Goal: Complete application form

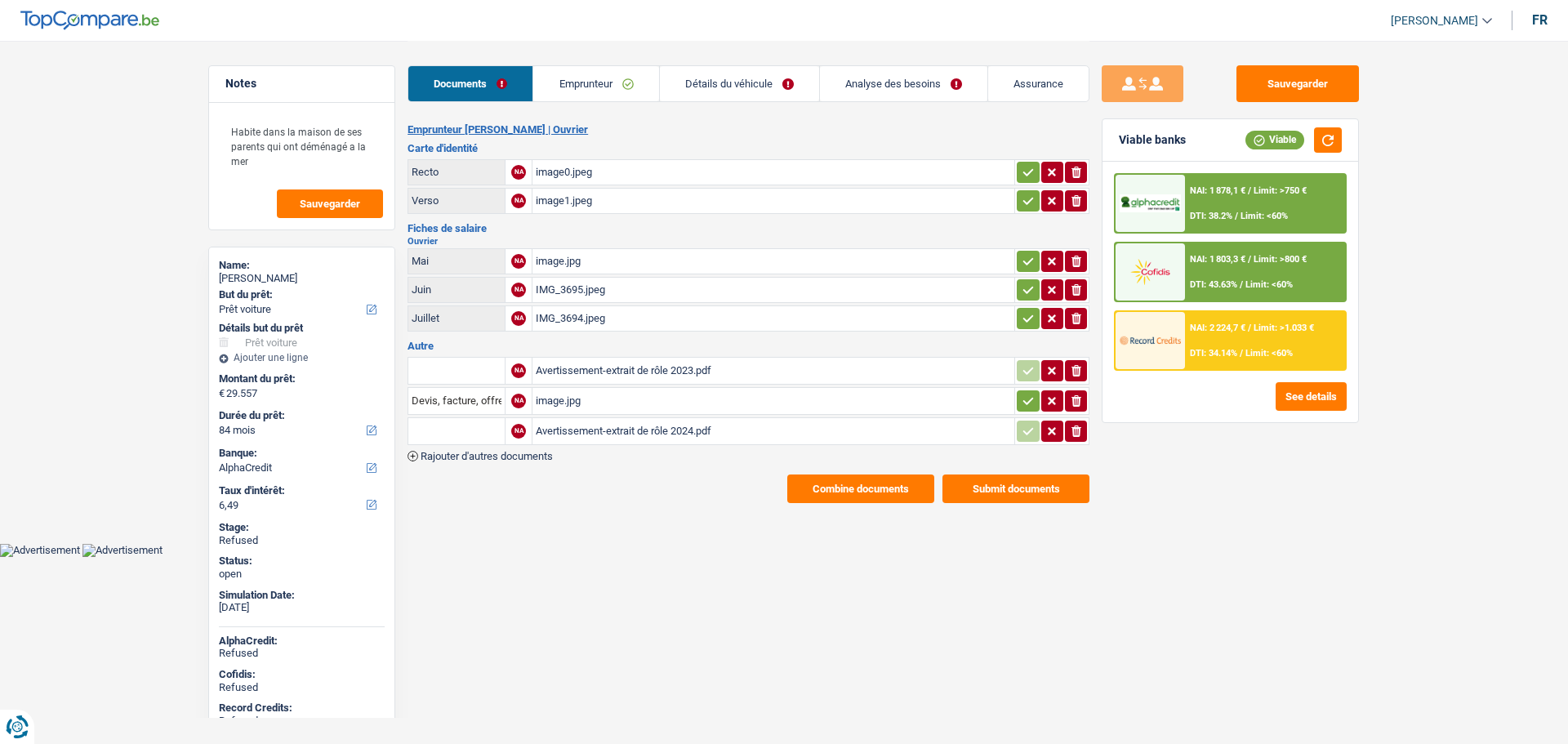
select select "car"
select select "84"
select select "alphacredit"
select select "32"
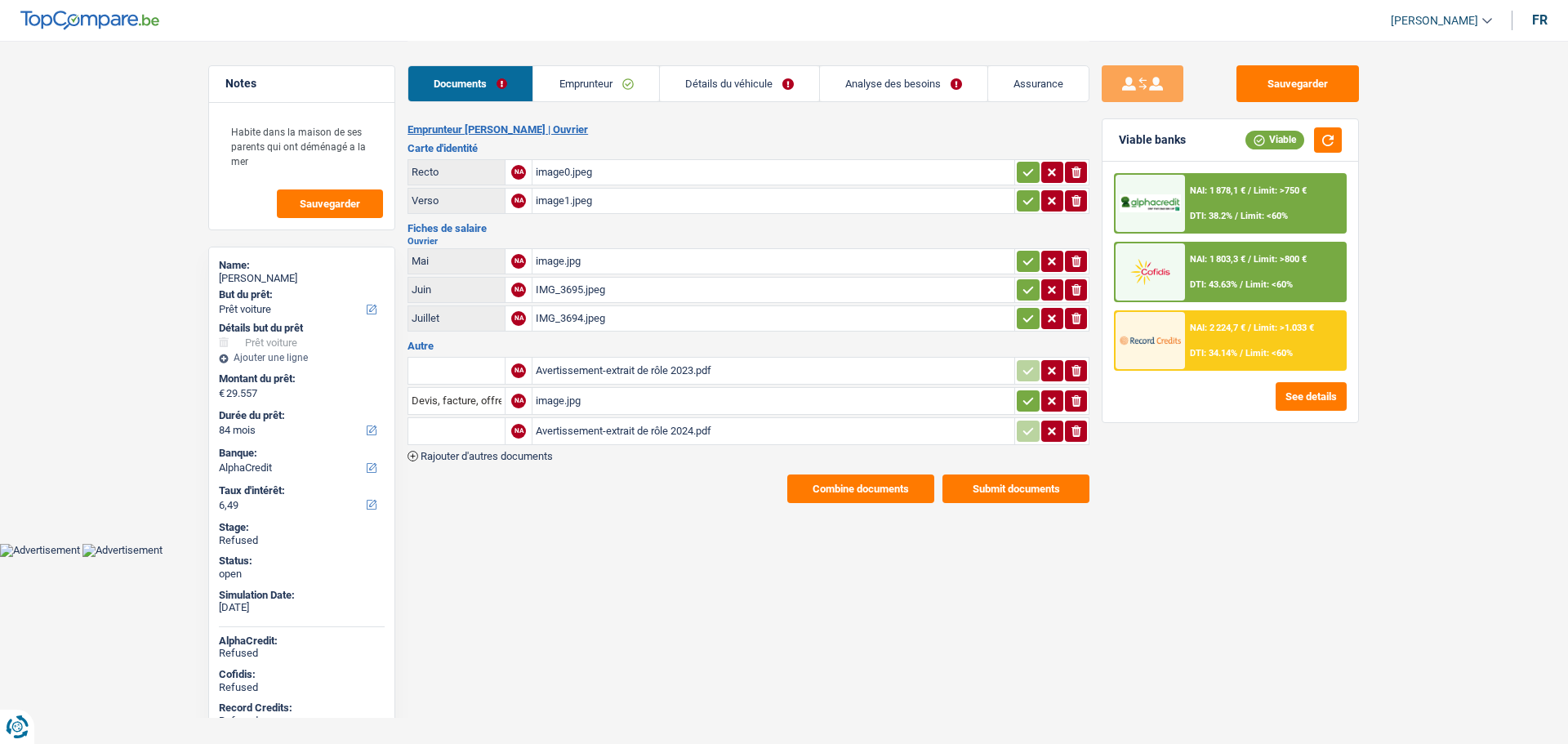
select select "liveWithParents"
select select "personalLoan"
select select "smallWorks"
select select "60"
select select "cardOrCredit"
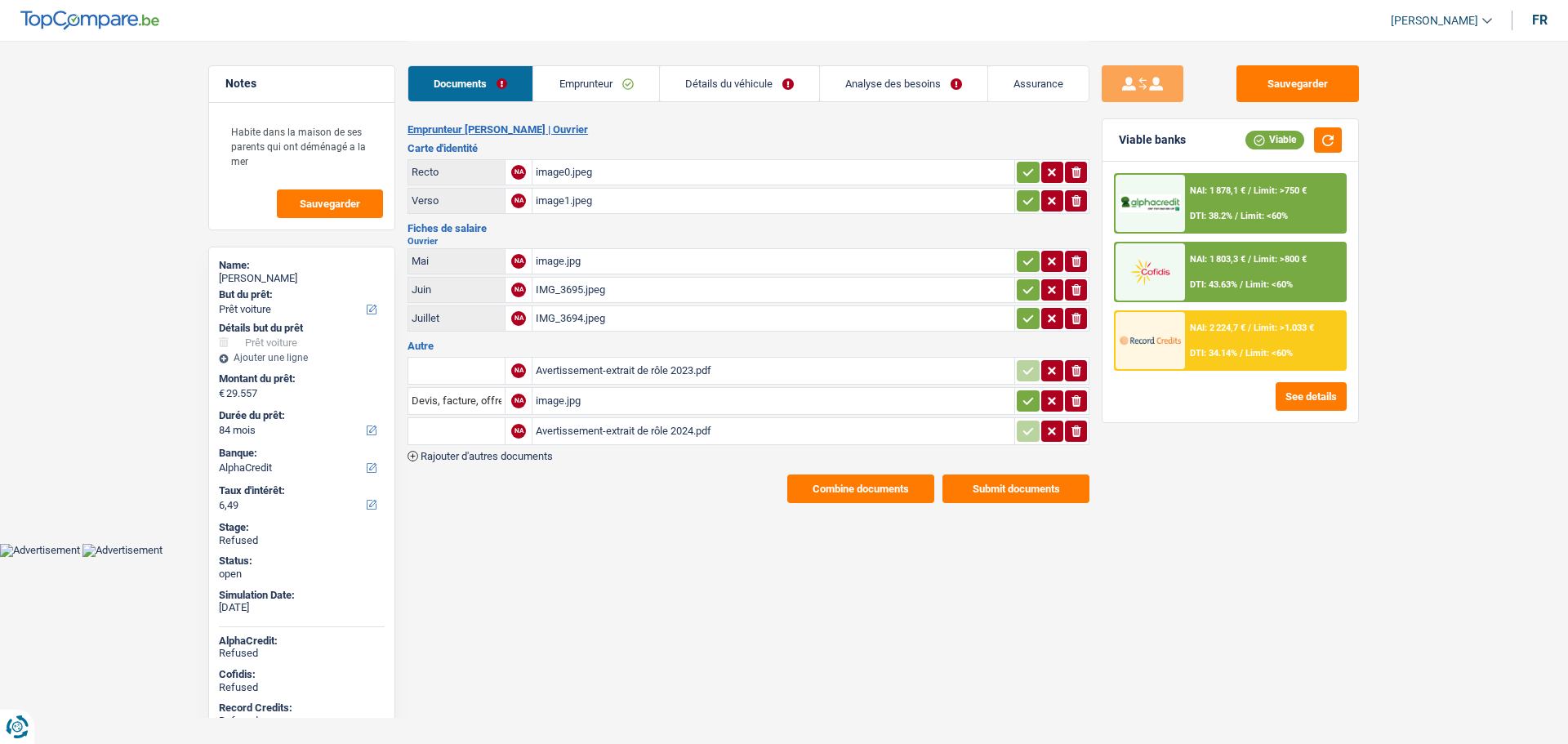
click at [758, 92] on link "Détails du véhicule" at bounding box center [739, 84] width 160 height 35
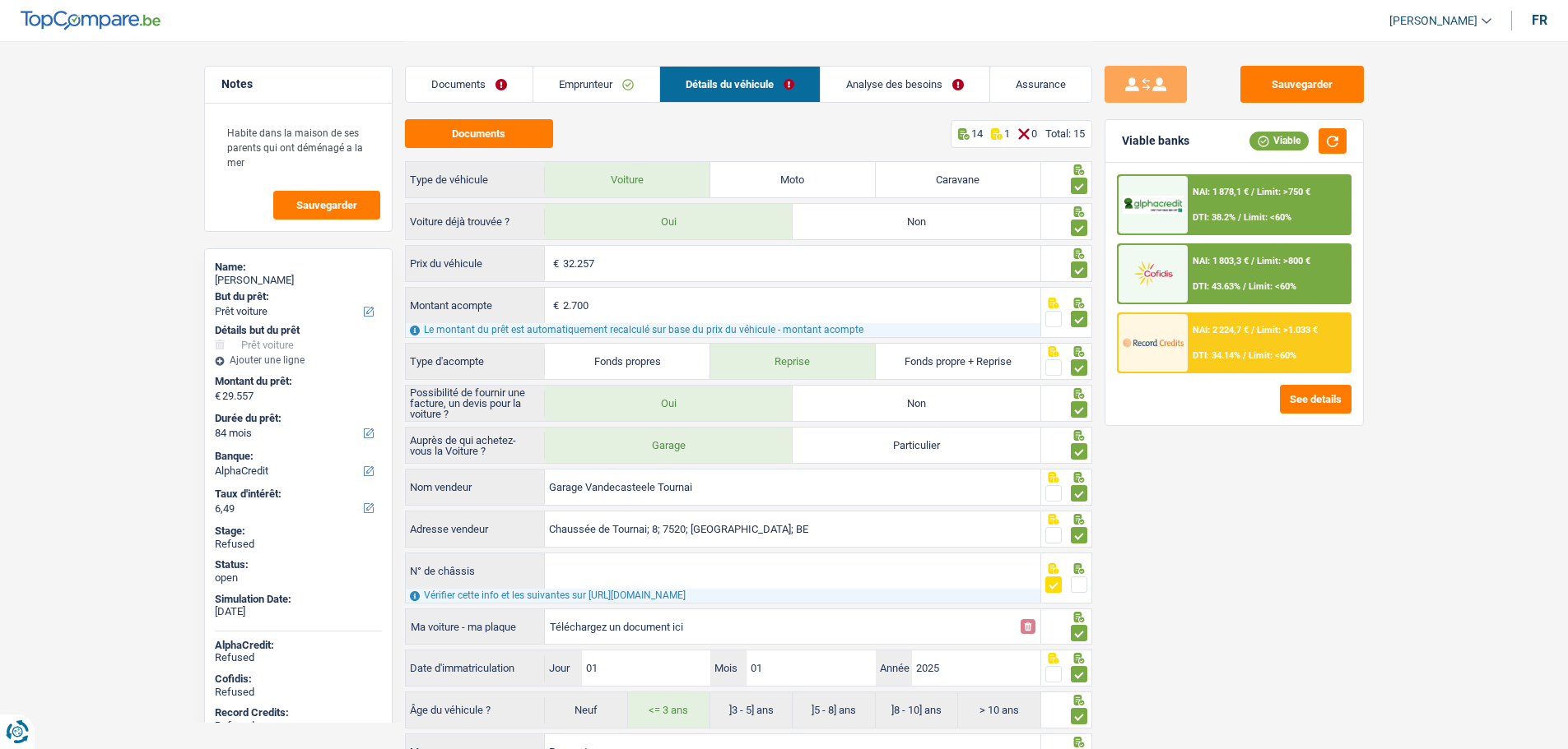
click at [594, 92] on link "Emprunteur" at bounding box center [597, 85] width 126 height 35
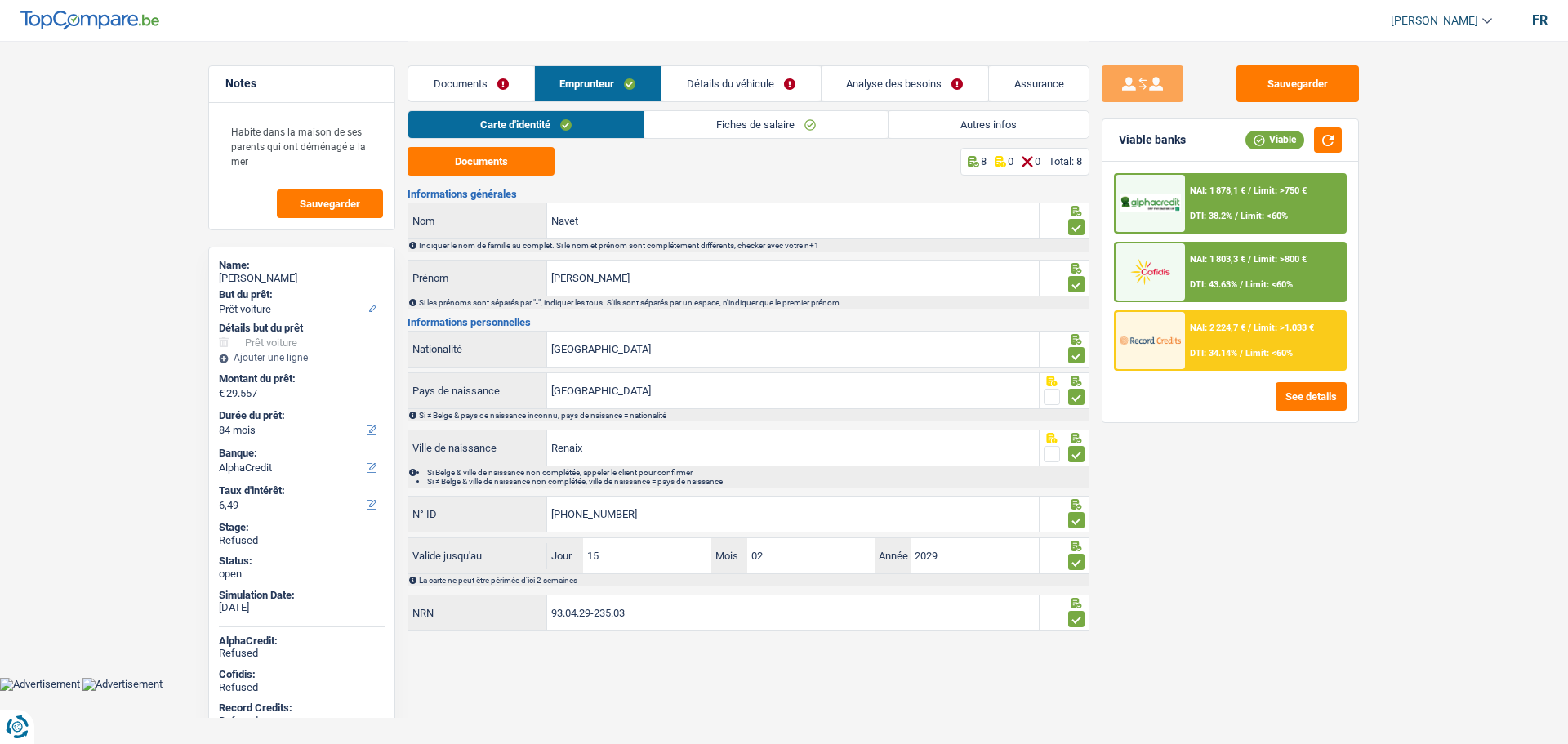
click at [986, 126] on link "Autres infos" at bounding box center [989, 124] width 200 height 27
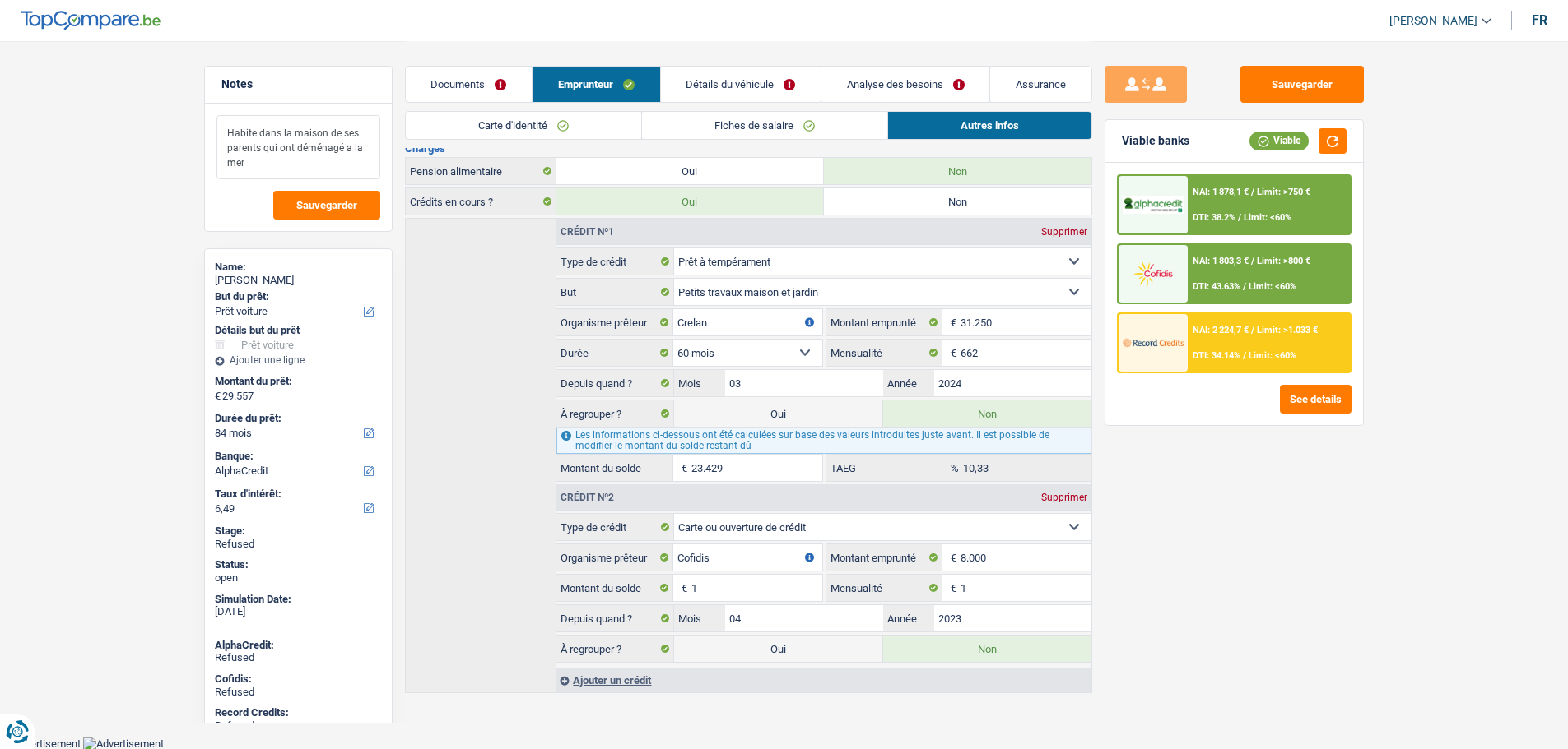
scroll to position [32, 0]
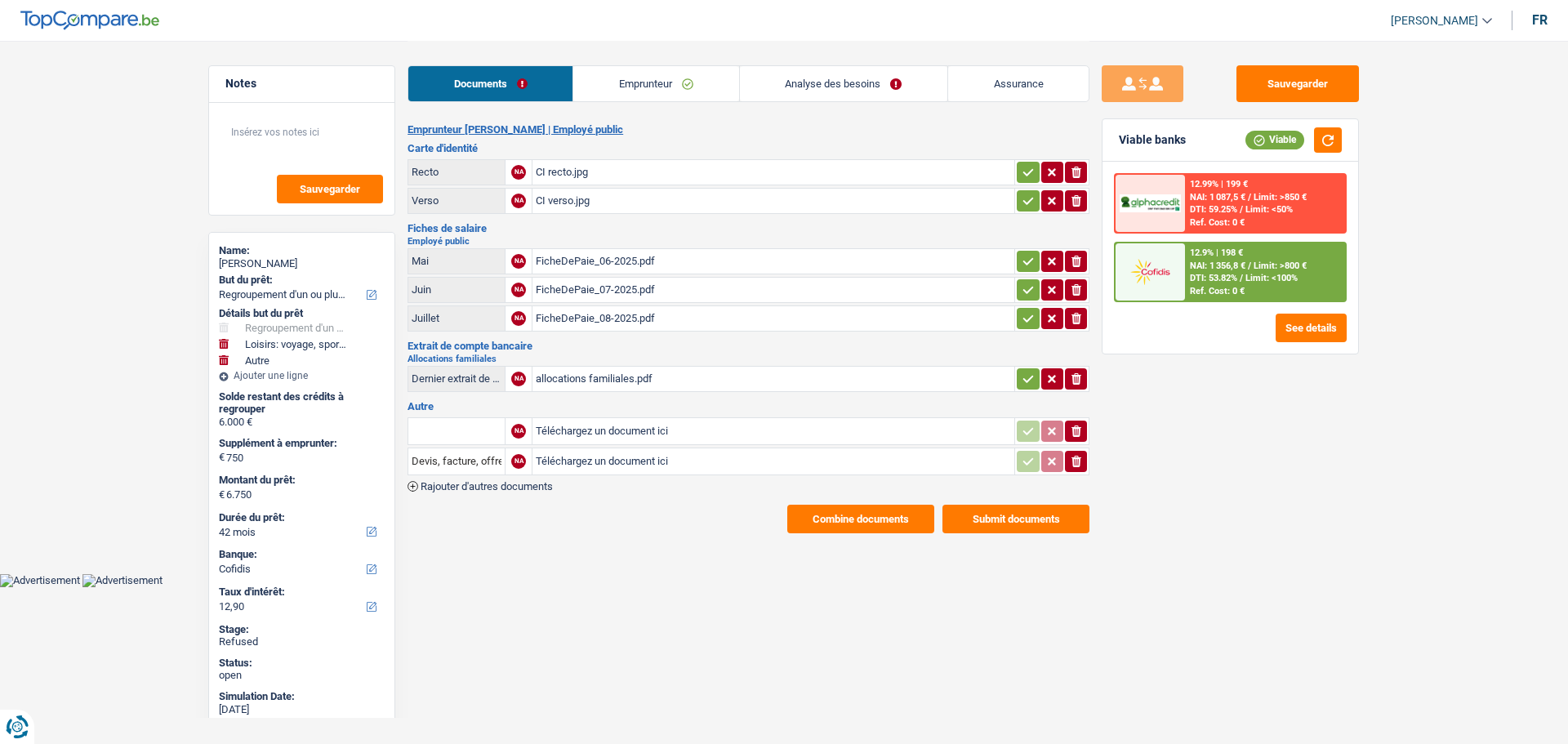
select select "refinancing"
select select "hobbies"
select select "other"
select select "42"
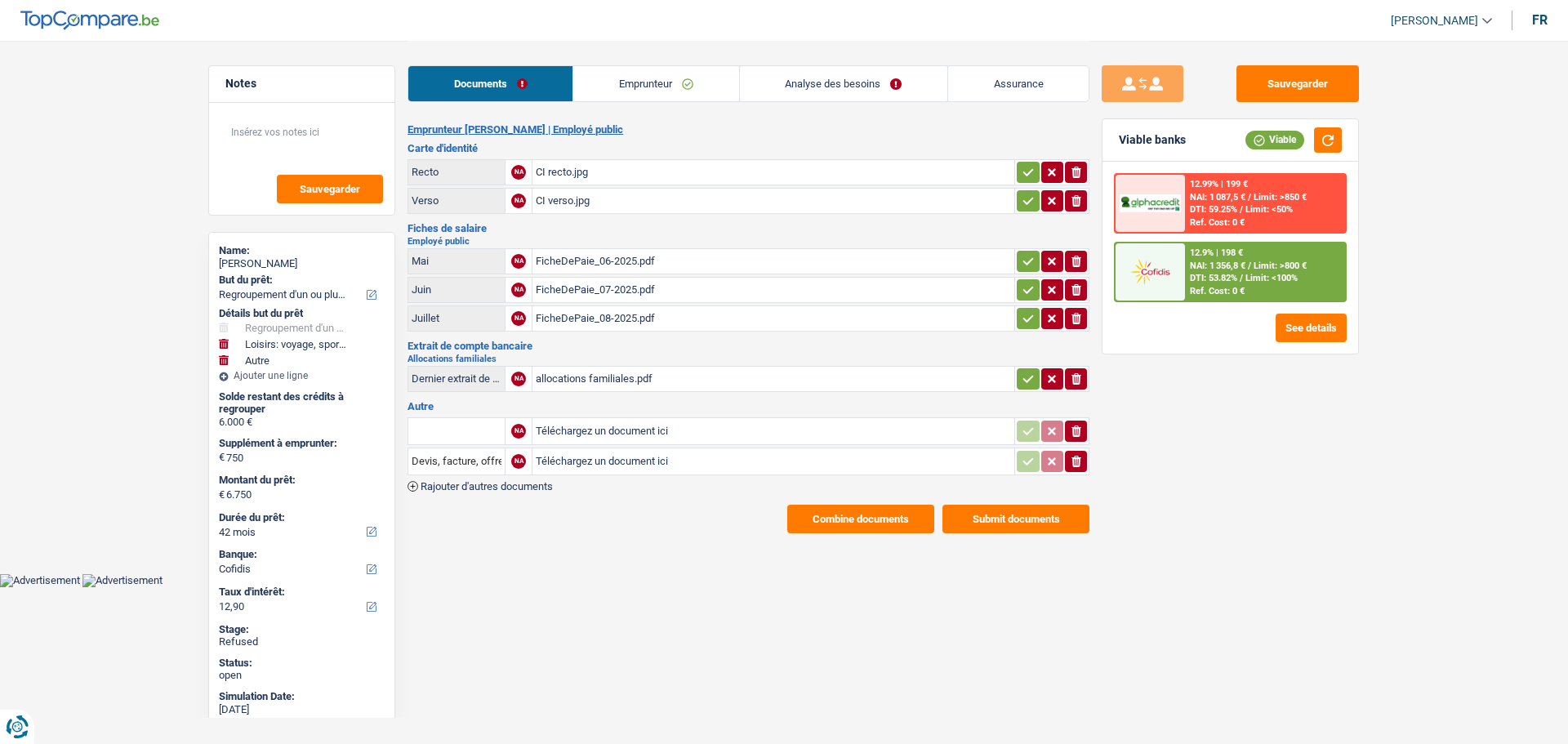
select select "cofidis"
click at [259, 261] on div "Sarah Schumiliver" at bounding box center [301, 263] width 165 height 13
copy div "Sarah Schumiliver"
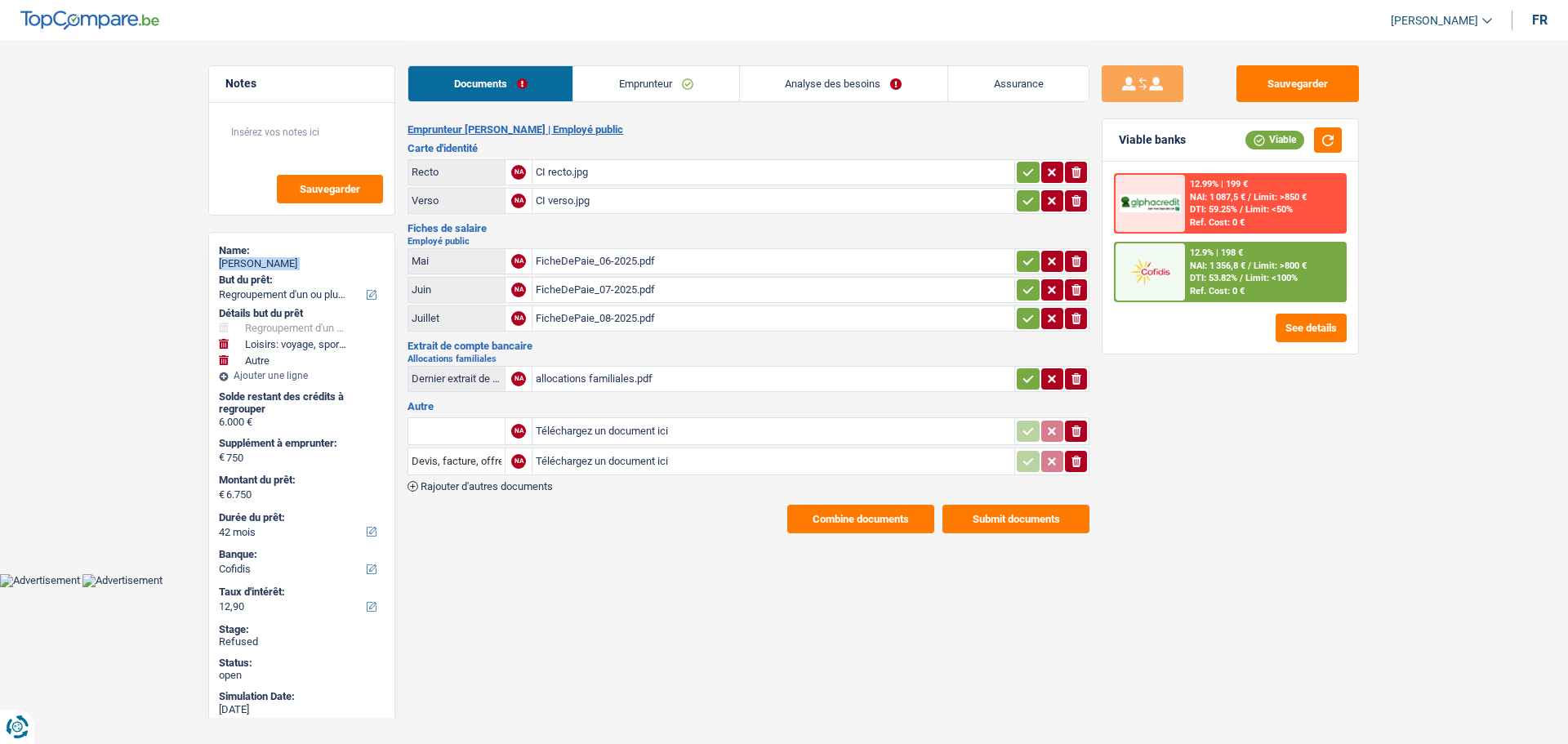
click at [647, 78] on link "Emprunteur" at bounding box center [656, 84] width 165 height 35
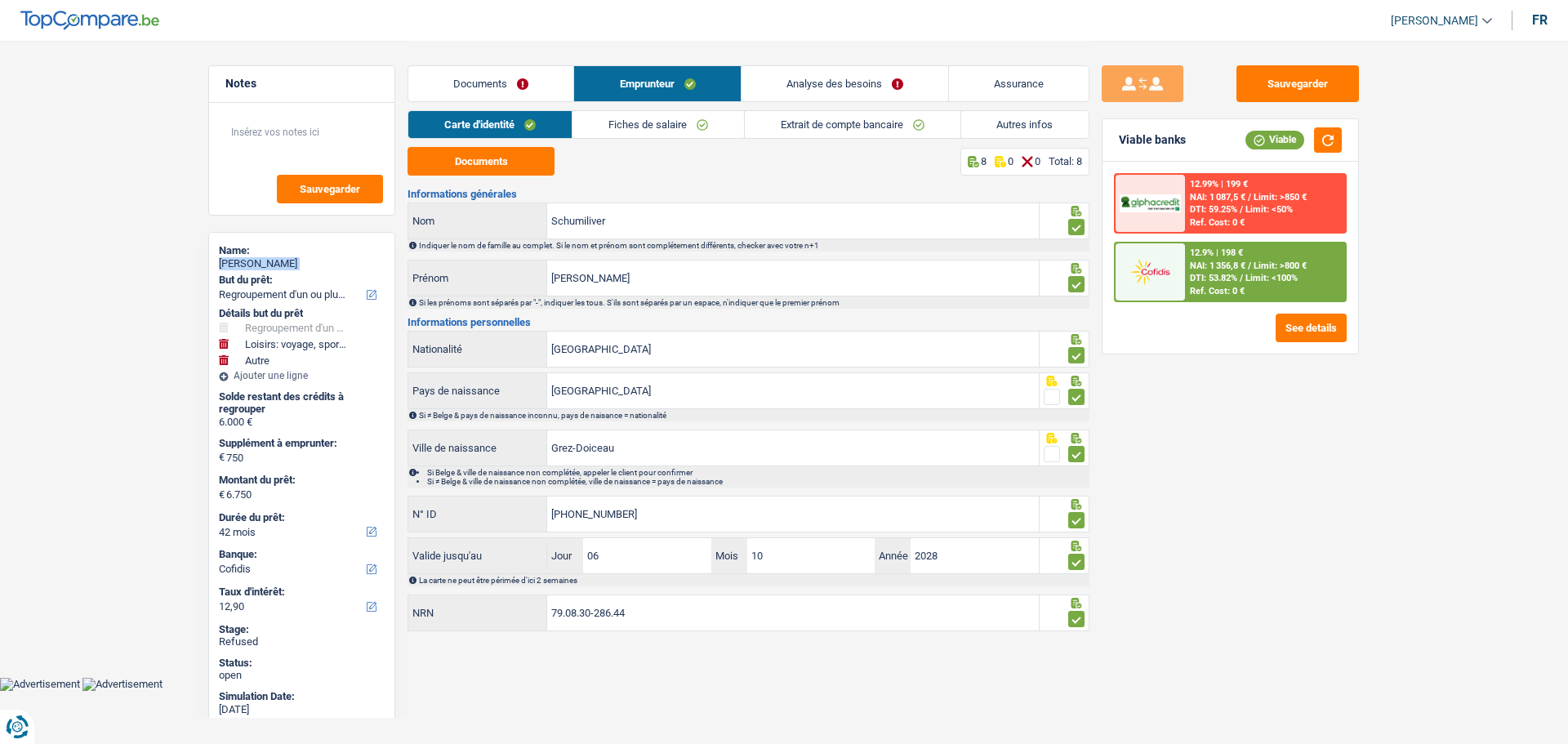
click at [1017, 129] on link "Autres infos" at bounding box center [1025, 124] width 128 height 27
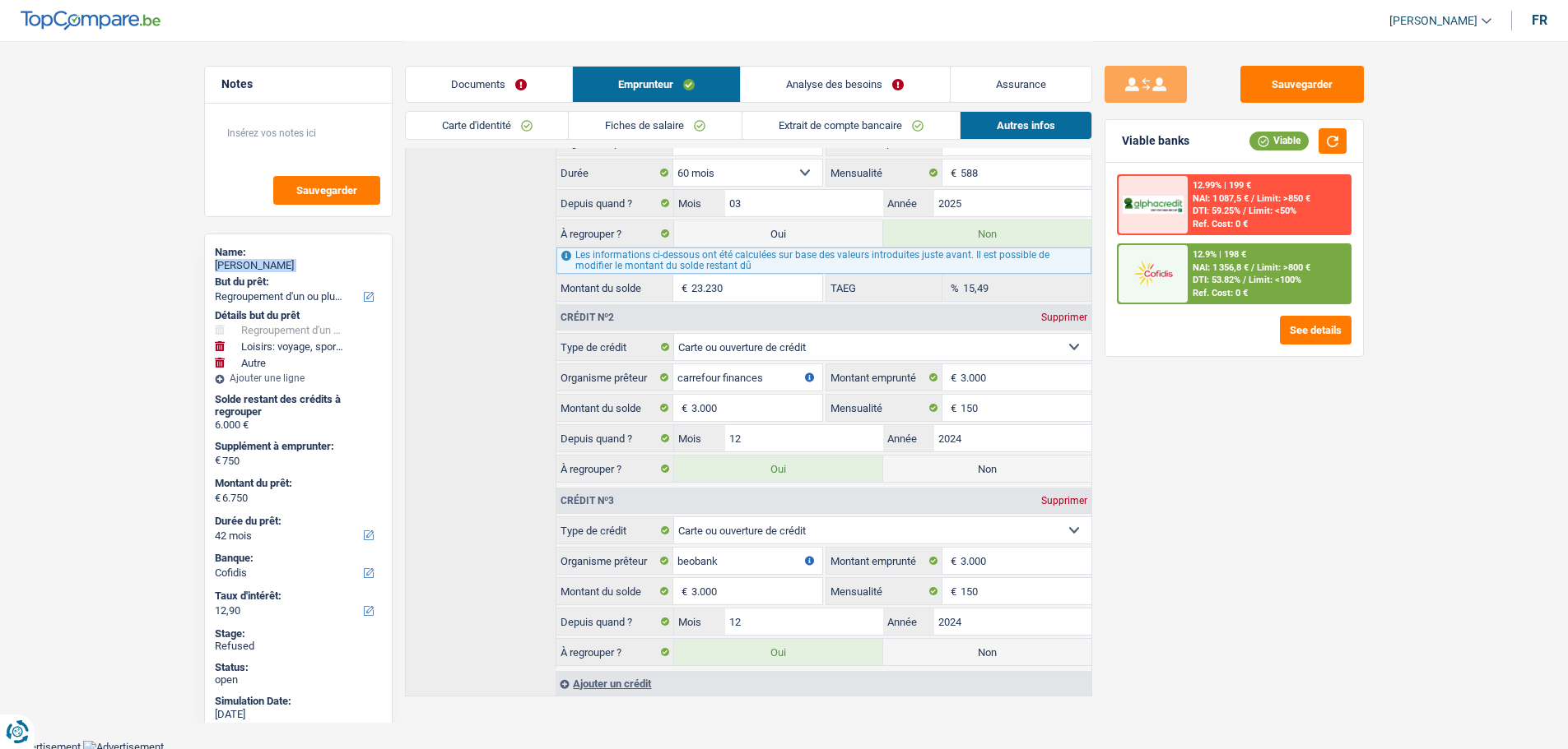
scroll to position [513, 0]
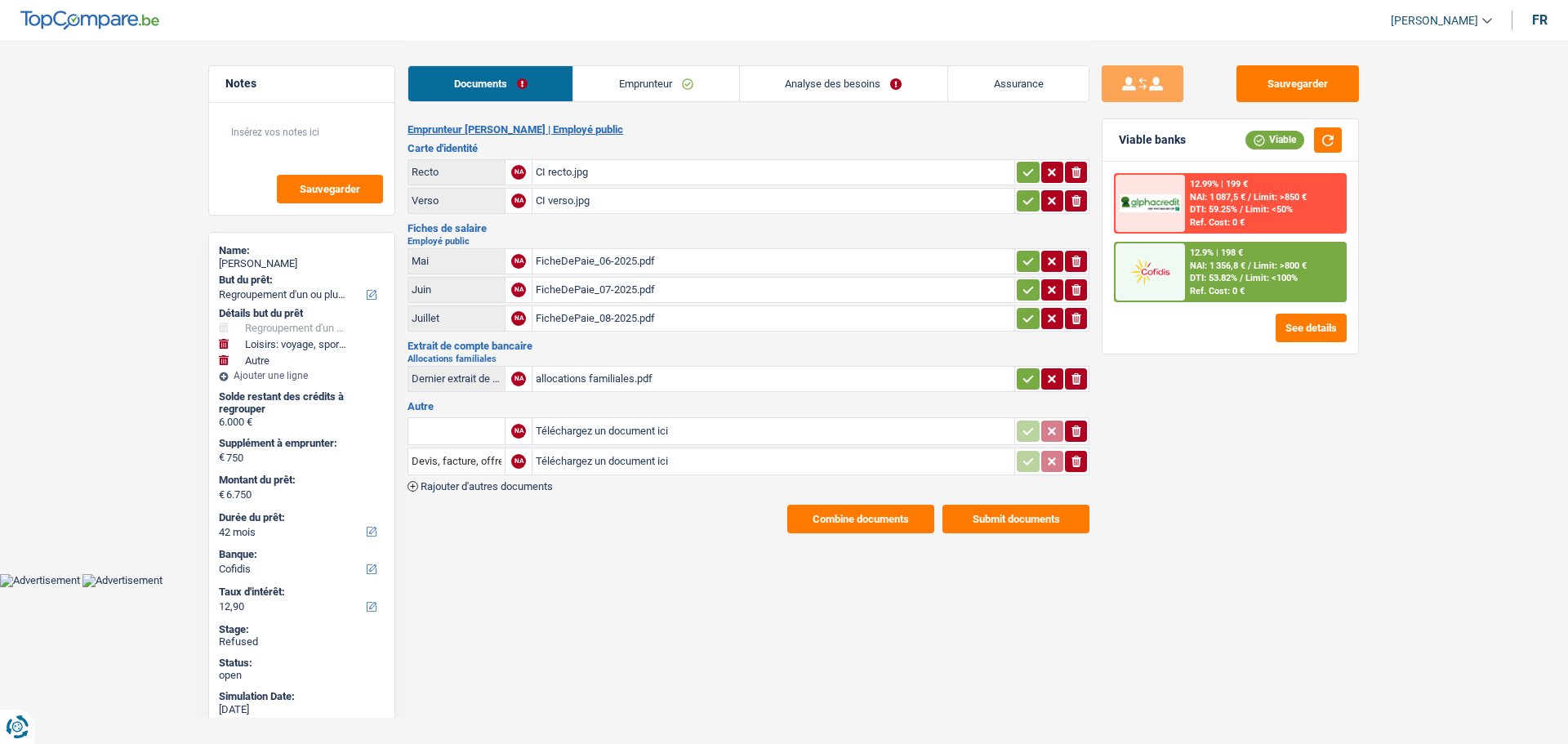
select select "refinancing"
select select "hobbies"
select select "other"
select select "42"
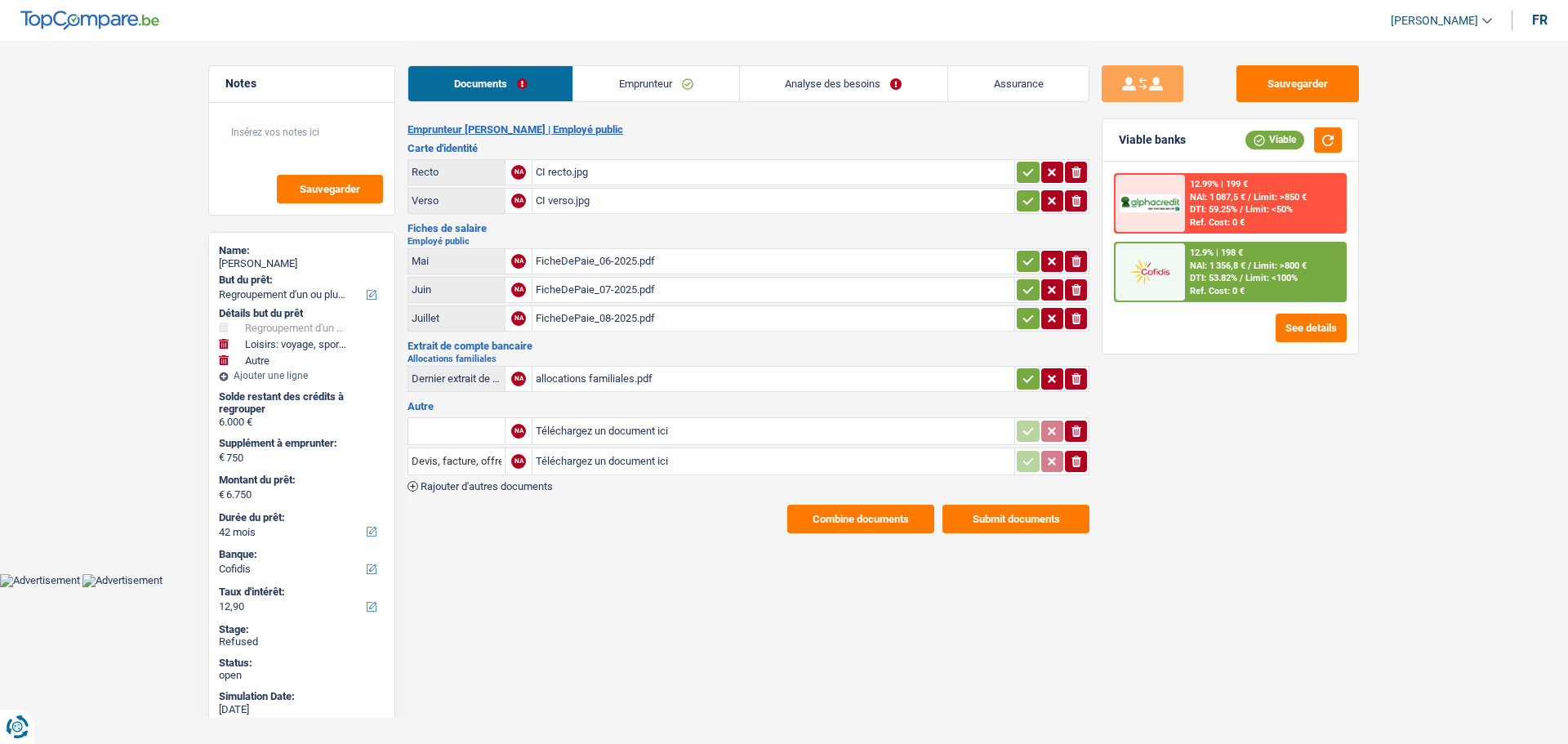
select select "cofidis"
select select "32"
select select "rents"
select select "personalLoan"
select select "loanRepayment"
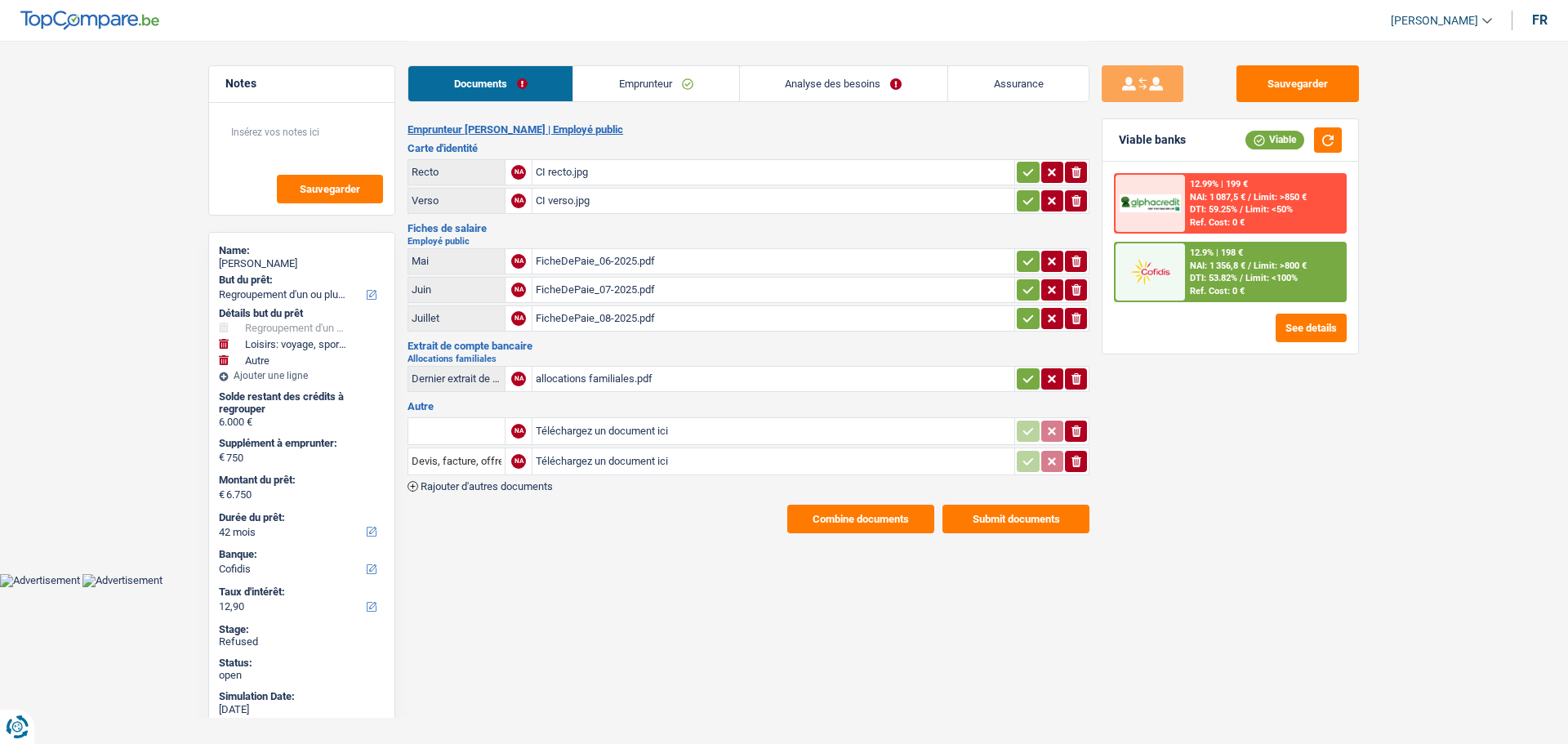
select select "60"
select select "cardOrCredit"
click at [643, 86] on link "Emprunteur" at bounding box center [656, 84] width 165 height 35
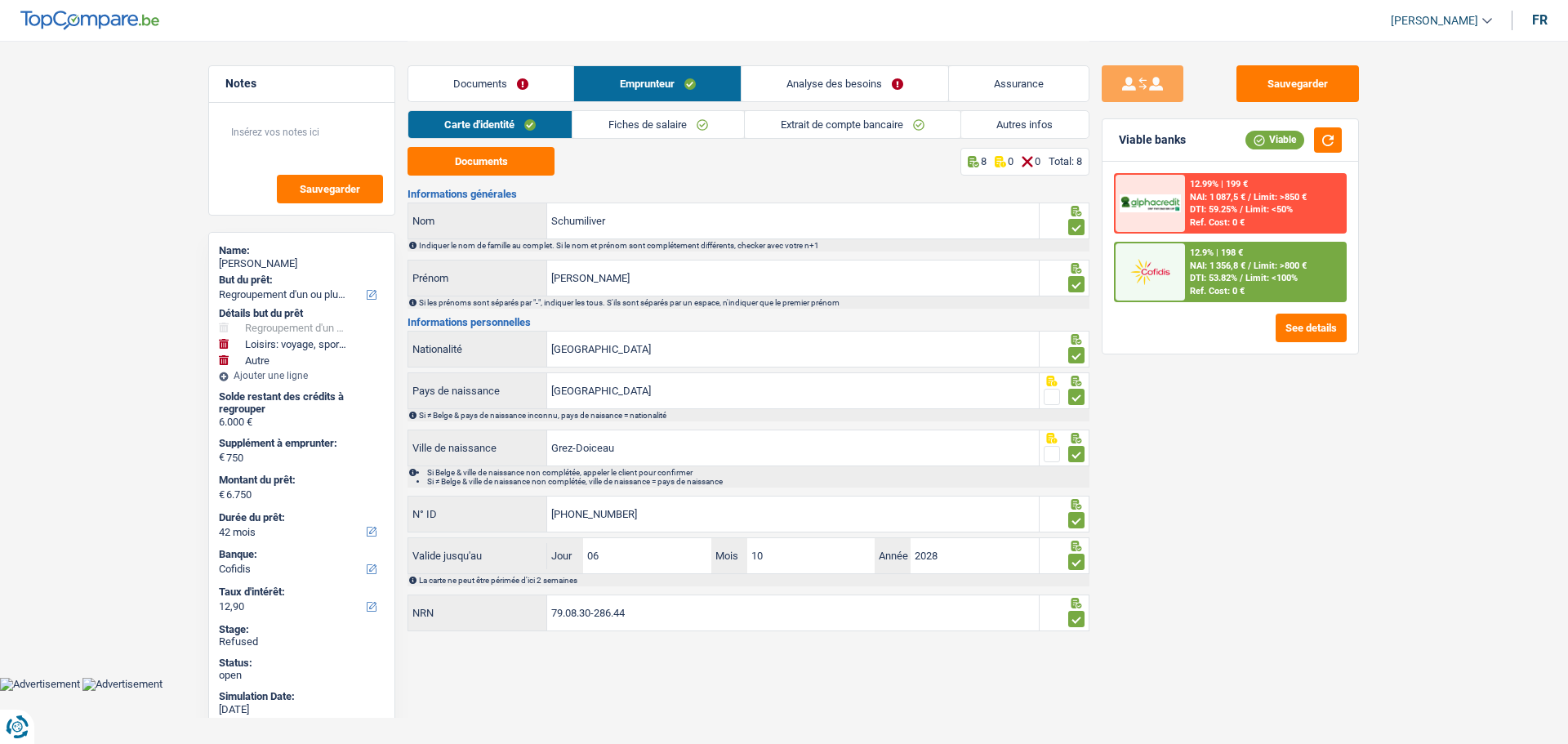
click at [1016, 119] on link "Autres infos" at bounding box center [1025, 124] width 128 height 27
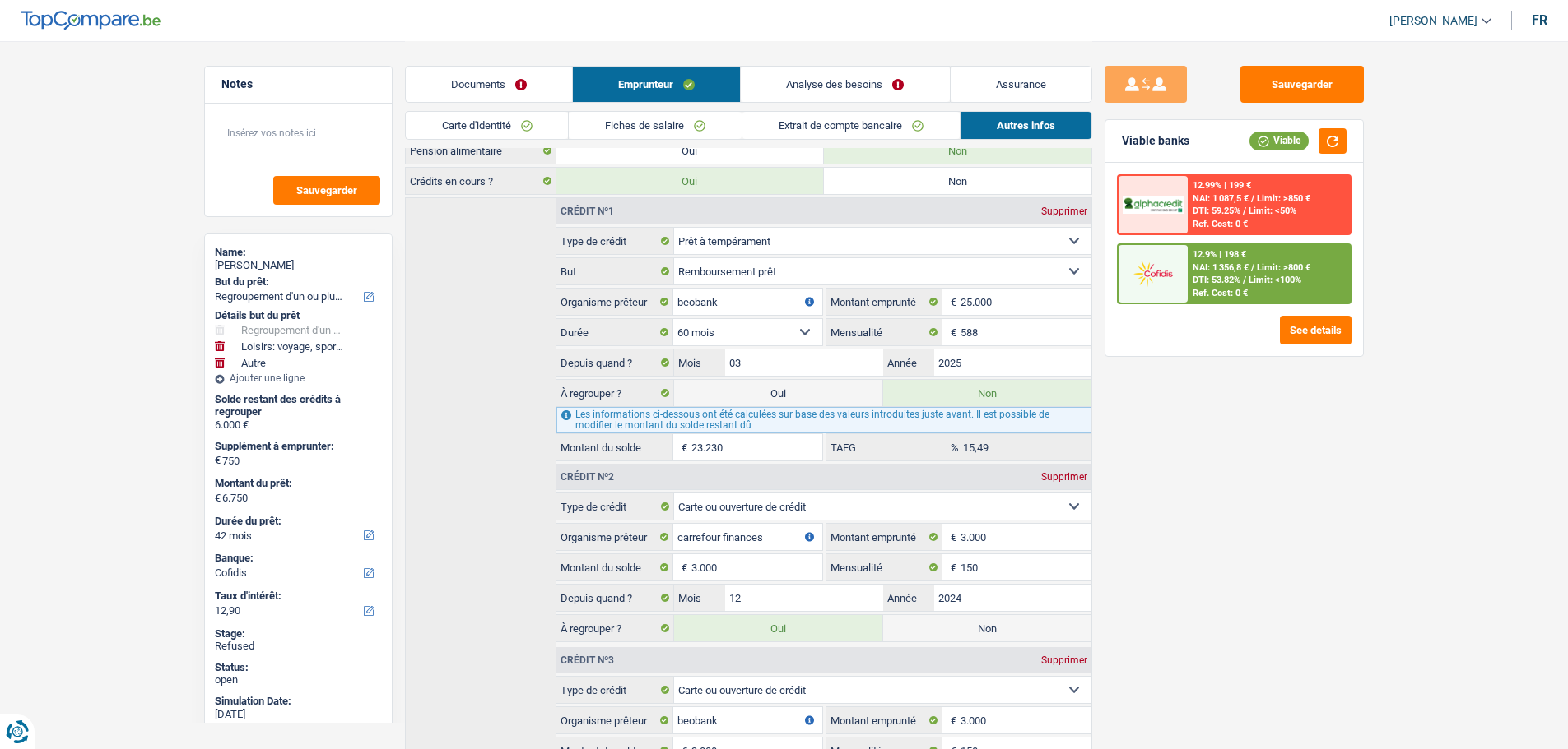
scroll to position [349, 0]
click at [273, 266] on div "Sarah Schumiliver" at bounding box center [298, 265] width 167 height 13
copy div "Sarah Schumiliver"
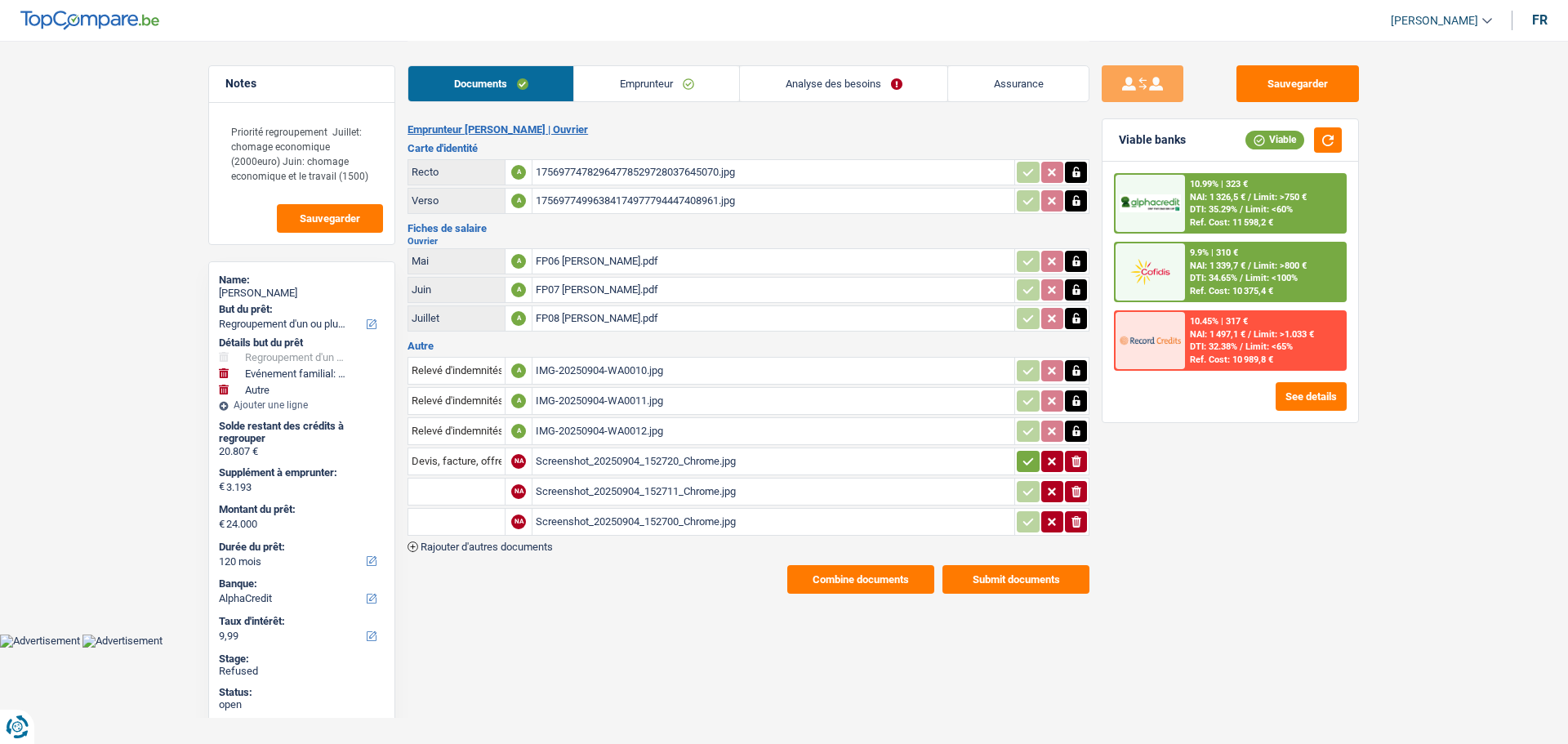
select select "refinancing"
select select "familyEvent"
select select "other"
select select "120"
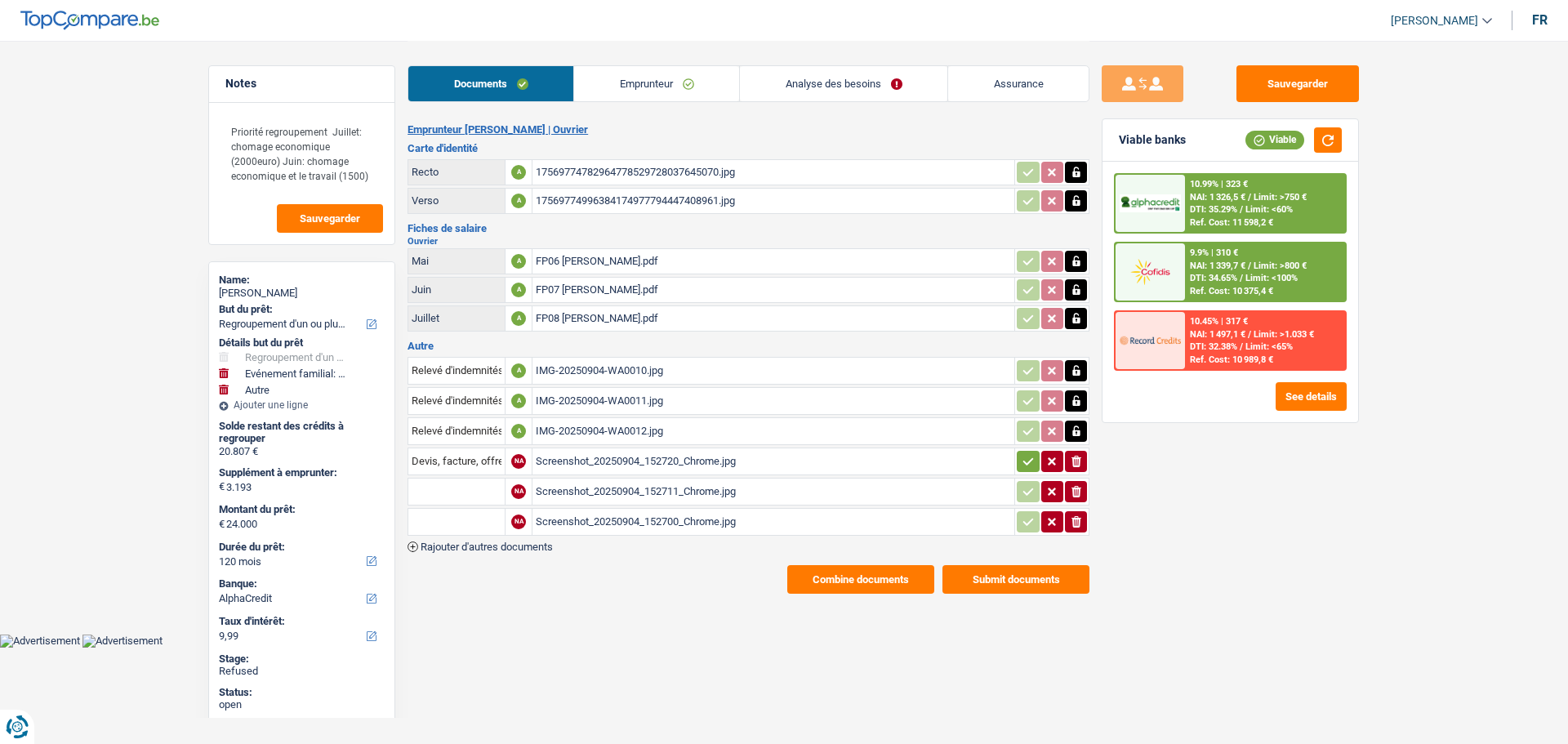
select select "alphacredit"
select select "120"
select select "refinancing"
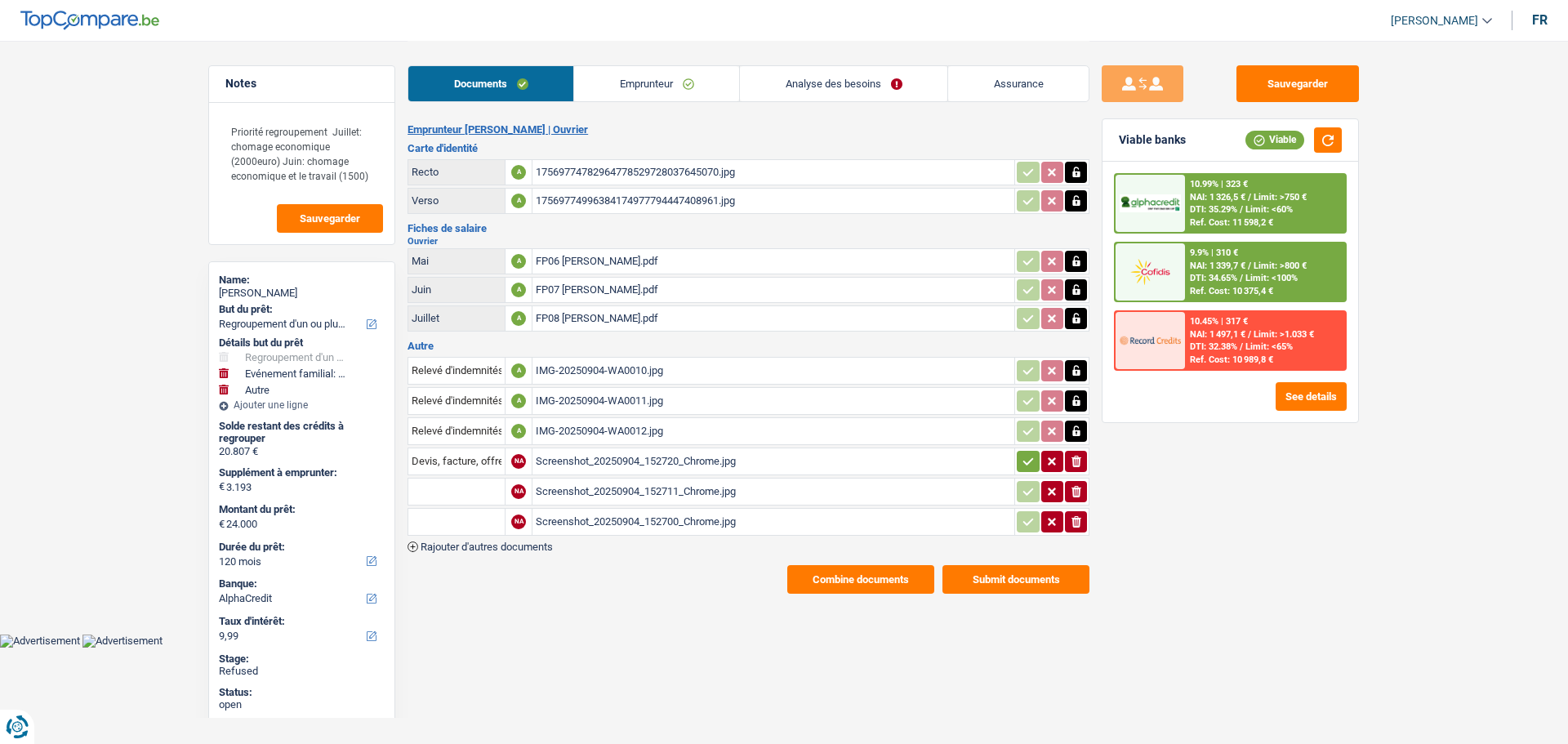
select select "familyEvent"
select select "false"
select select "other"
select select "120"
click at [676, 83] on link "Emprunteur" at bounding box center [657, 84] width 165 height 35
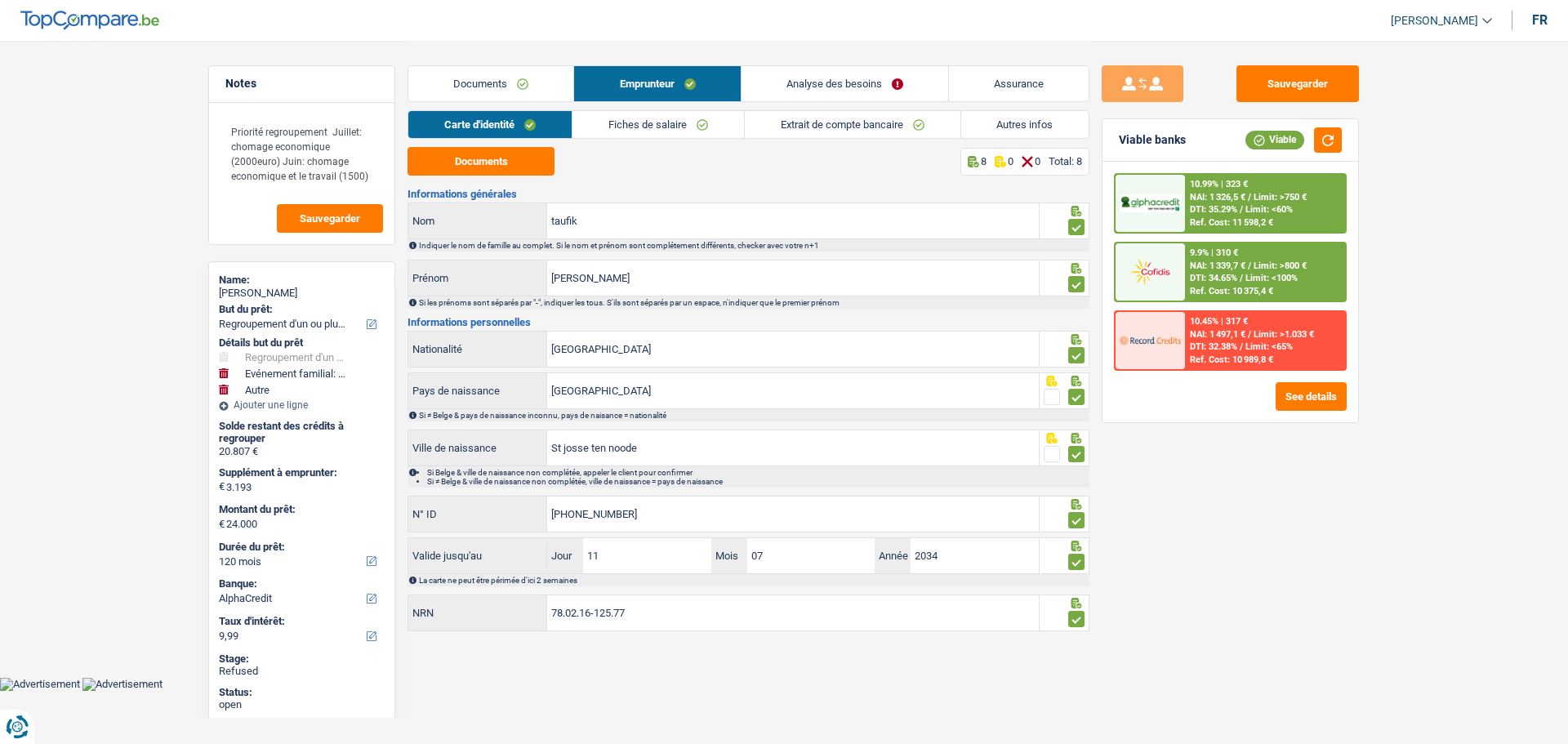
click at [994, 121] on link "Autres infos" at bounding box center [1025, 124] width 128 height 27
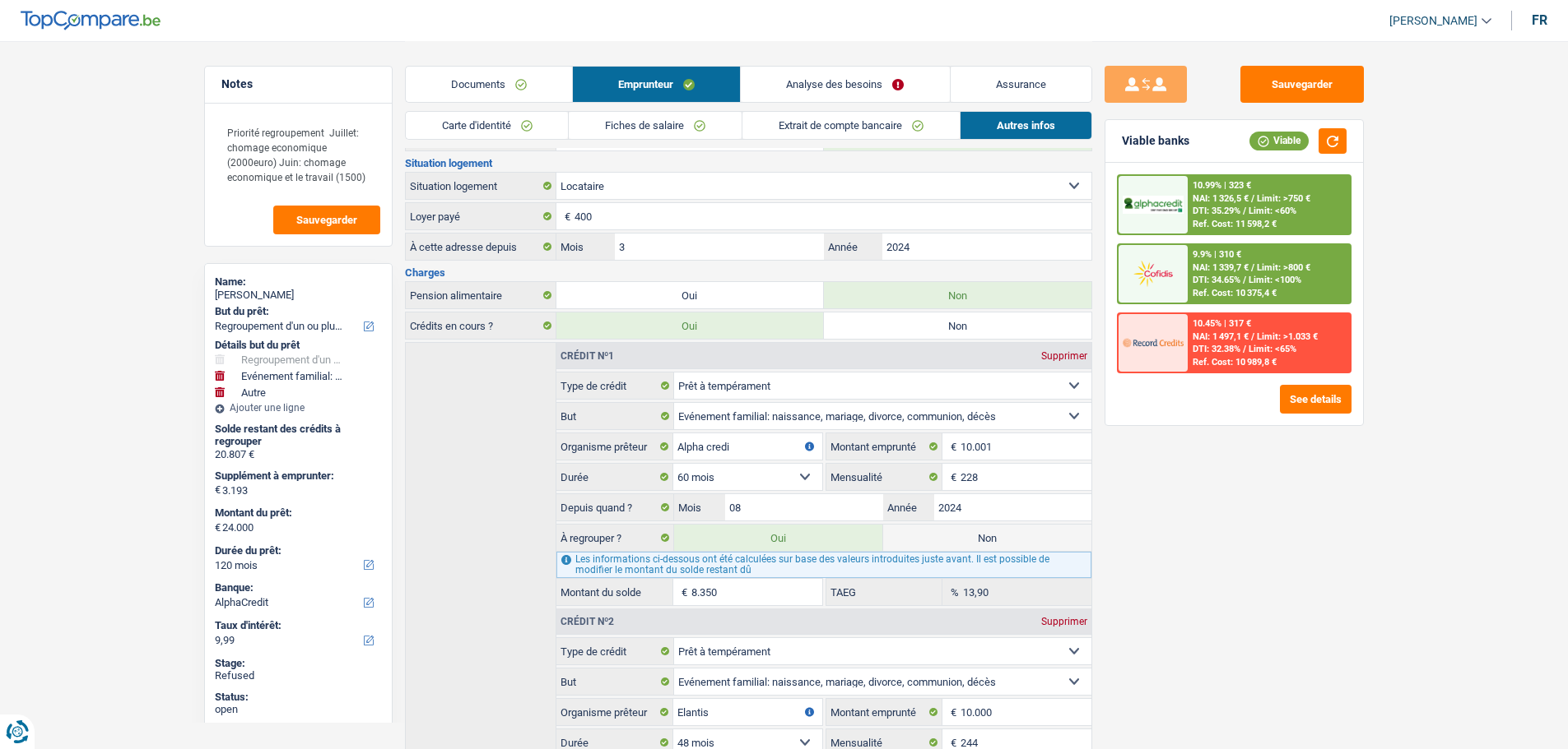
scroll to position [265, 0]
click at [828, 94] on link "Analyse des besoins" at bounding box center [844, 85] width 208 height 35
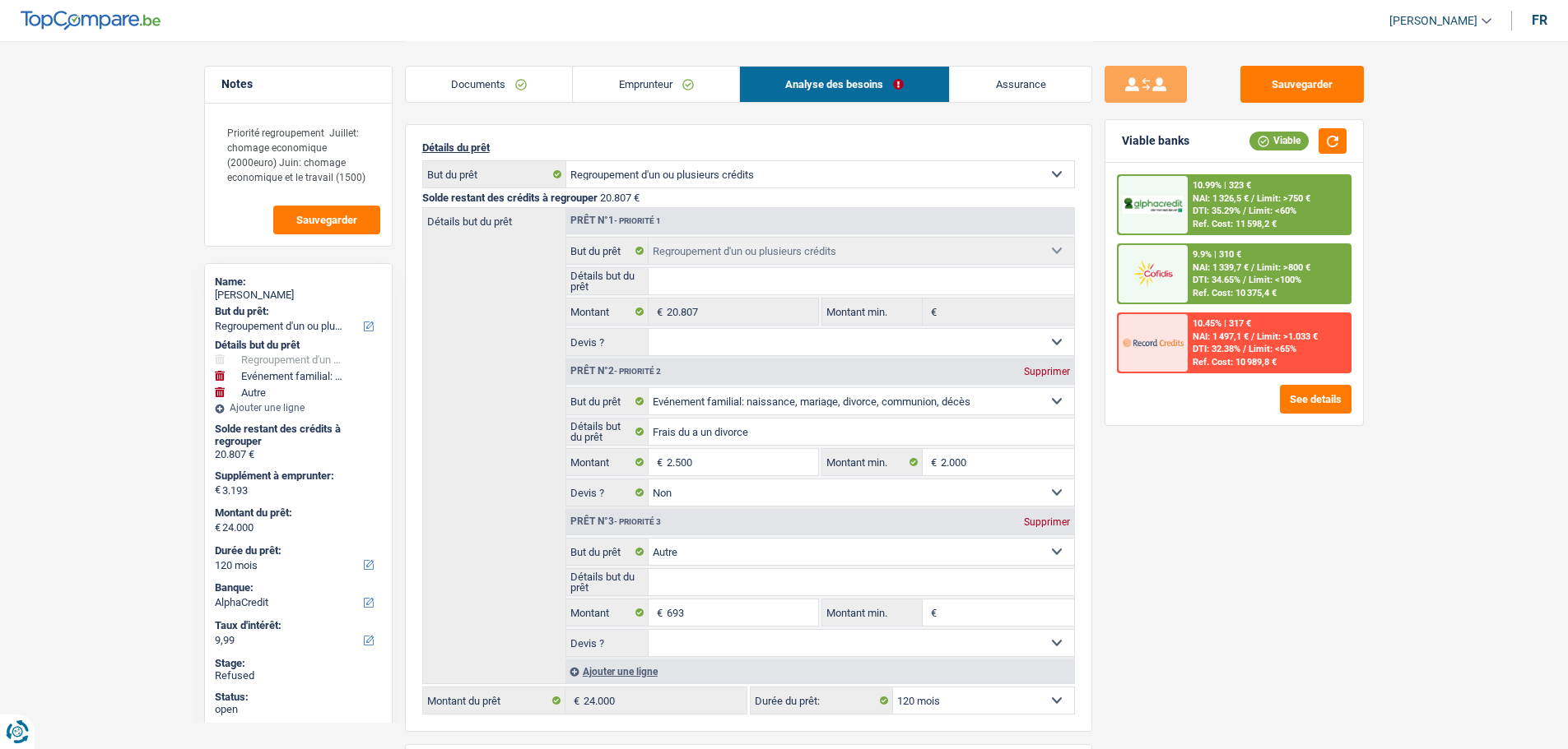
scroll to position [101, 0]
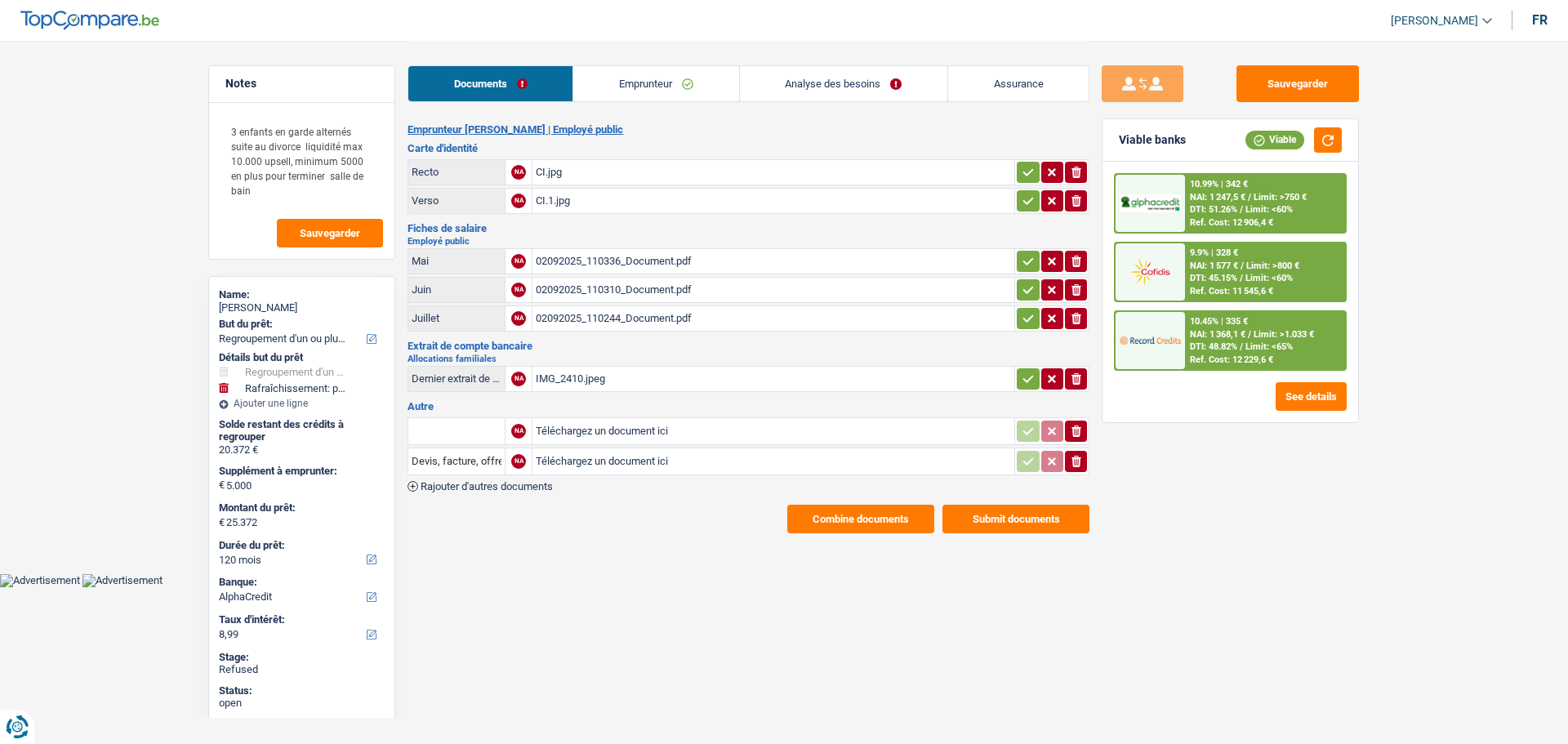
select select "refinancing"
select select "houseOrGarden"
select select "120"
select select "alphacredit"
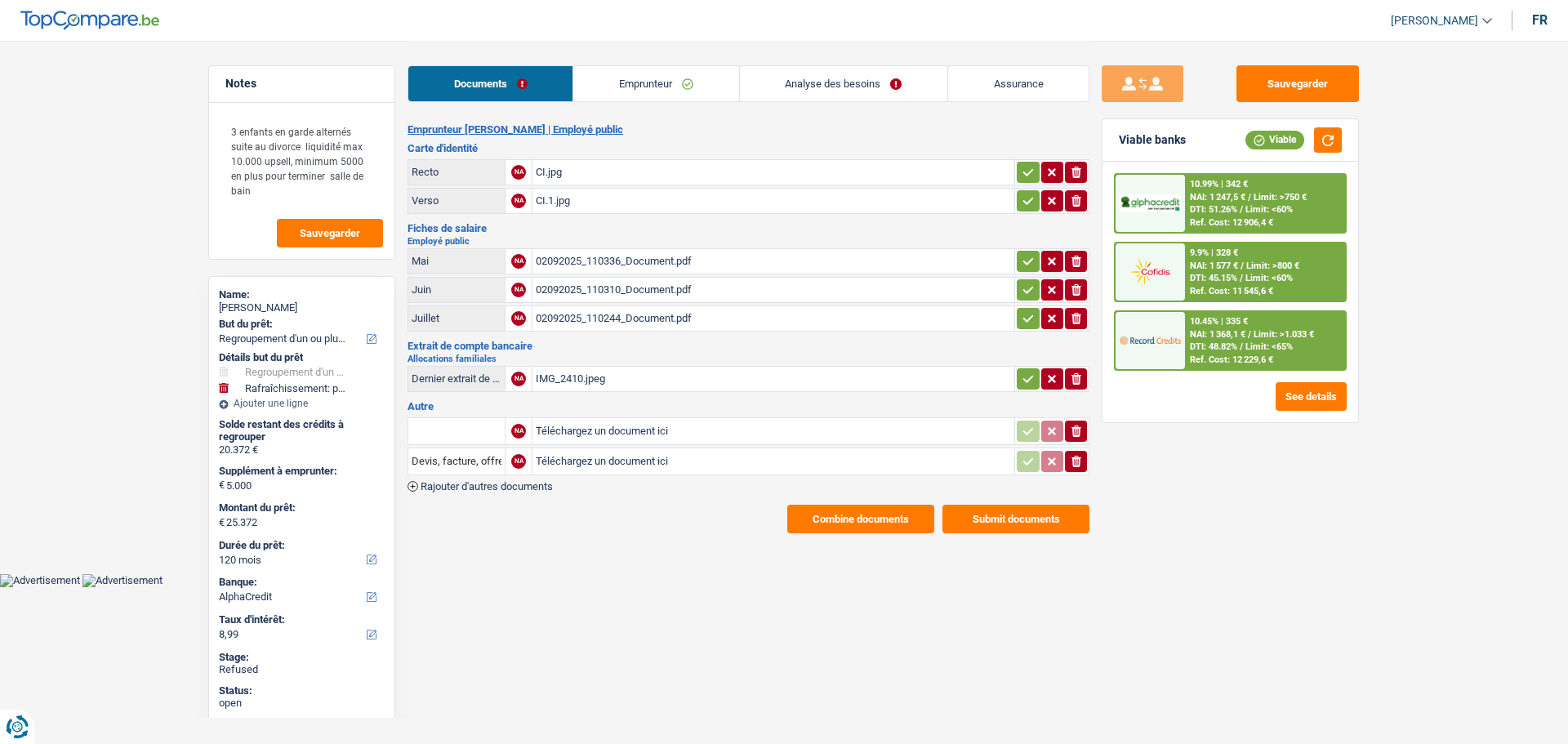
click at [261, 308] on div "Farid Rahmani" at bounding box center [301, 307] width 165 height 13
copy div "Farid Rahmani"
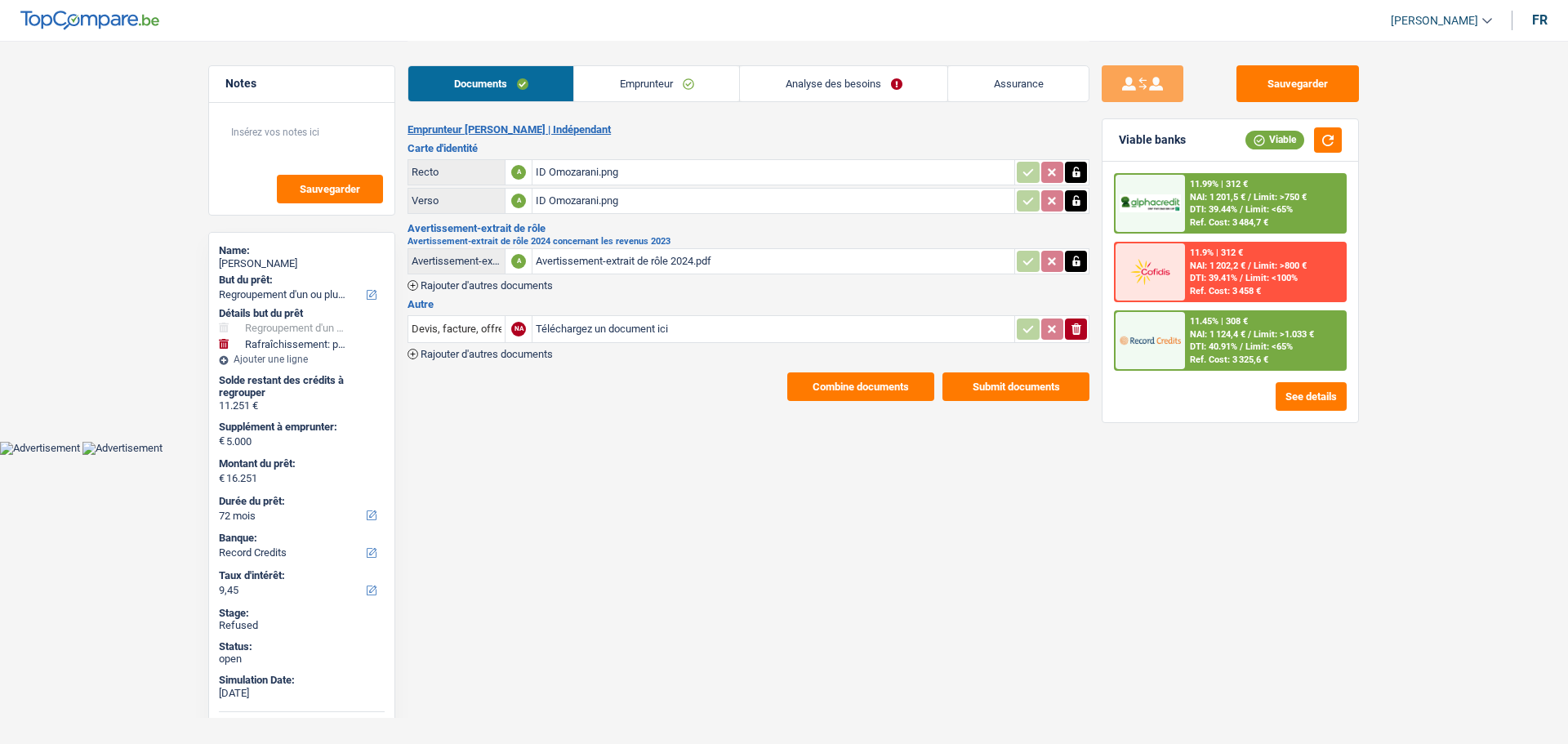
select select "refinancing"
select select "houseOrGarden"
select select "72"
select select "record credits"
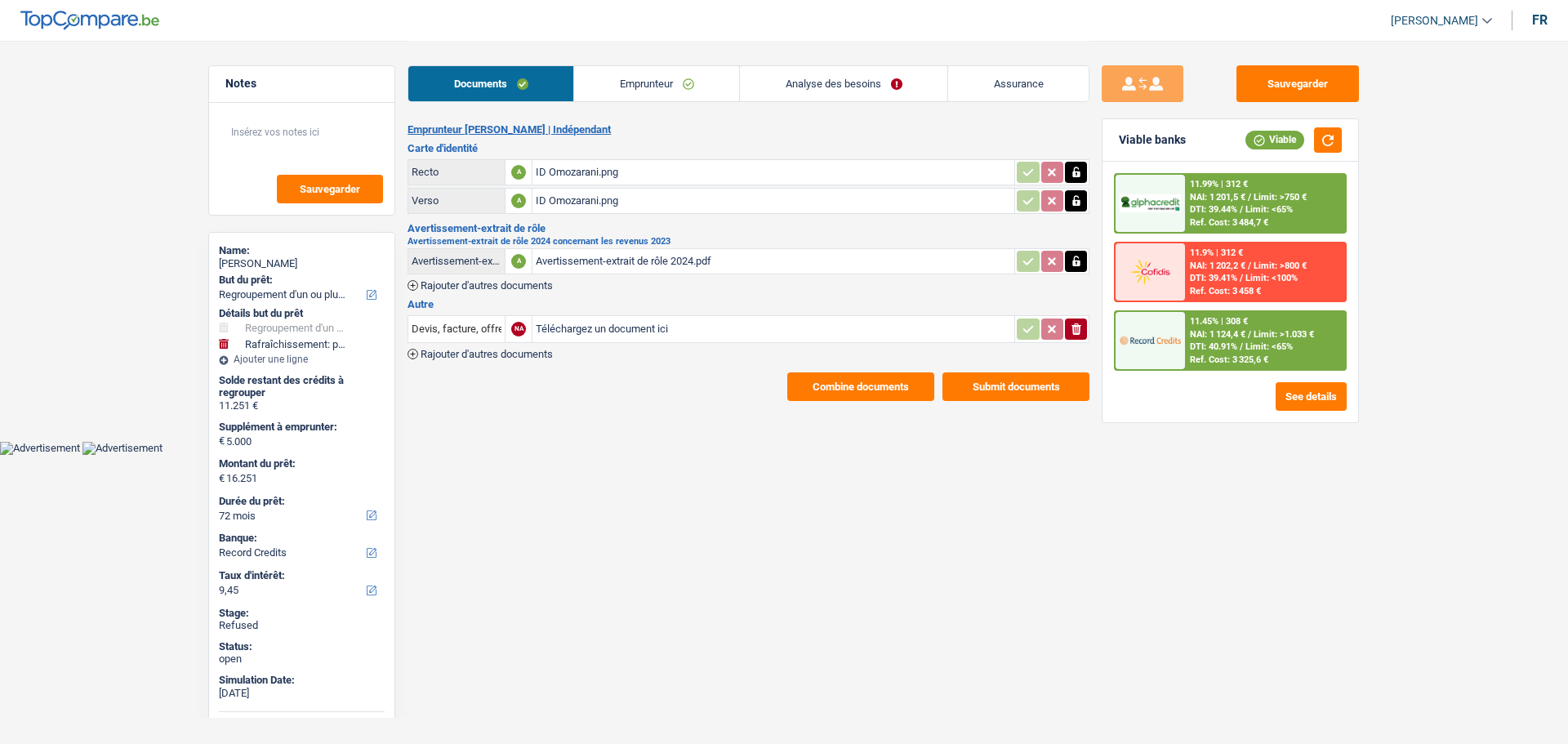
select select "72"
select select "48"
select select "refinancing"
select select "false"
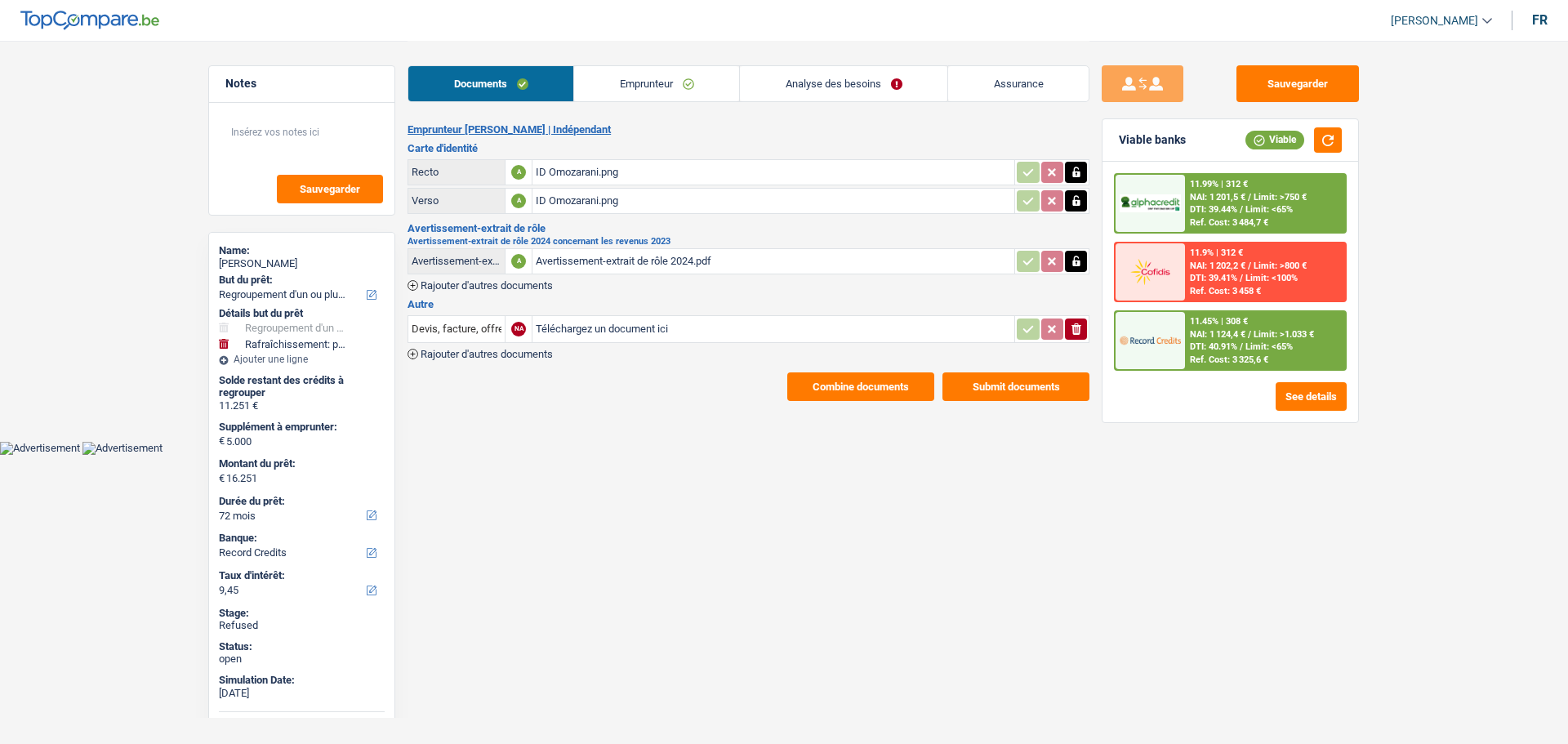
select select "houseOrGarden"
select select "false"
click at [652, 73] on link "Emprunteur" at bounding box center [657, 84] width 165 height 35
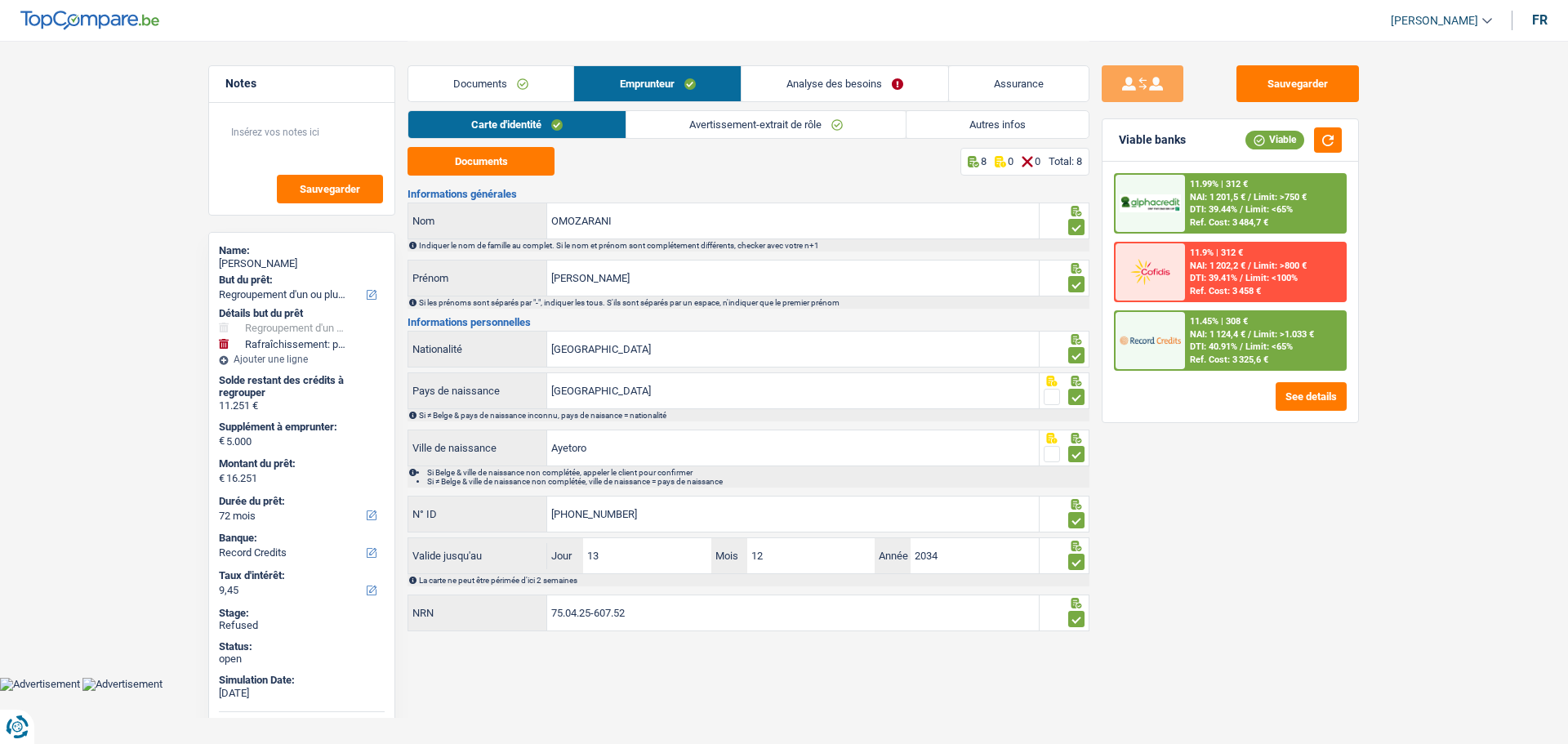
click at [796, 91] on link "Analyse des besoins" at bounding box center [845, 84] width 207 height 35
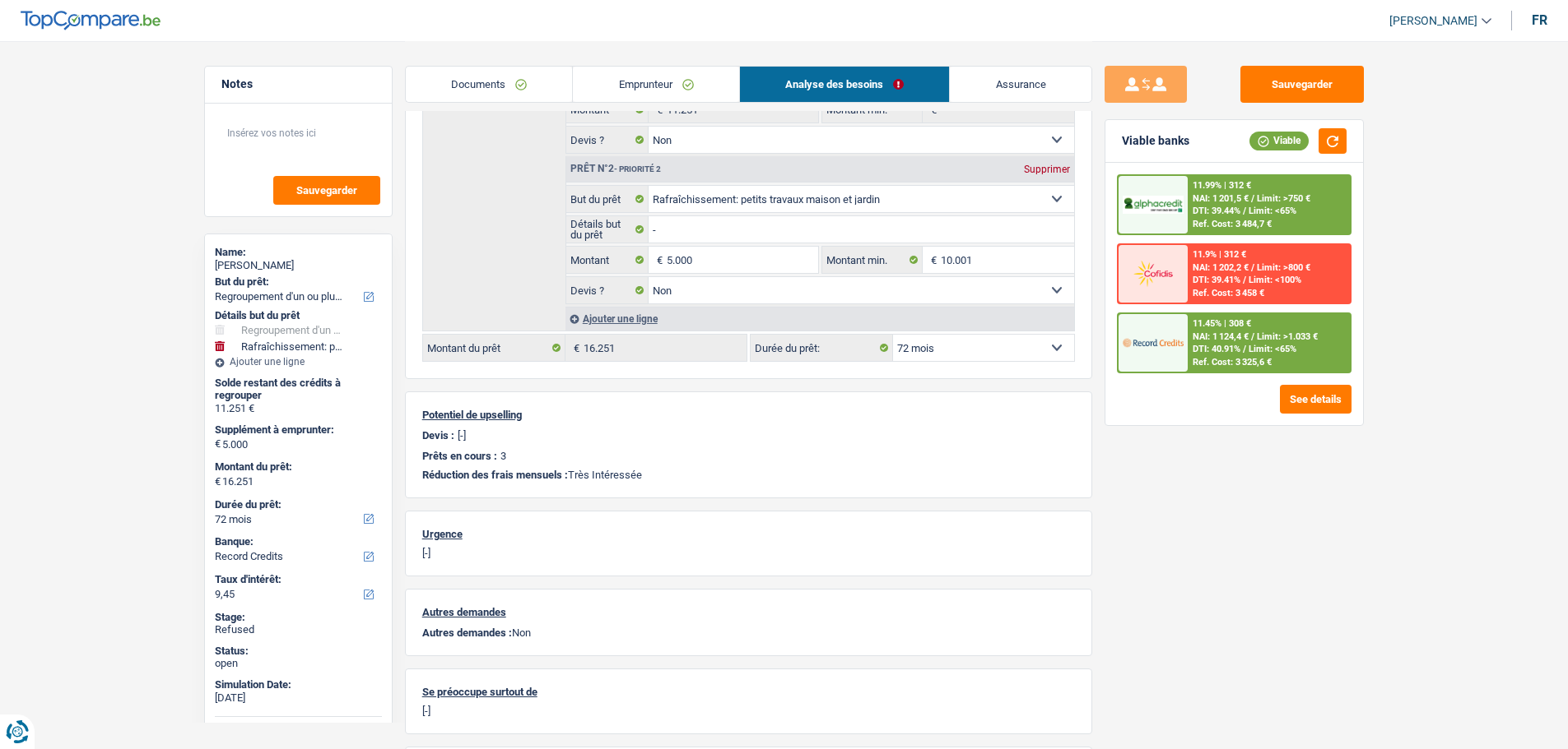
scroll to position [82, 0]
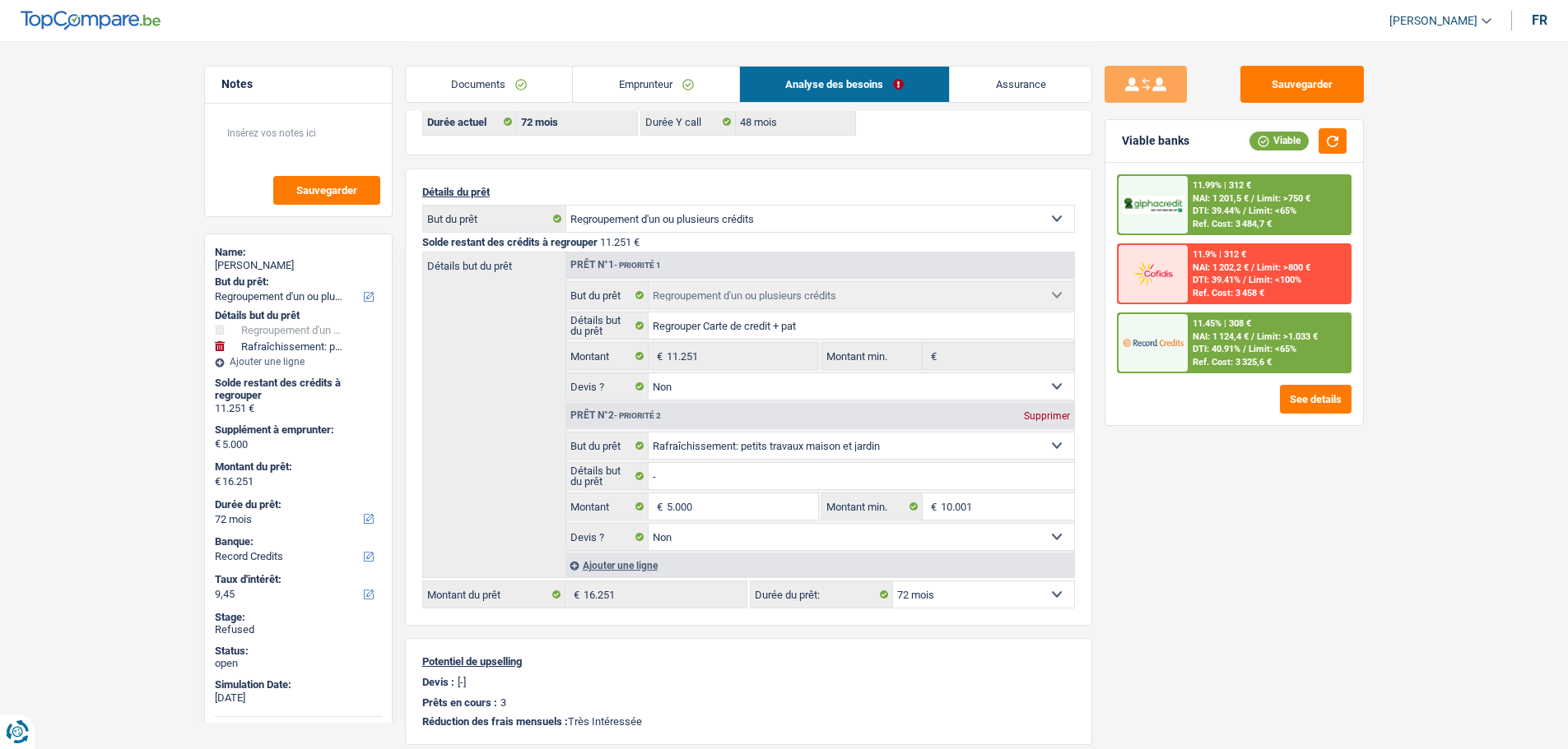
click at [938, 587] on select "12 mois 18 mois 24 mois 30 mois 36 mois 42 mois 48 mois 60 mois 72 mois 84 mois…" at bounding box center [983, 594] width 181 height 27
select select "84"
click at [892, 581] on select "12 mois 18 mois 24 mois 30 mois 36 mois 42 mois 48 mois 60 mois 72 mois 84 mois…" at bounding box center [983, 594] width 181 height 27
select select "84"
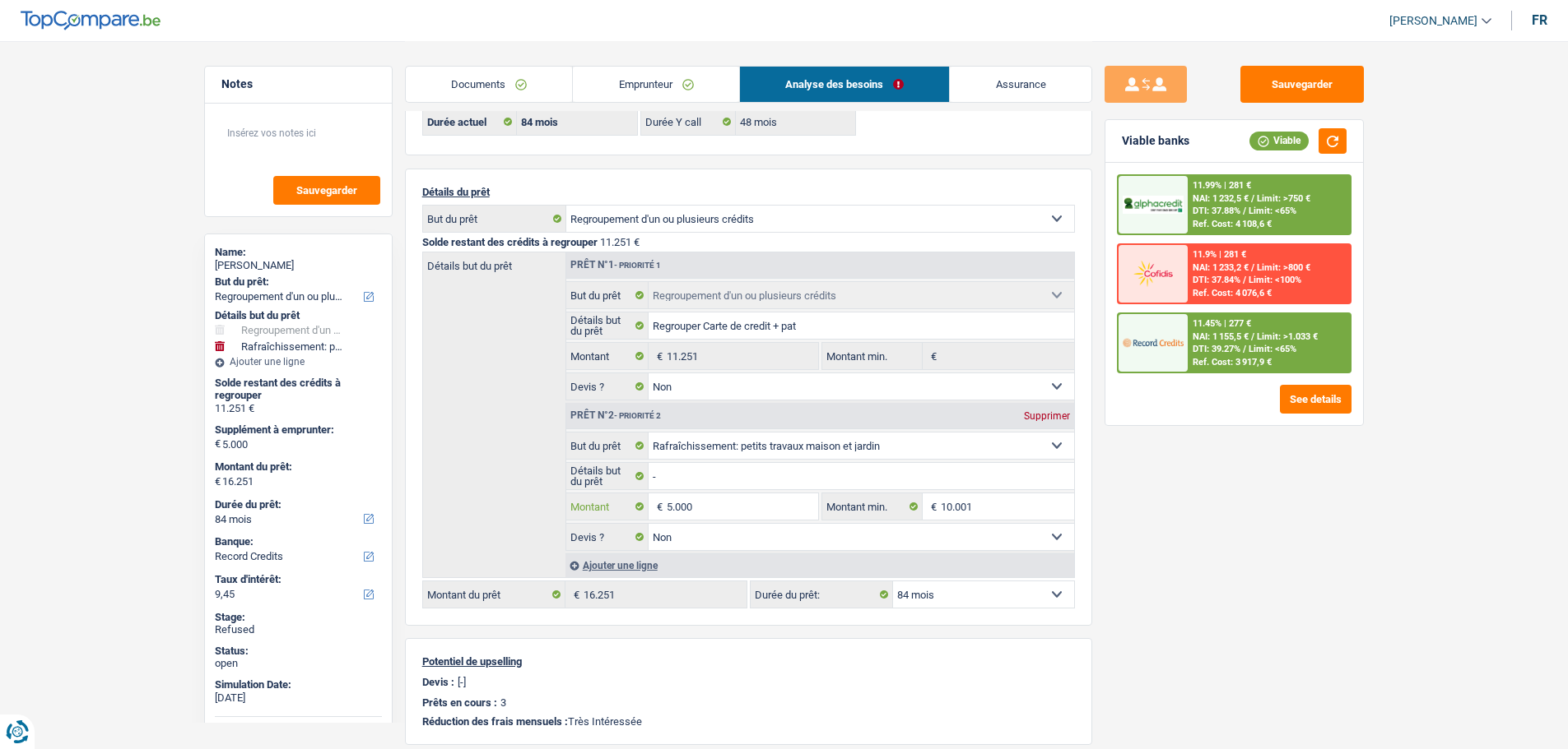
click at [700, 506] on input "5.000" at bounding box center [742, 507] width 151 height 27
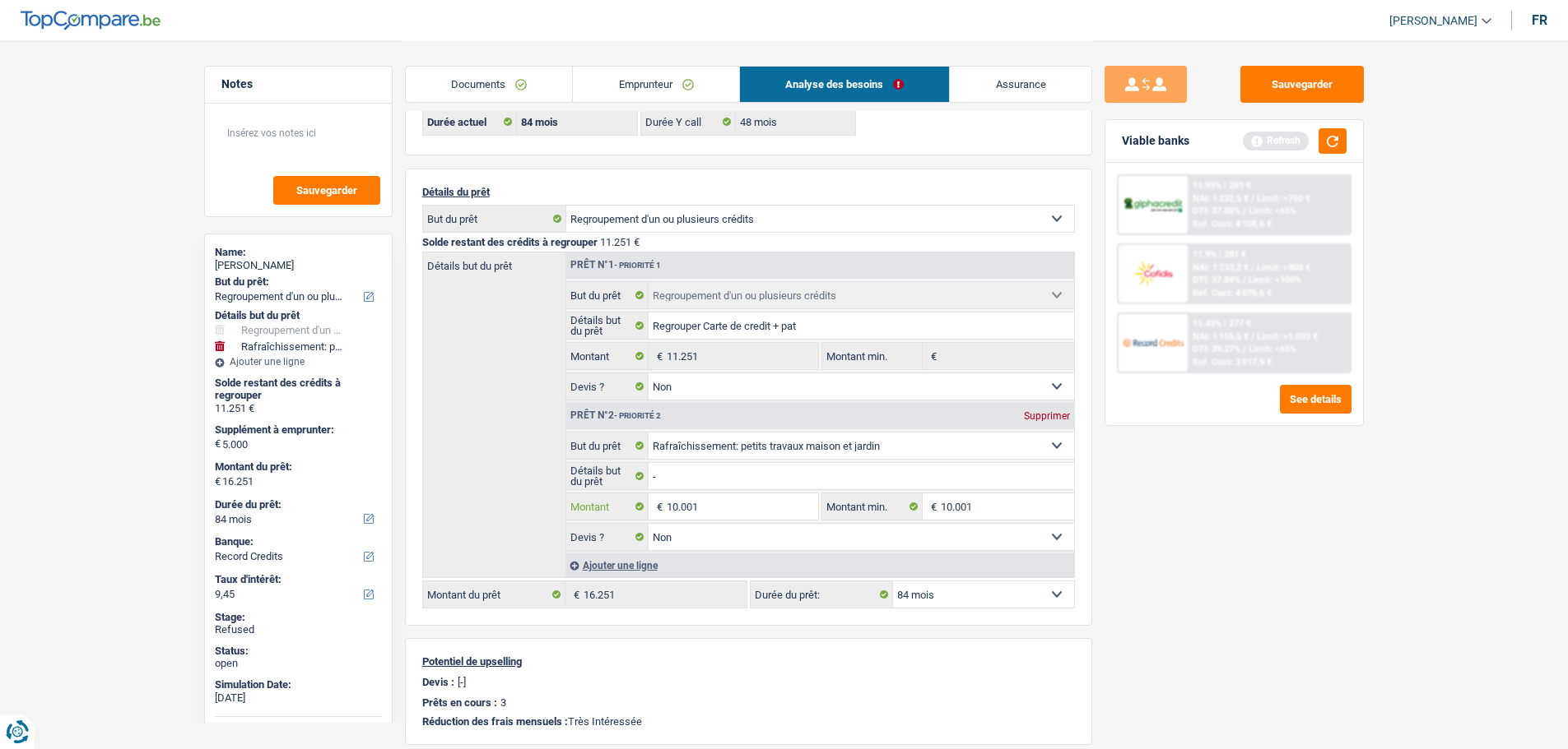
type input "10.001"
type input "21.252"
select select "120"
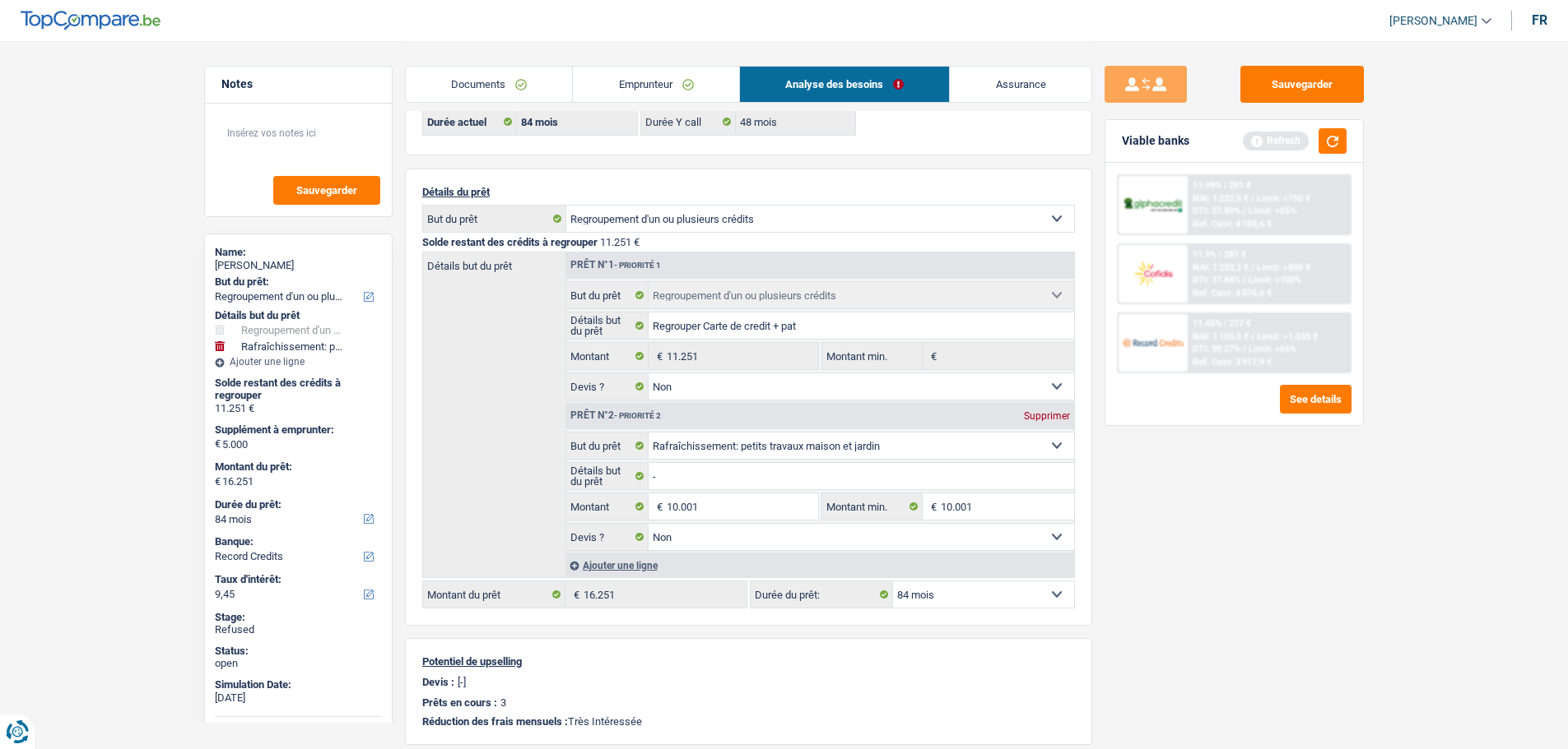
type input "21.252"
select select "120"
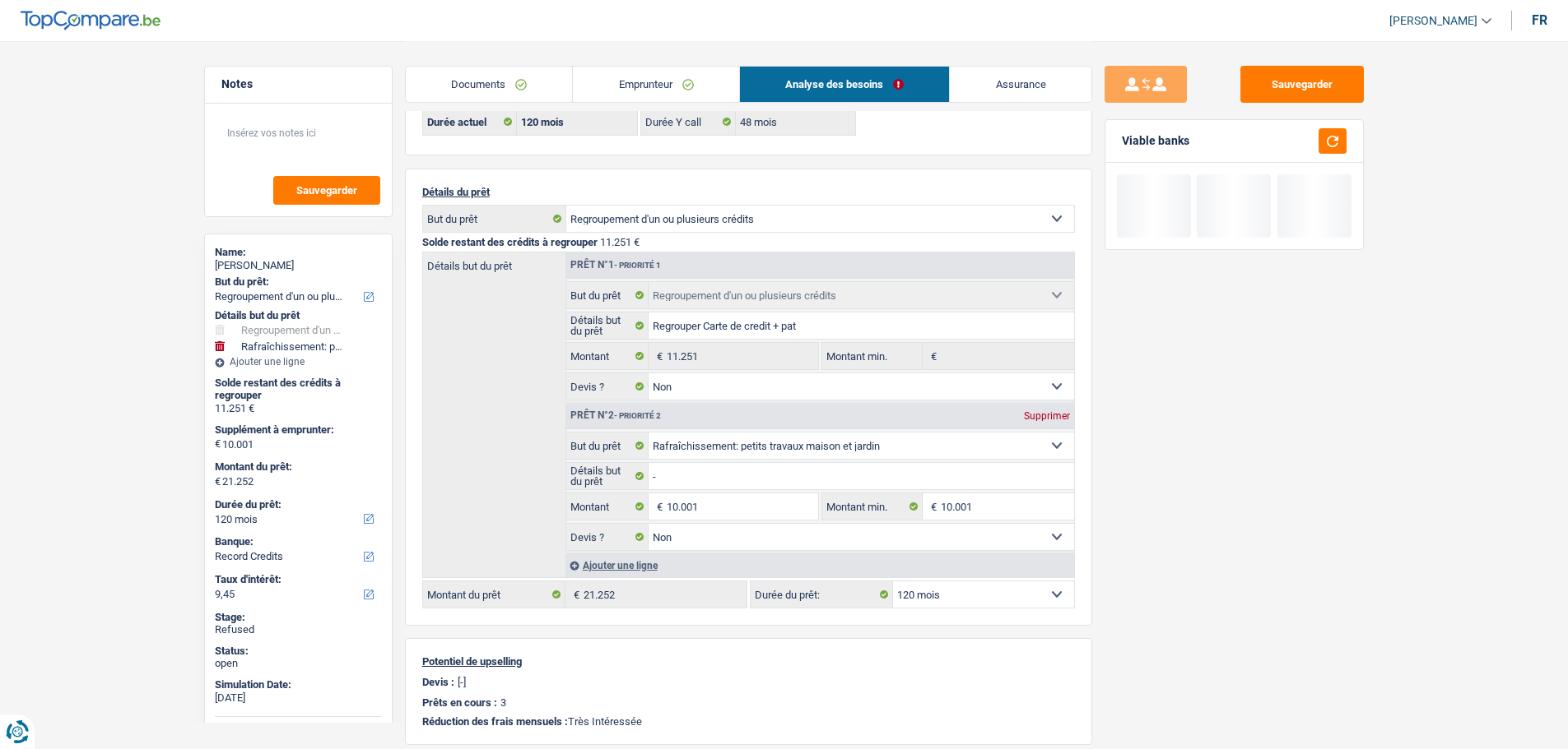
click at [1133, 549] on div "Sauvegarder Viable banks" at bounding box center [1234, 394] width 284 height 657
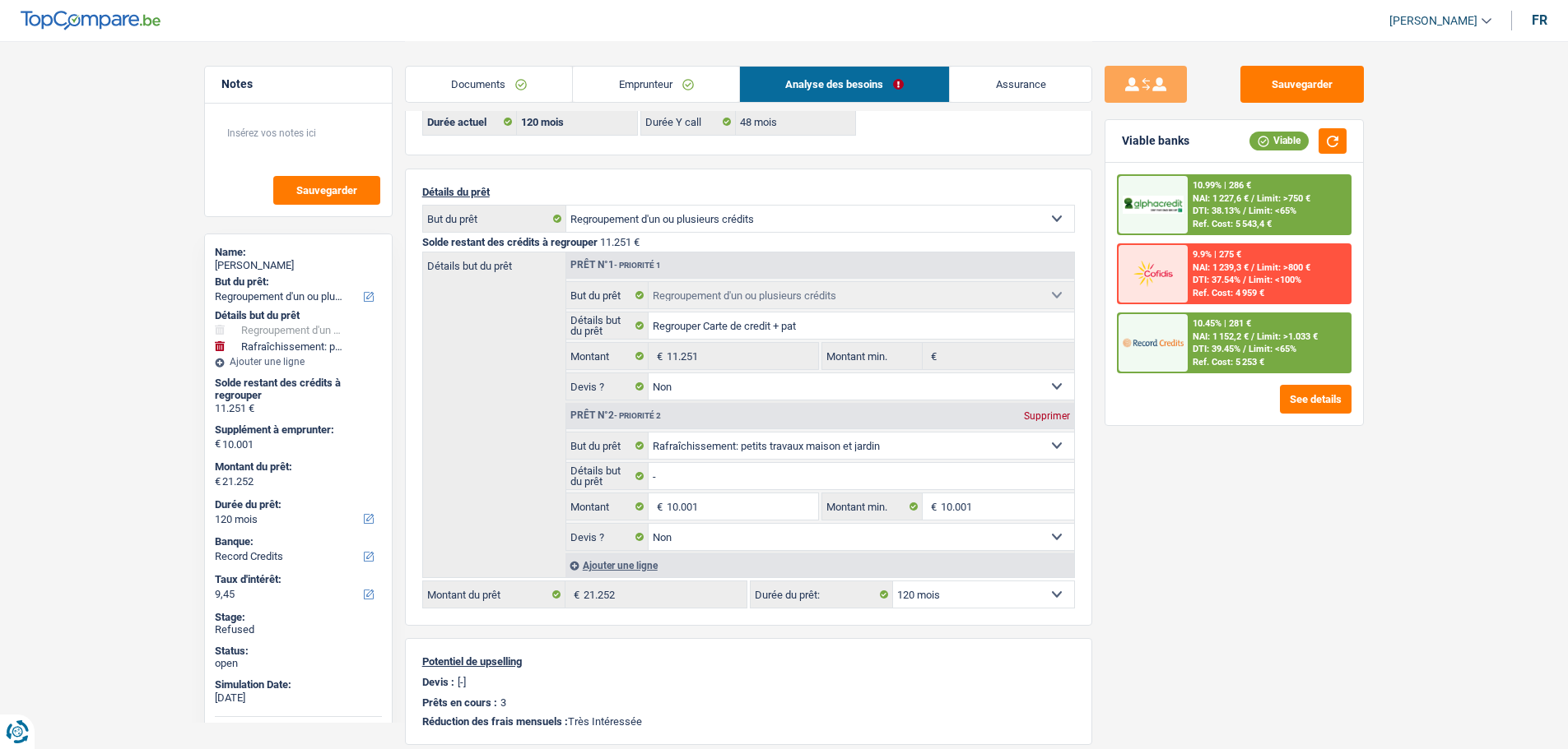
click at [992, 589] on select "12 mois 18 mois 24 mois 30 mois 36 mois 42 mois 48 mois 60 mois 72 mois 84 mois…" at bounding box center [983, 594] width 181 height 27
select select "96"
click at [892, 581] on select "12 mois 18 mois 24 mois 30 mois 36 mois 42 mois 48 mois 60 mois 72 mois 84 mois…" at bounding box center [983, 594] width 181 height 27
select select "96"
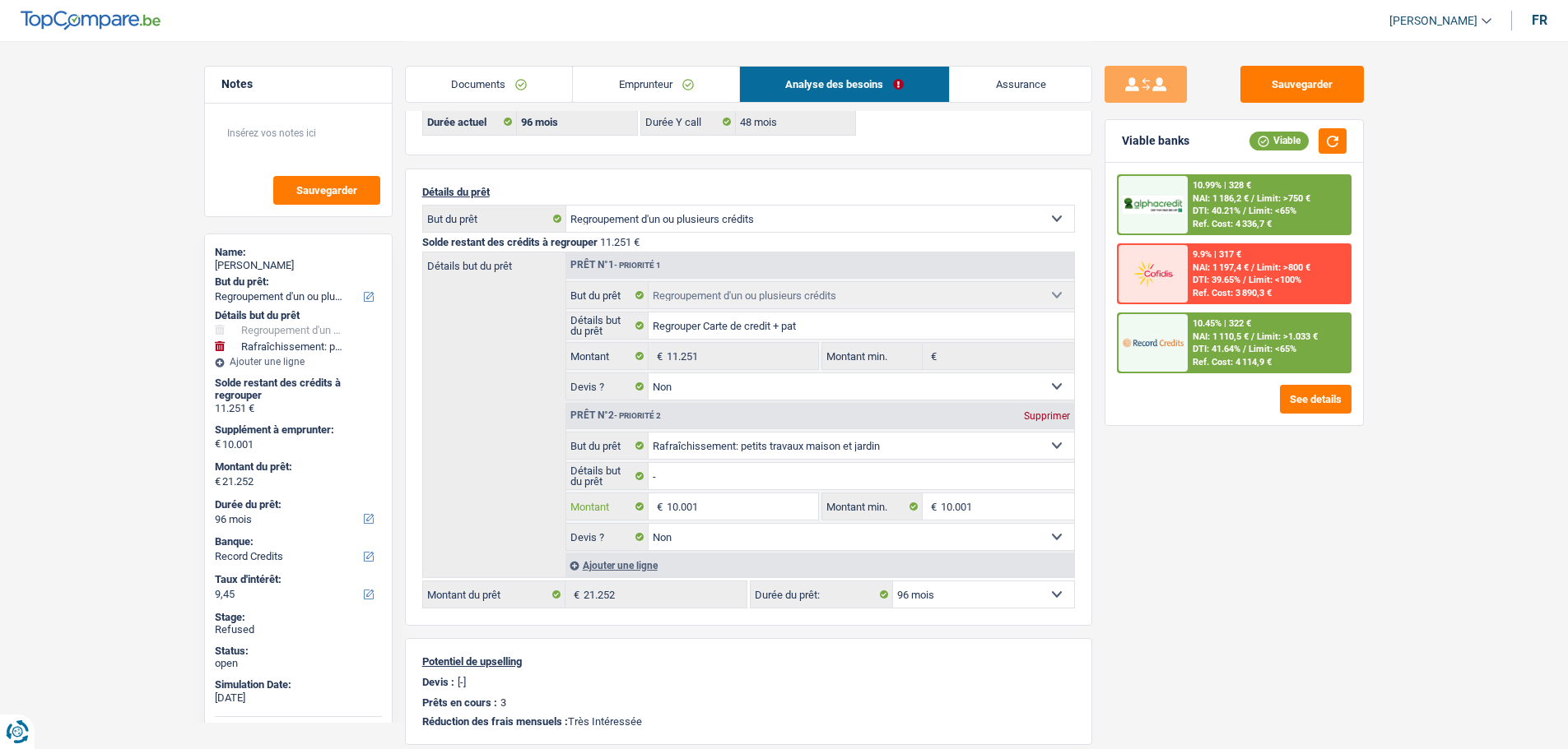
click at [725, 511] on input "10.001" at bounding box center [742, 507] width 151 height 27
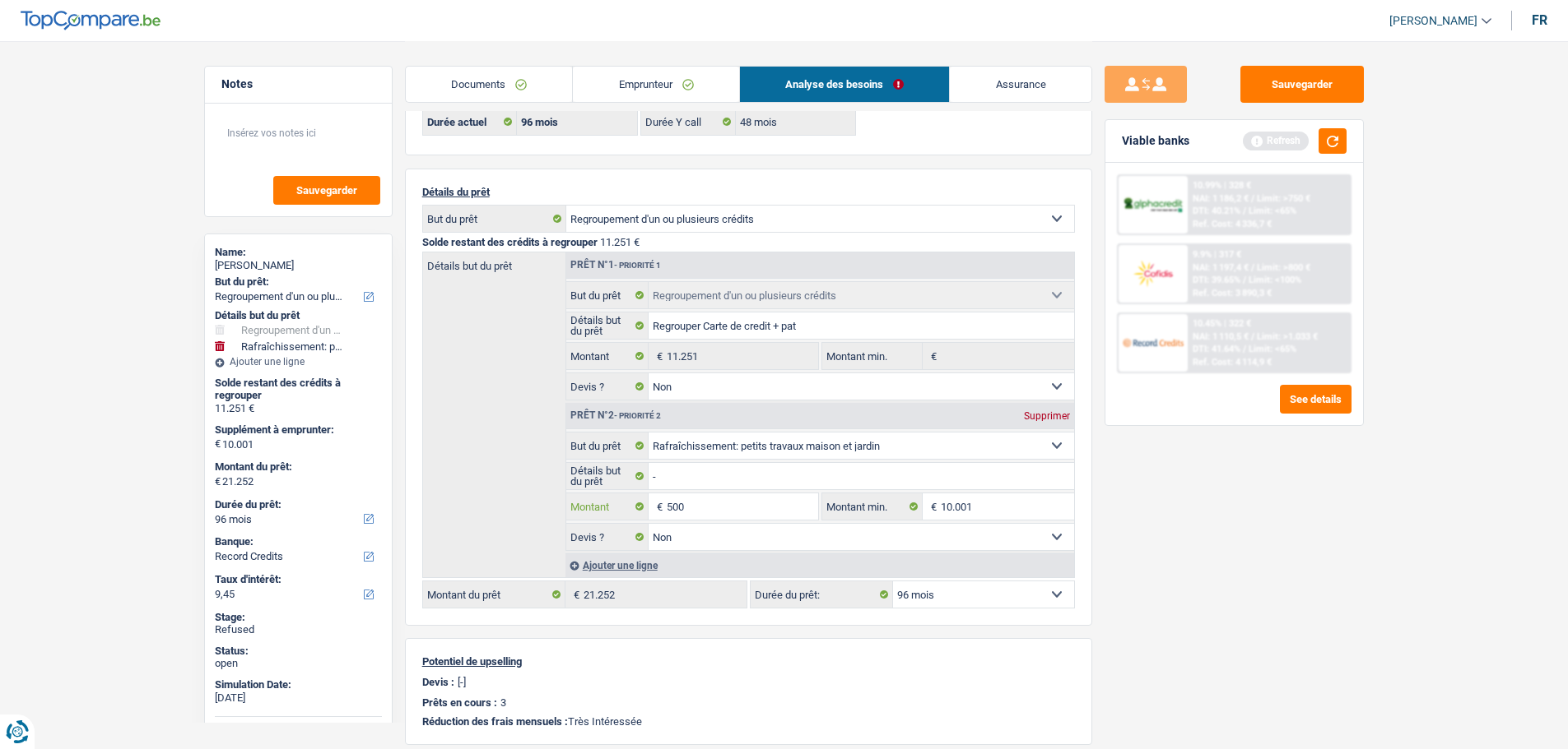
type input "5.001"
type input "16.252"
select select "84"
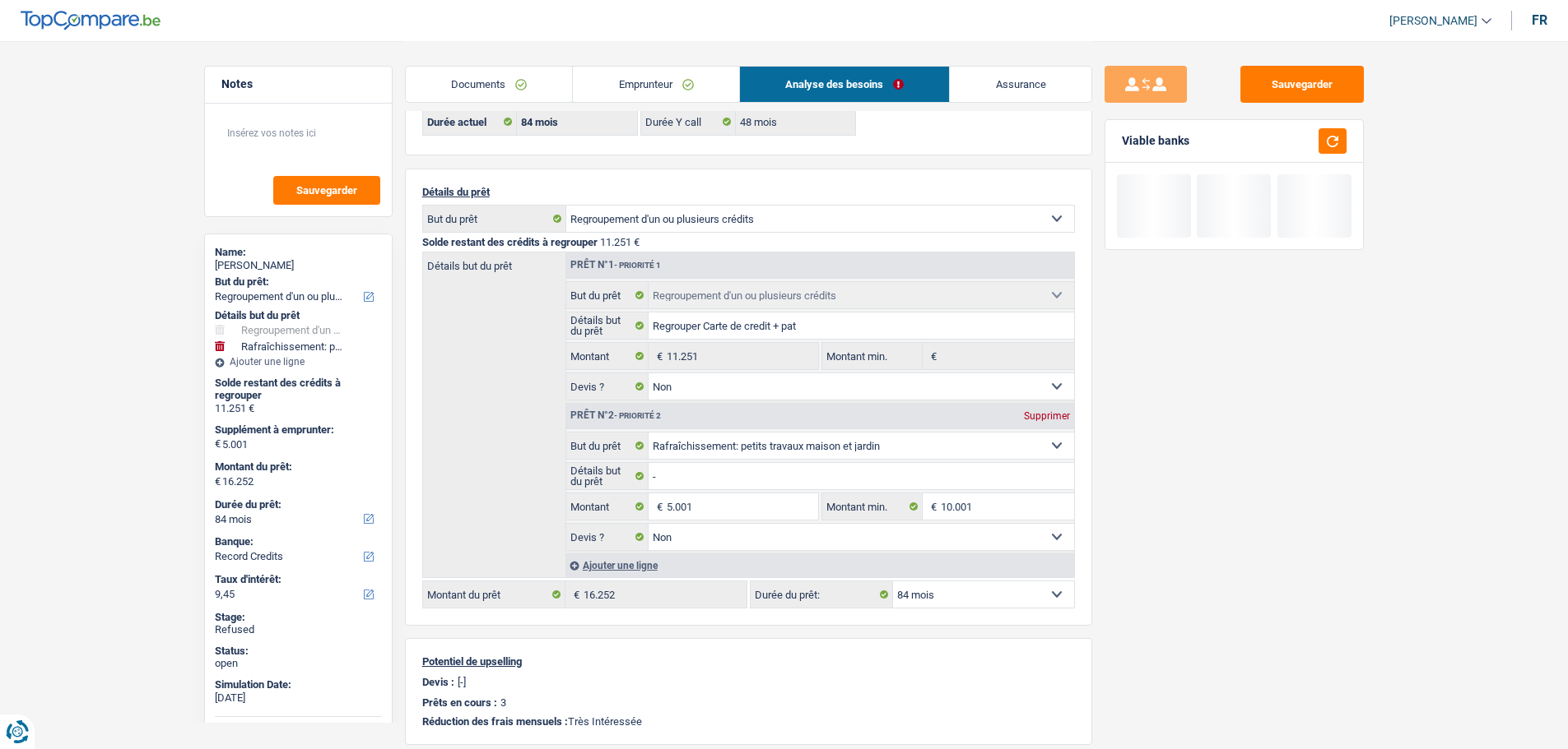
click at [633, 80] on link "Emprunteur" at bounding box center [656, 85] width 167 height 35
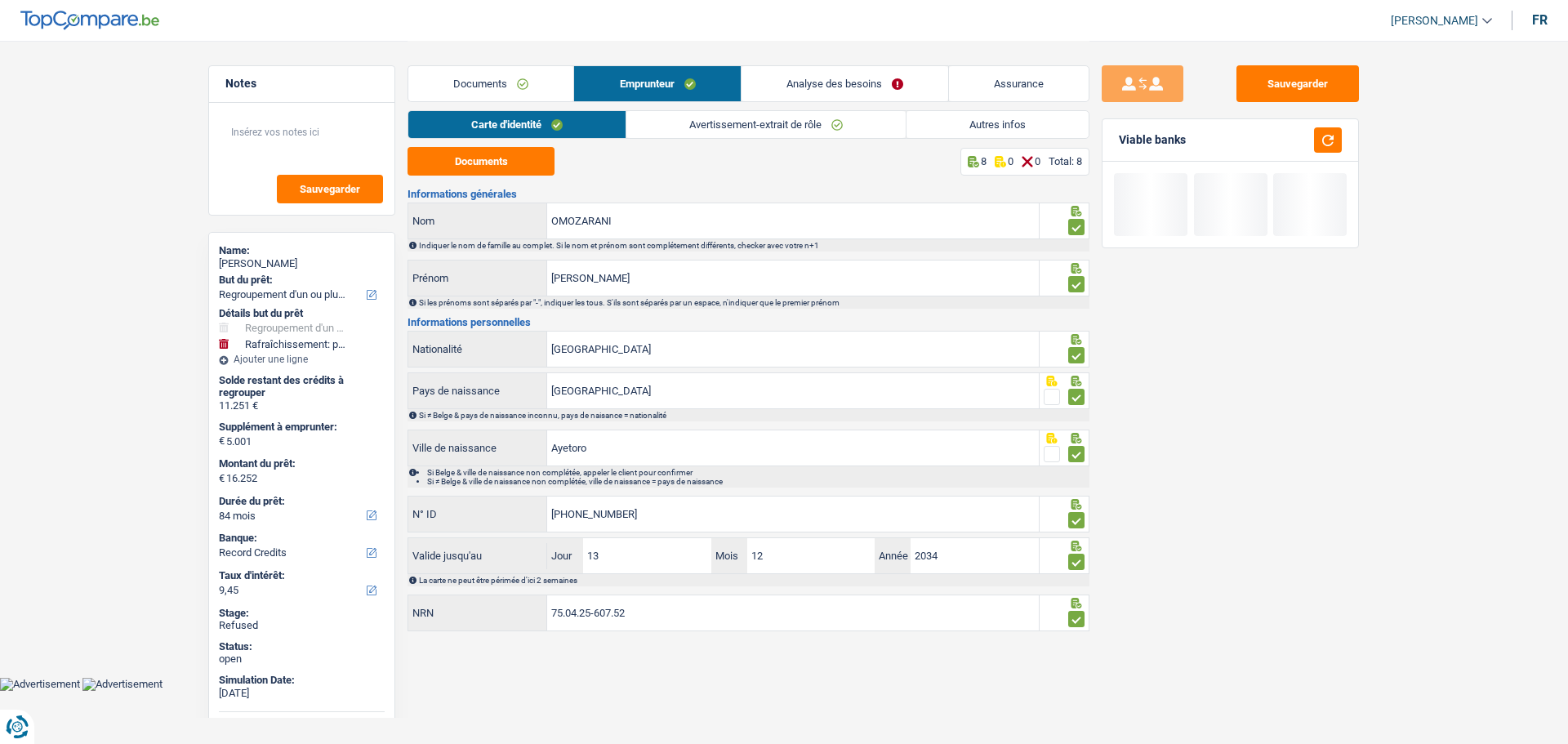
click at [710, 131] on link "Avertissement-extrait de rôle" at bounding box center [765, 124] width 279 height 27
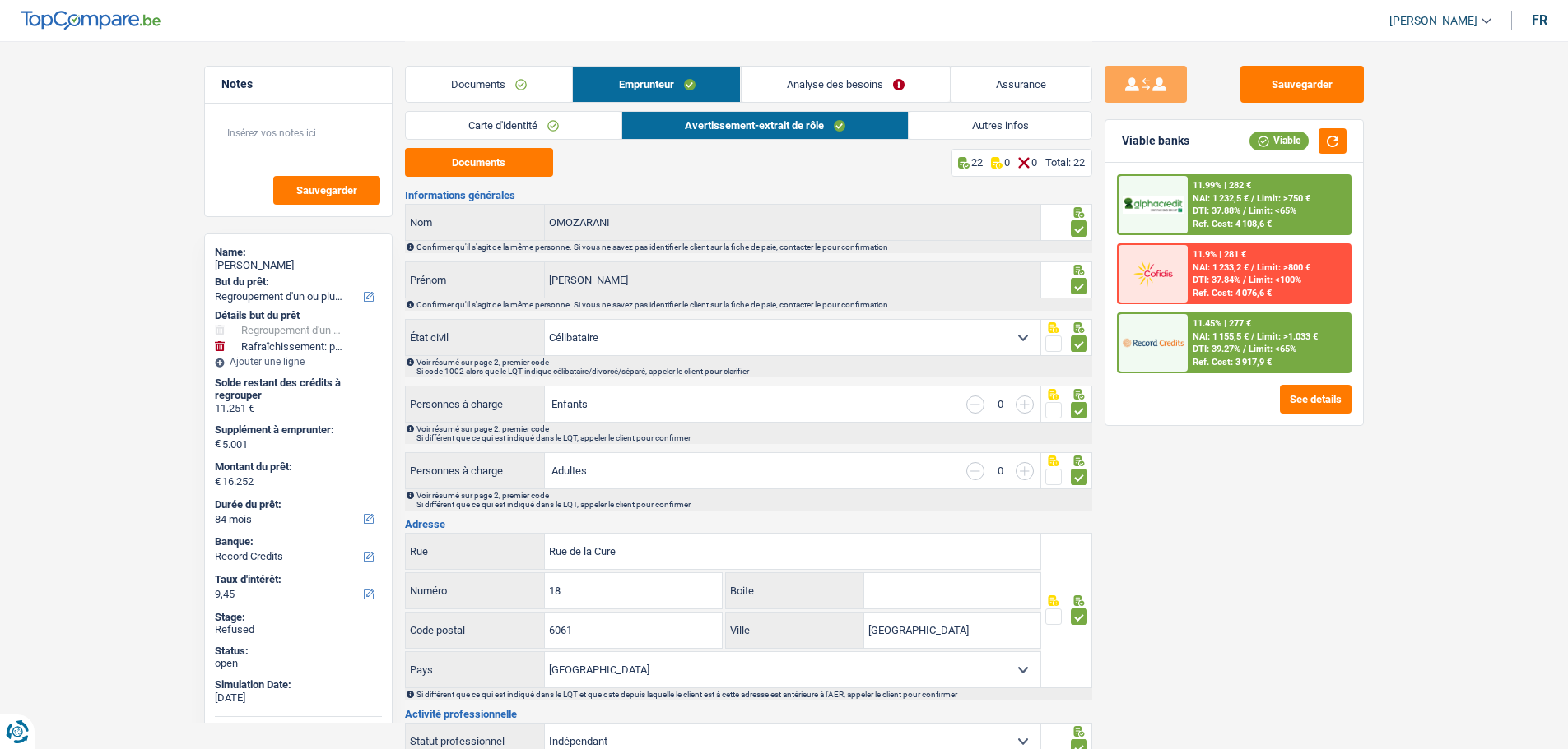
click at [999, 132] on link "Autres infos" at bounding box center [999, 125] width 181 height 28
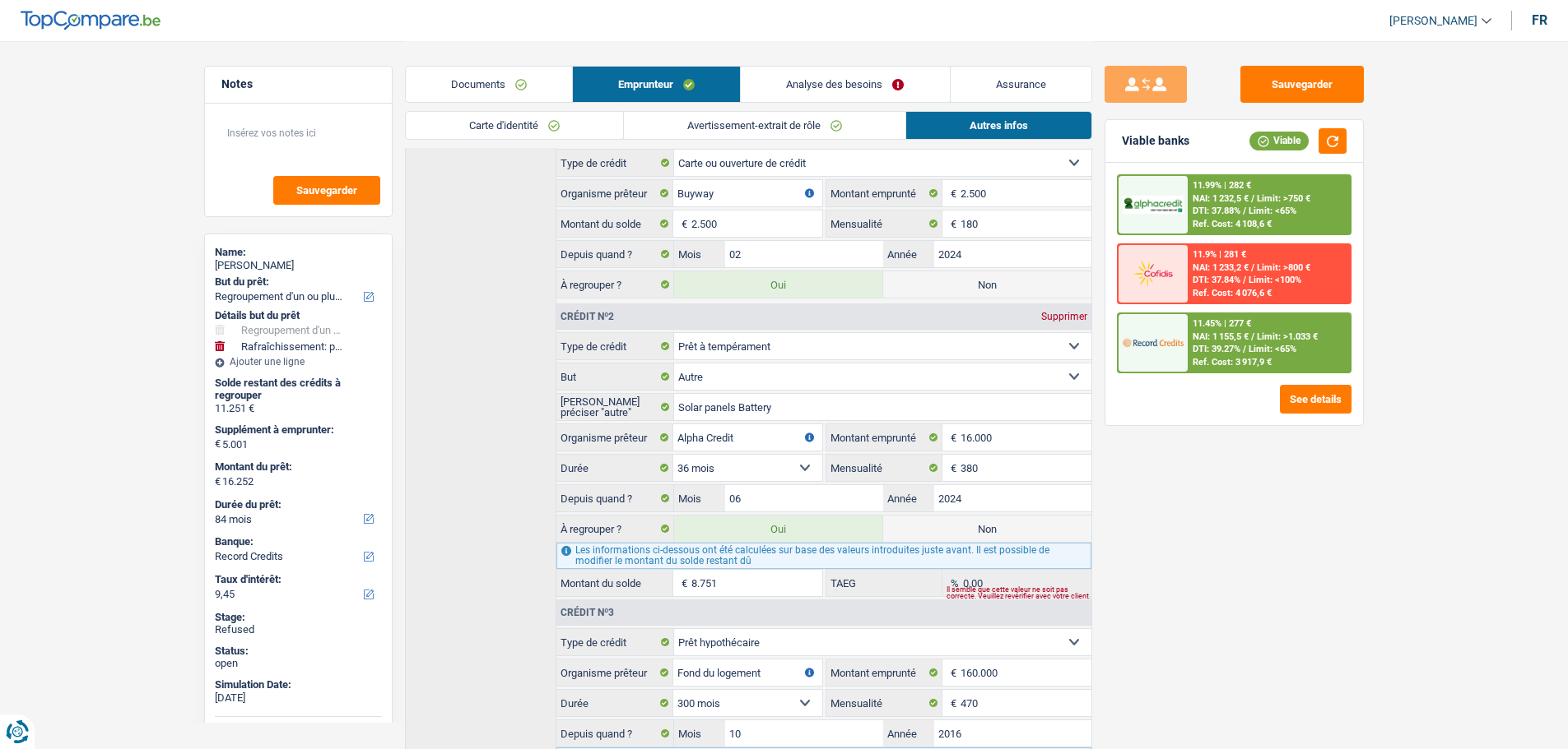
scroll to position [319, 0]
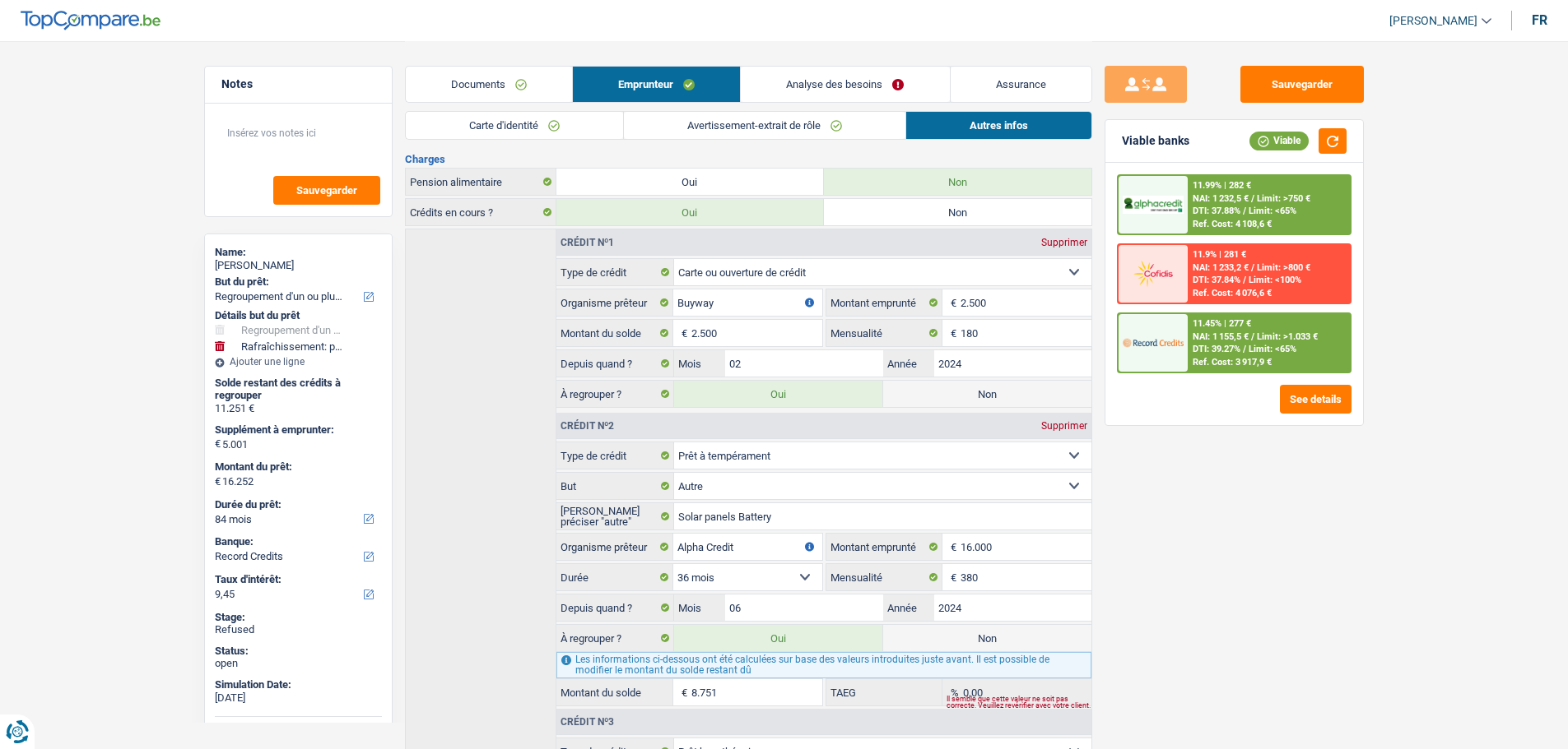
click at [283, 261] on div "Emmanuel OMOZARANI" at bounding box center [298, 265] width 167 height 13
copy div "OMOZARANI"
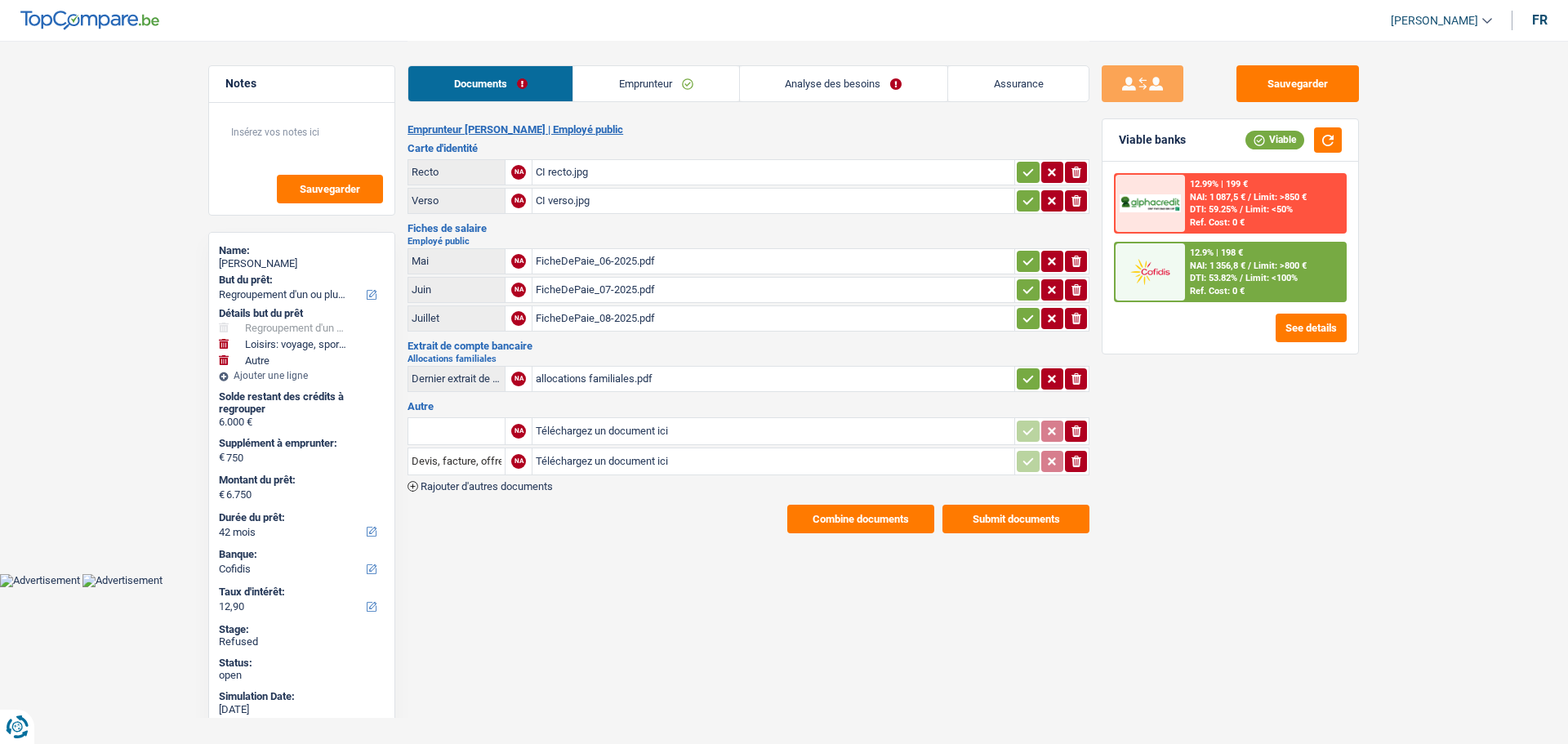
select select "refinancing"
select select "hobbies"
select select "other"
select select "42"
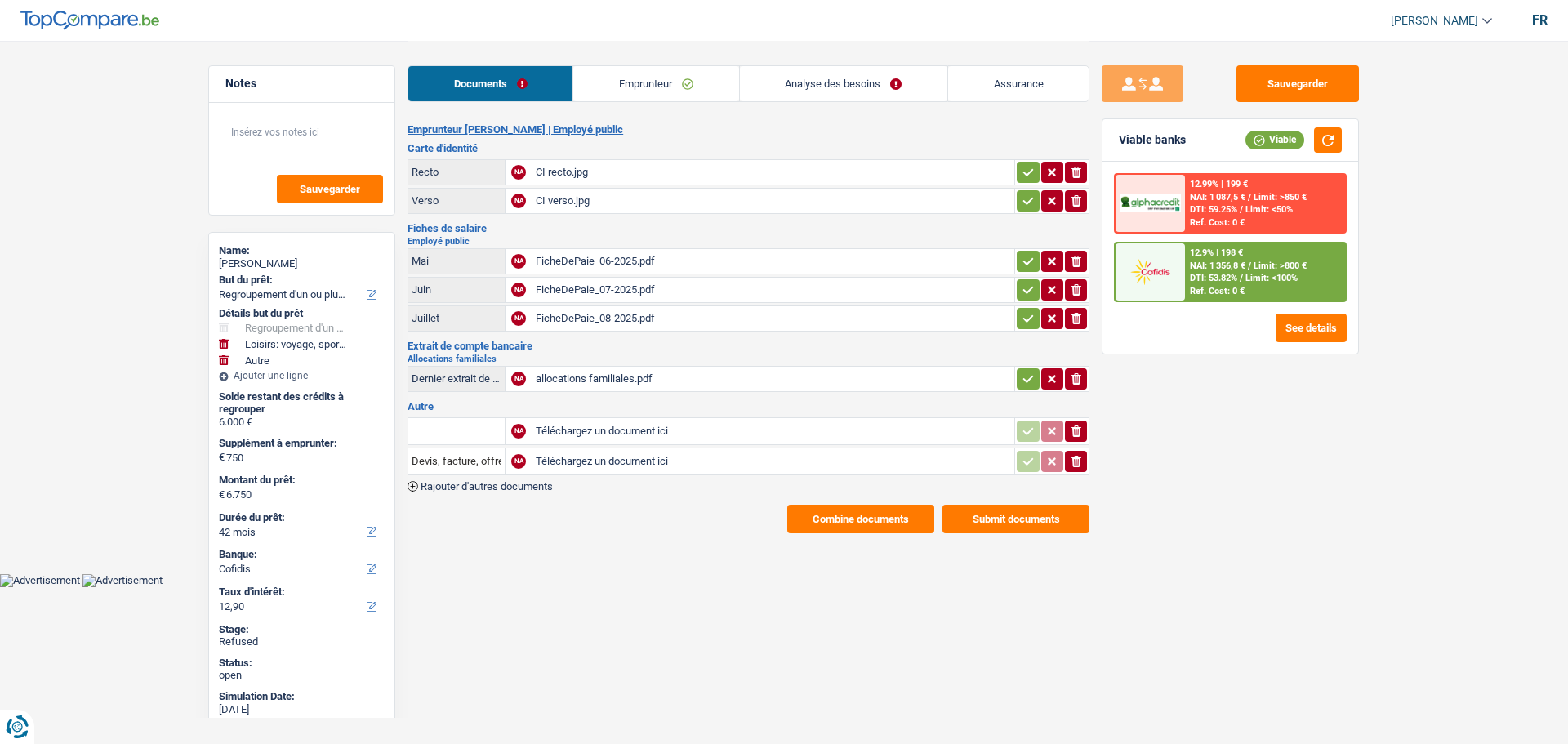
select select "cofidis"
select select "42"
select select "84"
select select "refinancing"
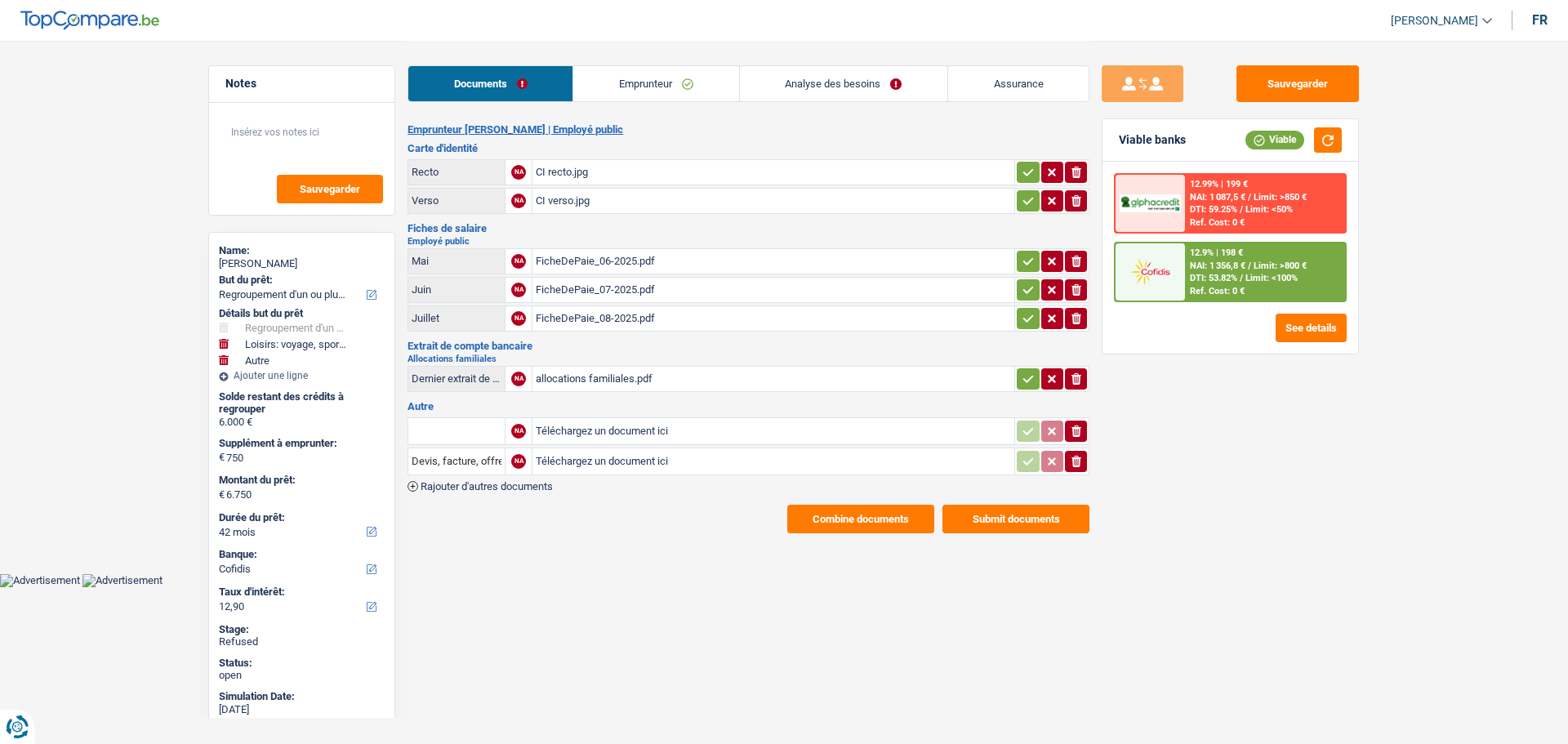
select select "hobbies"
select select "yes"
select select "other"
select select "yes"
select select "42"
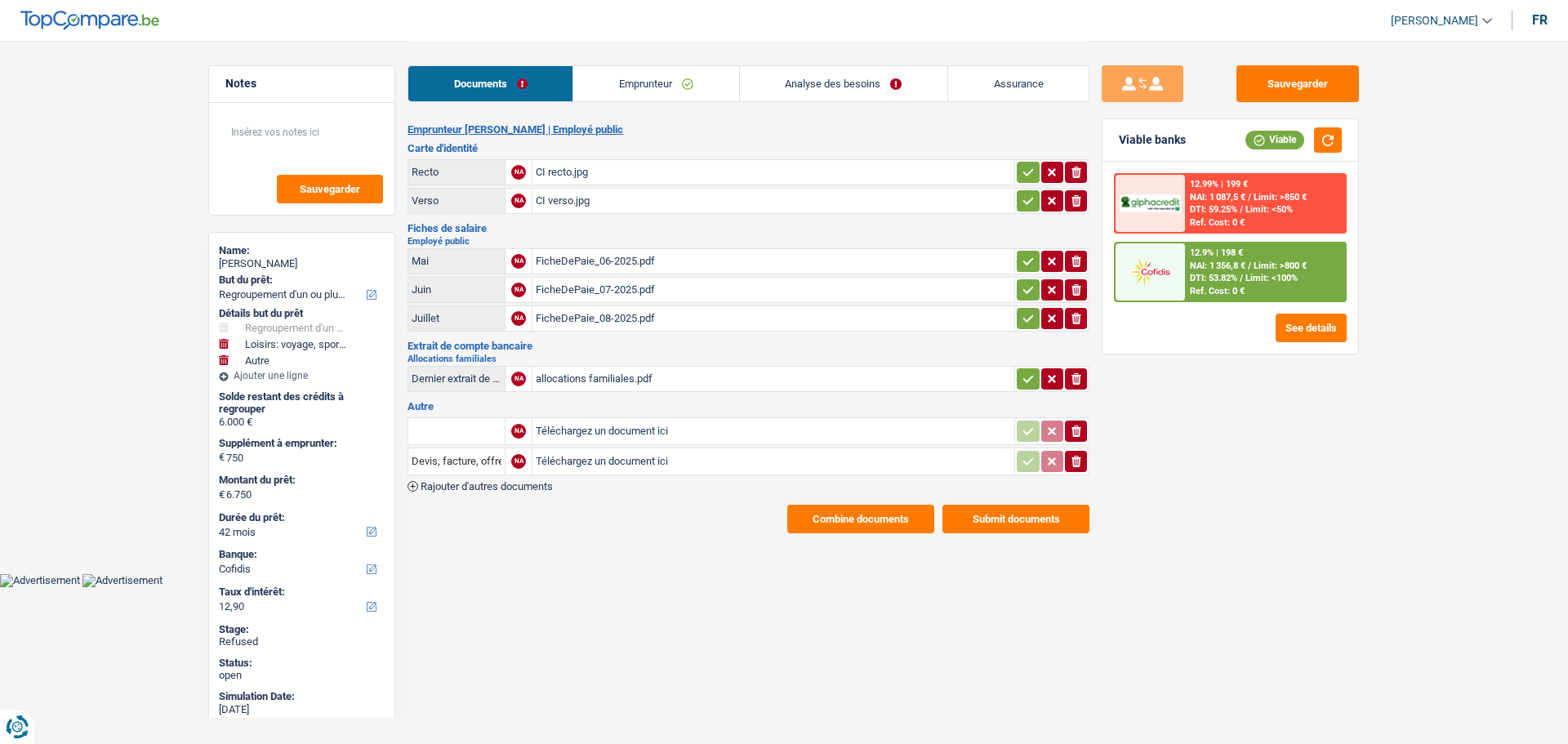
click at [623, 98] on link "Emprunteur" at bounding box center [656, 84] width 165 height 35
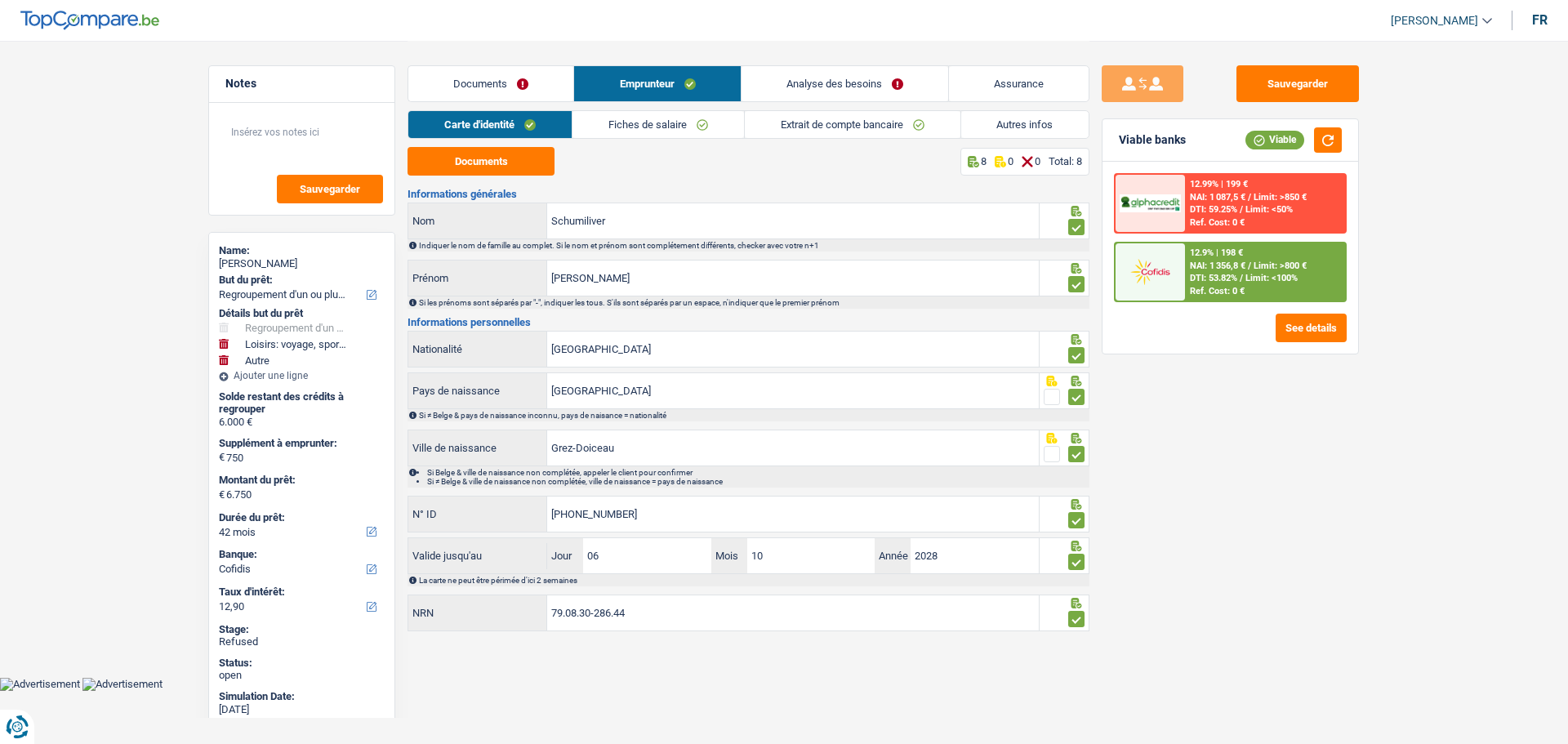
click at [627, 87] on link "Emprunteur" at bounding box center [657, 84] width 165 height 35
click at [871, 84] on link "Analyse des besoins" at bounding box center [845, 84] width 207 height 35
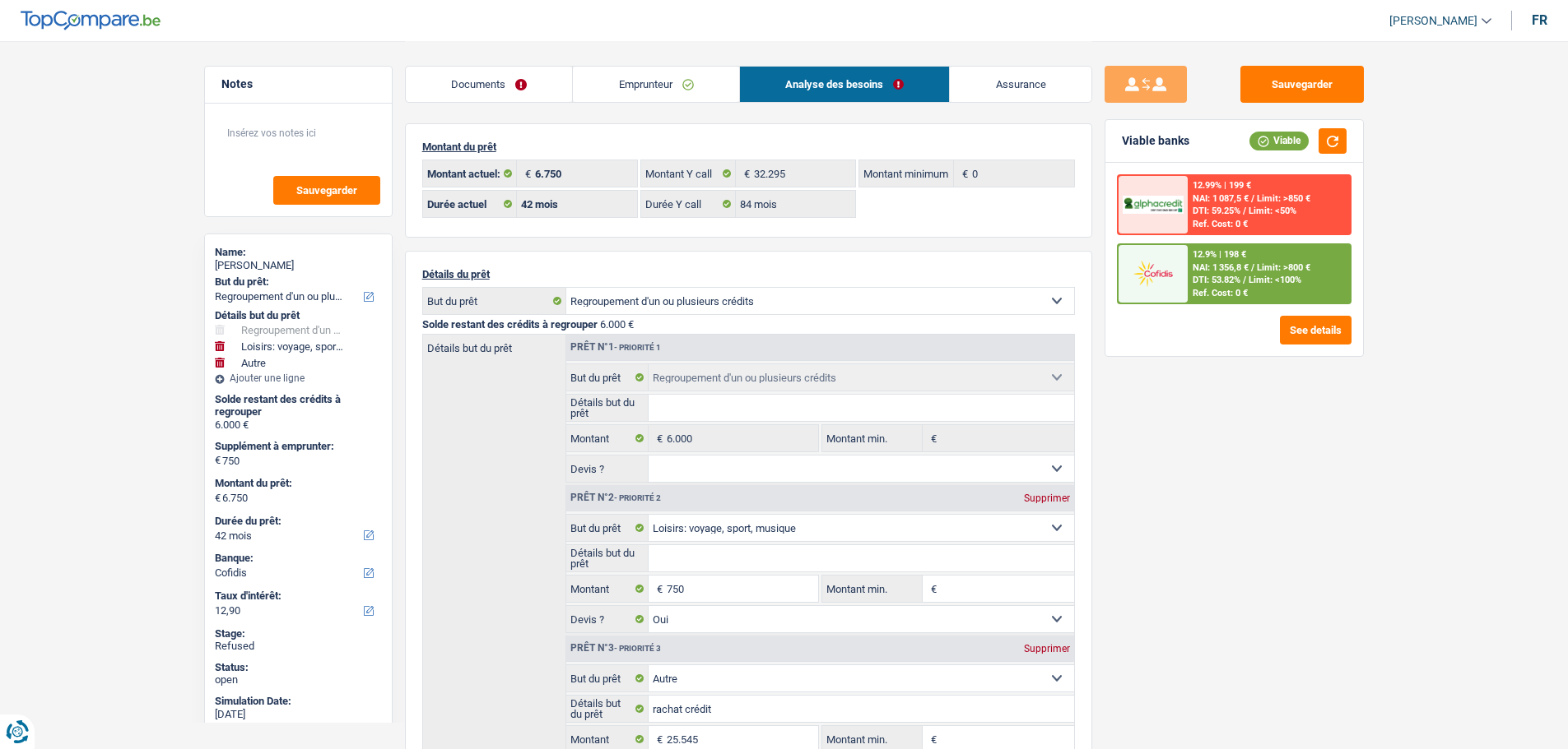
click at [511, 92] on link "Documents" at bounding box center [488, 85] width 167 height 35
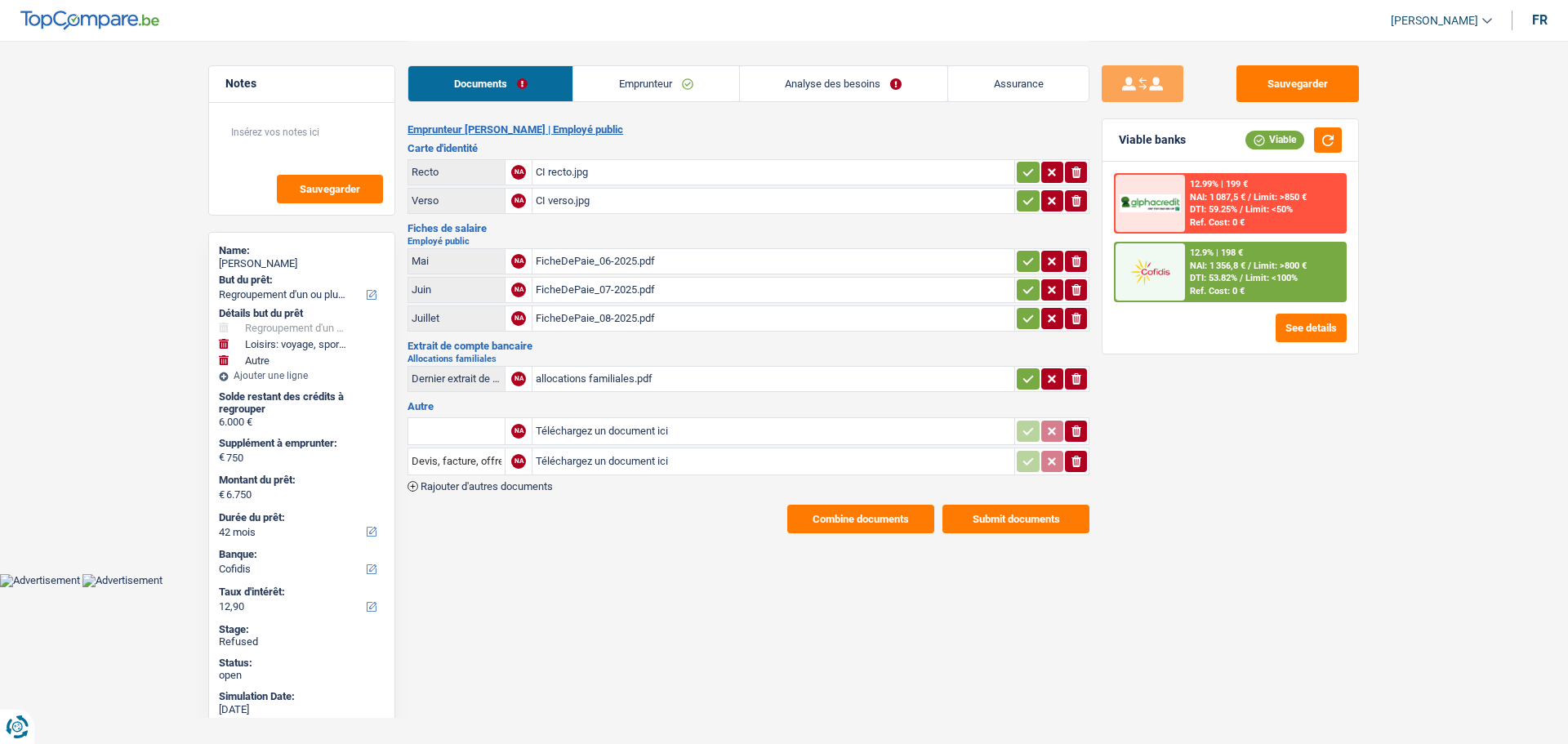
click at [664, 77] on link "Emprunteur" at bounding box center [656, 84] width 165 height 35
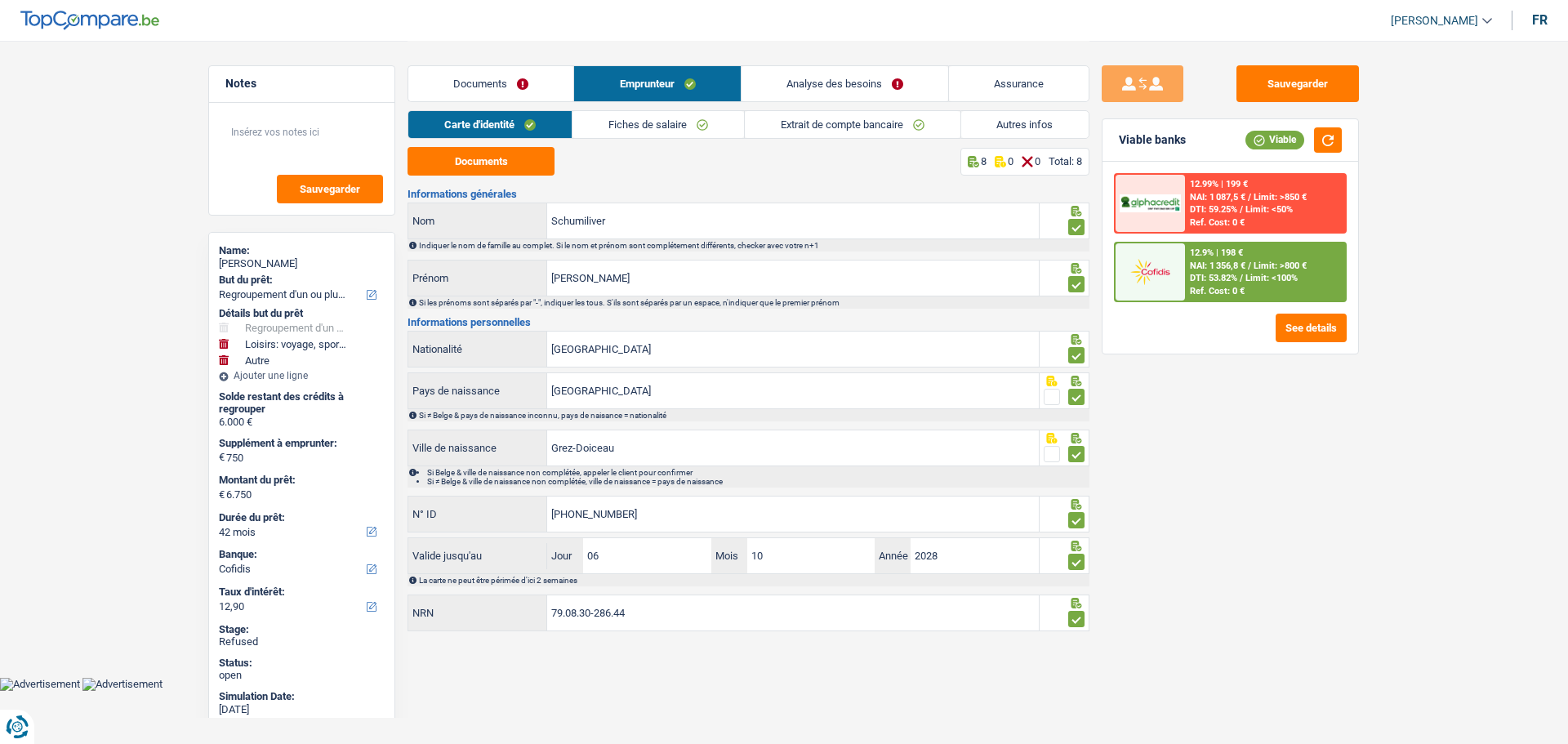
click at [994, 123] on link "Autres infos" at bounding box center [1025, 124] width 128 height 27
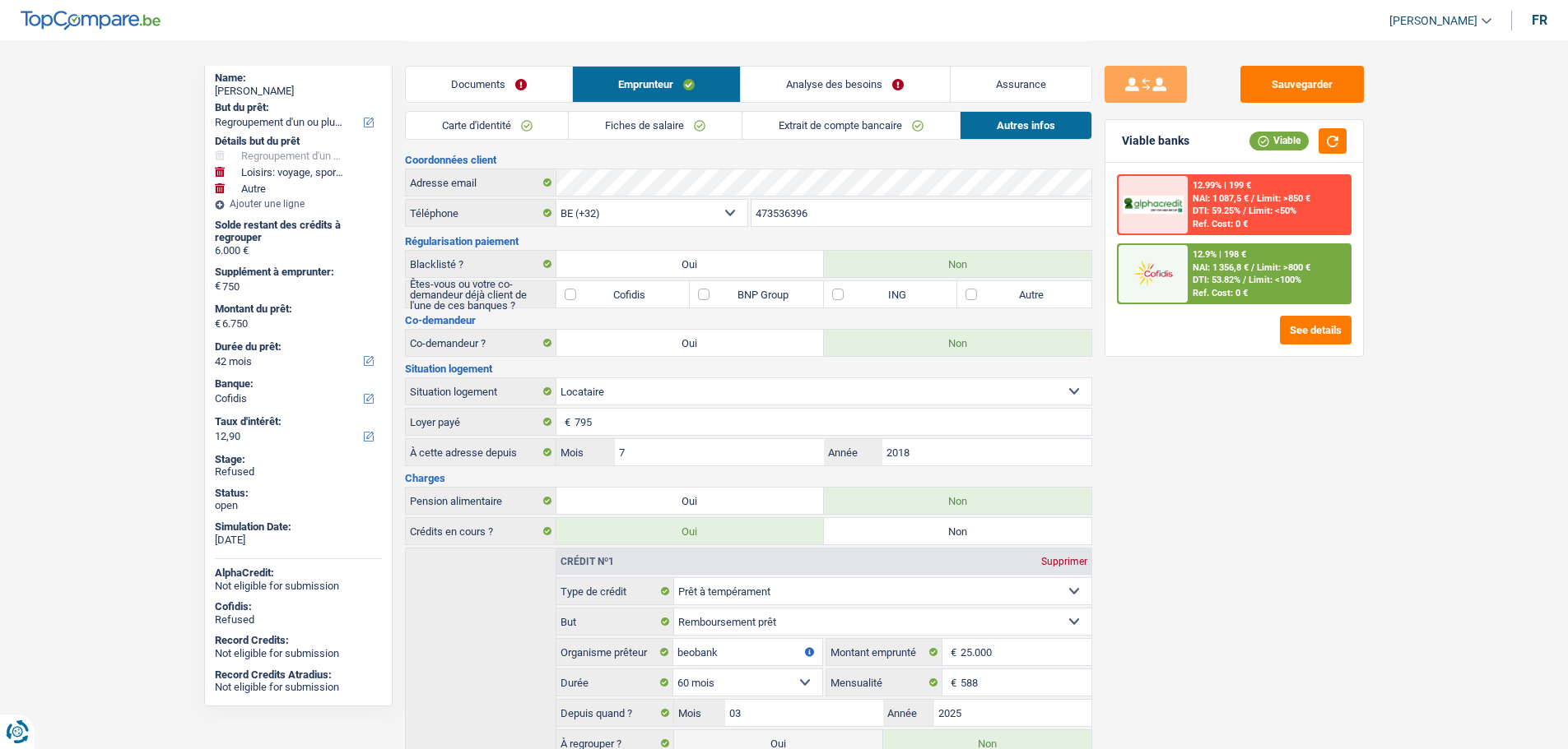
click at [485, 85] on link "Documents" at bounding box center [488, 85] width 167 height 35
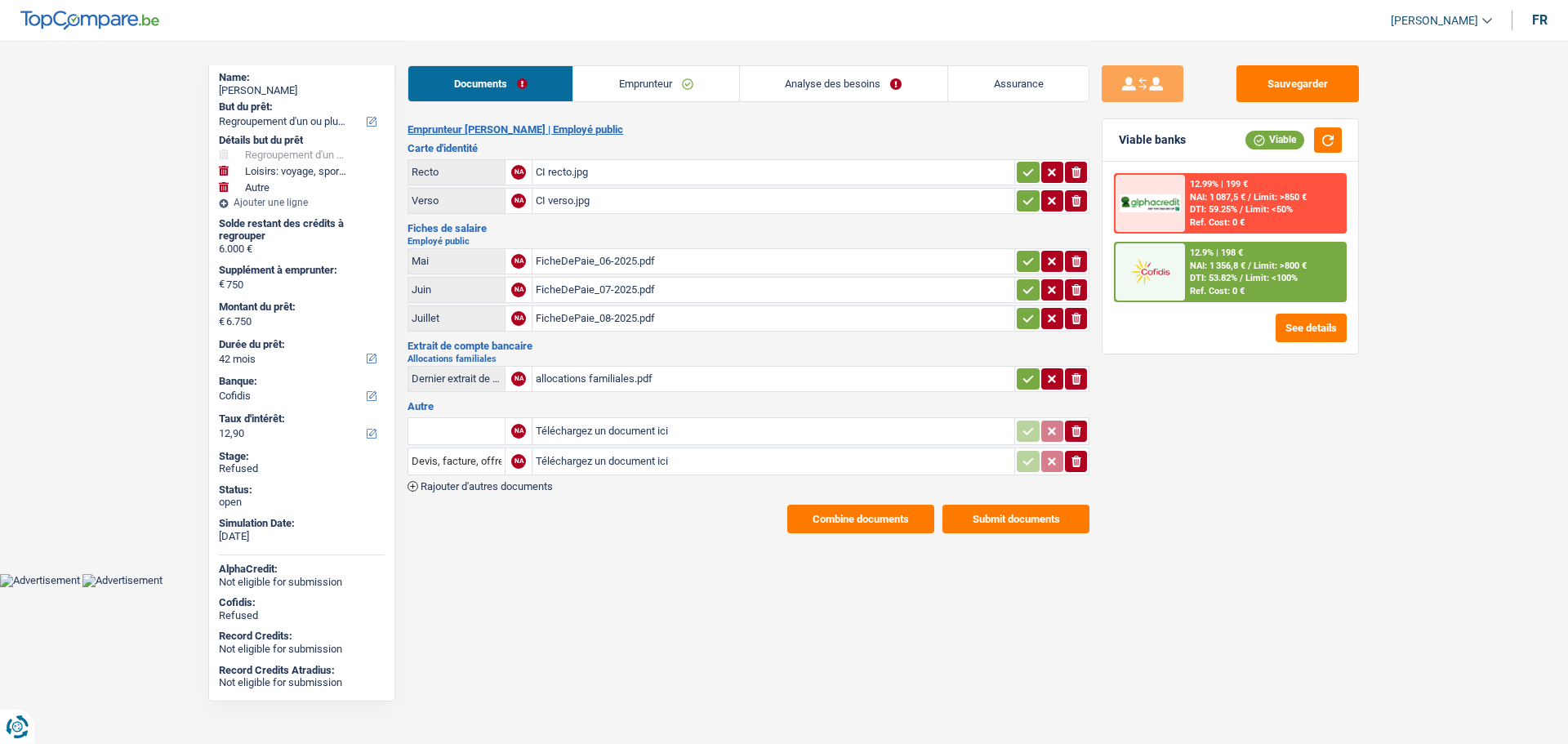
click at [662, 87] on link "Emprunteur" at bounding box center [656, 84] width 165 height 35
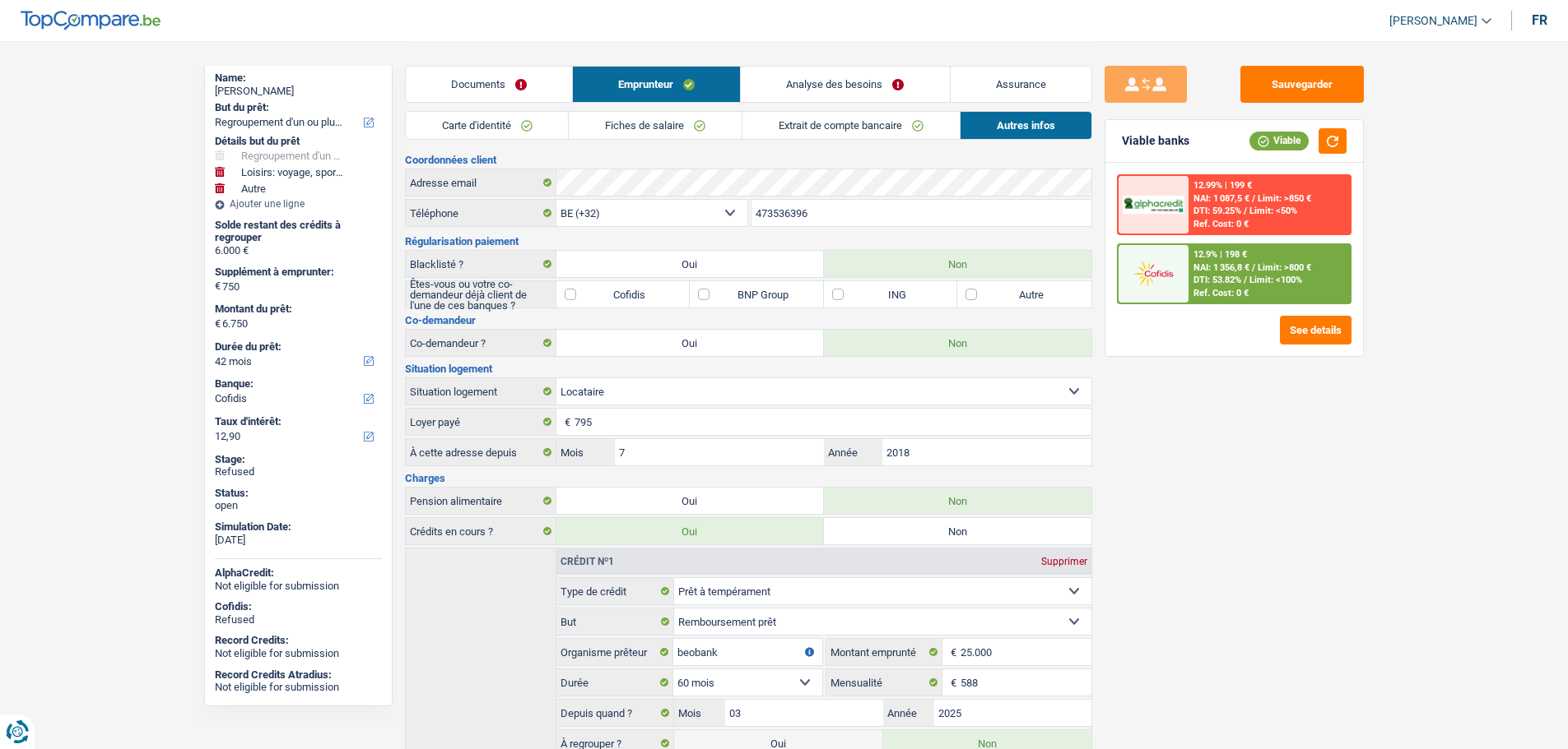
click at [508, 130] on link "Carte d'identité" at bounding box center [486, 125] width 163 height 28
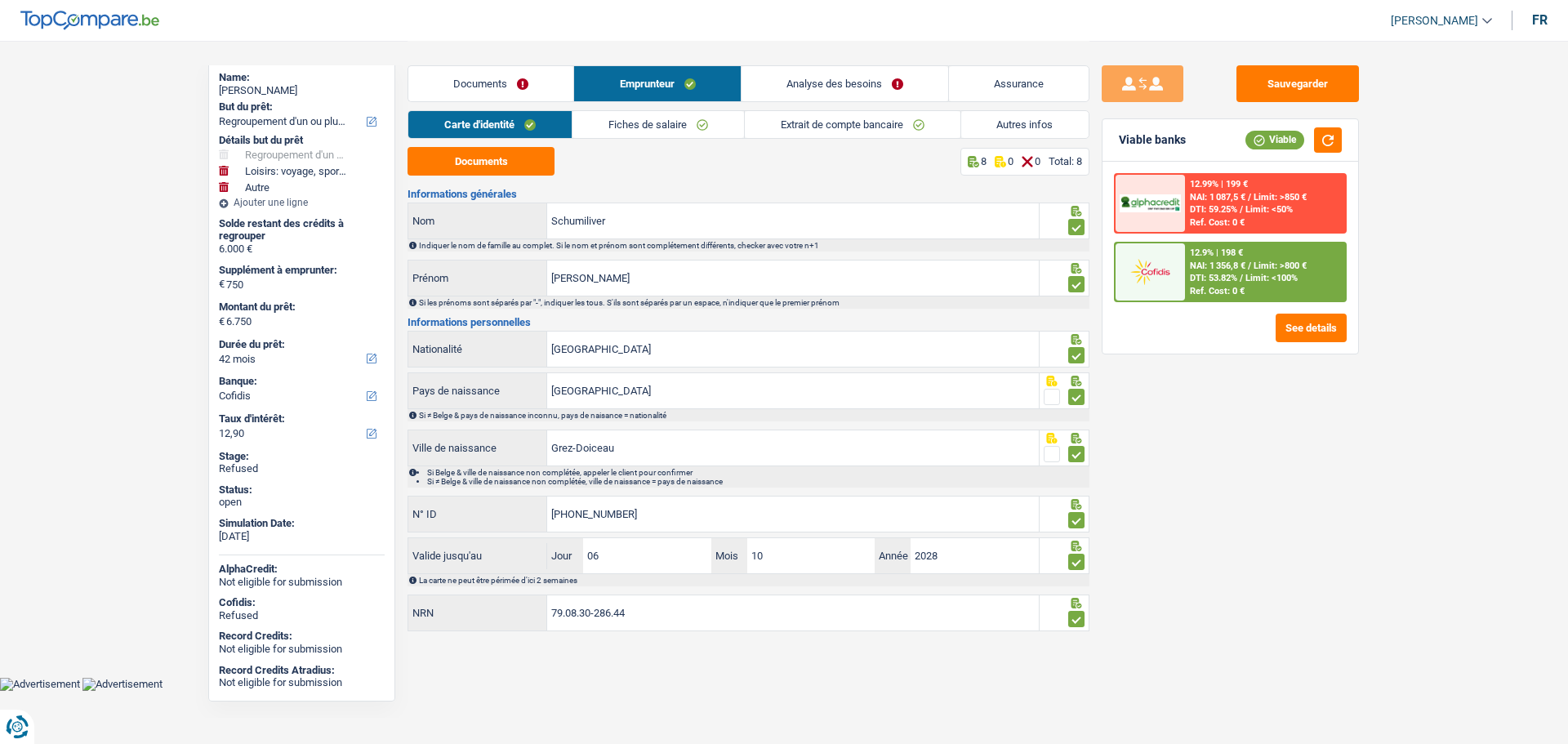
click at [613, 124] on link "Fiches de salaire" at bounding box center [658, 124] width 171 height 27
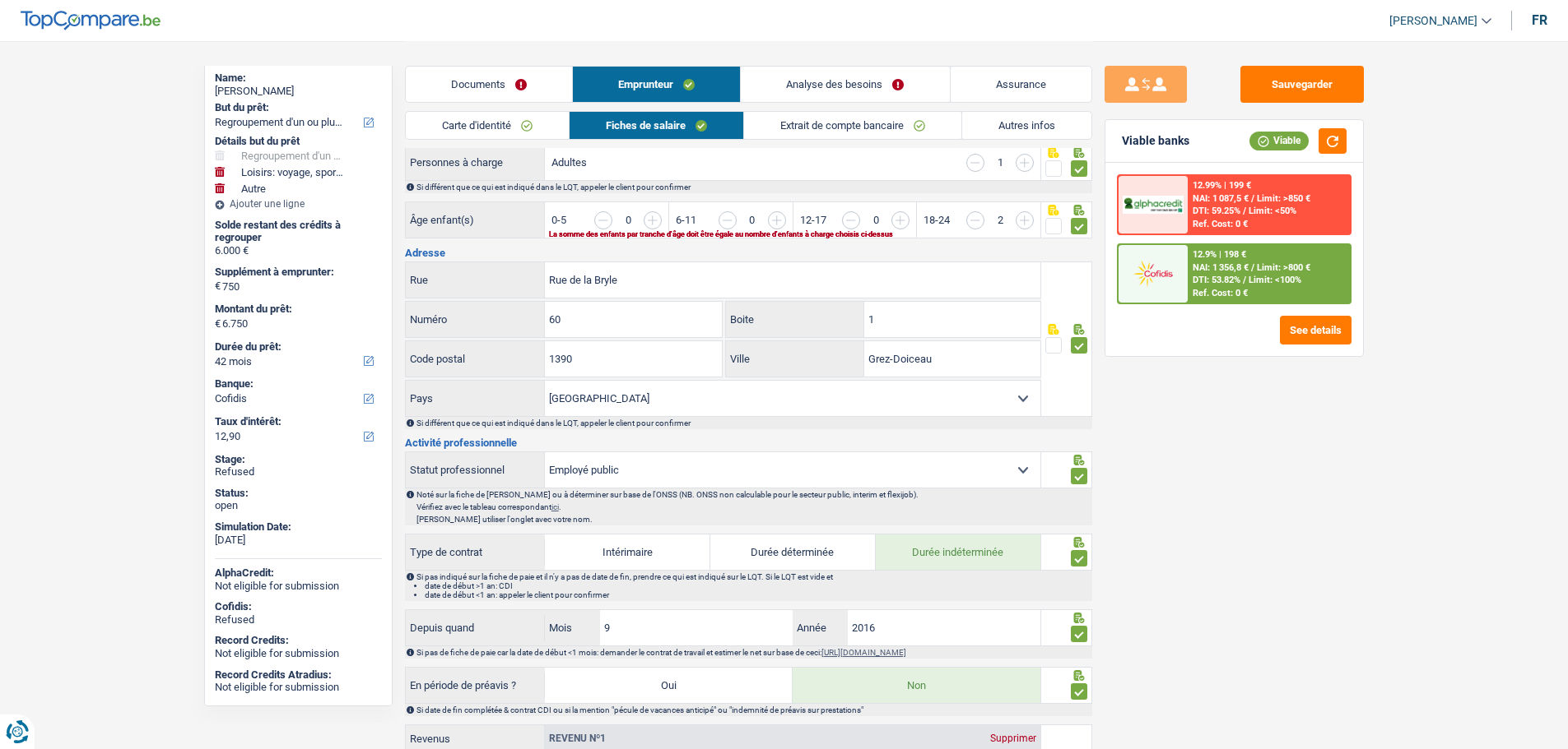
scroll to position [82, 0]
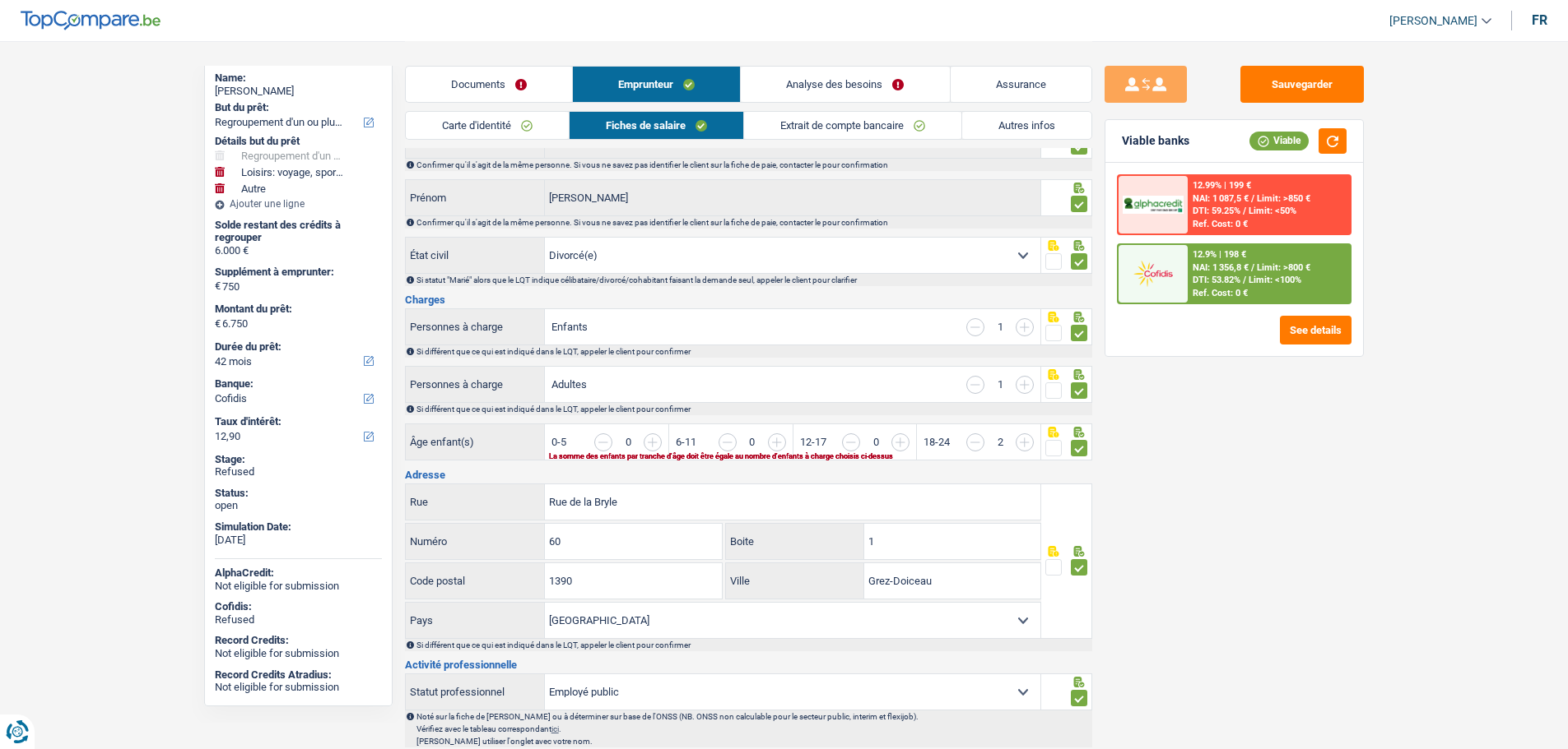
click at [772, 122] on link "Extrait de compte bancaire" at bounding box center [852, 125] width 217 height 28
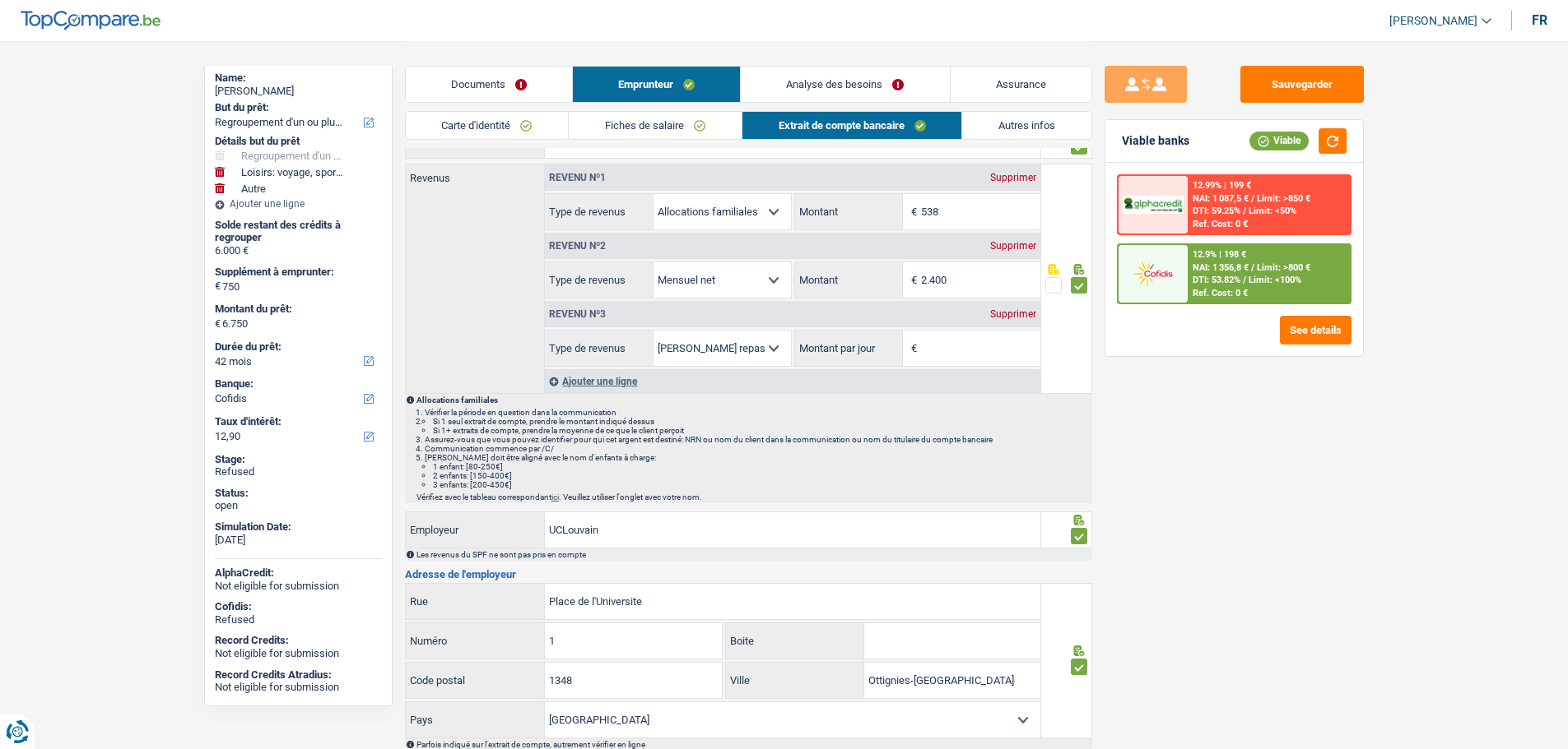
click at [1014, 122] on link "Autres infos" at bounding box center [1027, 125] width 129 height 28
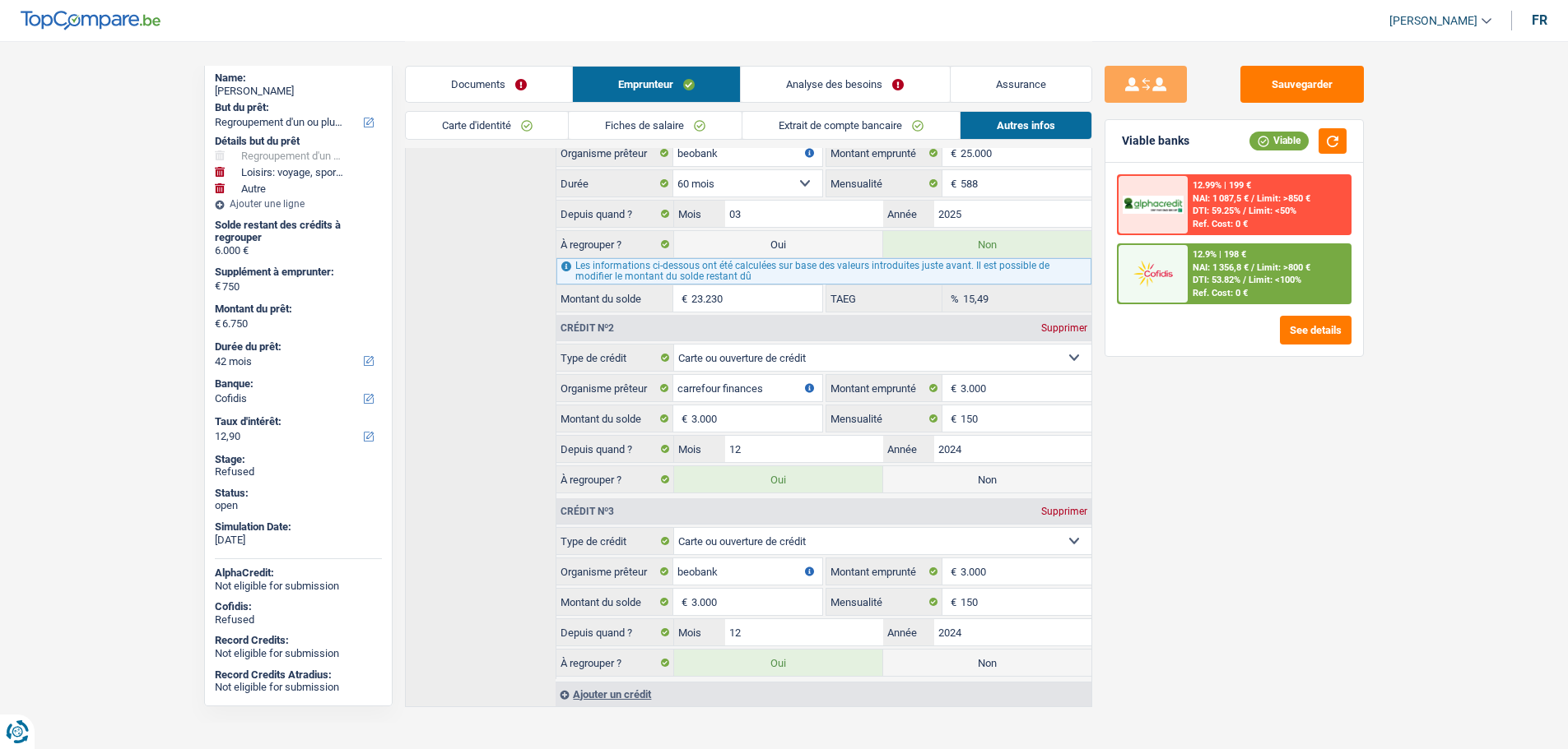
scroll to position [513, 0]
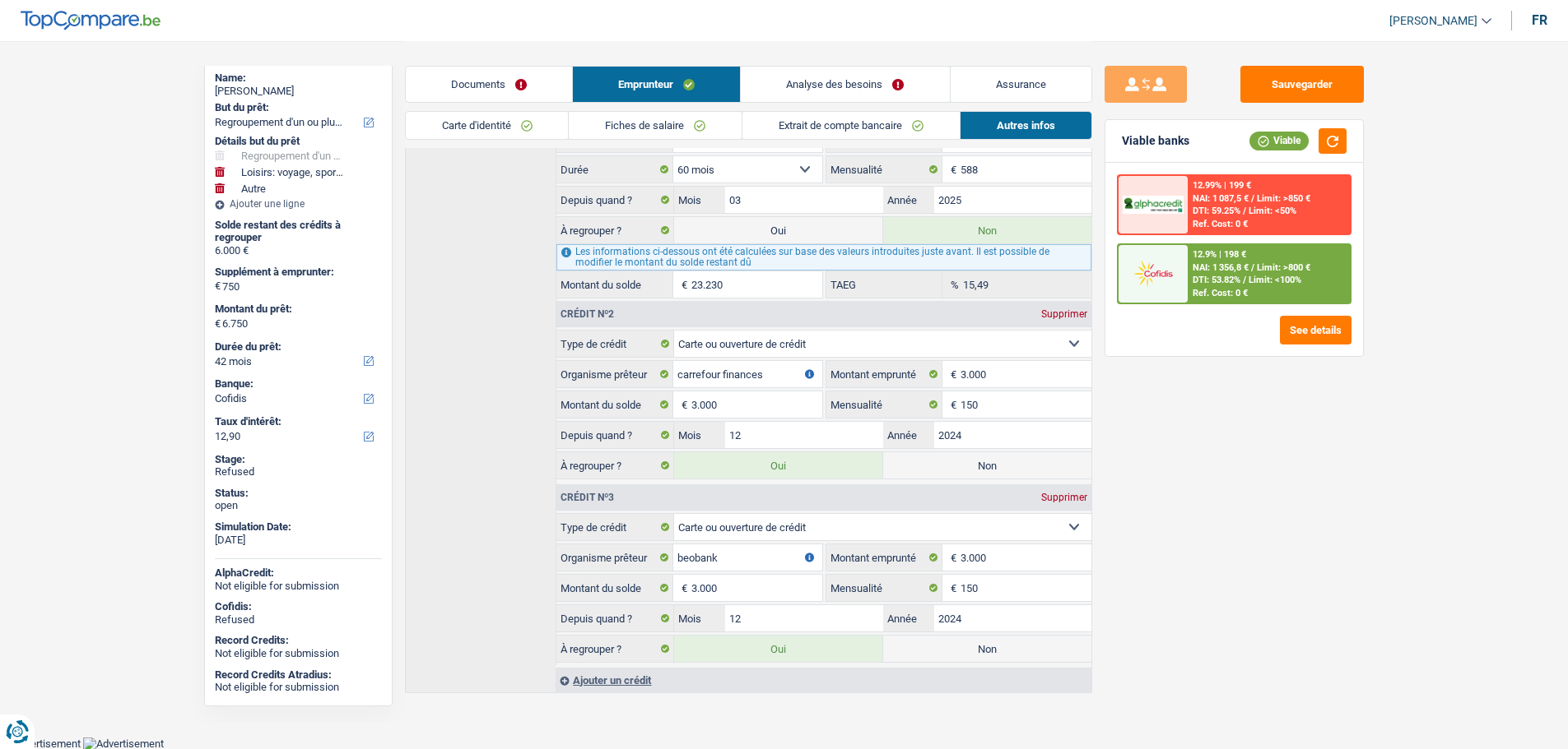
click at [968, 464] on label "Non" at bounding box center [986, 465] width 208 height 27
click at [968, 464] on input "Non" at bounding box center [986, 465] width 208 height 27
radio input "true"
type input "26.295"
type input "29.295"
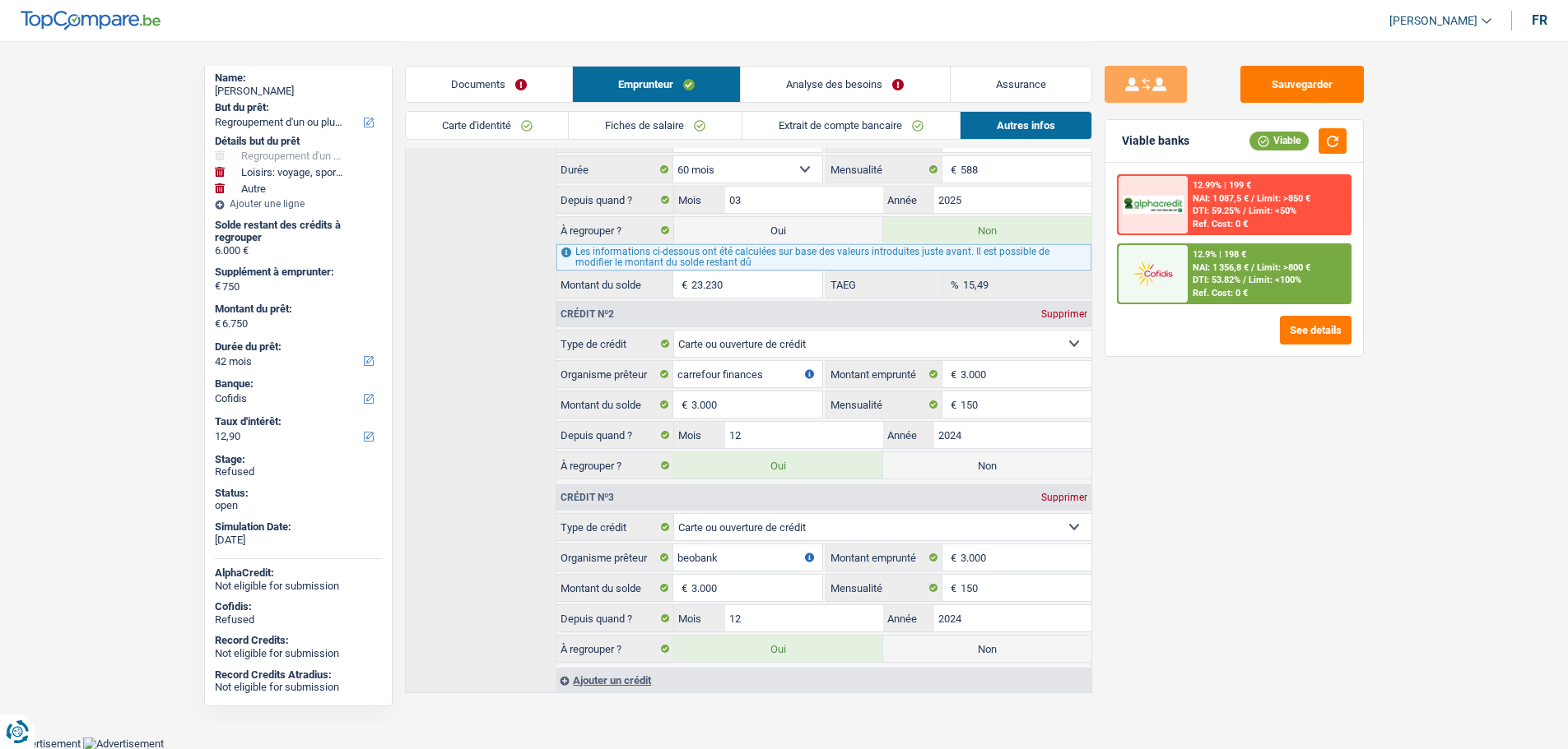
radio input "false"
select select "120"
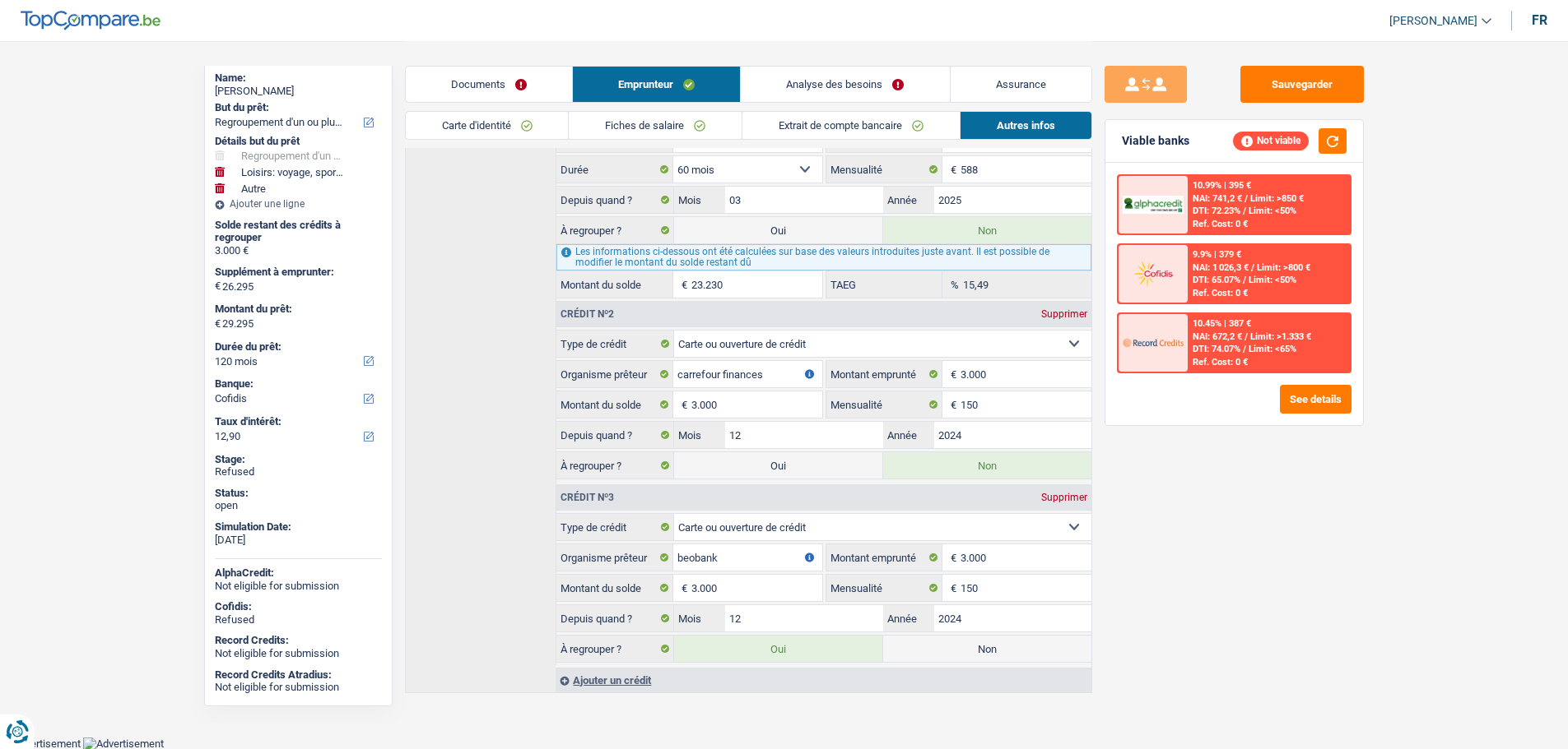
click at [960, 653] on label "Non" at bounding box center [986, 648] width 208 height 27
click at [960, 653] on input "Non" at bounding box center [986, 648] width 208 height 27
radio input "true"
select select "hobbies"
select select
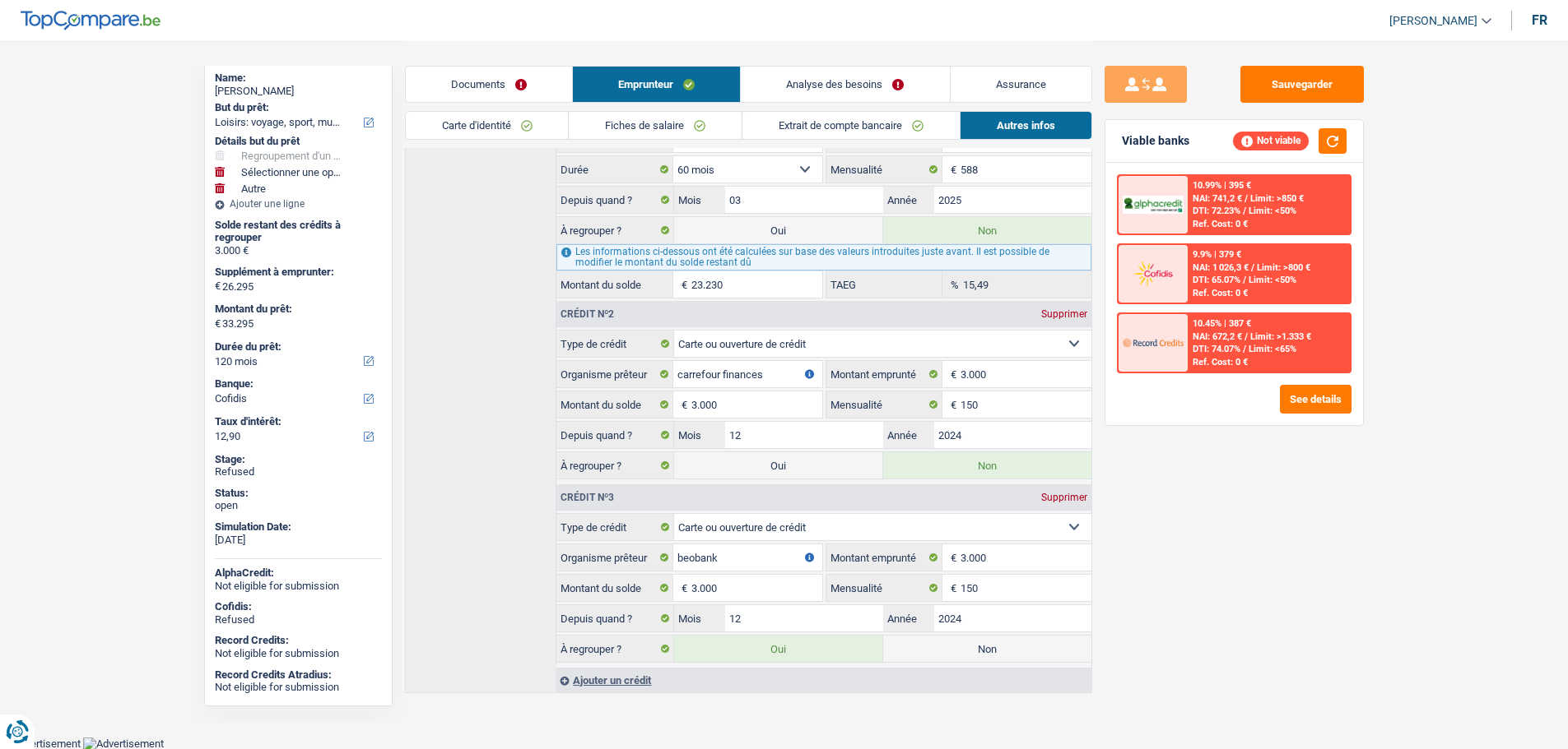
radio input "false"
select select "other"
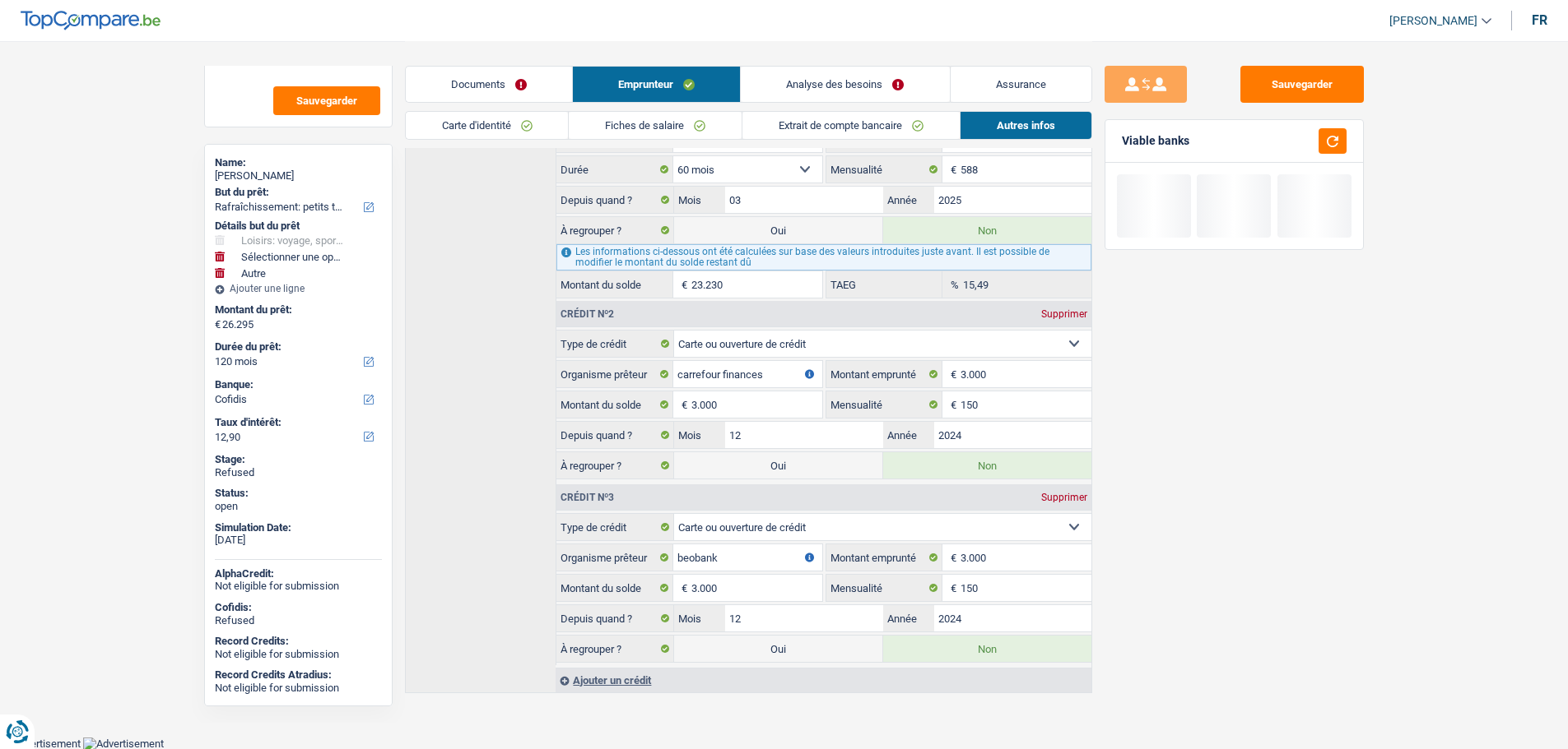
scroll to position [90, 0]
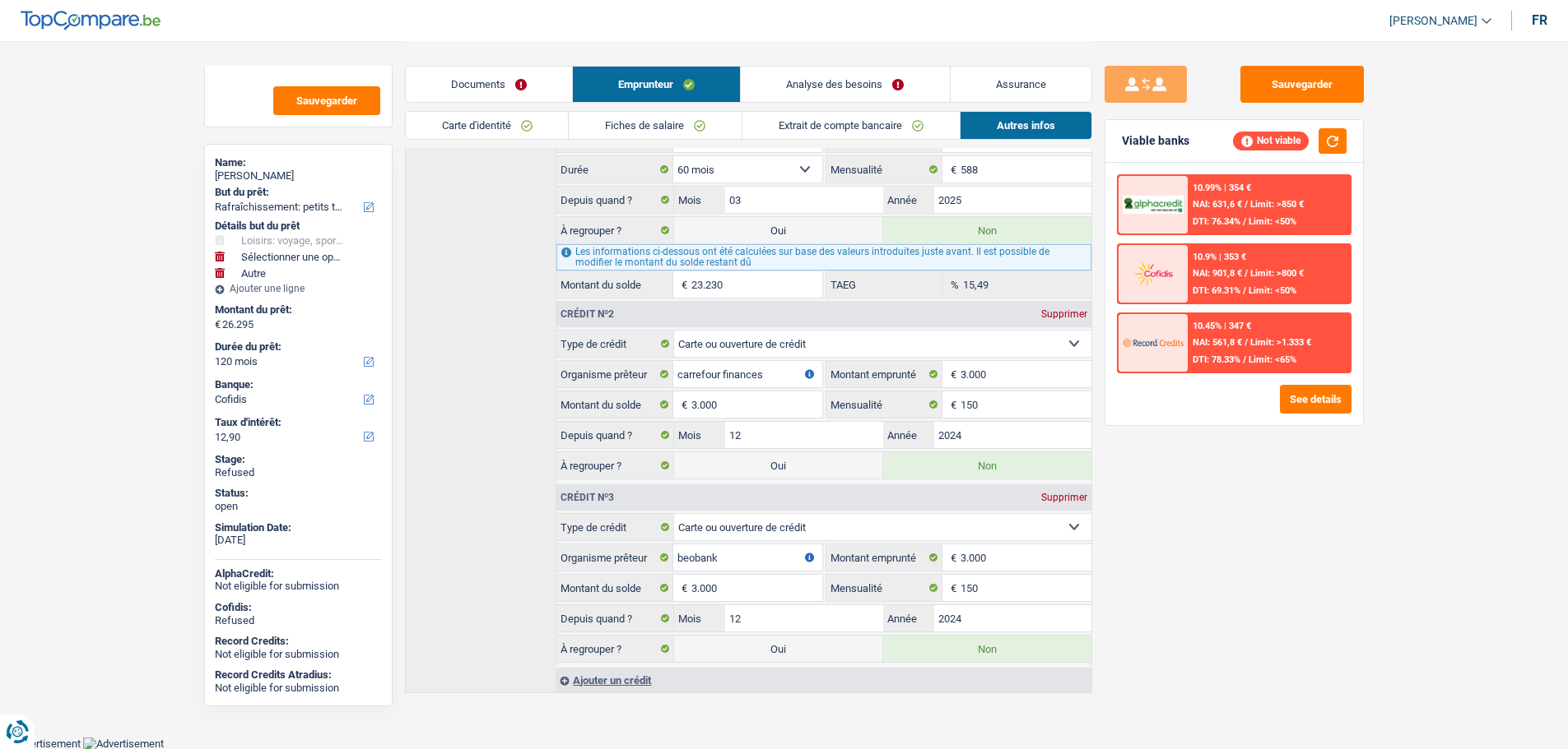
click at [786, 86] on link "Analyse des besoins" at bounding box center [844, 85] width 208 height 35
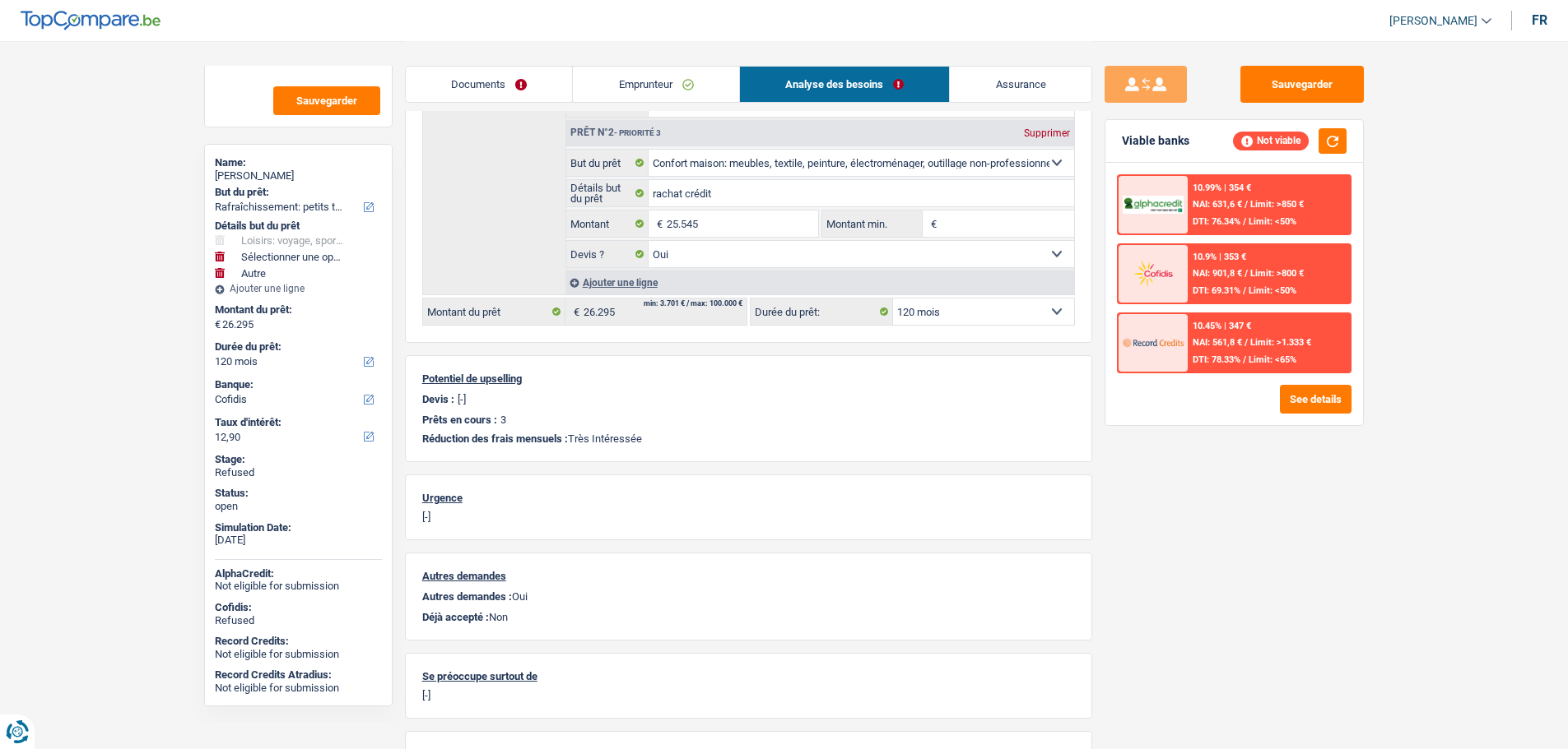
scroll to position [216, 0]
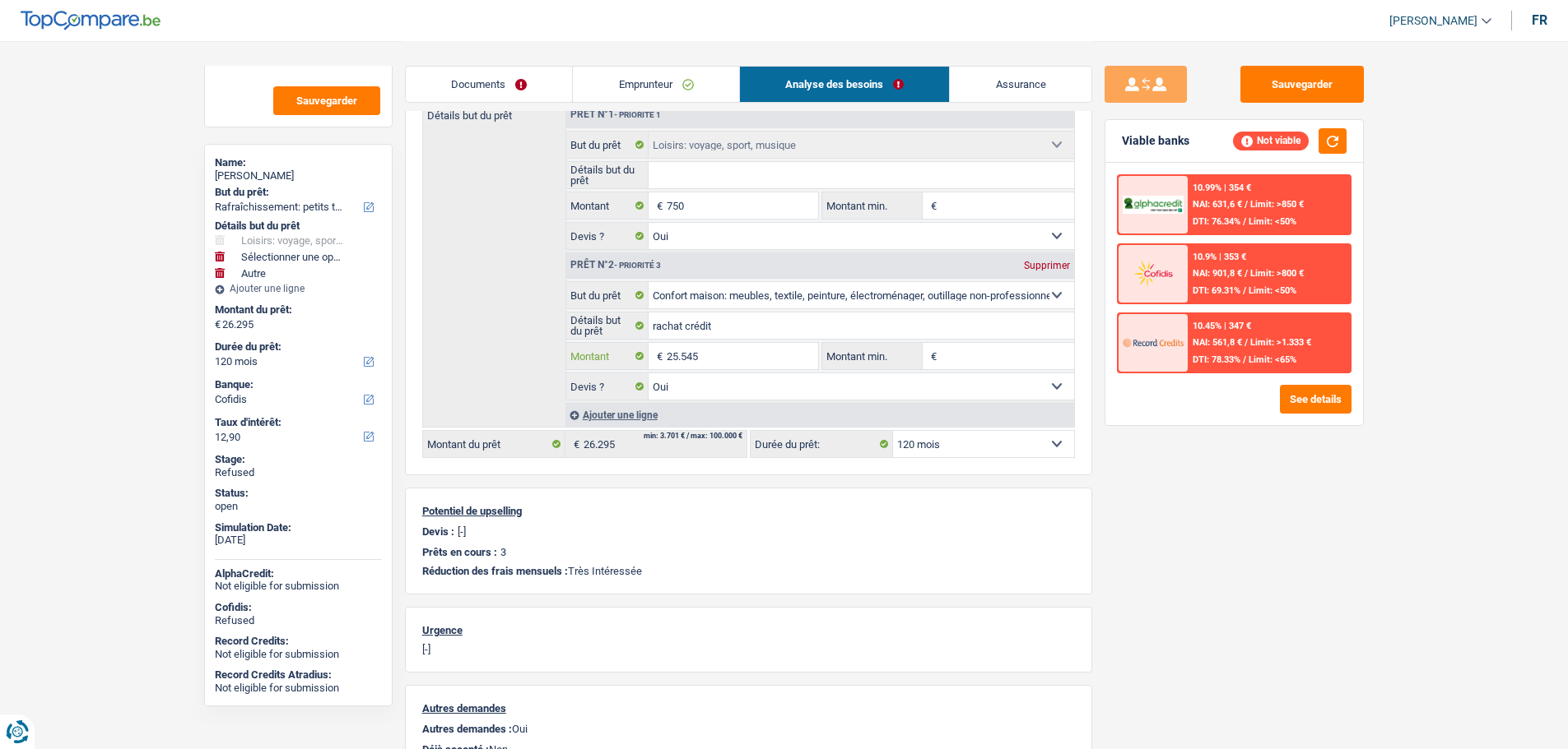
click at [715, 355] on input "25.545" at bounding box center [742, 356] width 151 height 27
click at [633, 91] on link "Emprunteur" at bounding box center [656, 85] width 167 height 35
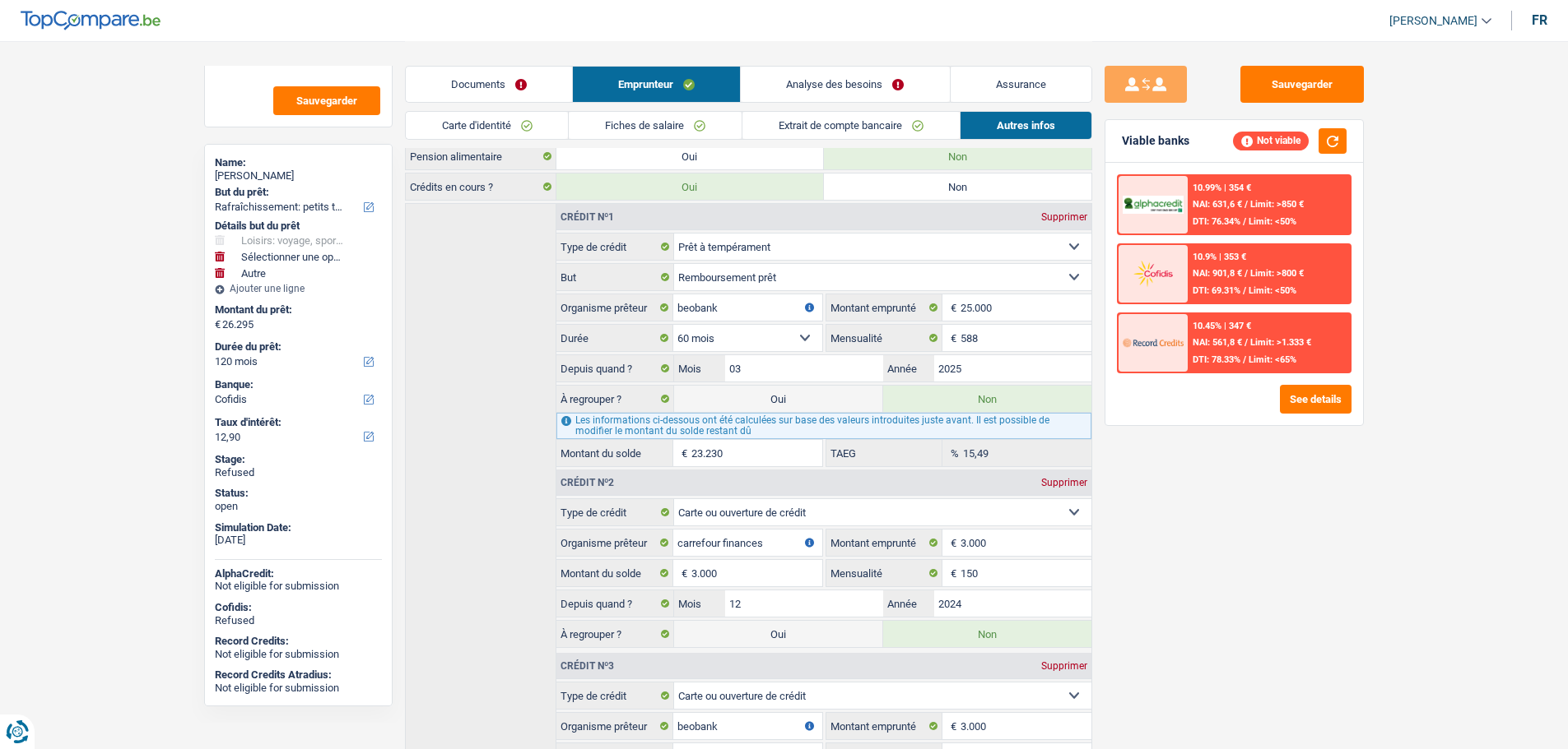
scroll to position [513, 0]
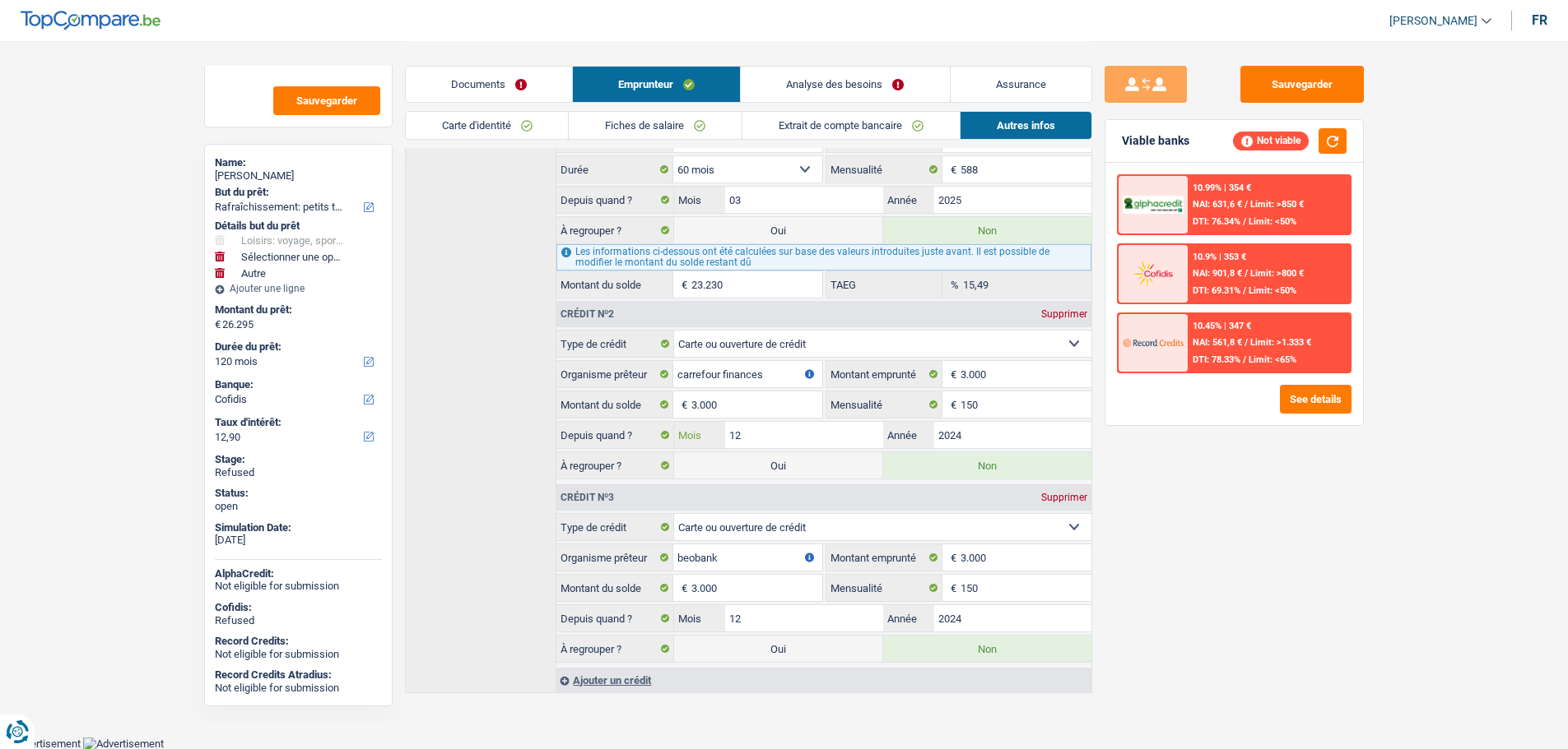
click at [766, 443] on input "12" at bounding box center [803, 435] width 157 height 27
click at [756, 456] on label "Oui" at bounding box center [777, 465] width 208 height 27
click at [756, 456] on input "Oui" at bounding box center [777, 465] width 208 height 27
radio input "true"
radio input "false"
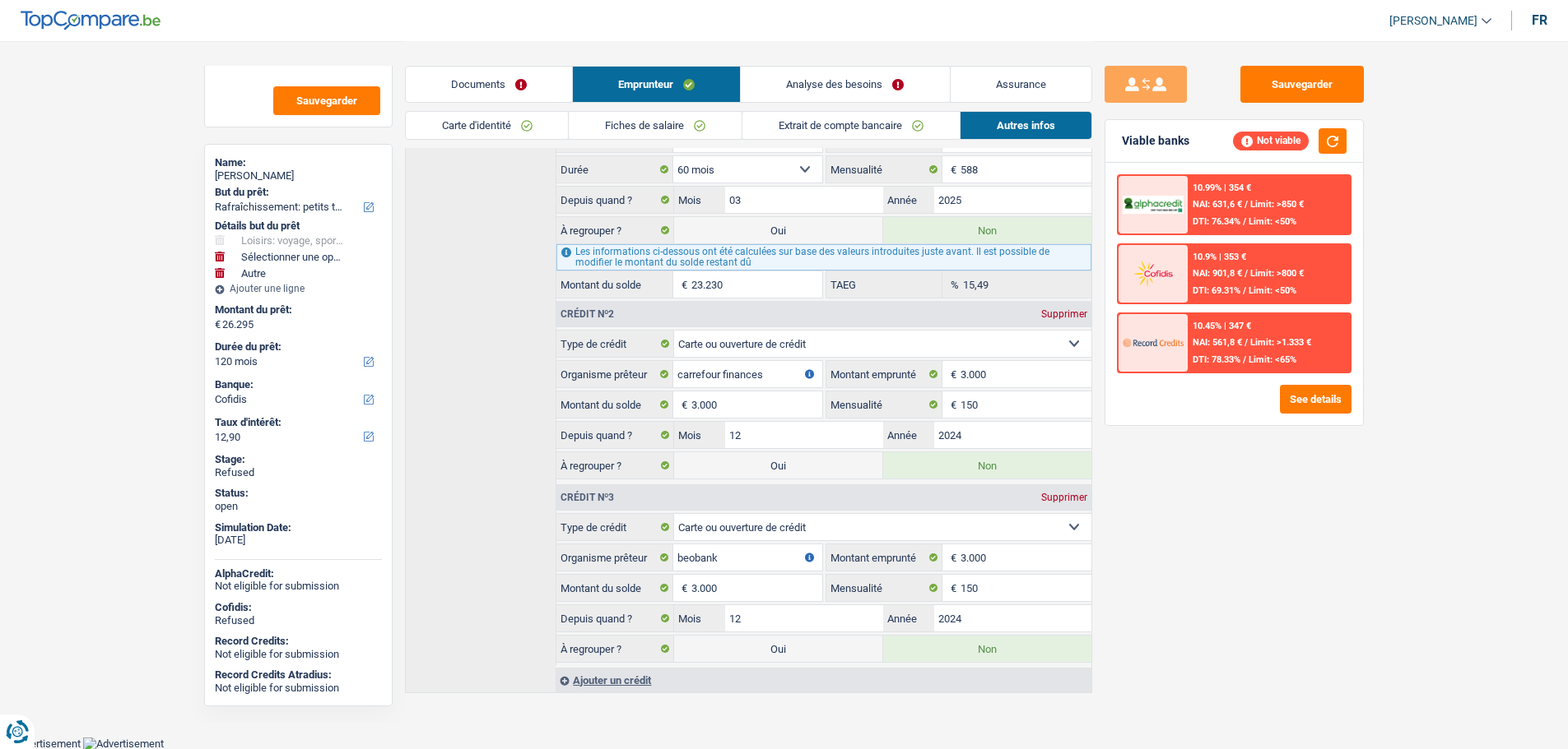
type input "29.295"
select select "refinancing"
select select "hobbies"
select select "other"
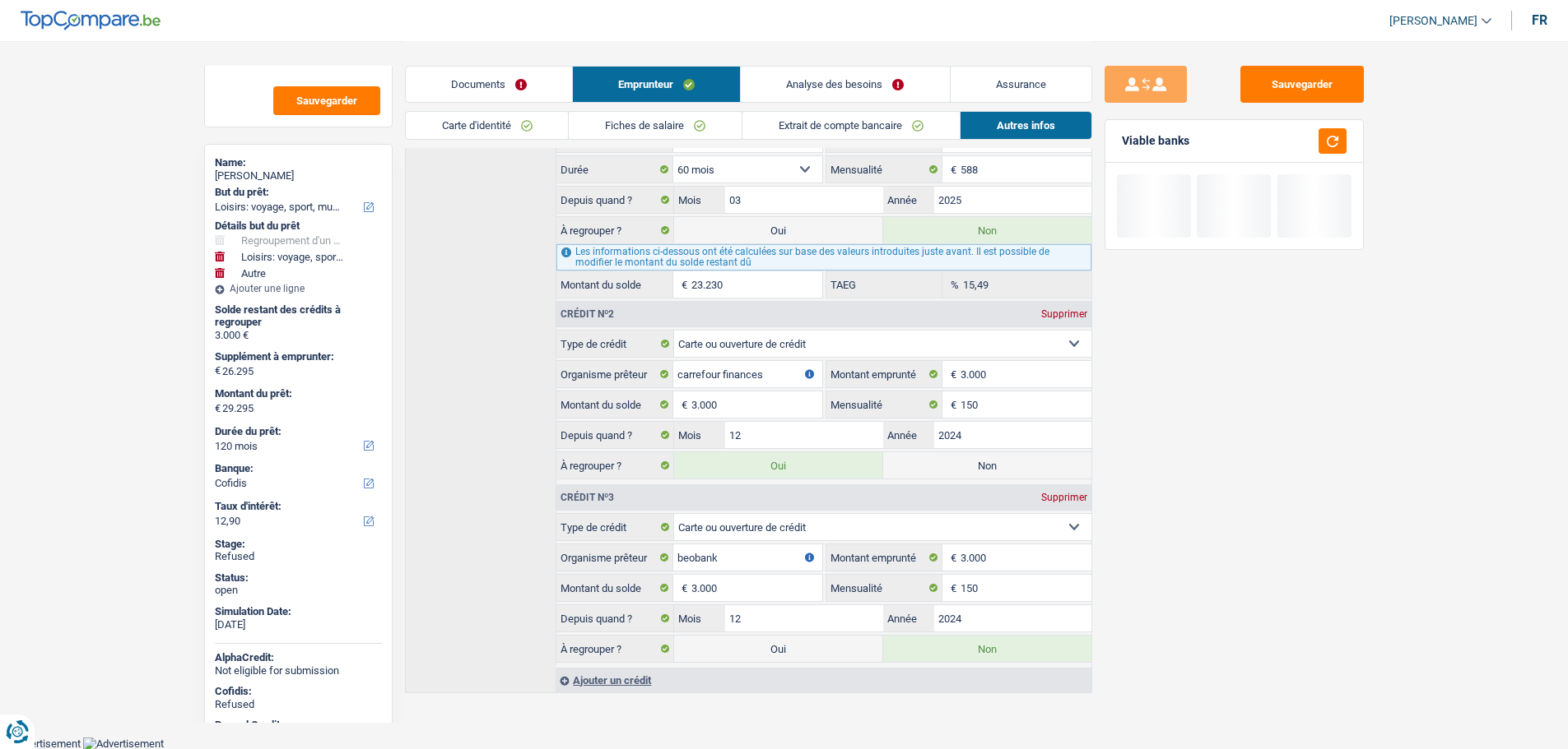
scroll to position [174, 0]
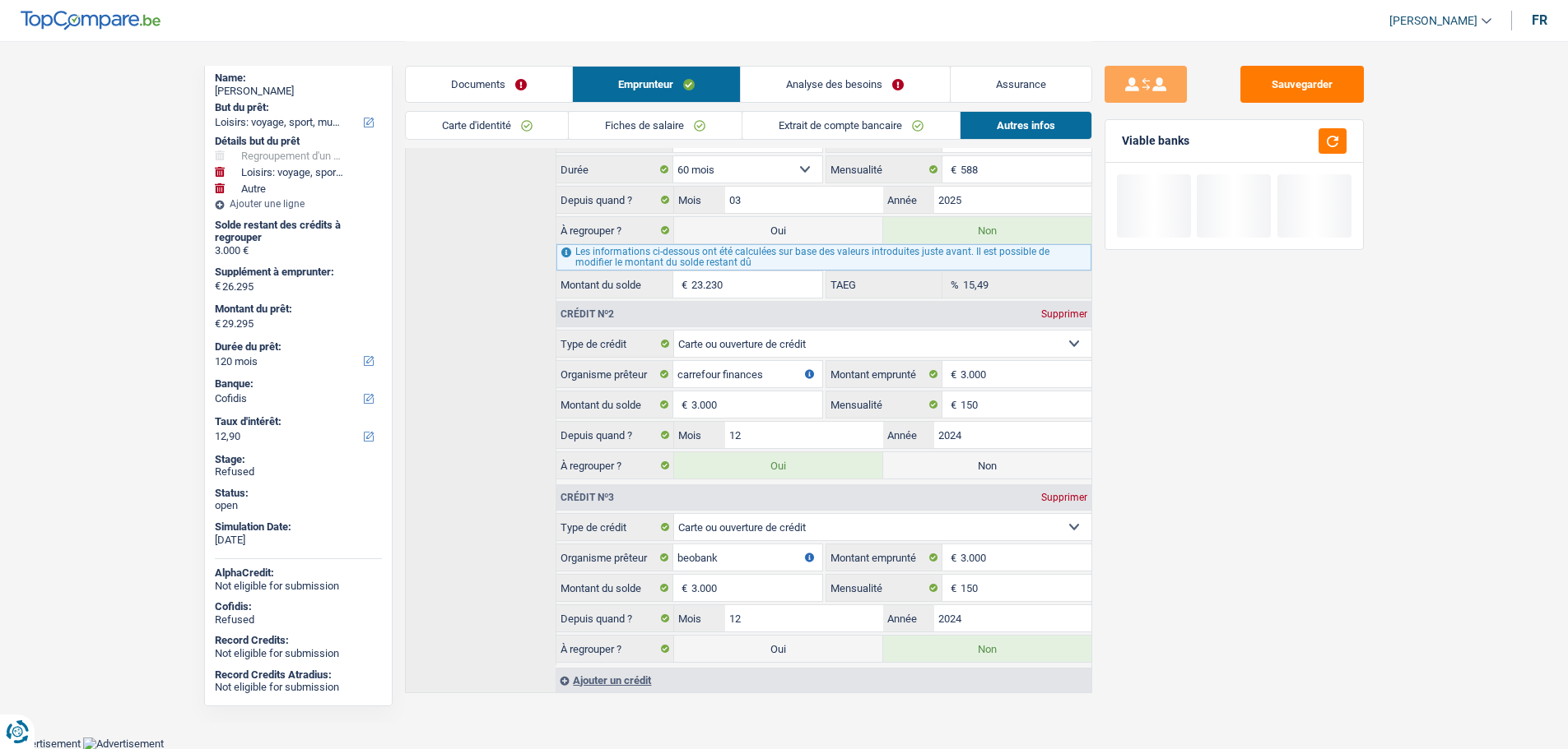
click at [783, 648] on label "Oui" at bounding box center [777, 648] width 208 height 27
click at [783, 648] on input "Oui" at bounding box center [777, 648] width 208 height 27
radio input "true"
radio input "false"
type input "32.295"
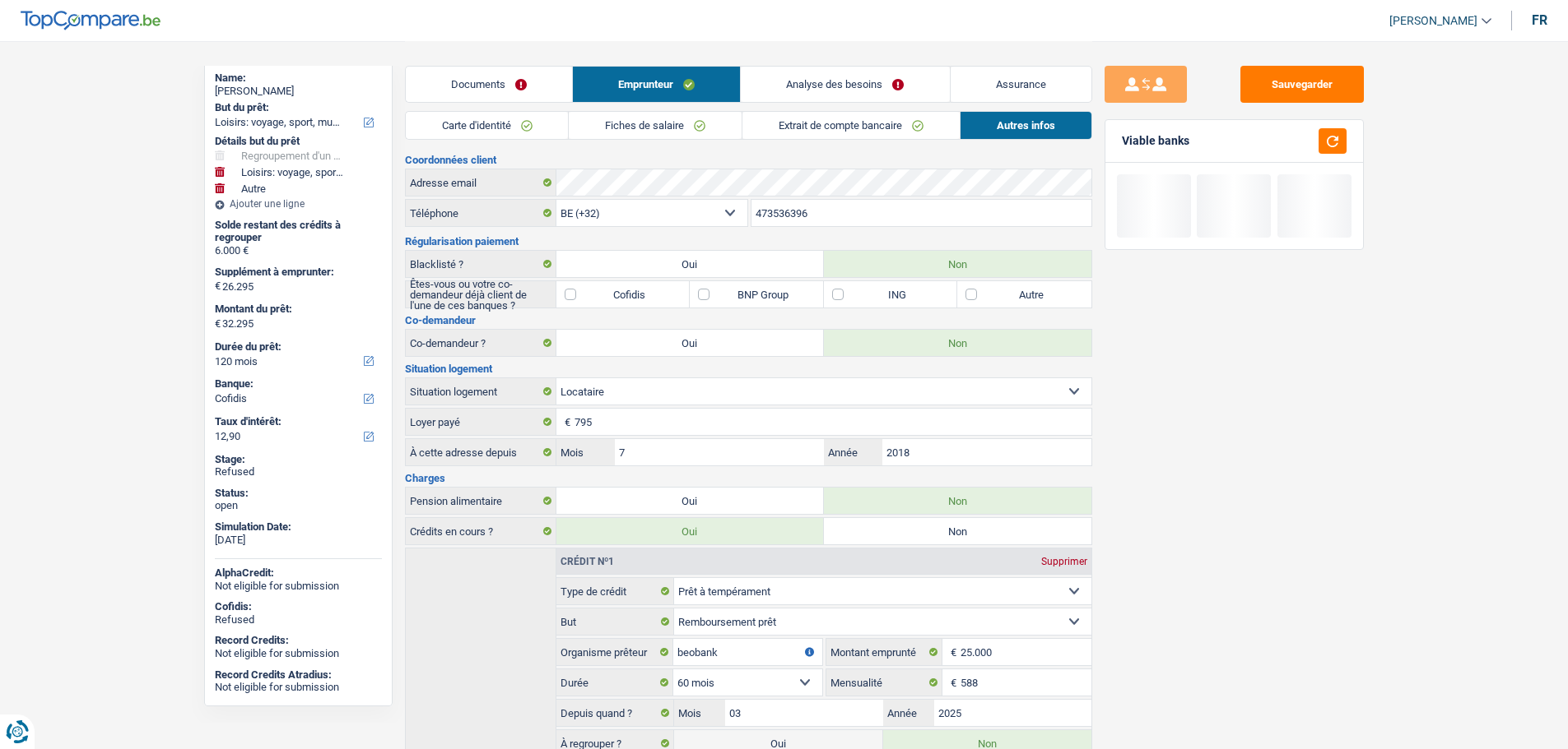
scroll to position [82, 0]
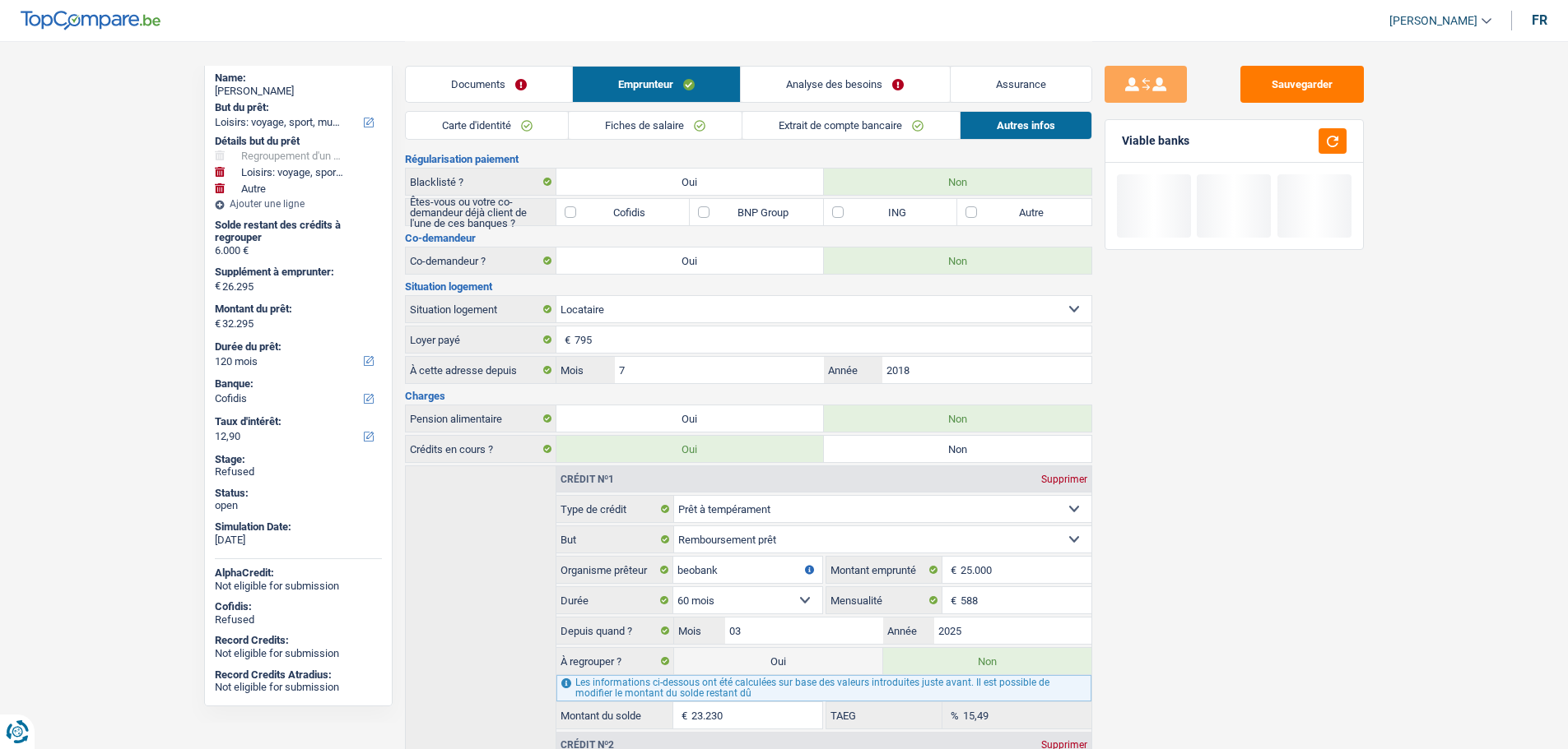
click at [757, 660] on label "Oui" at bounding box center [777, 661] width 208 height 27
click at [757, 660] on input "Oui" at bounding box center [777, 661] width 208 height 27
radio input "true"
radio input "false"
type input "55.525"
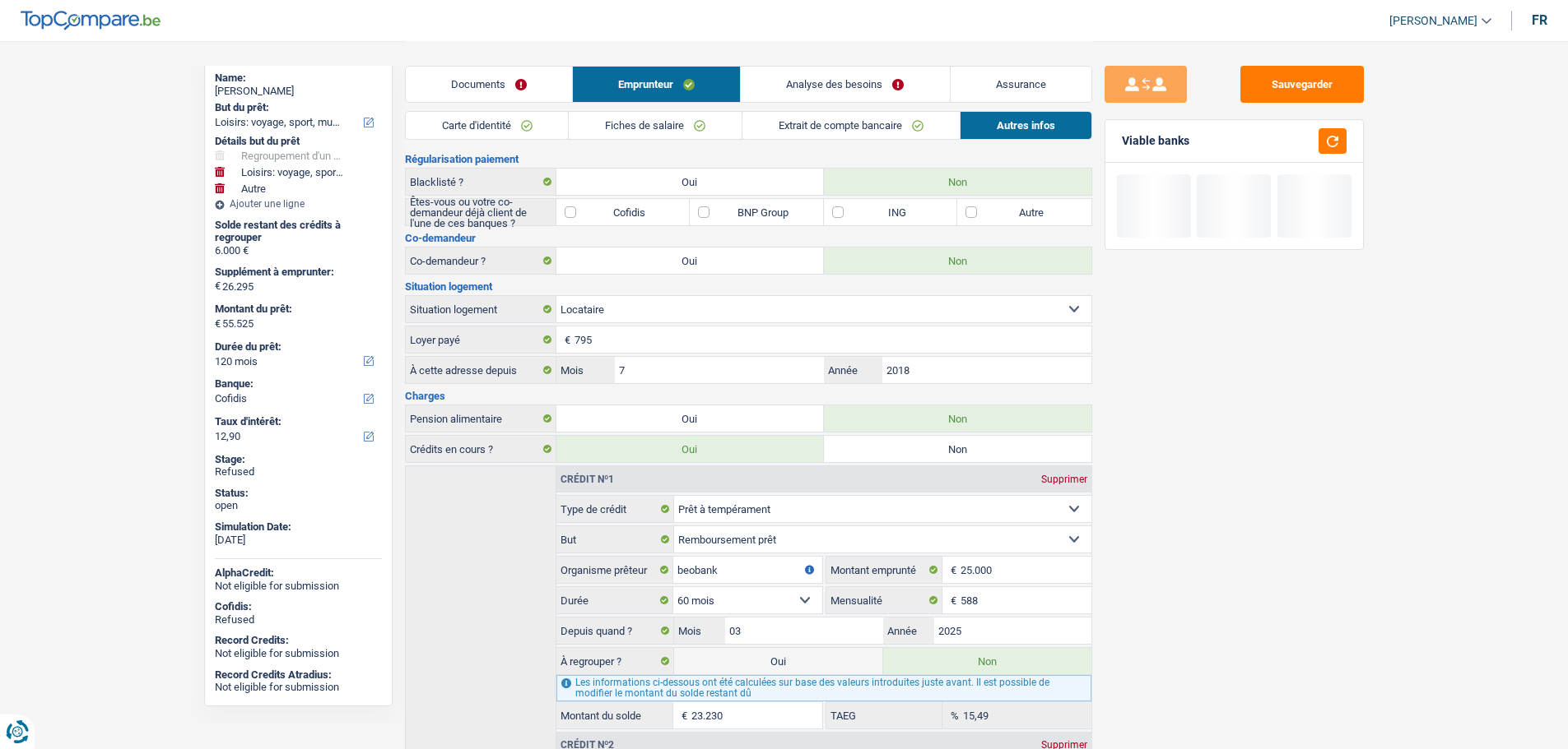
select select "144"
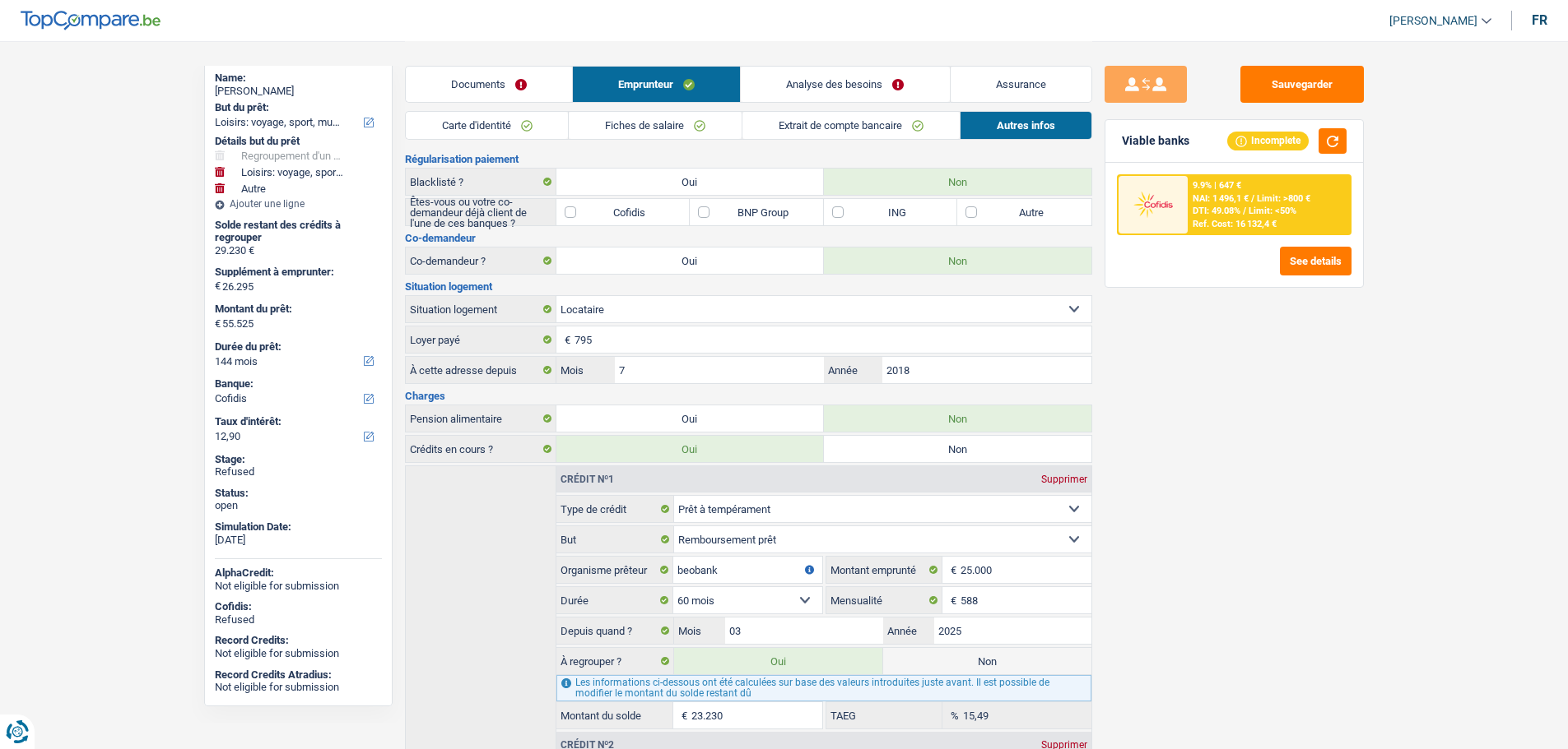
click at [250, 90] on div "Sarah Schumiliver" at bounding box center [298, 91] width 167 height 13
copy div "Sarah Schumiliver"
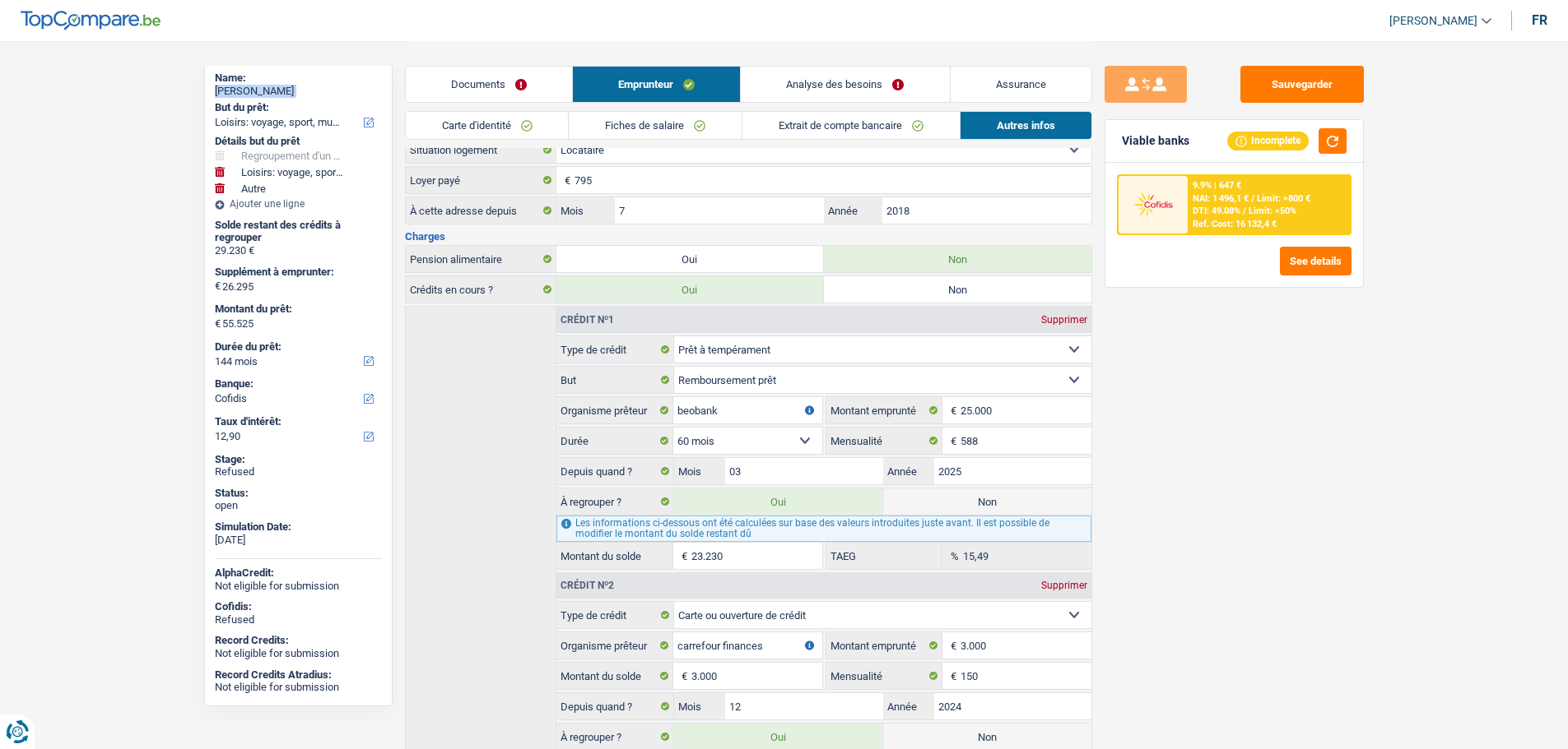
scroll to position [246, 0]
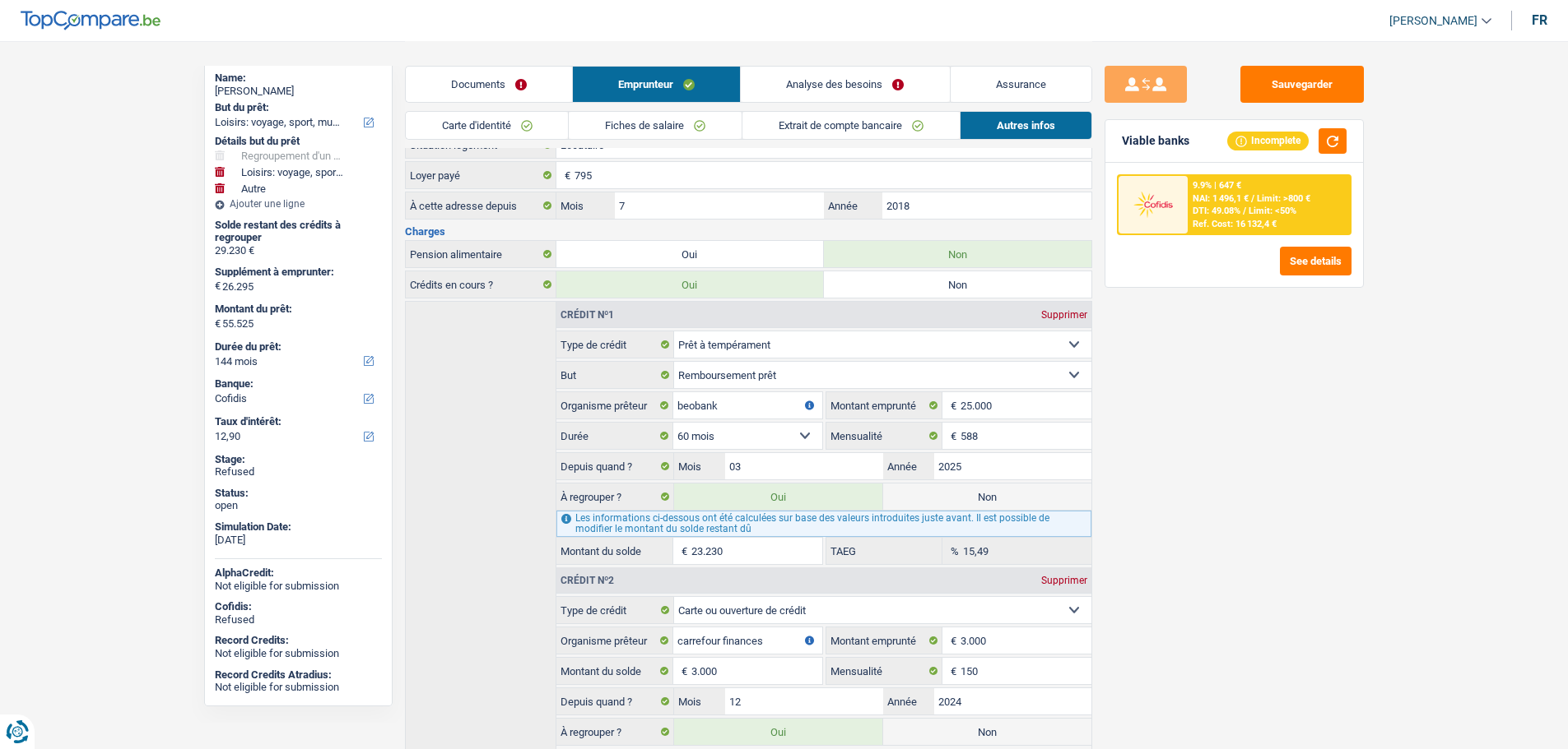
click at [950, 499] on label "Non" at bounding box center [986, 497] width 208 height 27
click at [950, 499] on input "Non" at bounding box center [986, 497] width 208 height 27
radio input "true"
select select "120"
radio input "false"
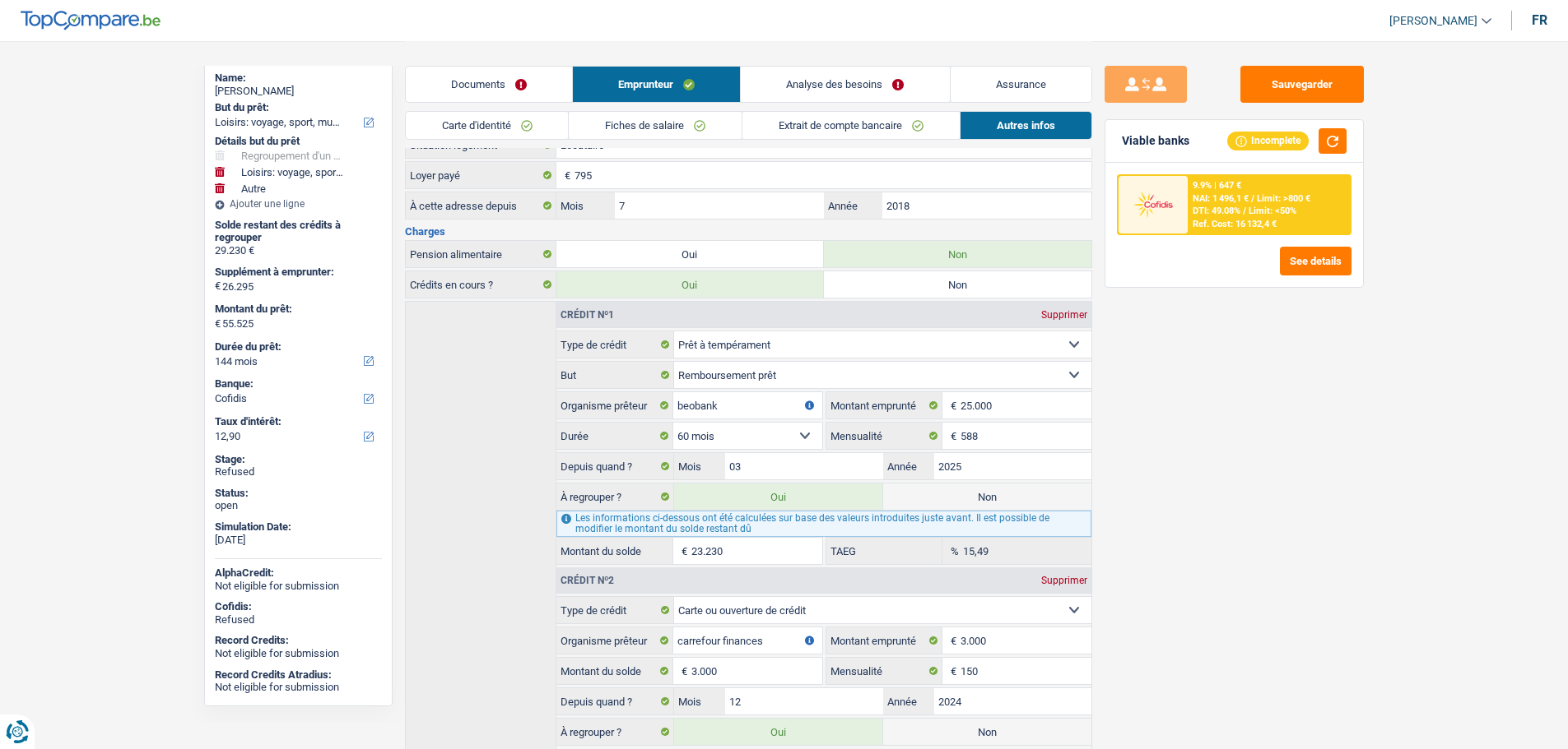
type input "32.295"
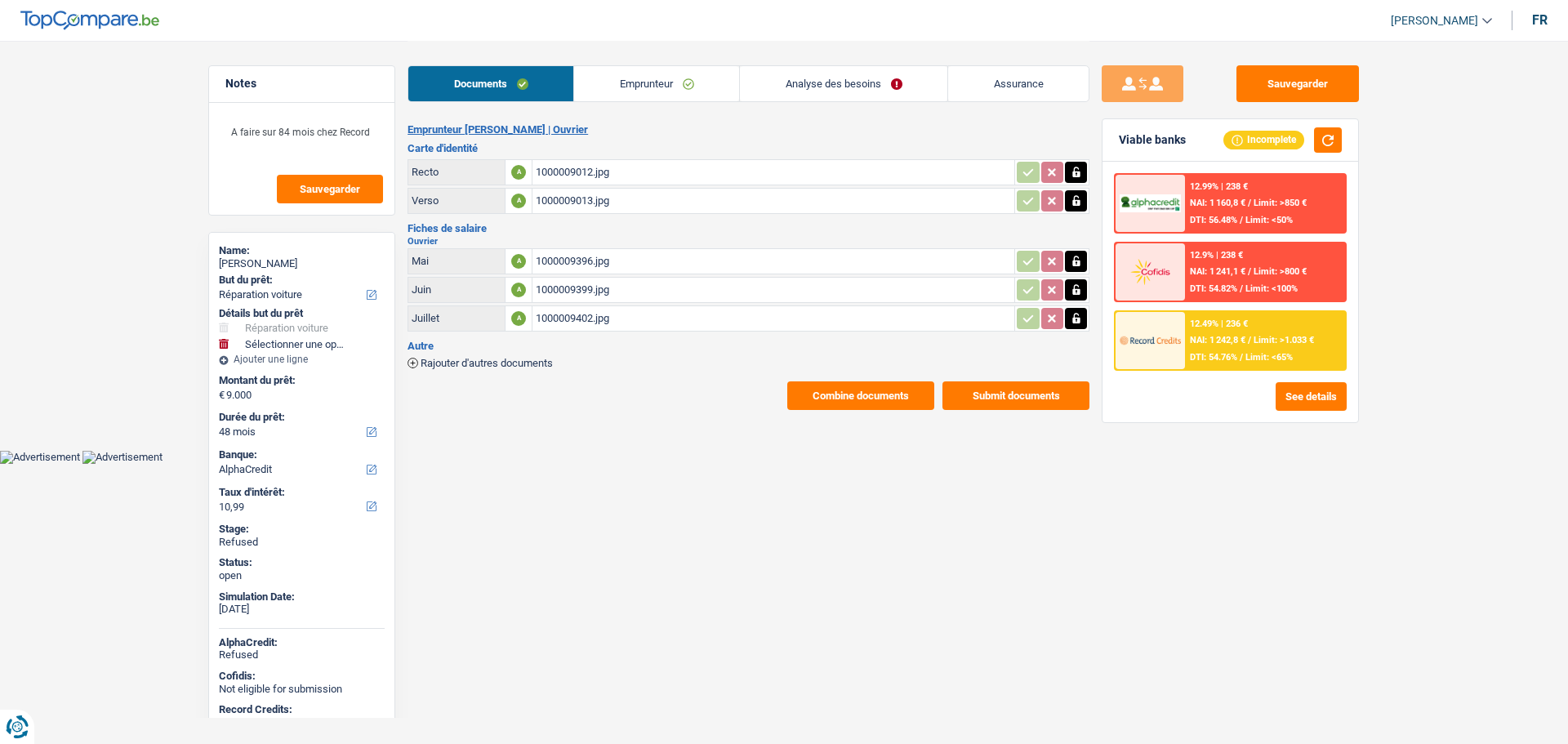
select select "carRepair"
select select "48"
select select "alphacredit"
click at [623, 84] on link "Emprunteur" at bounding box center [657, 84] width 165 height 35
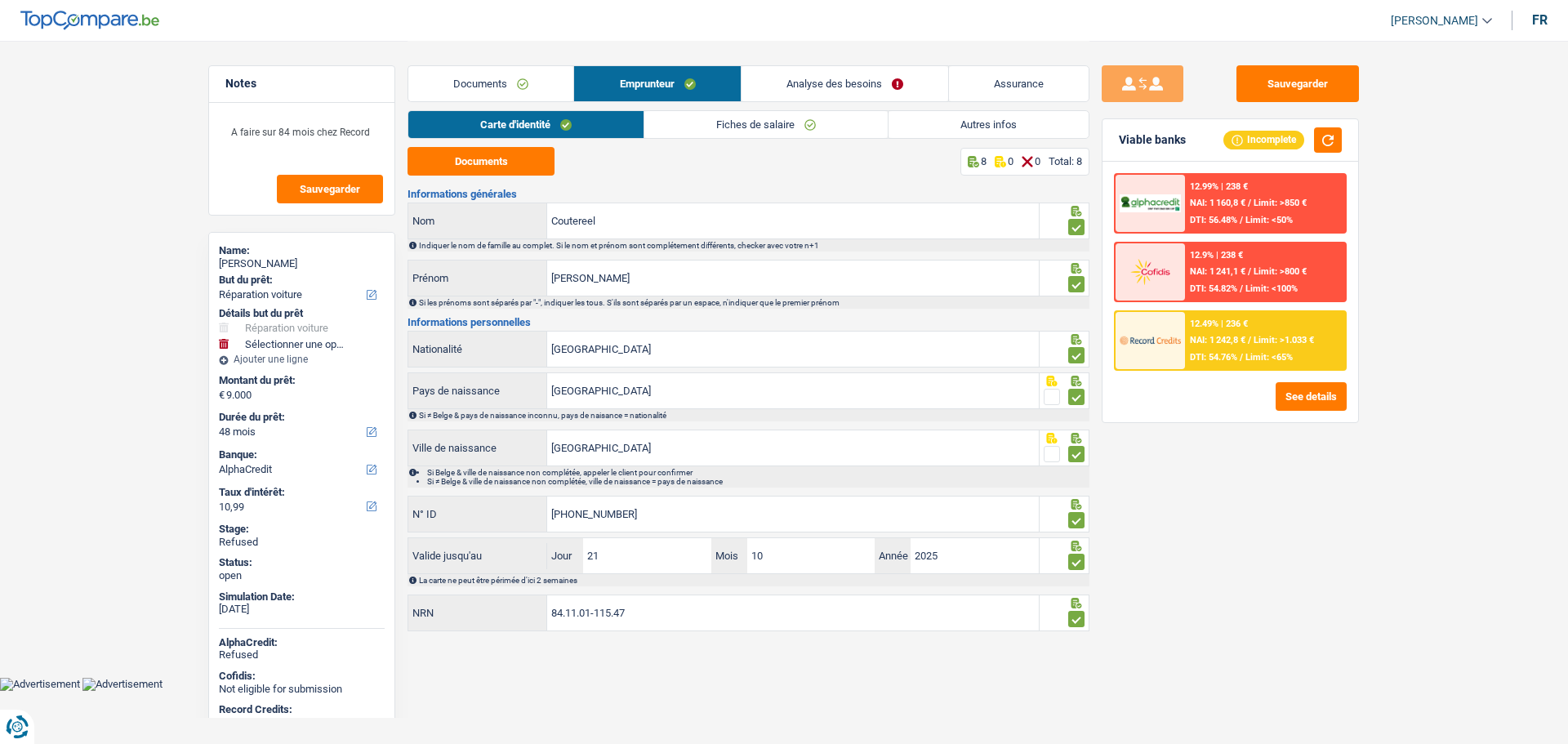
click at [837, 75] on link "Analyse des besoins" at bounding box center [845, 84] width 207 height 35
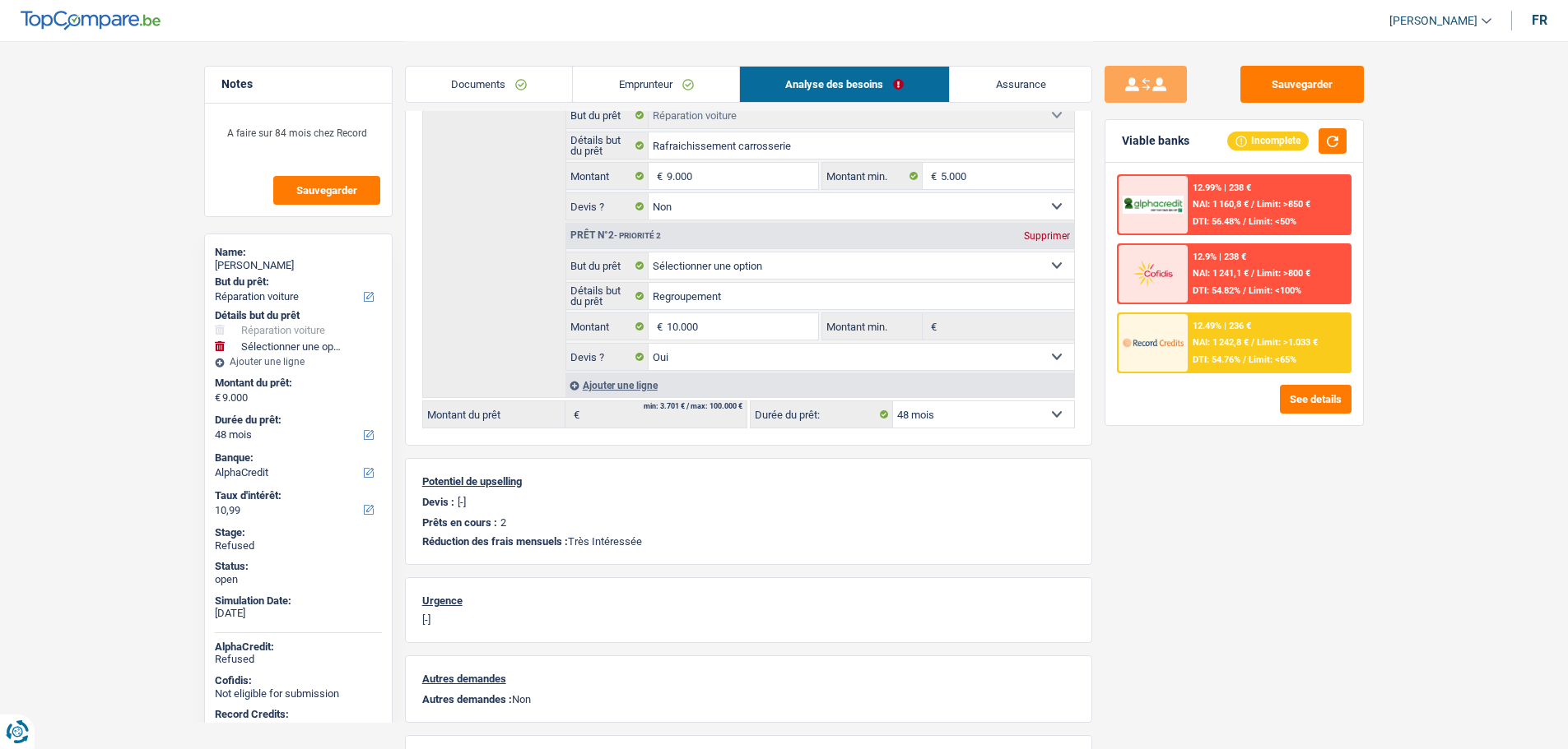
scroll to position [82, 0]
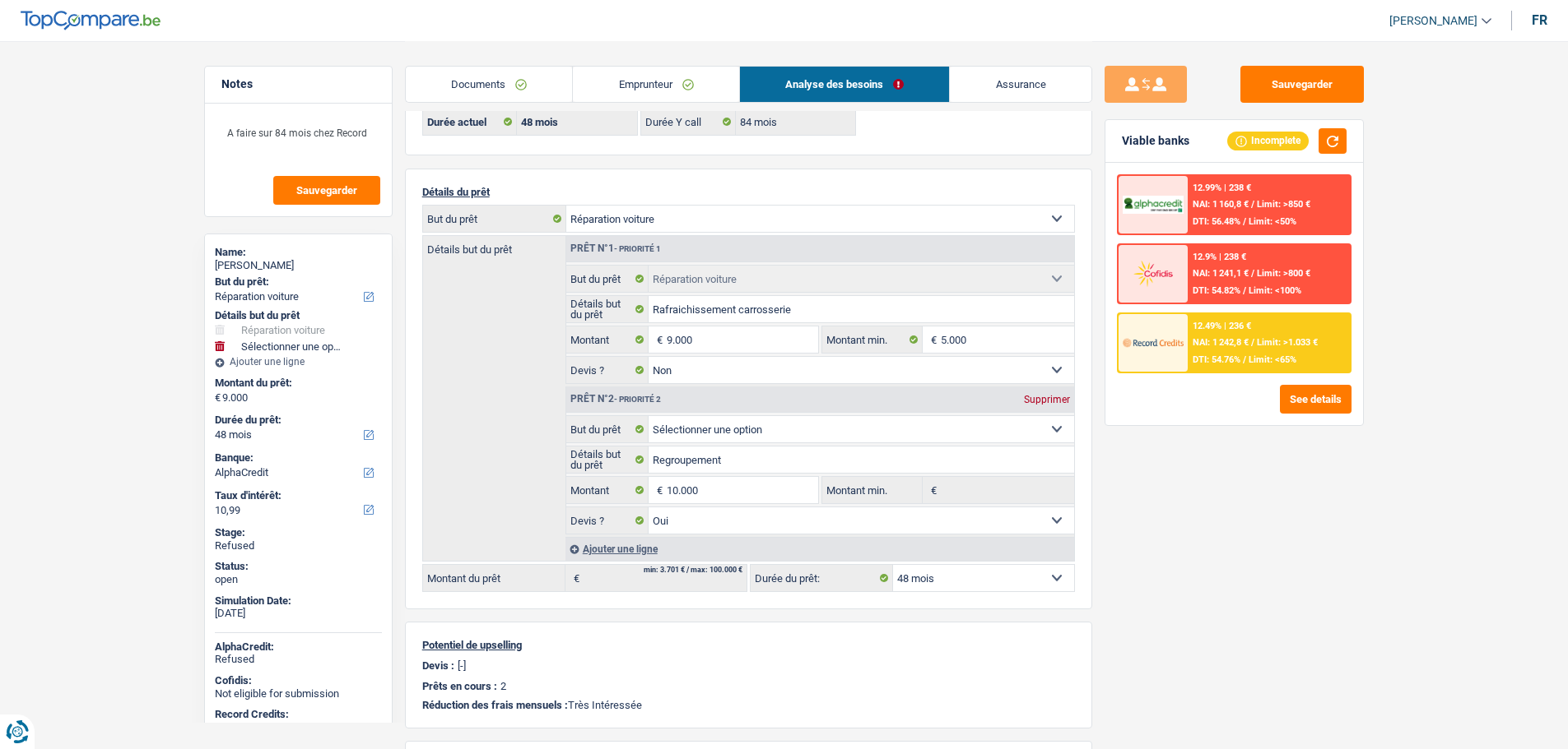
click at [516, 73] on link "Documents" at bounding box center [488, 85] width 167 height 35
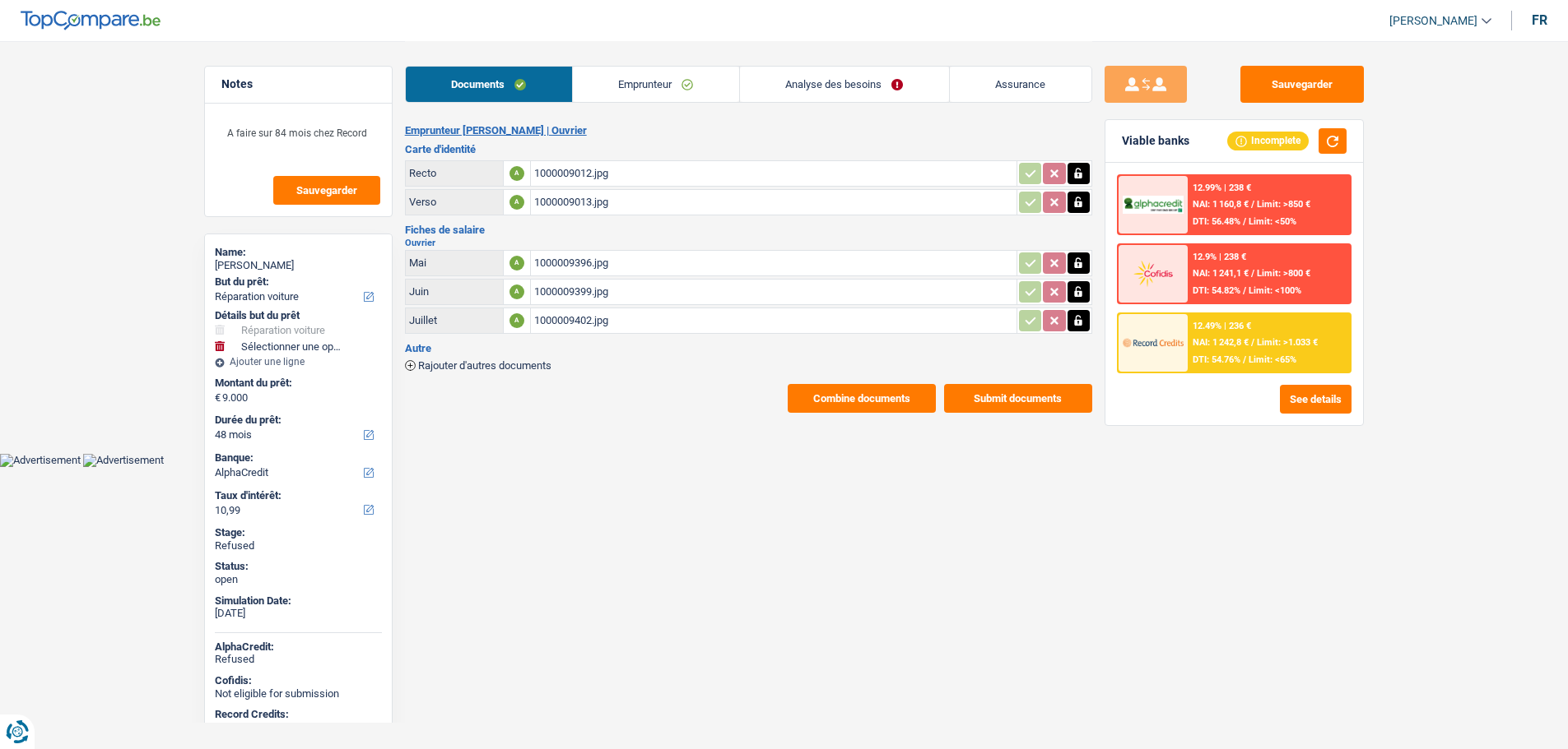
scroll to position [0, 0]
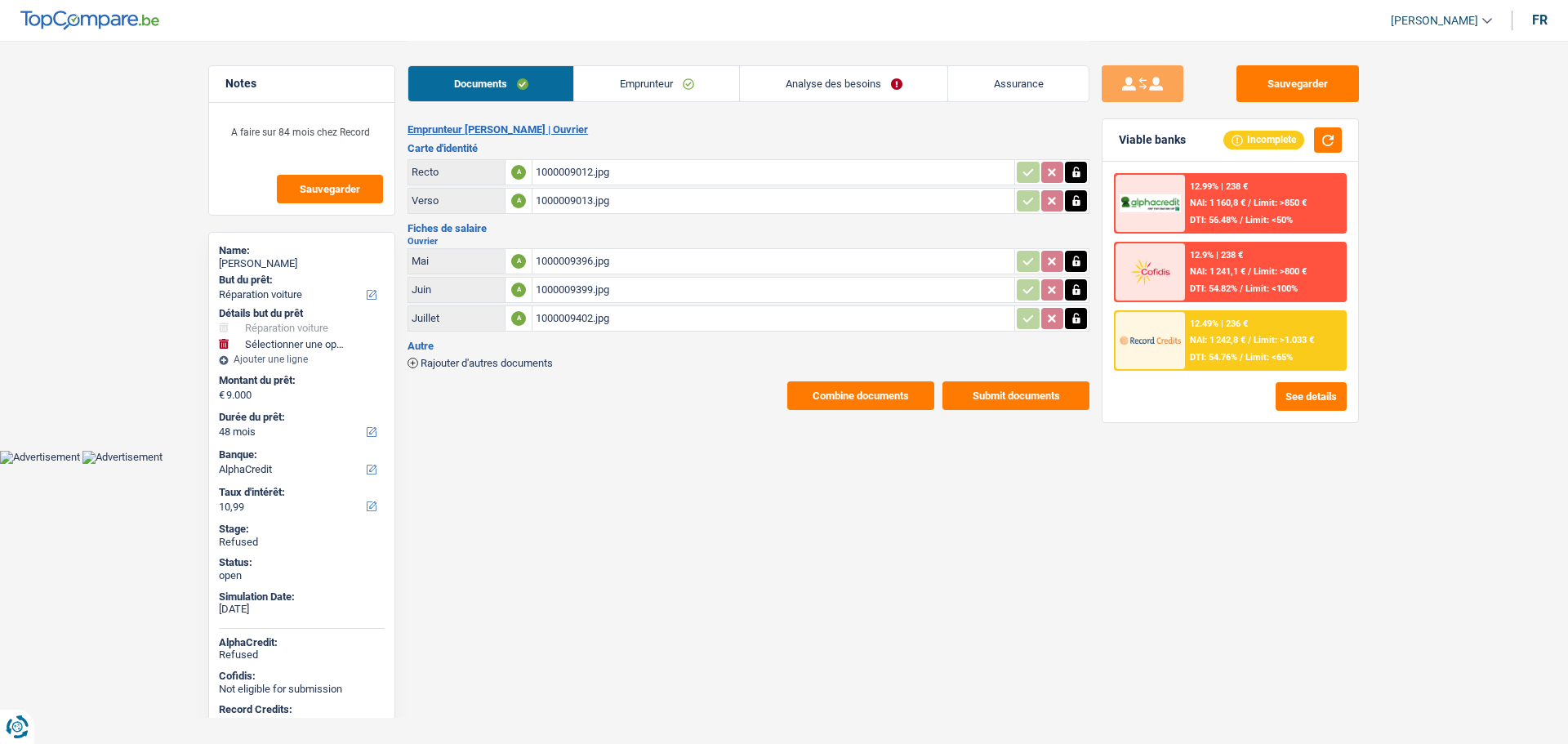
click at [644, 83] on link "Emprunteur" at bounding box center [657, 84] width 165 height 35
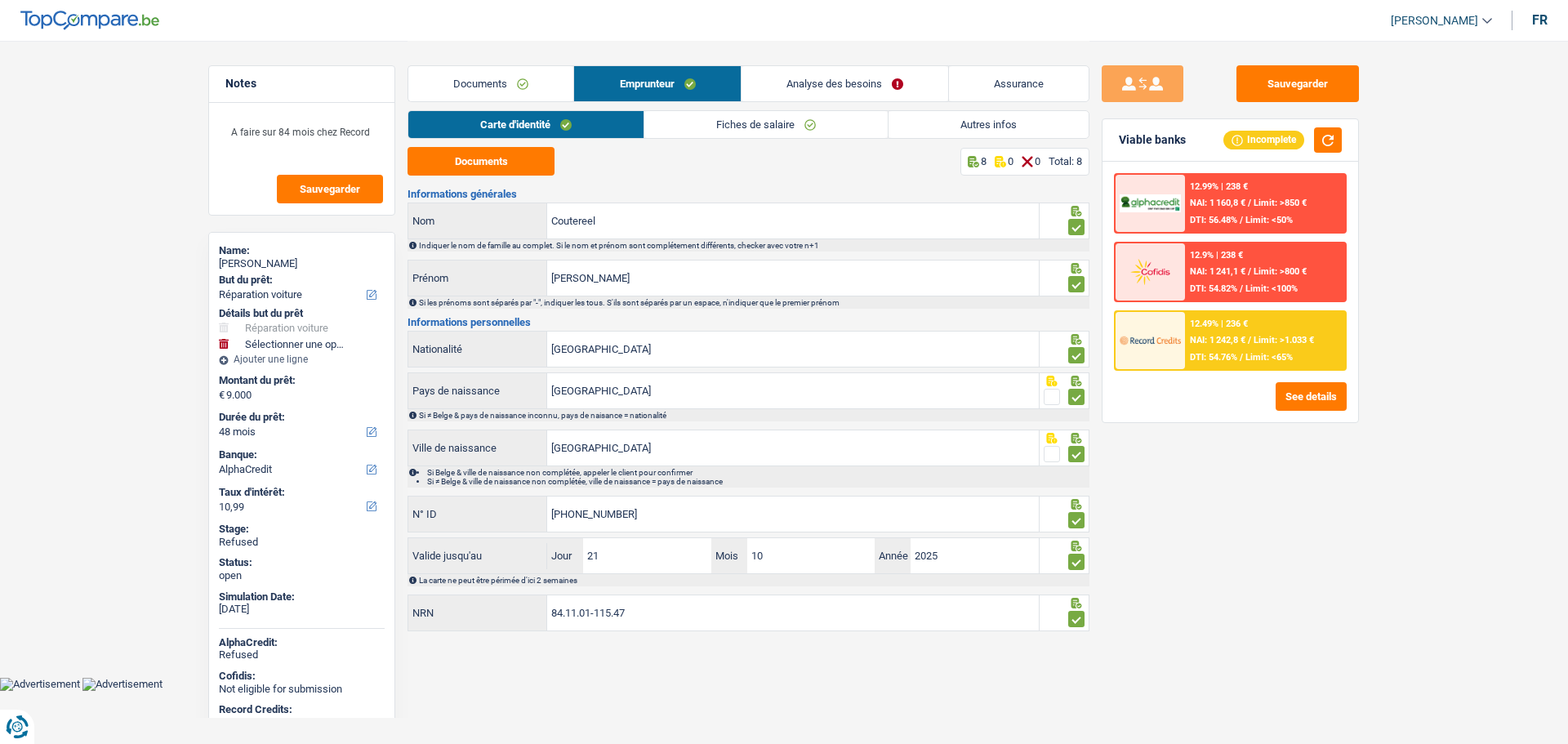
click at [981, 126] on link "Autres infos" at bounding box center [989, 124] width 200 height 27
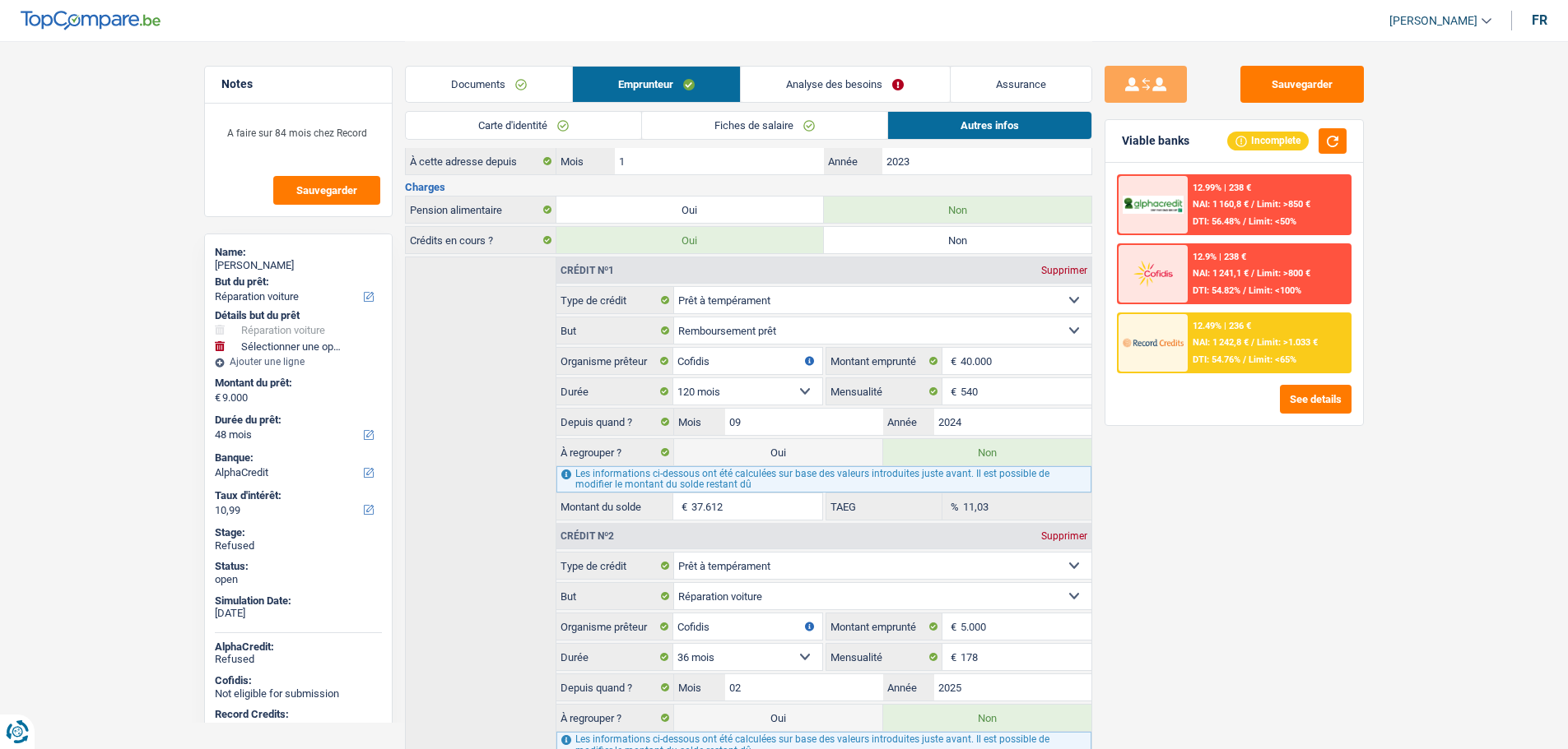
scroll to position [309, 0]
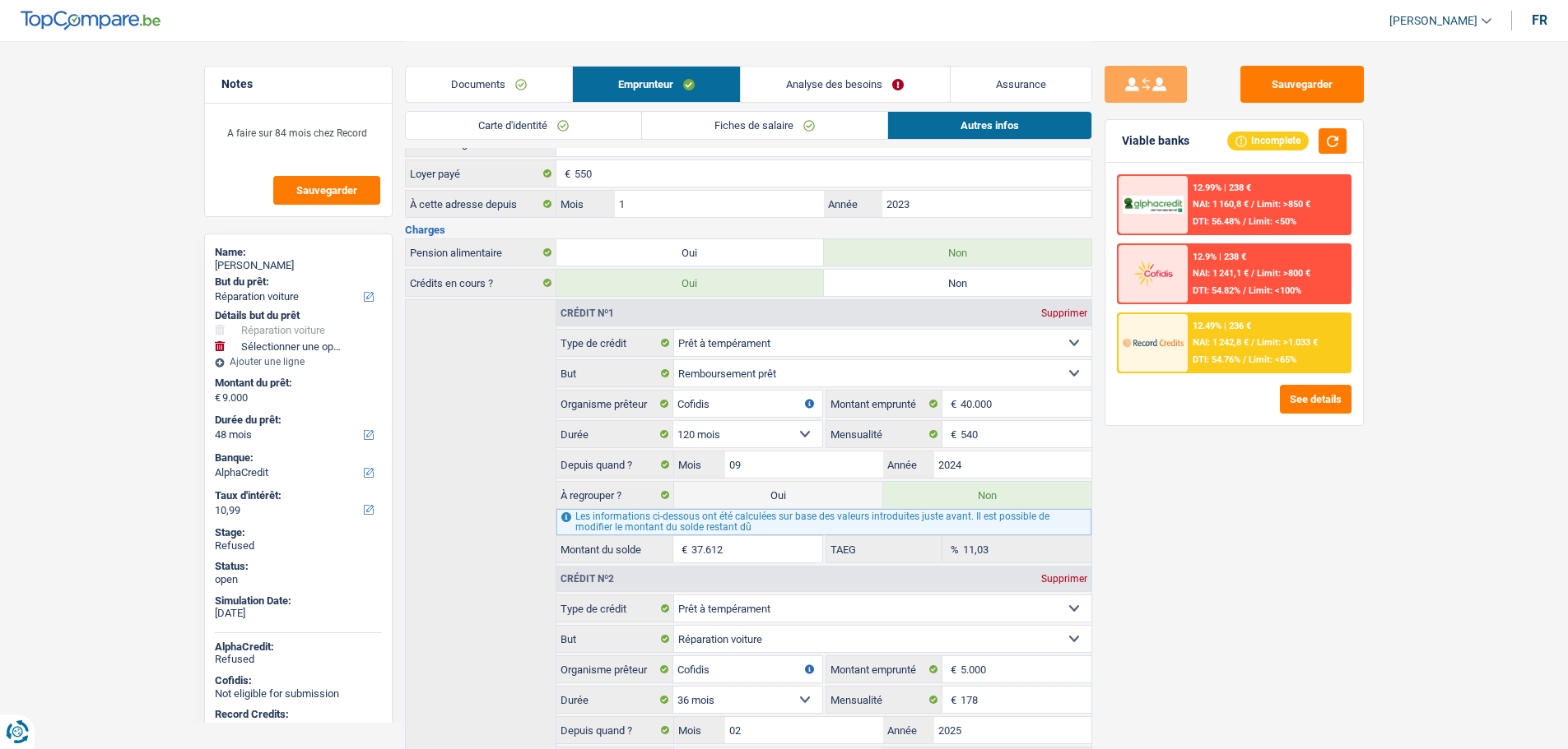
click at [792, 73] on link "Analyse des besoins" at bounding box center [844, 85] width 208 height 35
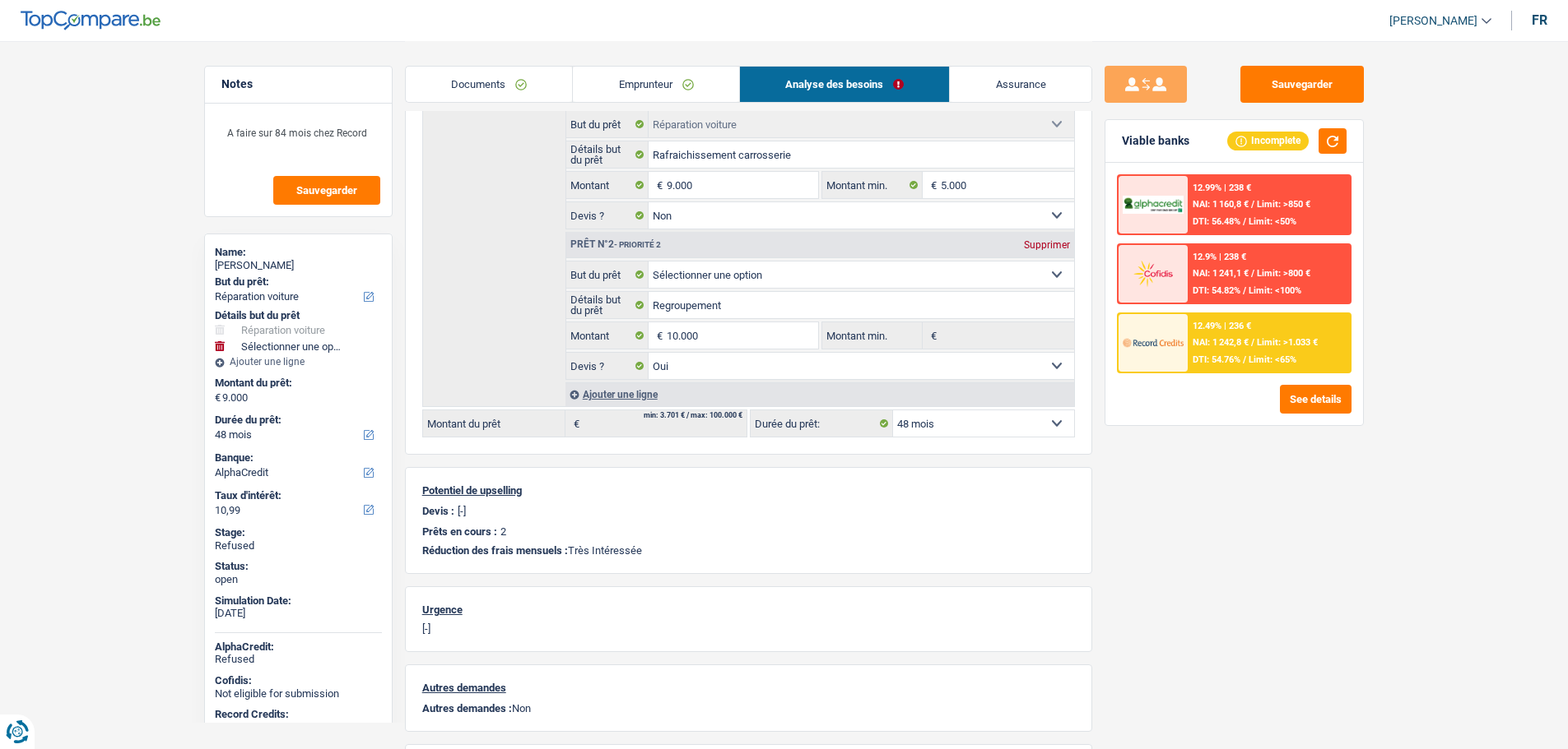
scroll to position [145, 0]
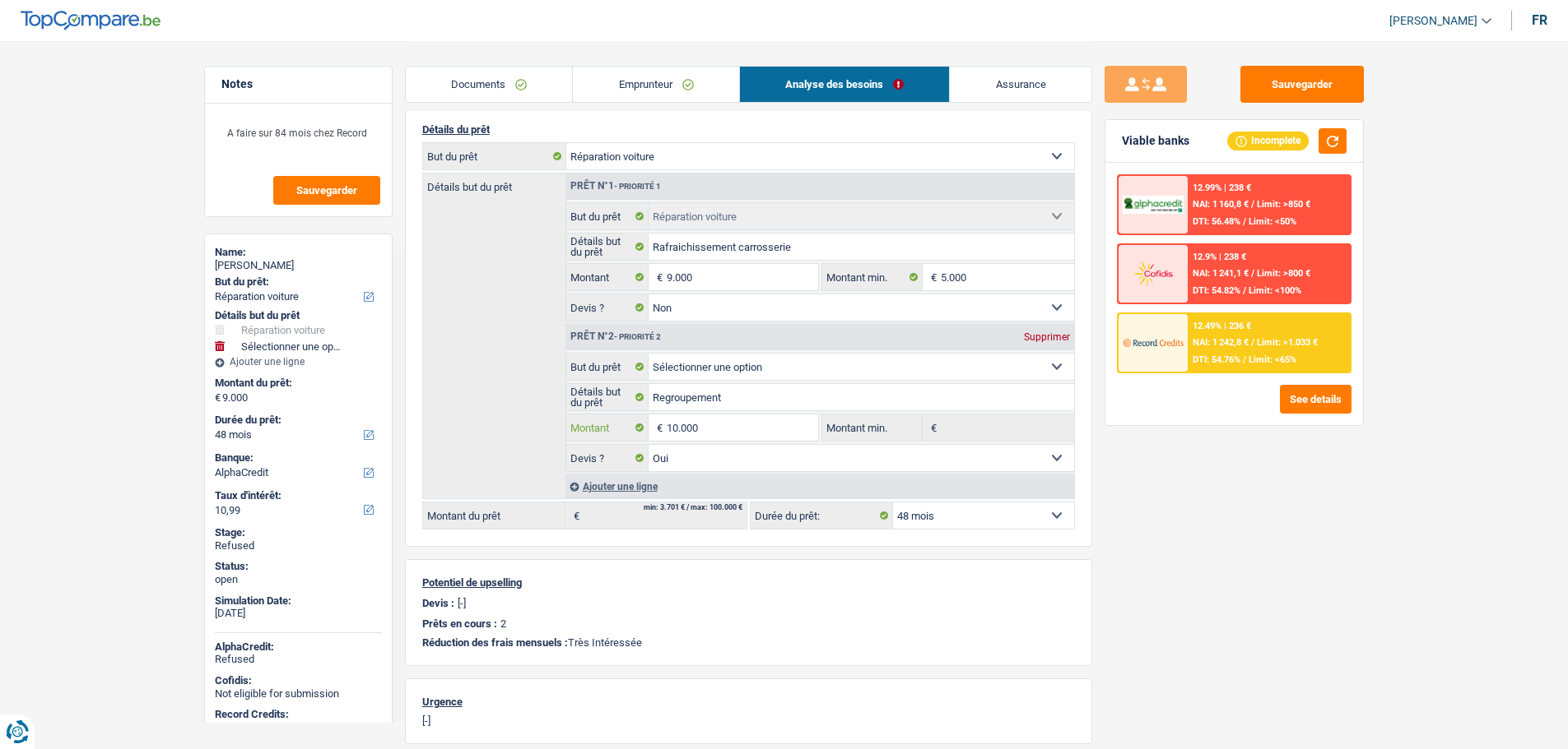
click at [728, 435] on input "10.000" at bounding box center [742, 428] width 151 height 27
click at [644, 82] on link "Emprunteur" at bounding box center [656, 85] width 167 height 35
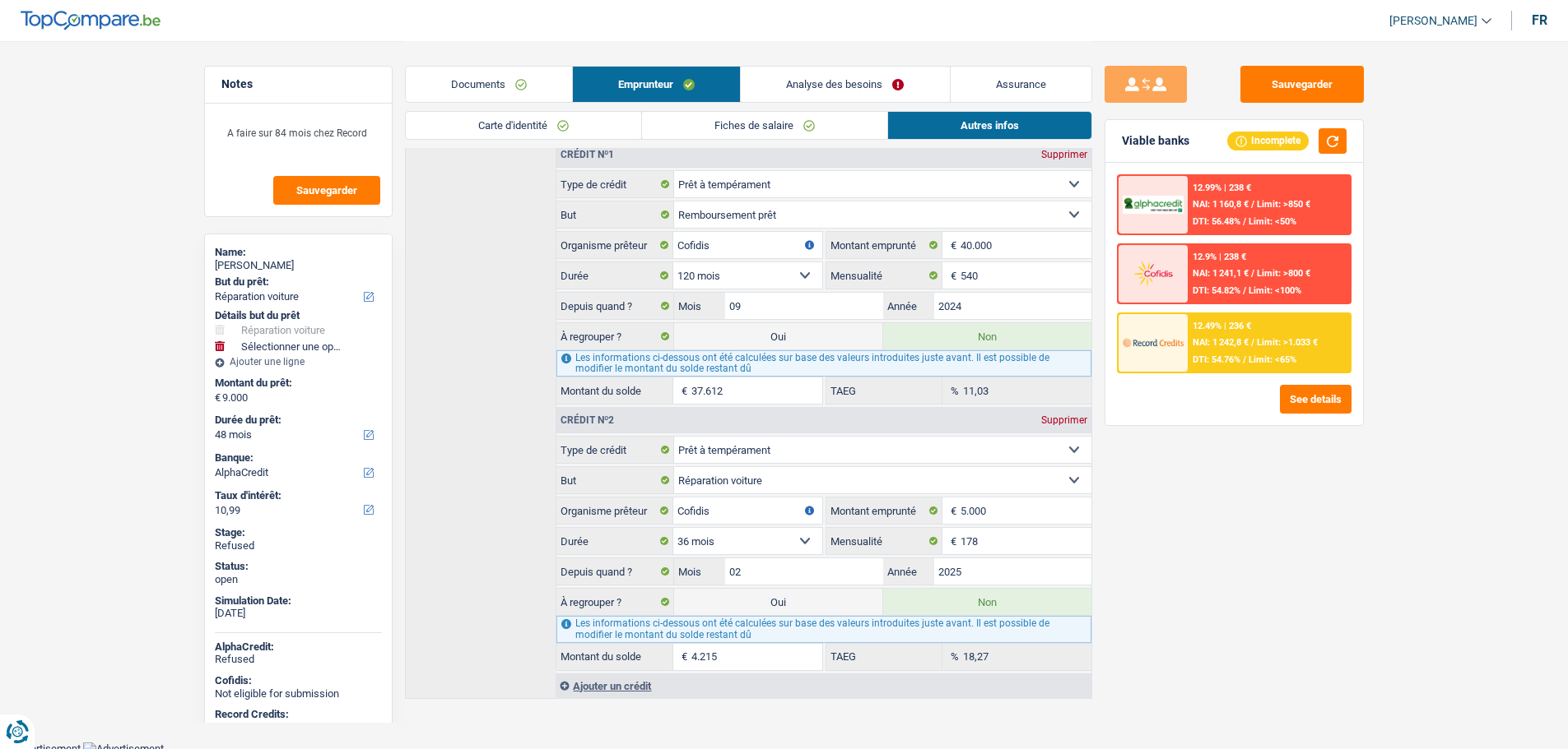
scroll to position [474, 0]
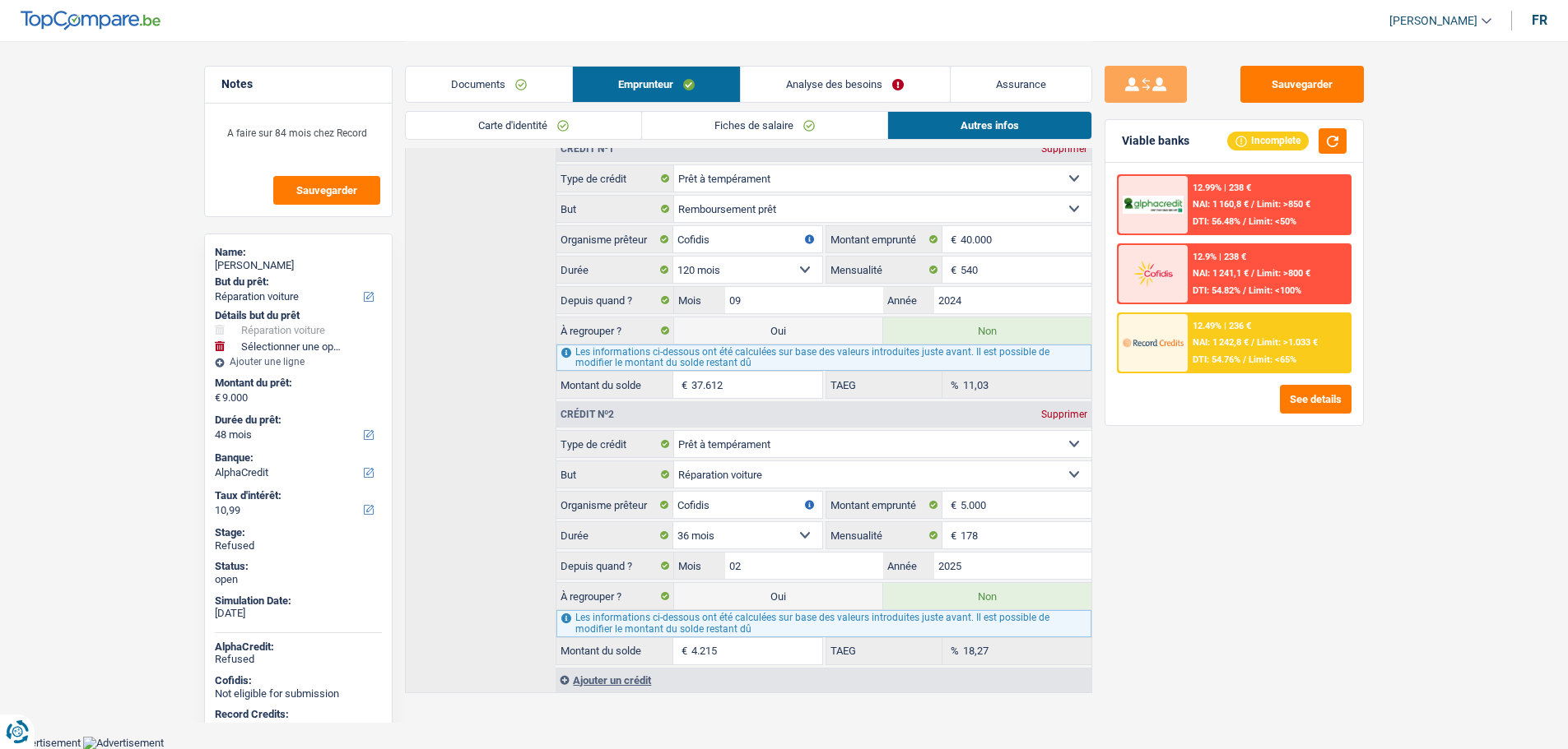
click at [714, 335] on label "Oui" at bounding box center [777, 330] width 208 height 27
click at [714, 335] on input "Oui" at bounding box center [777, 330] width 208 height 27
radio input "true"
type input "19.000"
radio input "false"
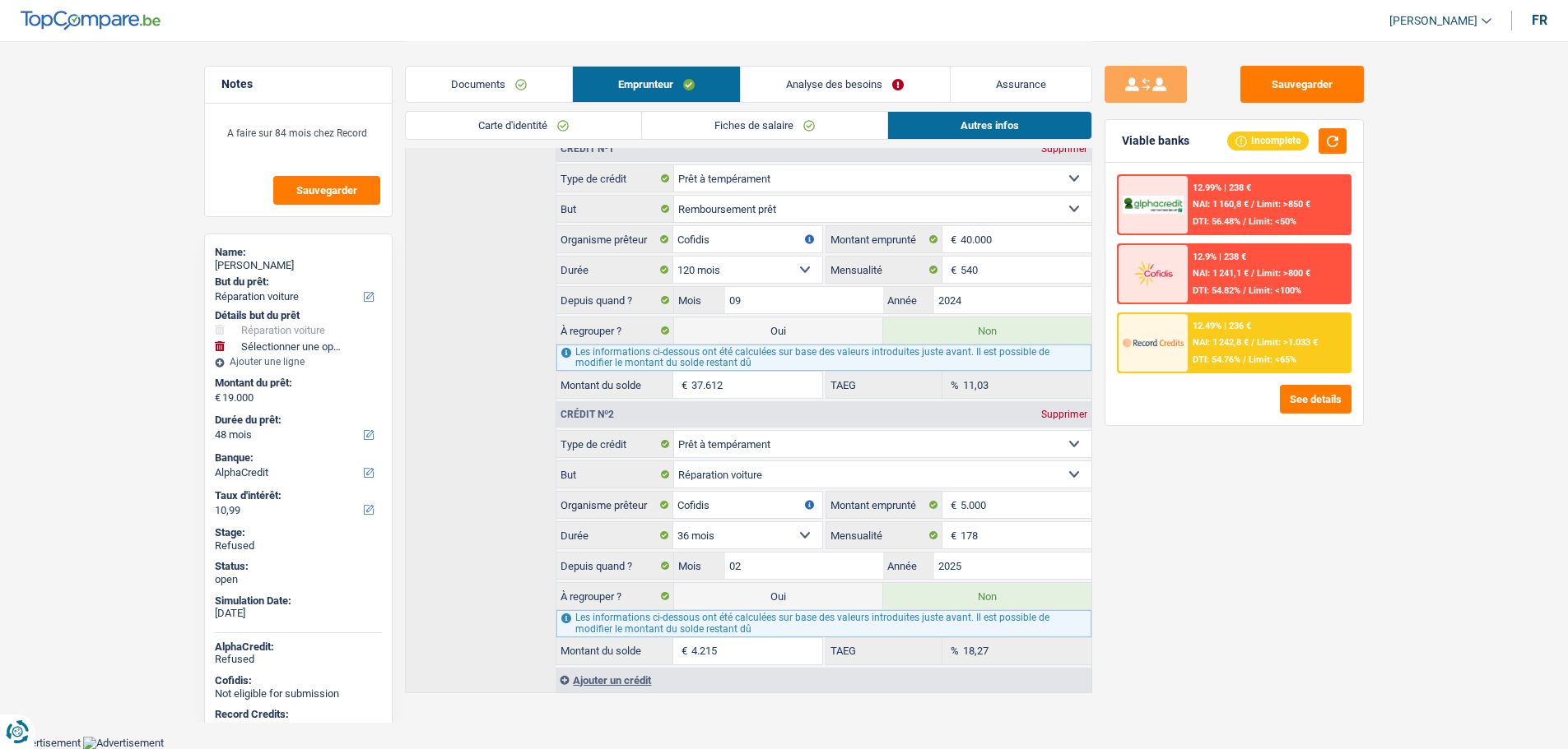
select select "refinancing"
select select "carRepair"
select select "84"
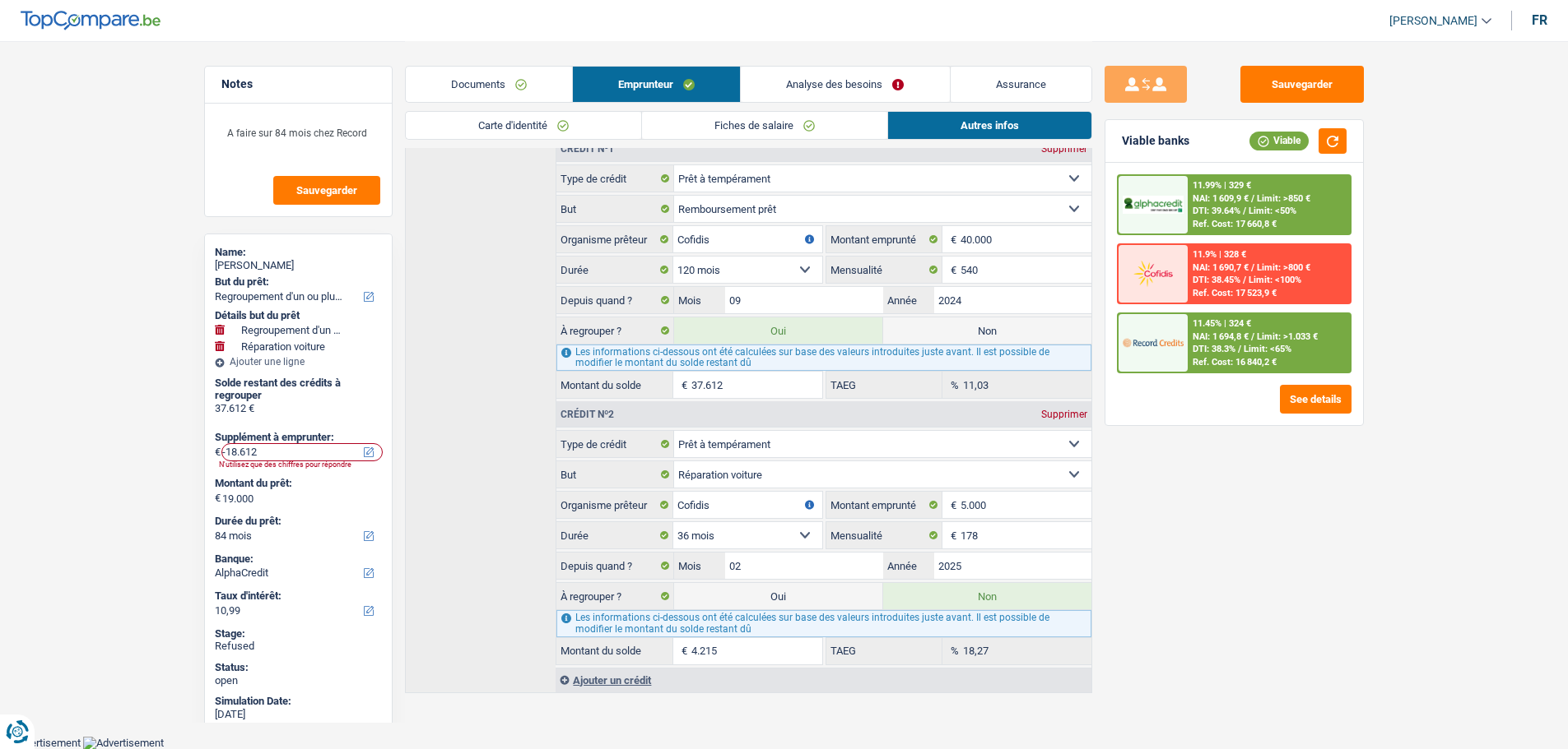
click at [829, 88] on link "Analyse des besoins" at bounding box center [844, 85] width 208 height 35
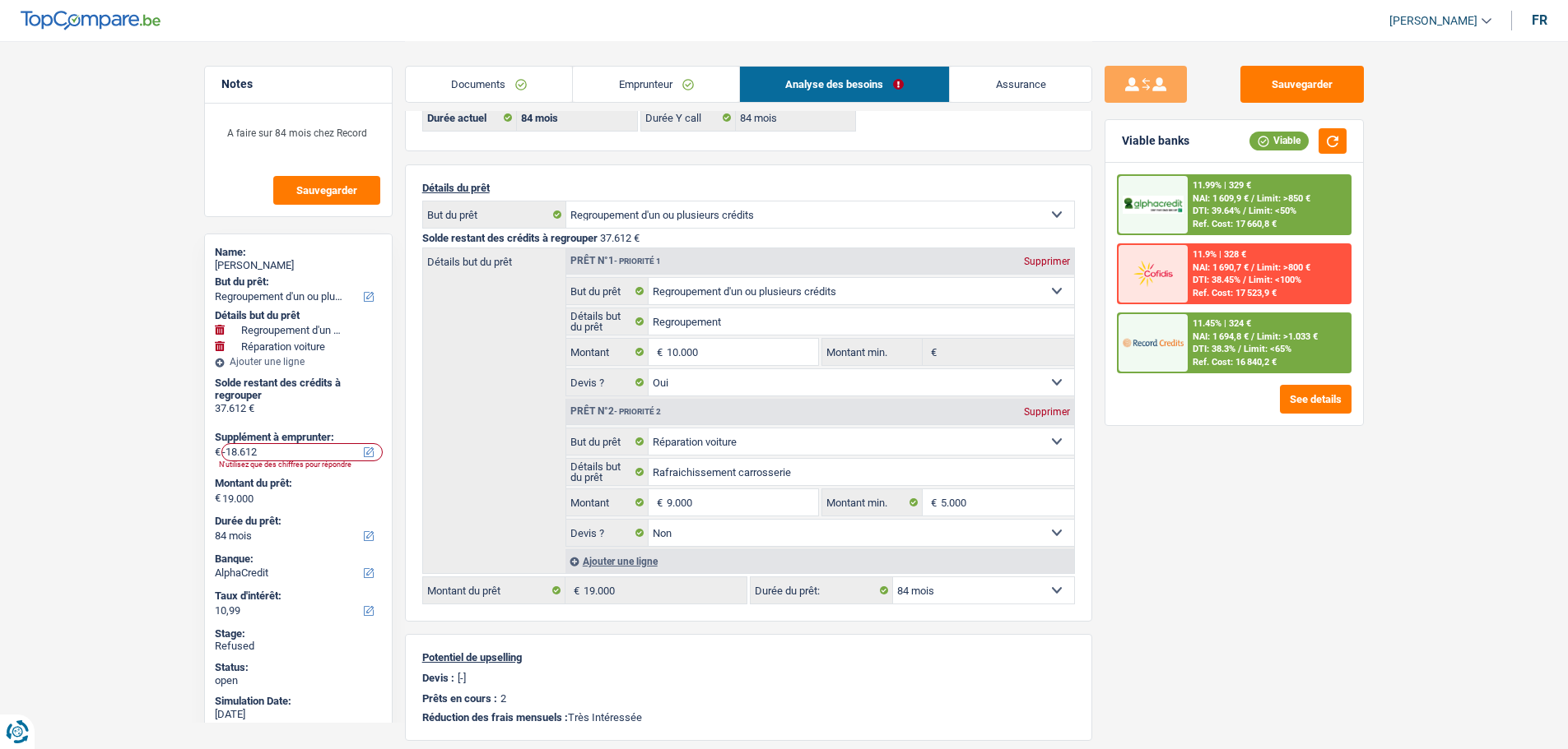
scroll to position [47, 0]
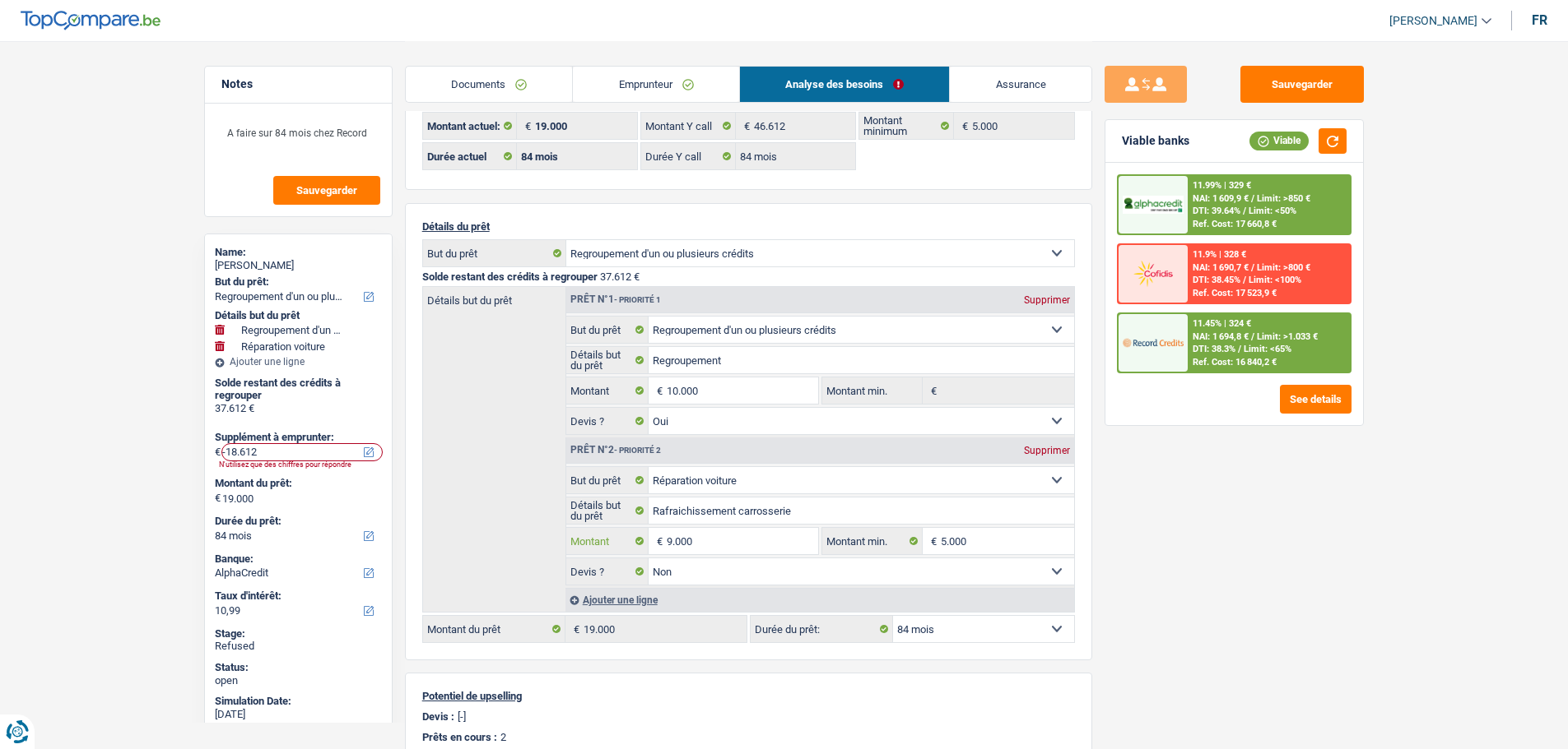
click at [710, 535] on input "9.000" at bounding box center [742, 541] width 151 height 27
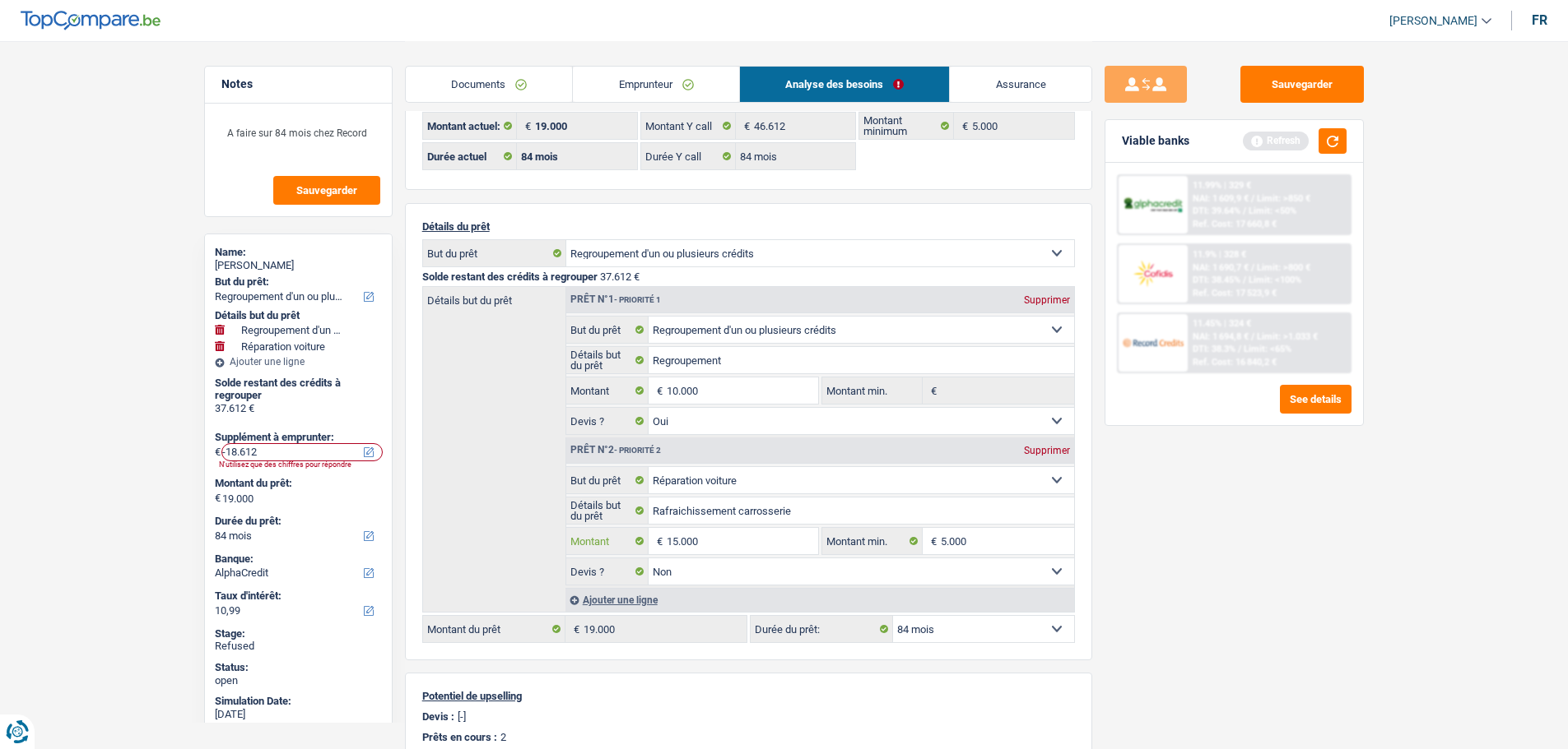
type input "15.000"
type input "25.000"
select select "120"
type input "-12.612"
type input "25.000"
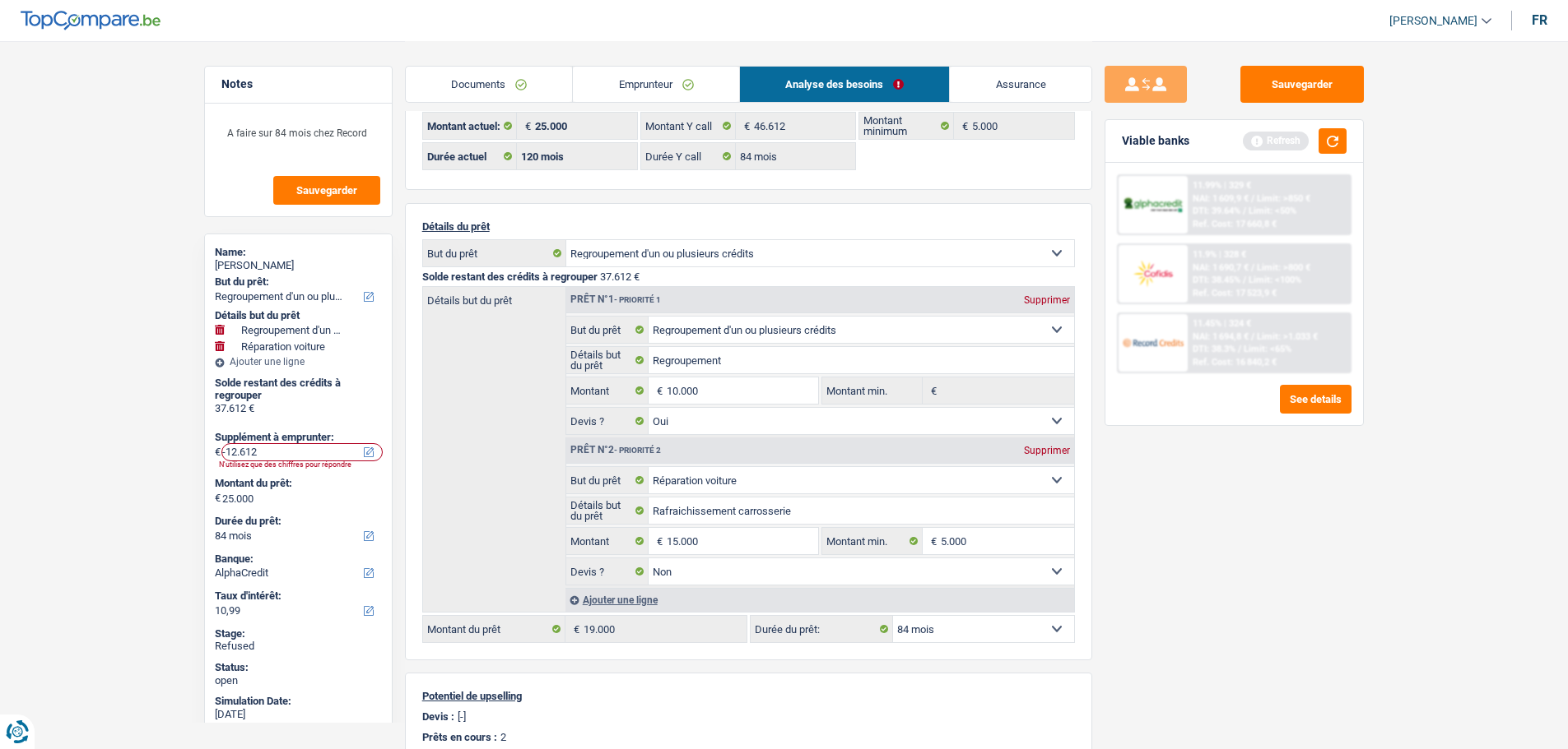
type input "25.000"
select select "120"
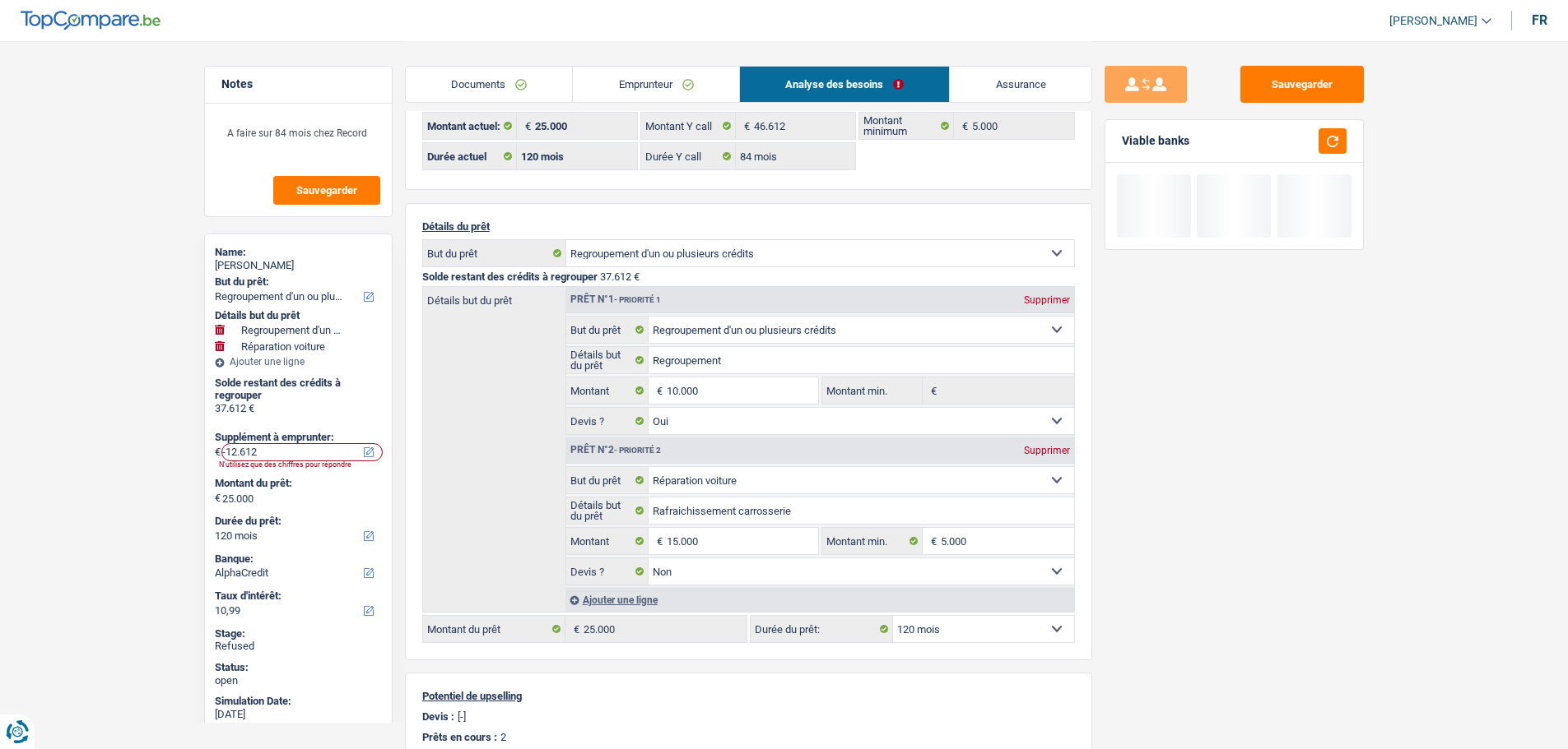
click at [1142, 556] on div "Sauvegarder Viable banks" at bounding box center [1234, 394] width 284 height 657
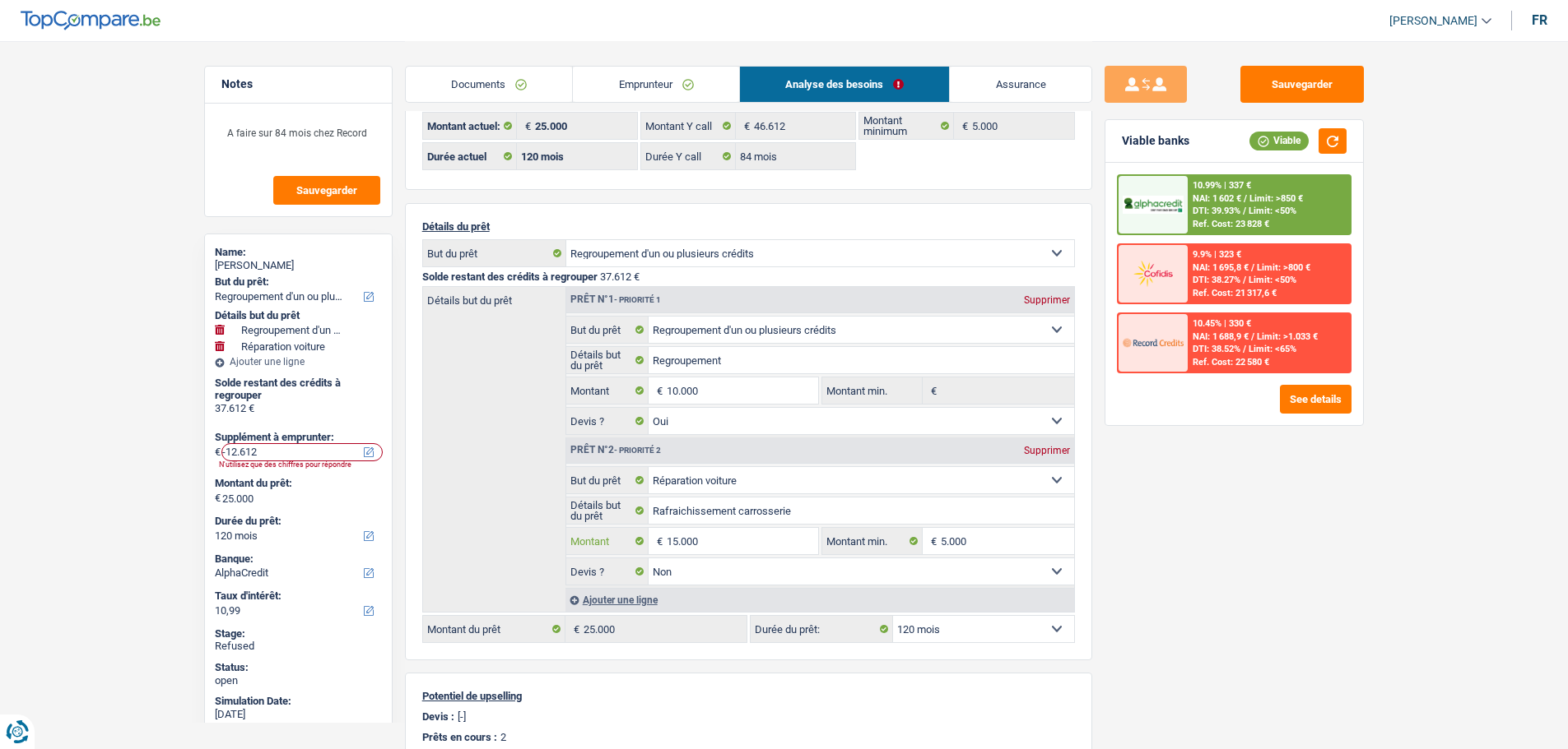
click at [712, 541] on input "15.000" at bounding box center [742, 541] width 151 height 27
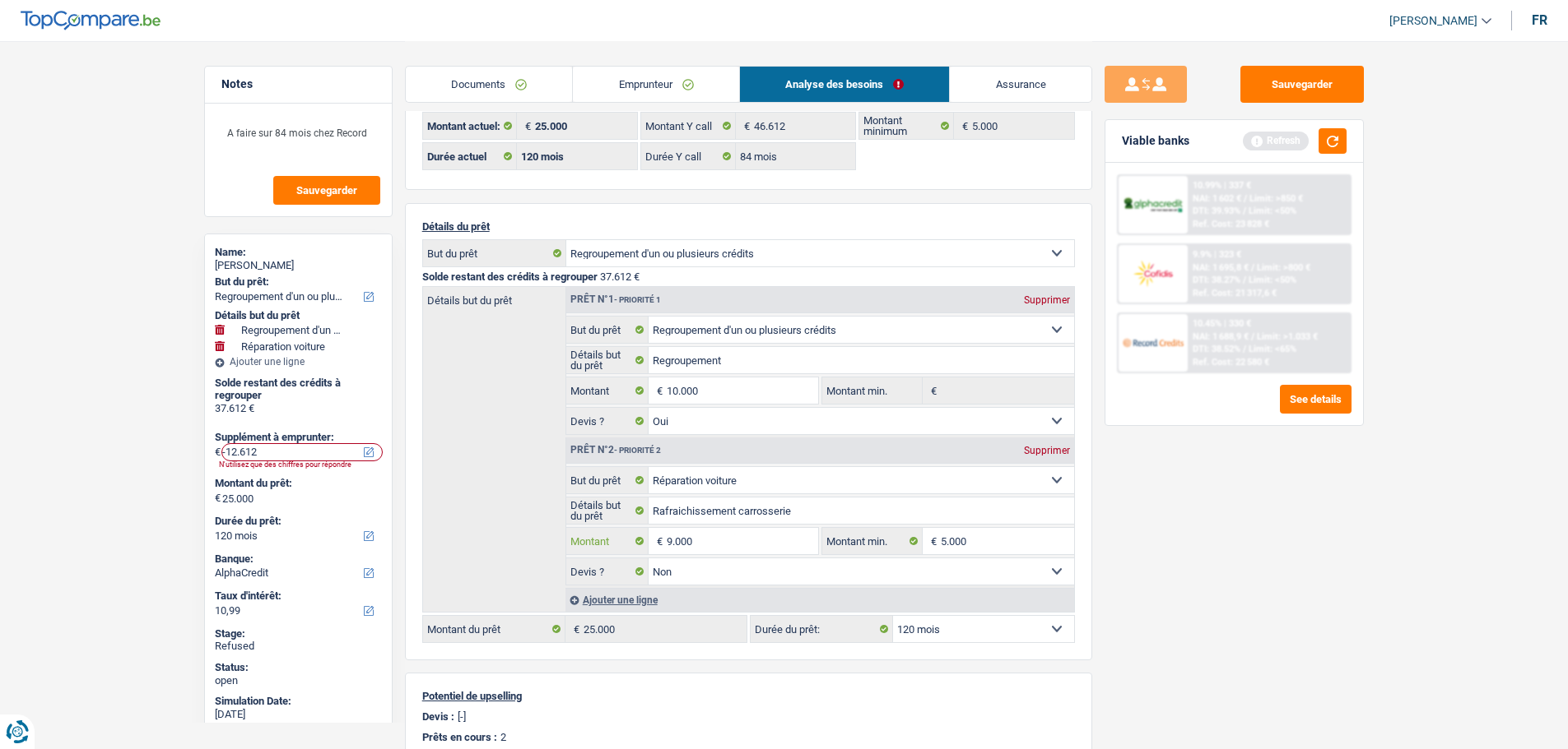
type input "9.000"
select select "84"
type input "19.000"
select select "84"
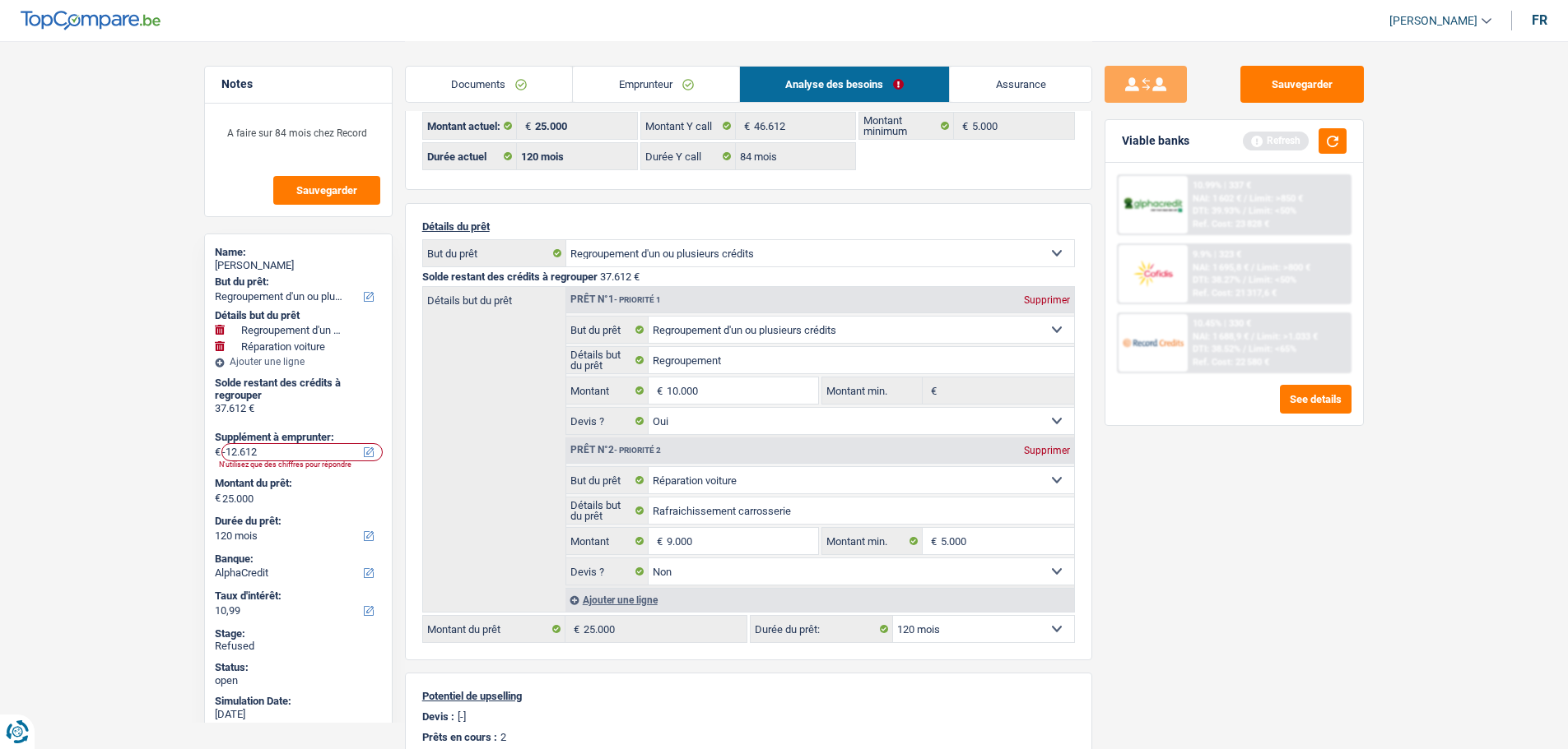
type input "-18.612"
type input "19.000"
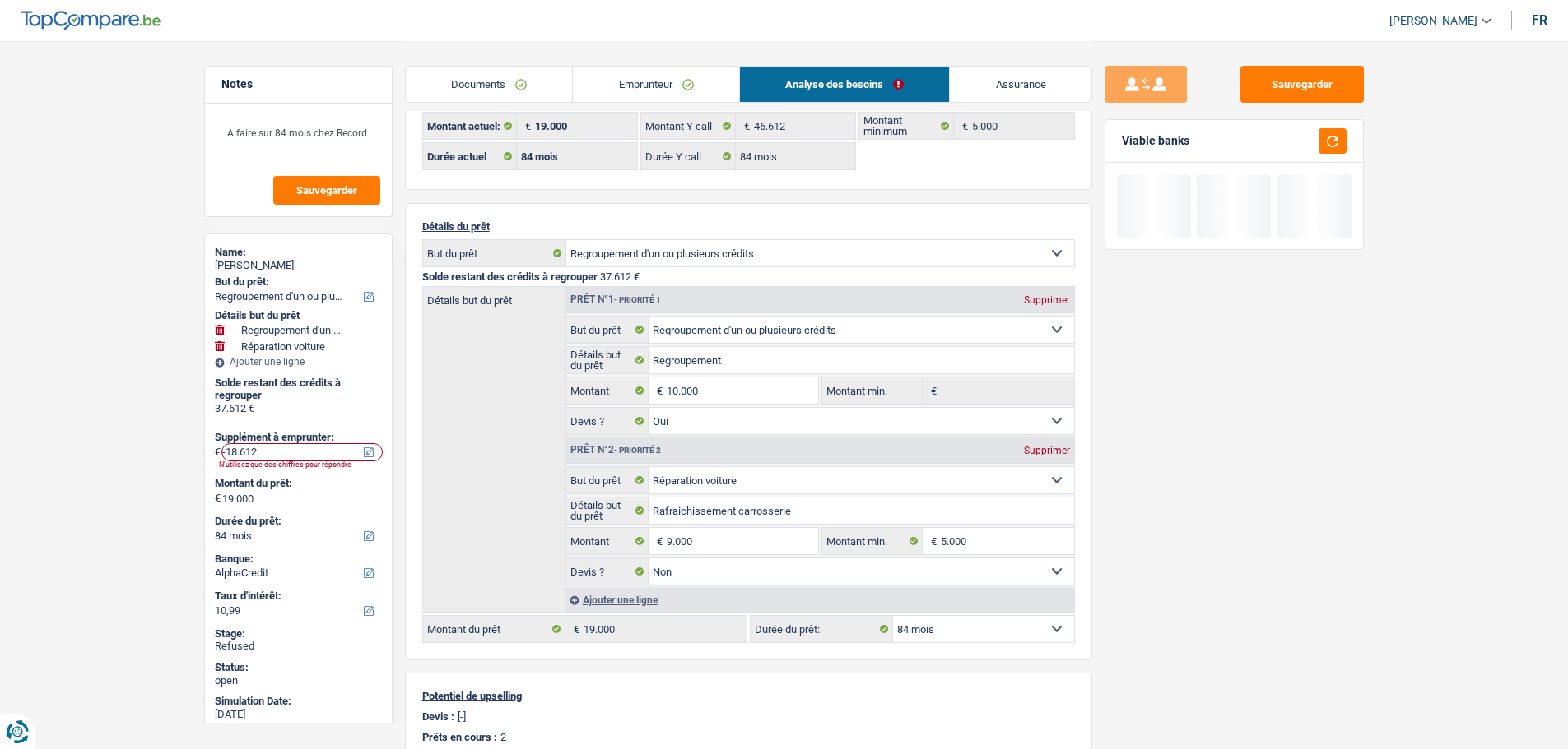
click at [614, 77] on link "Emprunteur" at bounding box center [656, 85] width 167 height 35
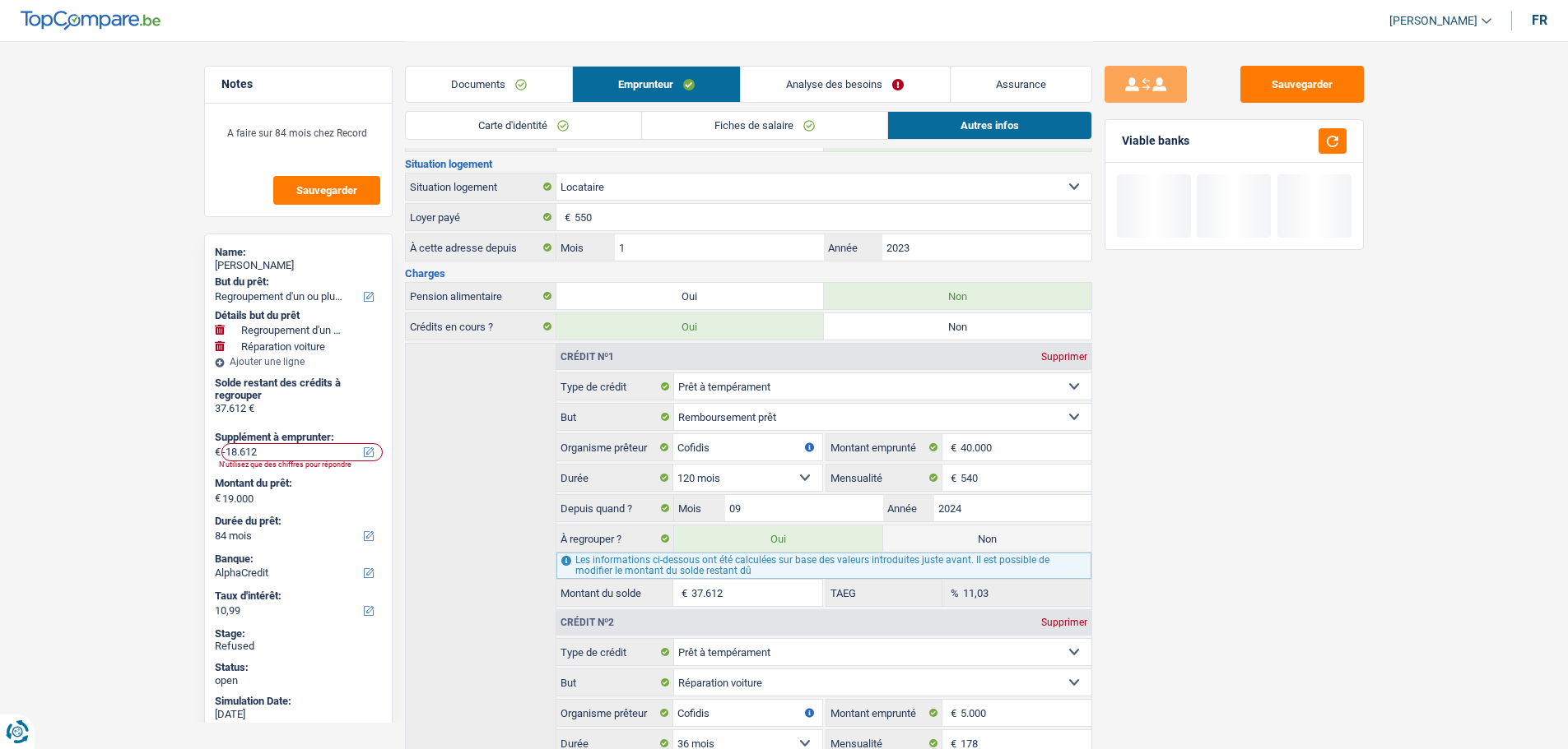
scroll to position [295, 0]
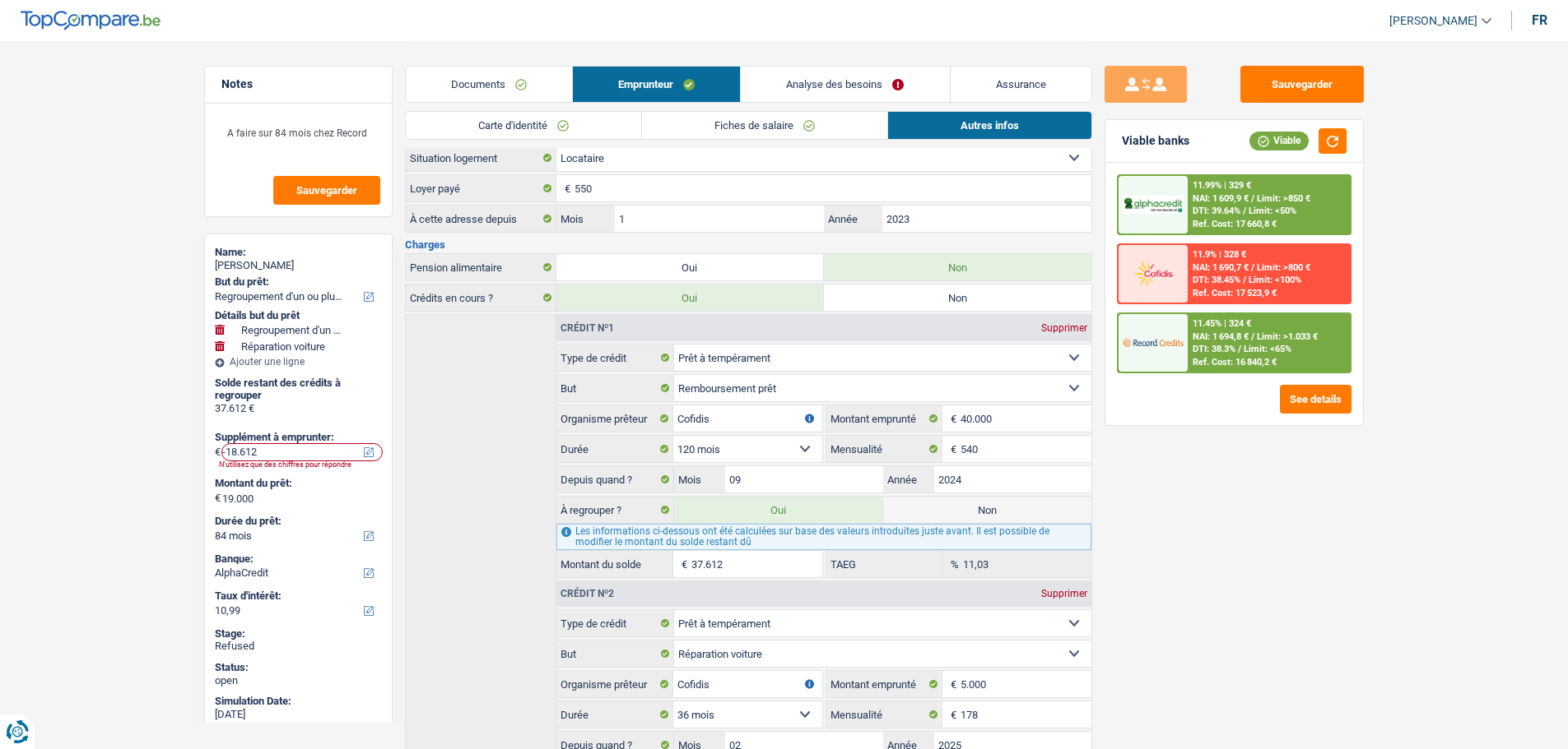
click at [928, 505] on label "Non" at bounding box center [986, 510] width 208 height 27
click at [928, 505] on input "Non" at bounding box center [986, 510] width 208 height 27
radio input "true"
select select "carRepair"
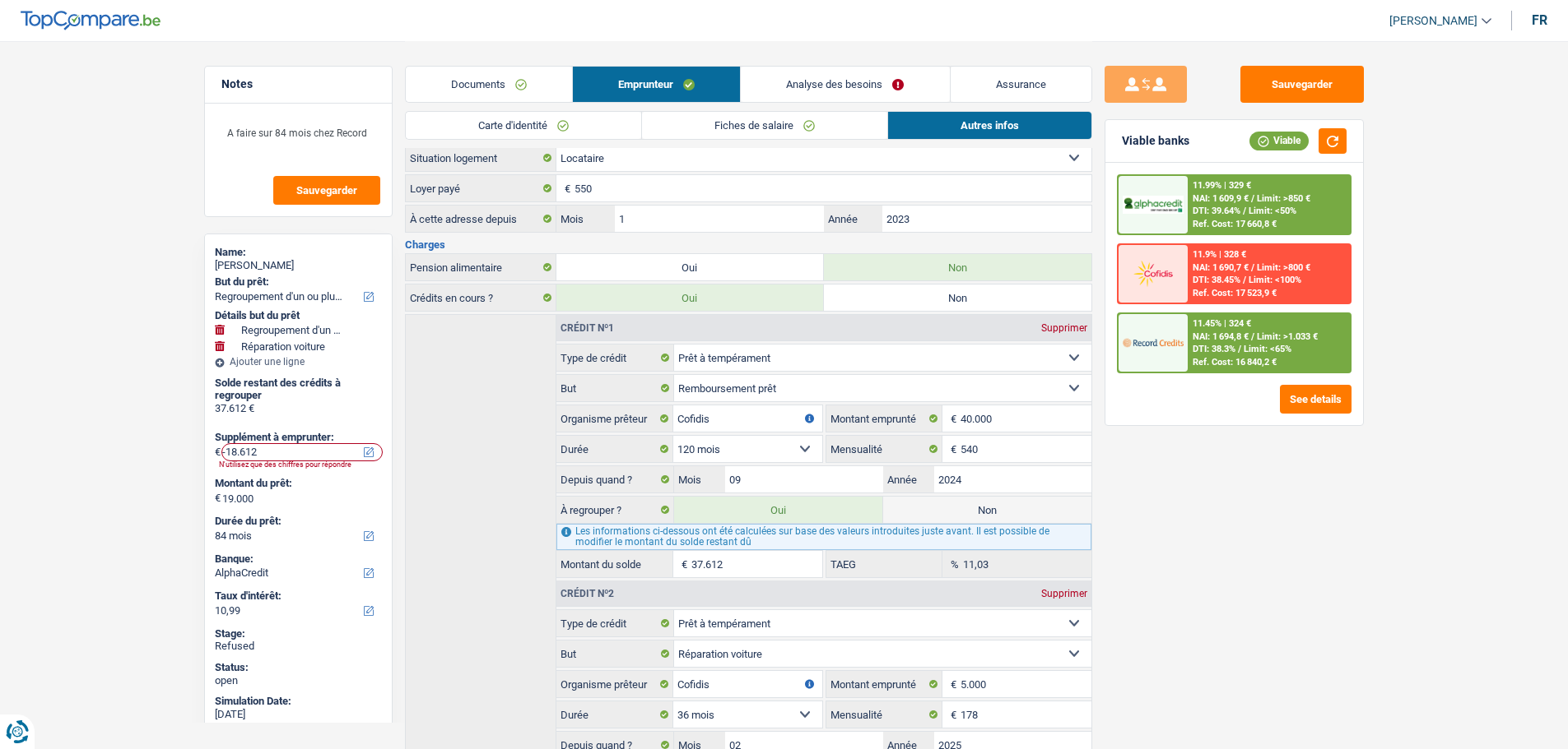
select select "48"
radio input "false"
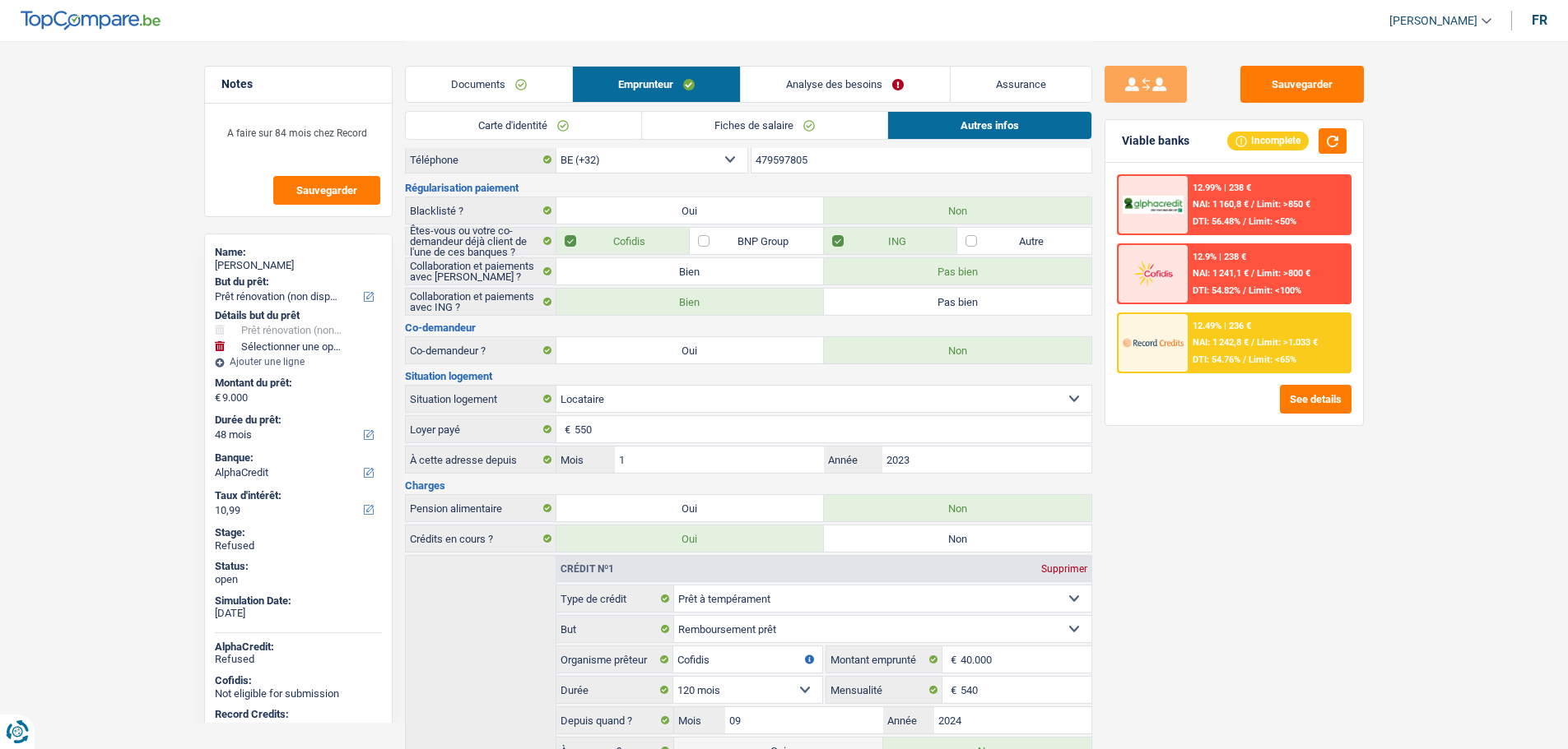
scroll to position [0, 0]
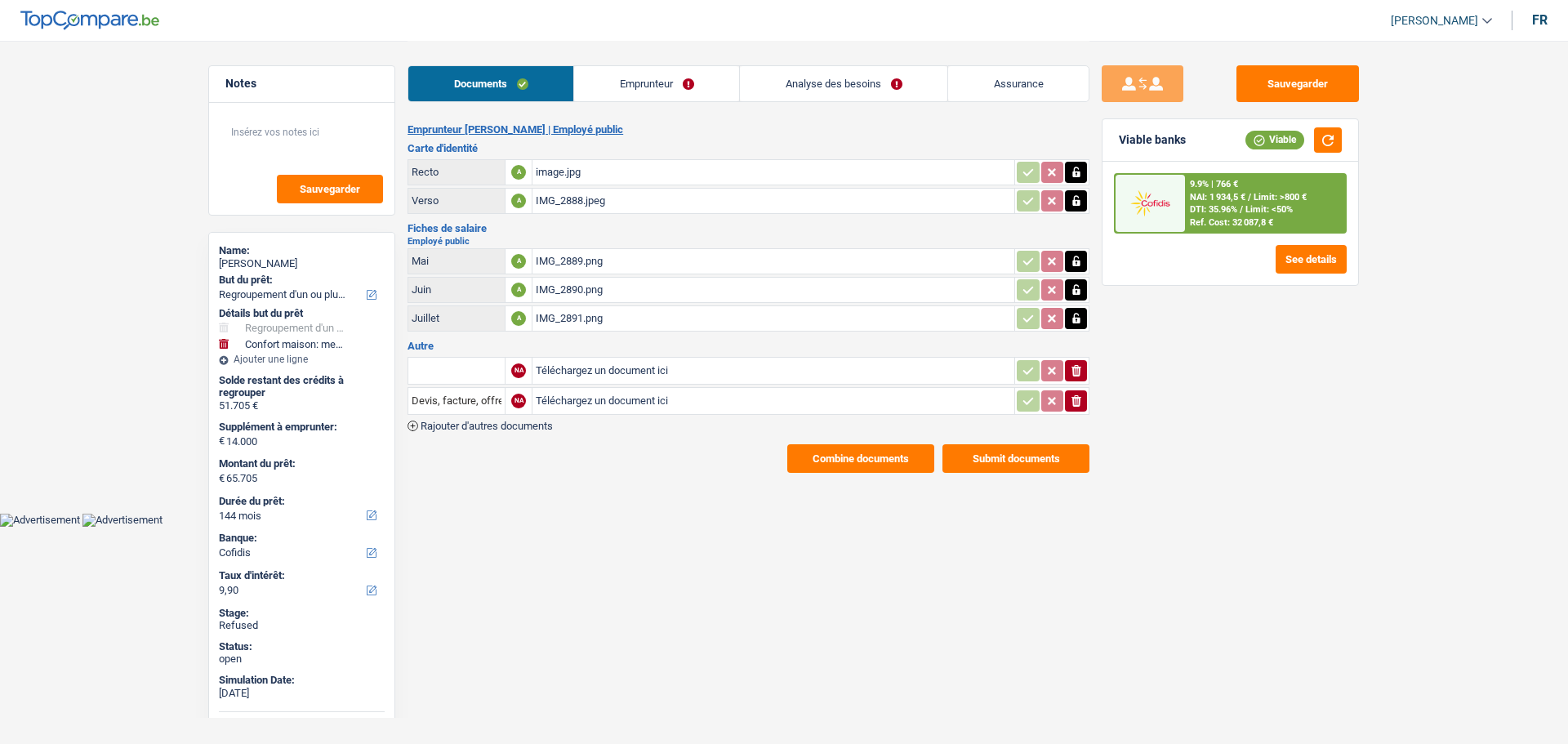
select select "refinancing"
select select "household"
select select "144"
select select "cofidis"
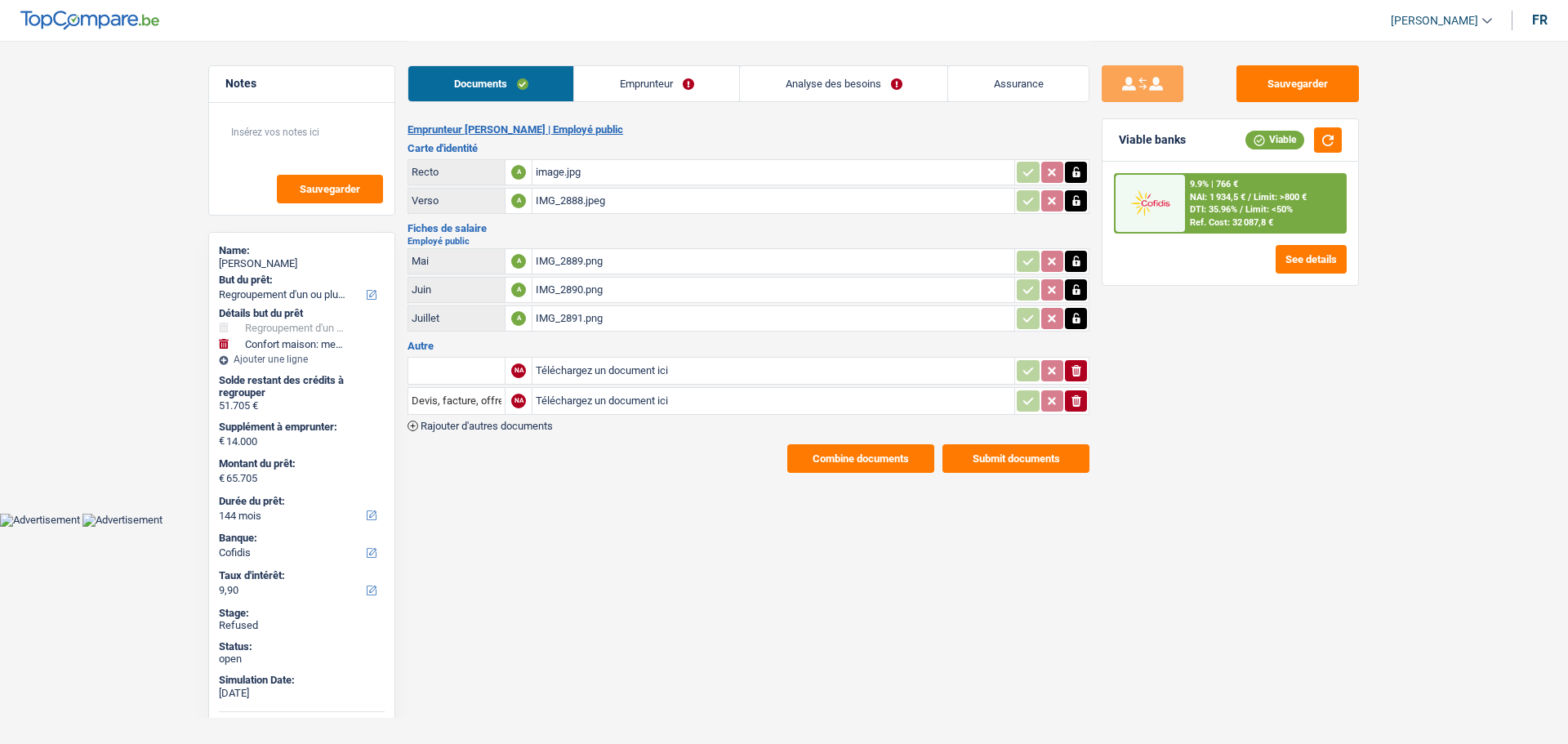
select select "32"
select select "rents"
select select "cardOrCredit"
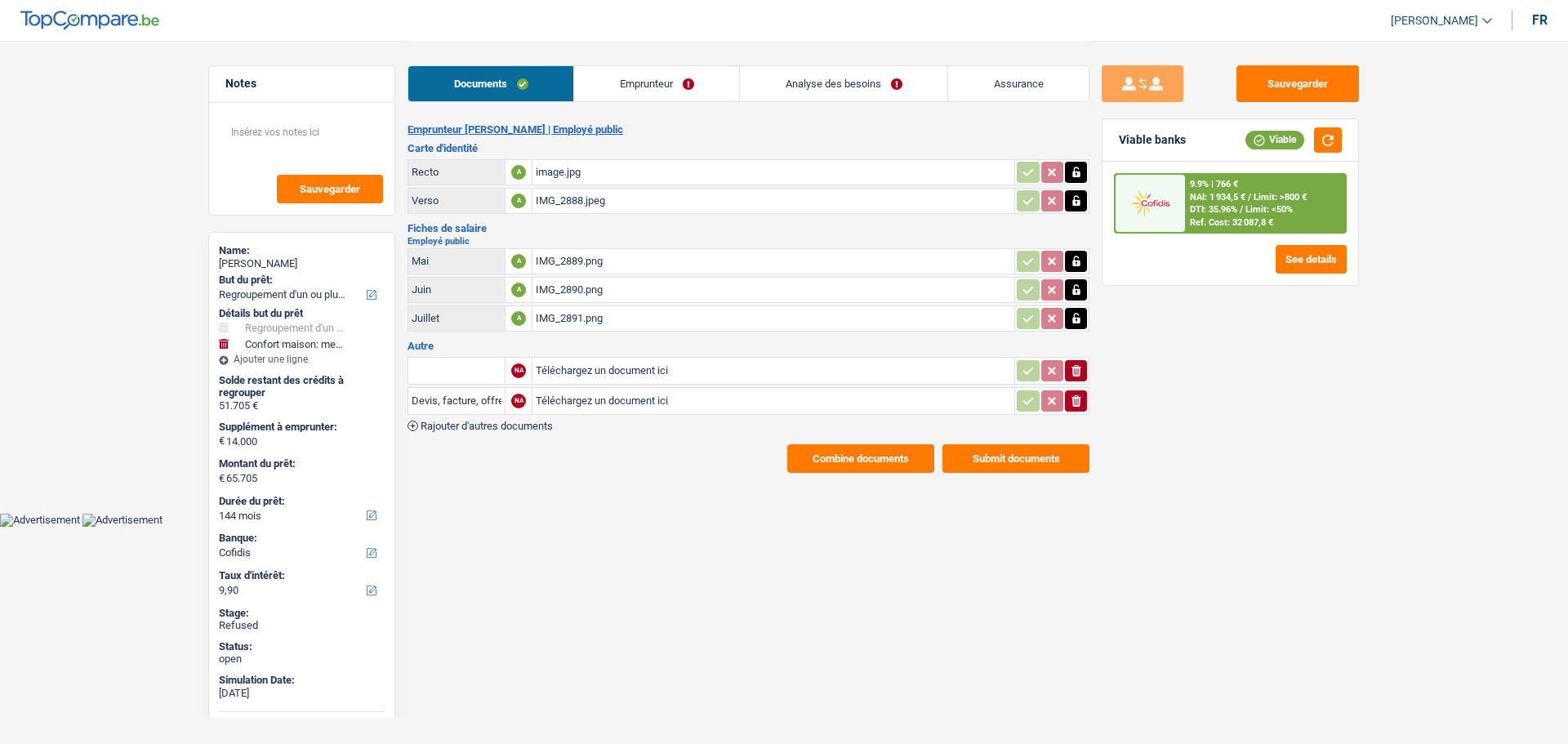
select select "personalLoan"
select select "loanRepayment"
select select "96"
select select "personalSale"
select select "42"
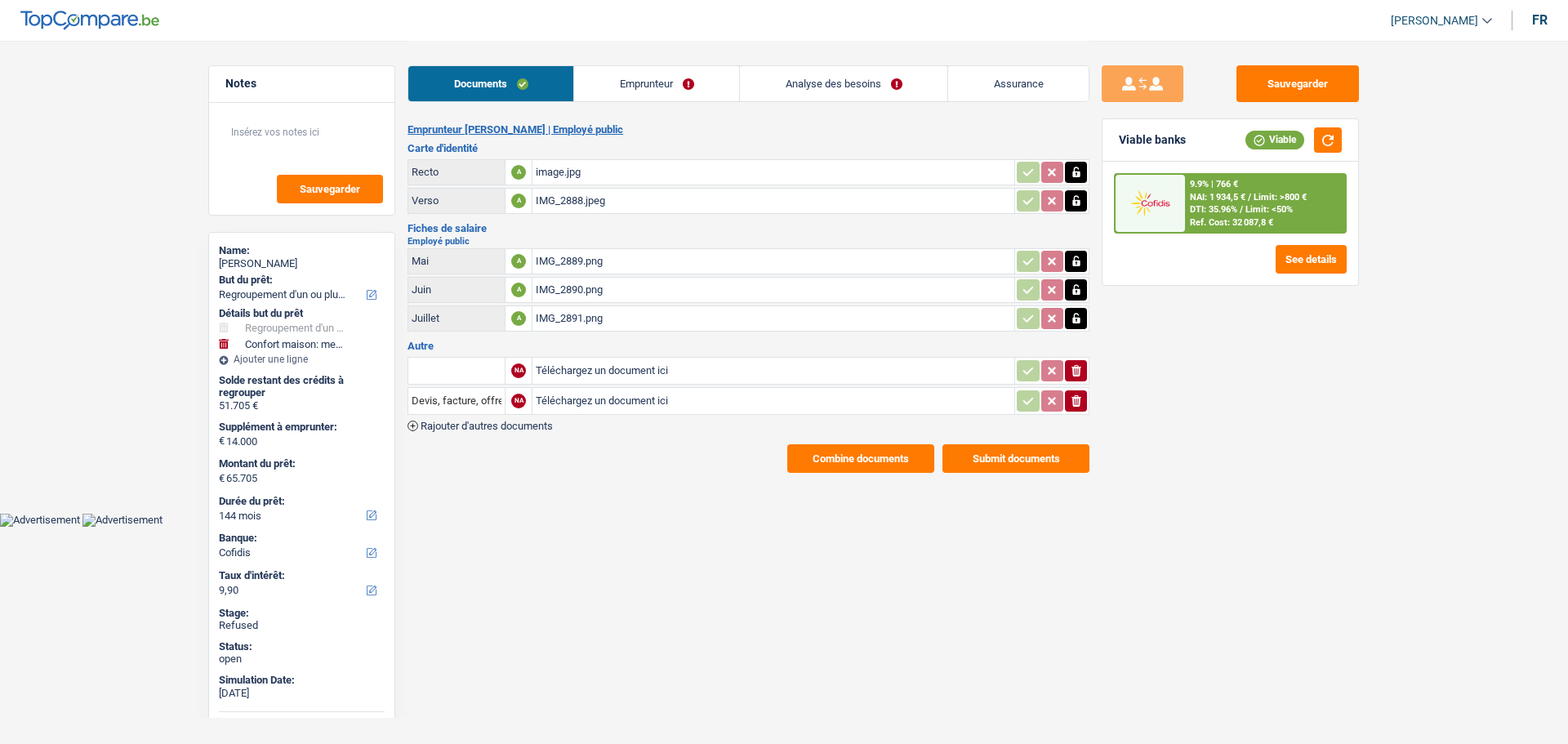
click at [671, 81] on link "Emprunteur" at bounding box center [657, 84] width 165 height 35
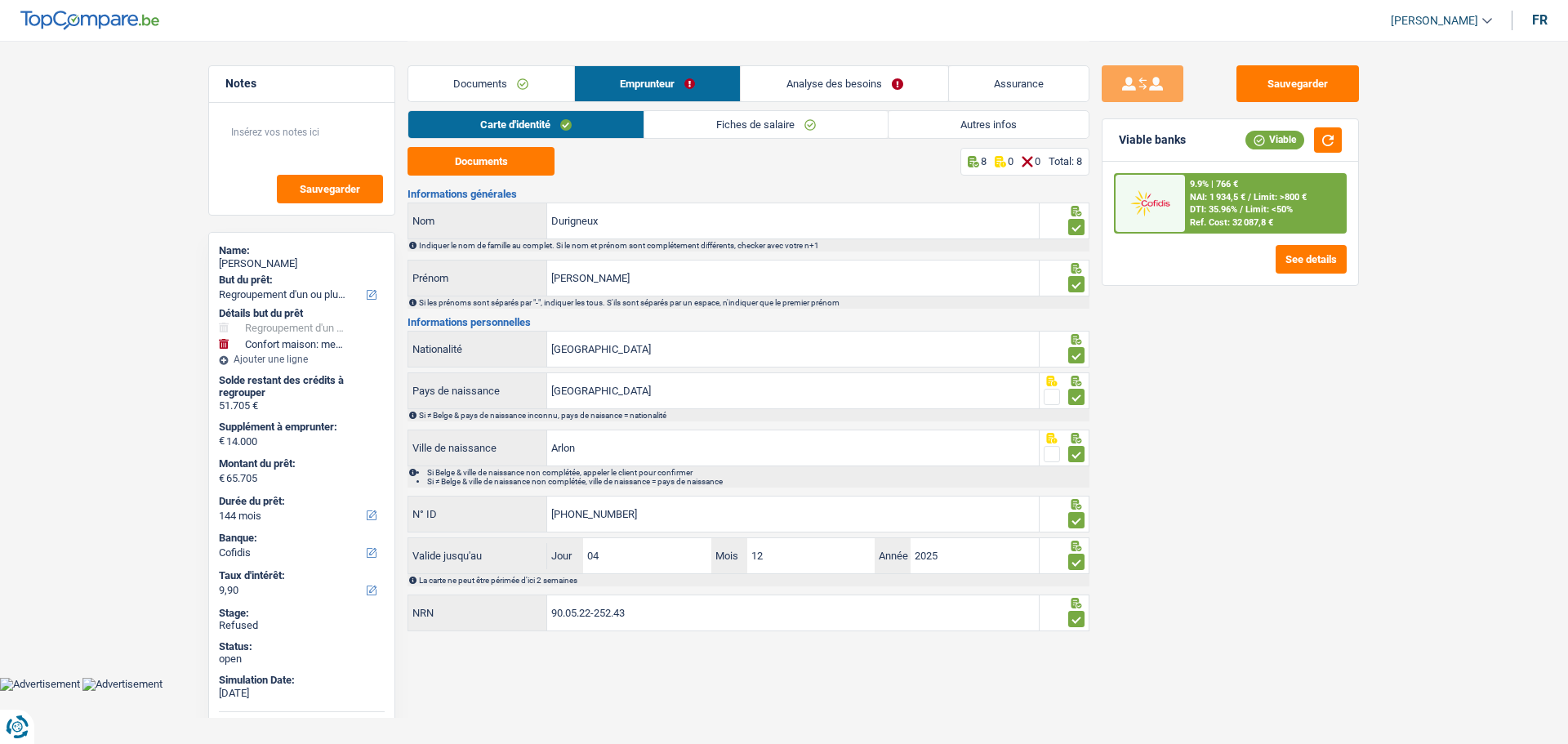
click at [953, 118] on link "Autres infos" at bounding box center [989, 124] width 200 height 27
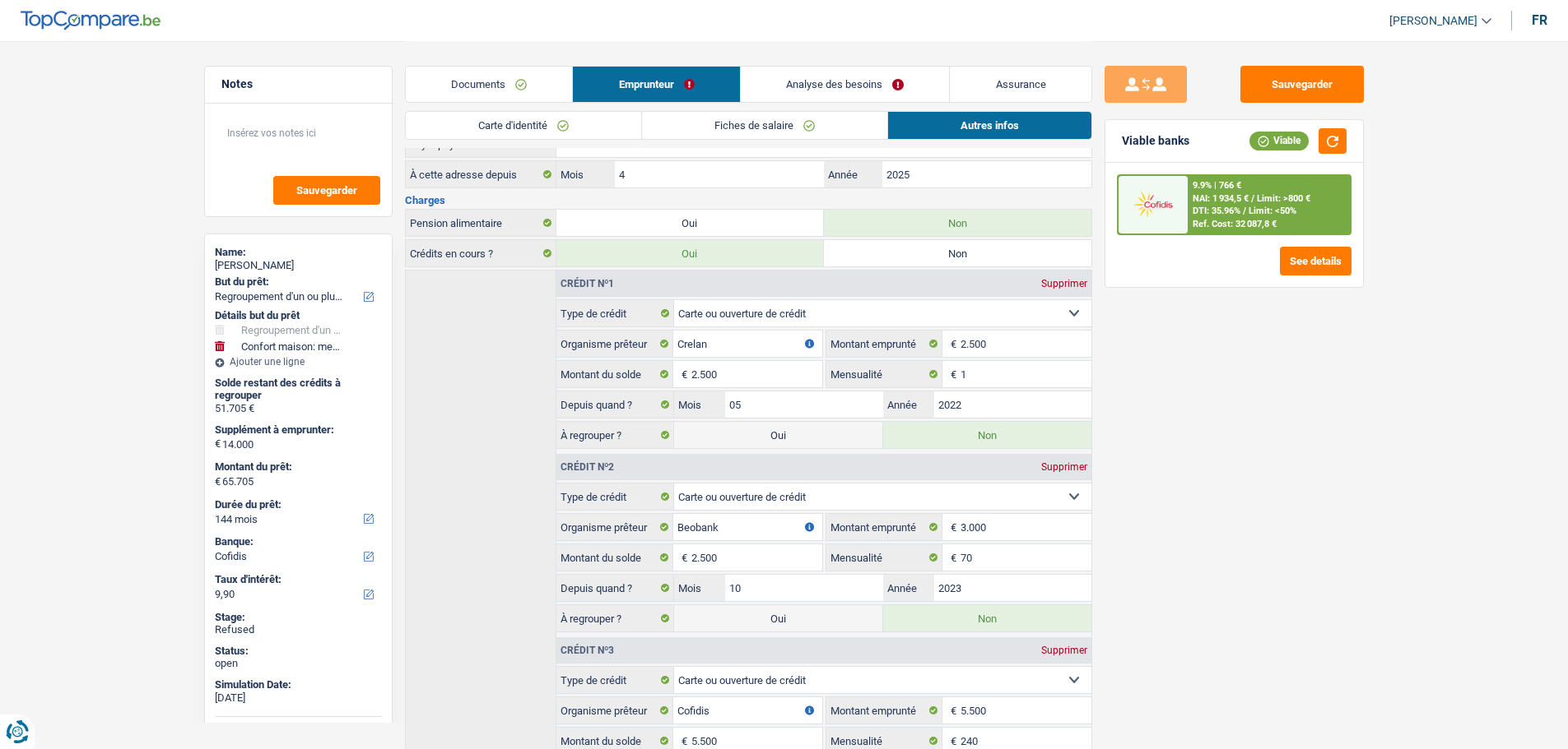
scroll to position [141, 0]
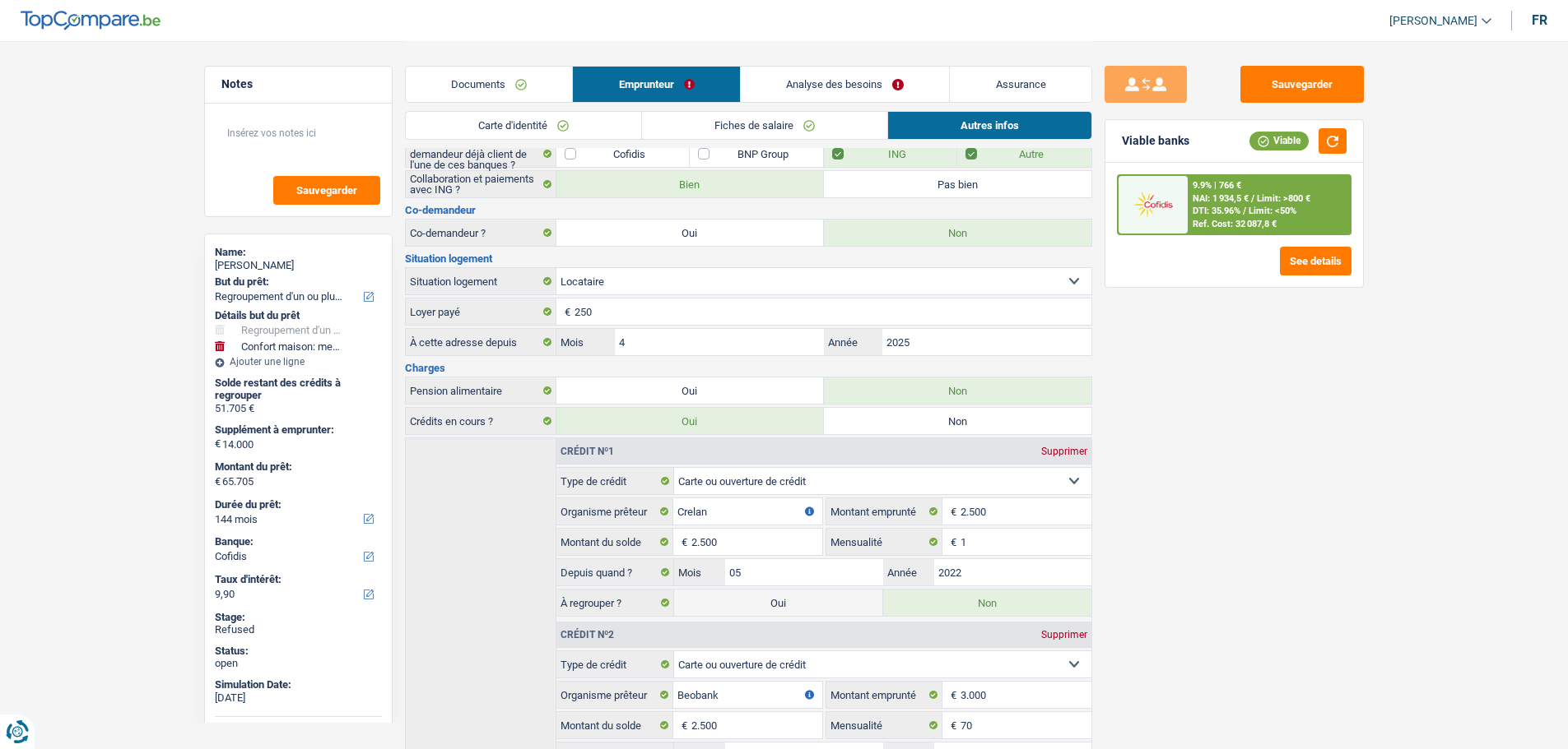
click at [274, 261] on div "[PERSON_NAME]" at bounding box center [298, 265] width 167 height 13
copy div "[PERSON_NAME]"
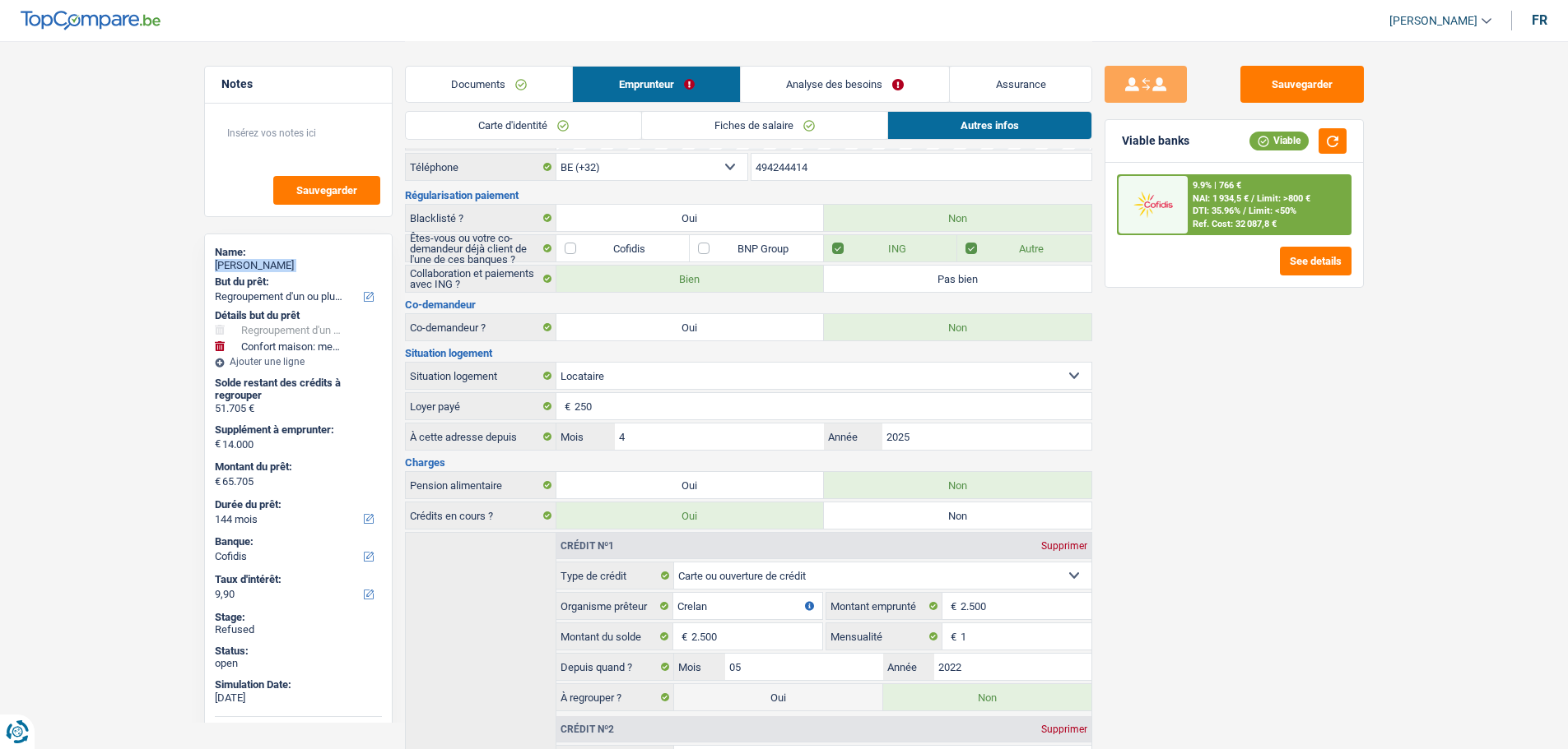
scroll to position [0, 0]
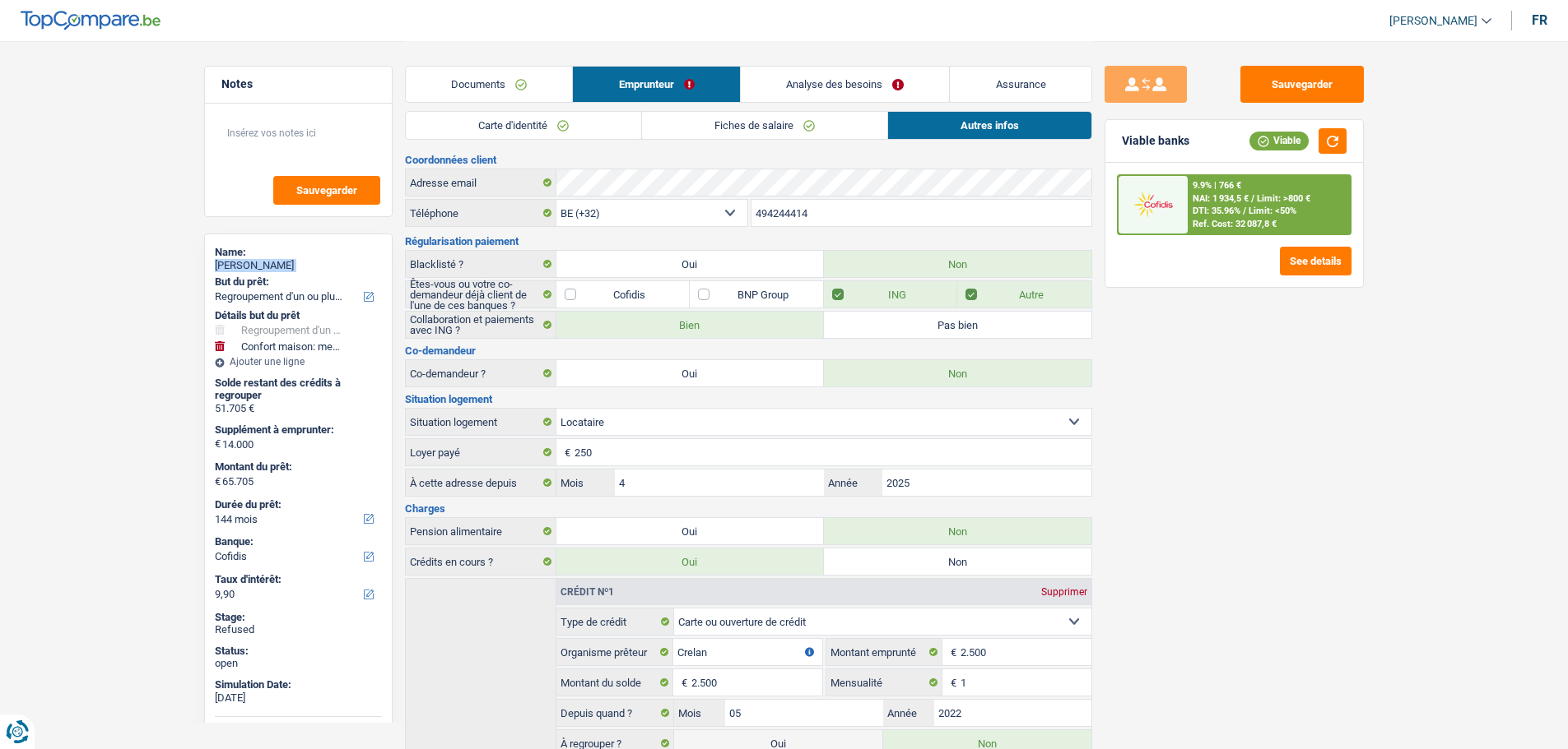
click at [822, 85] on link "Analyse des besoins" at bounding box center [845, 85] width 209 height 35
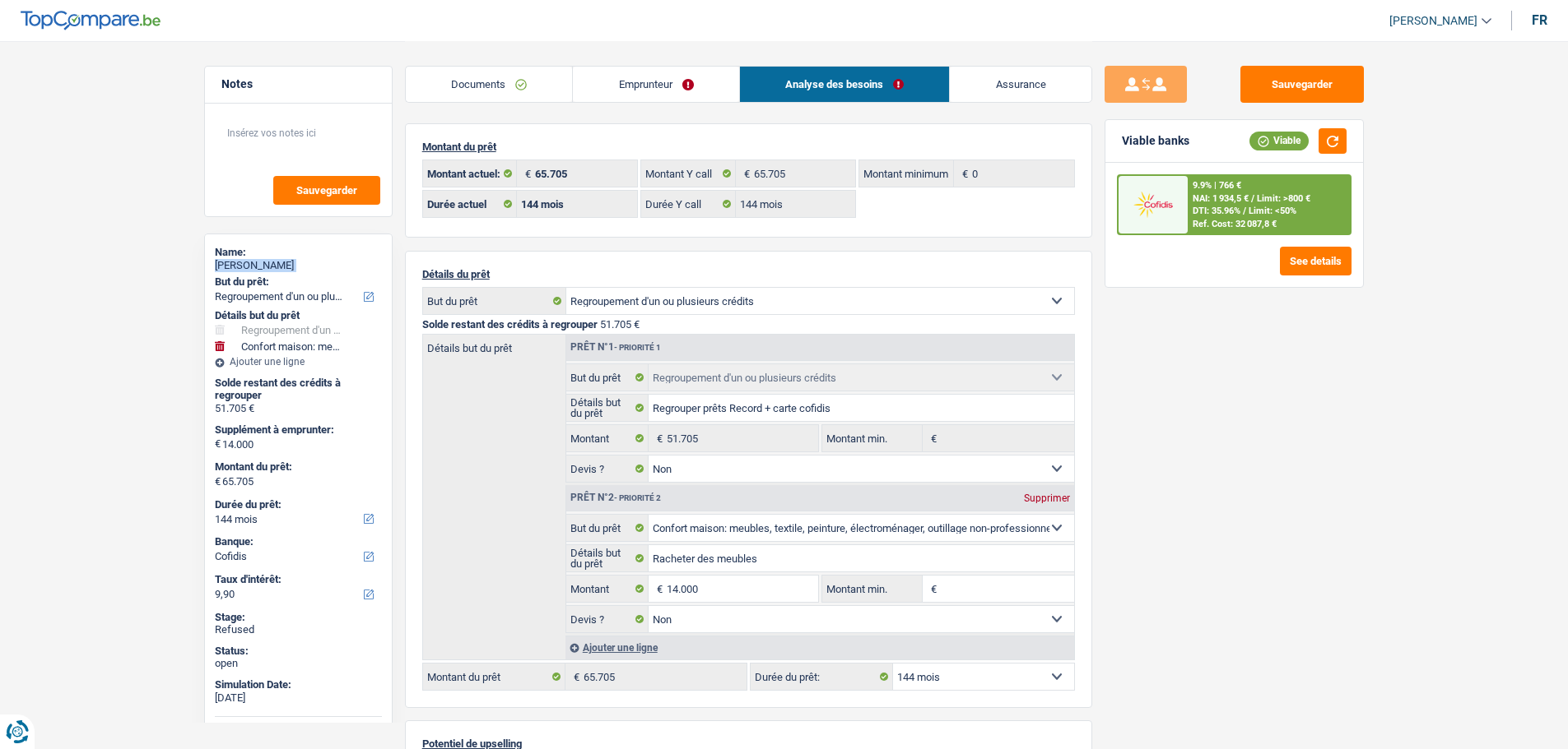
click at [921, 673] on select "12 mois 18 mois 24 mois 30 mois 36 mois 42 mois 48 mois 60 mois 72 mois 84 mois…" at bounding box center [983, 676] width 181 height 27
select select "84"
click at [892, 663] on select "12 mois 18 mois 24 mois 30 mois 36 mois 42 mois 48 mois 60 mois 72 mois 84 mois…" at bounding box center [983, 676] width 181 height 27
select select "84"
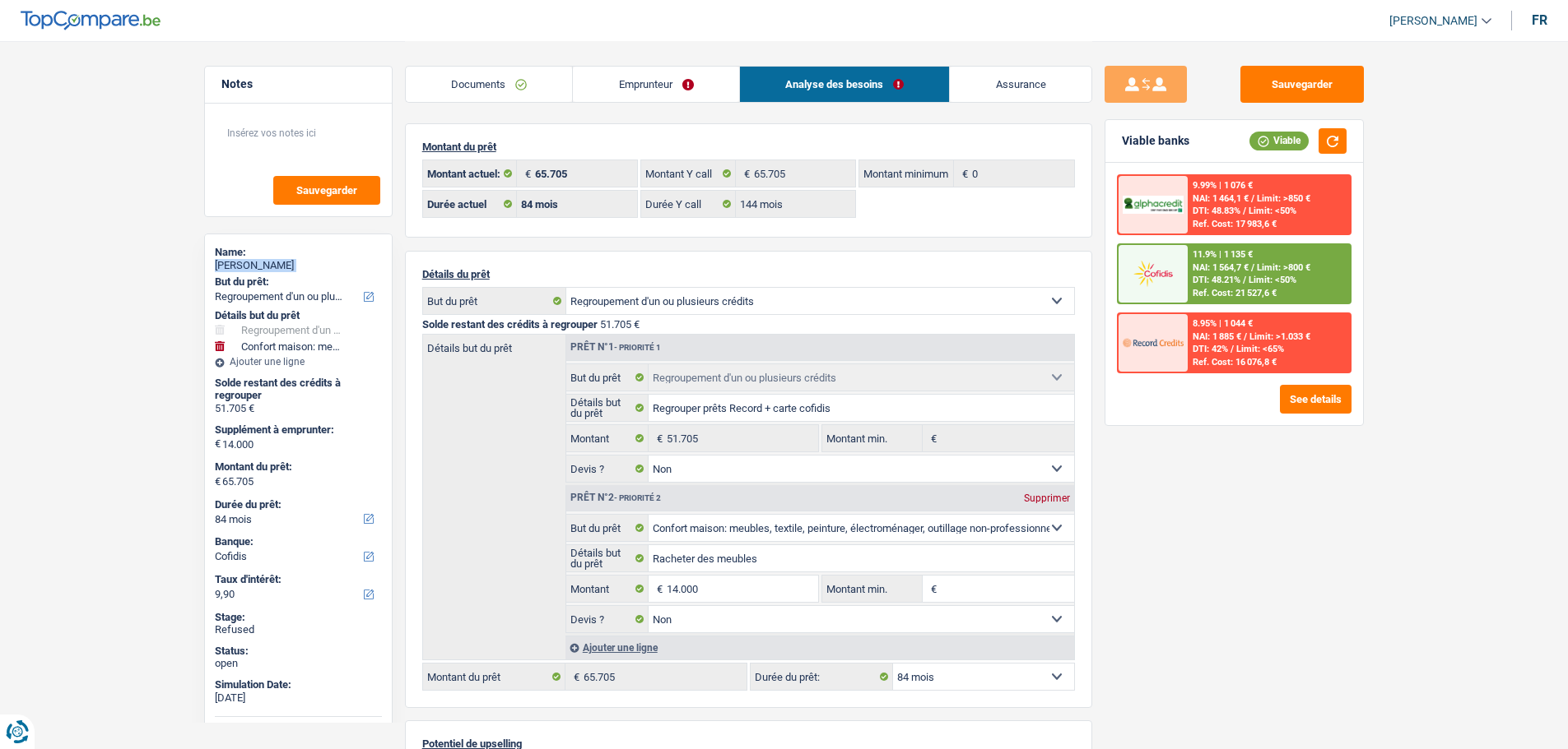
click at [977, 681] on select "12 mois 18 mois 24 mois 30 mois 36 mois 42 mois 48 mois 60 mois 72 mois 84 mois…" at bounding box center [983, 676] width 181 height 27
select select "96"
click at [892, 663] on select "12 mois 18 mois 24 mois 30 mois 36 mois 42 mois 48 mois 60 mois 72 mois 84 mois…" at bounding box center [983, 676] width 181 height 27
select select "96"
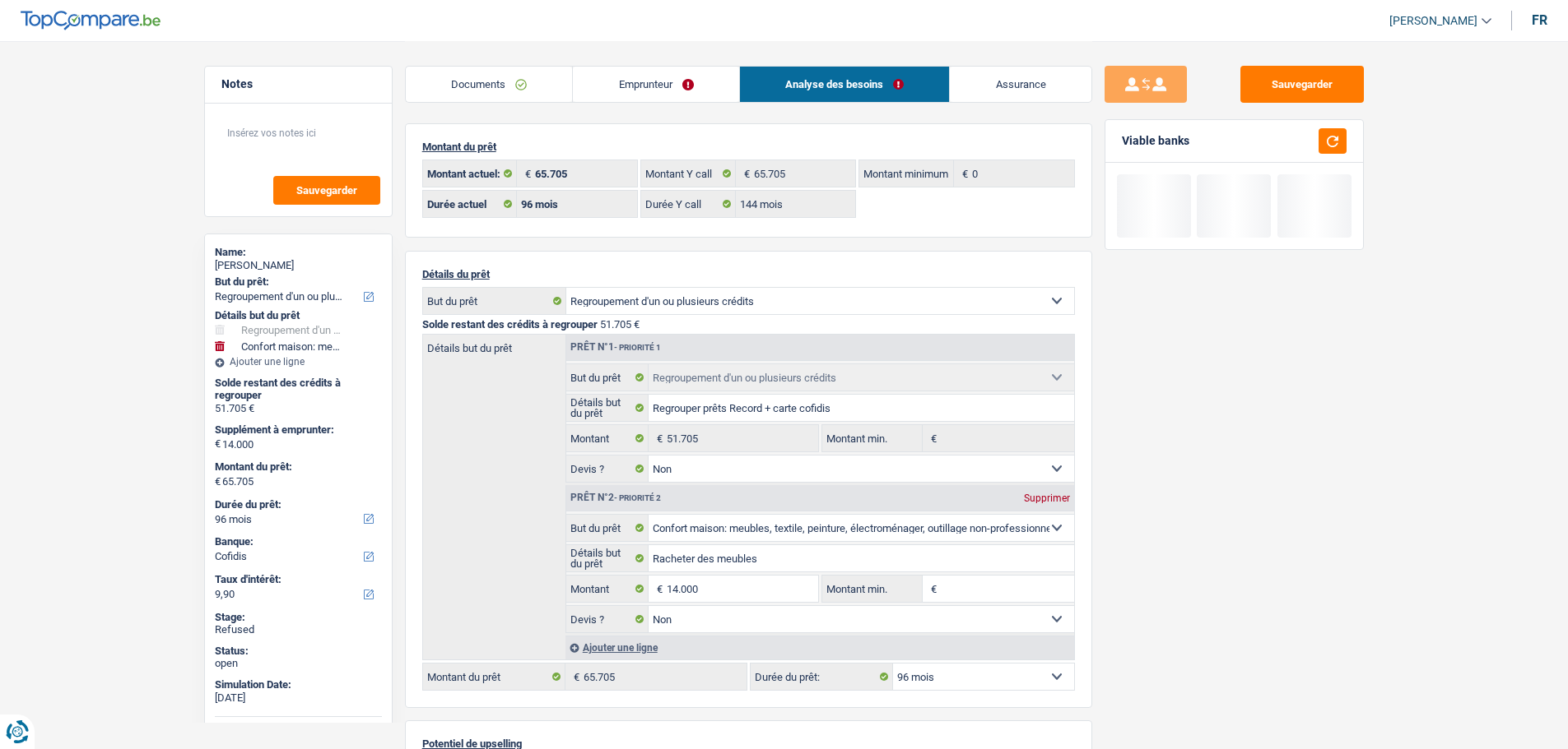
click at [1131, 607] on div "Sauvegarder Viable banks" at bounding box center [1234, 394] width 284 height 657
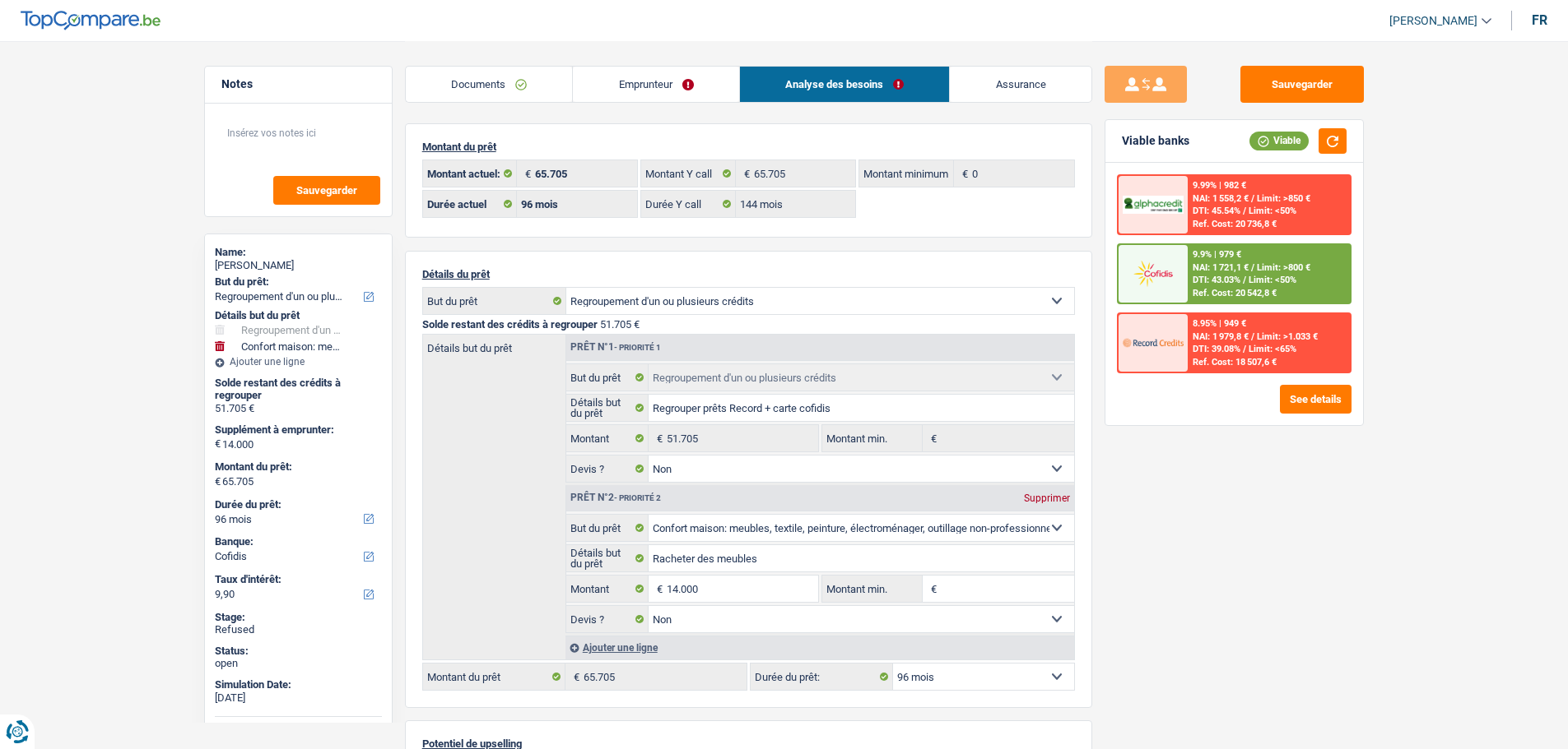
click at [990, 683] on select "12 mois 18 mois 24 mois 30 mois 36 mois 42 mois 48 mois 60 mois 72 mois 84 mois…" at bounding box center [983, 676] width 181 height 27
select select "120"
click at [892, 663] on select "12 mois 18 mois 24 mois 30 mois 36 mois 42 mois 48 mois 60 mois 72 mois 84 mois…" at bounding box center [983, 676] width 181 height 27
select select "120"
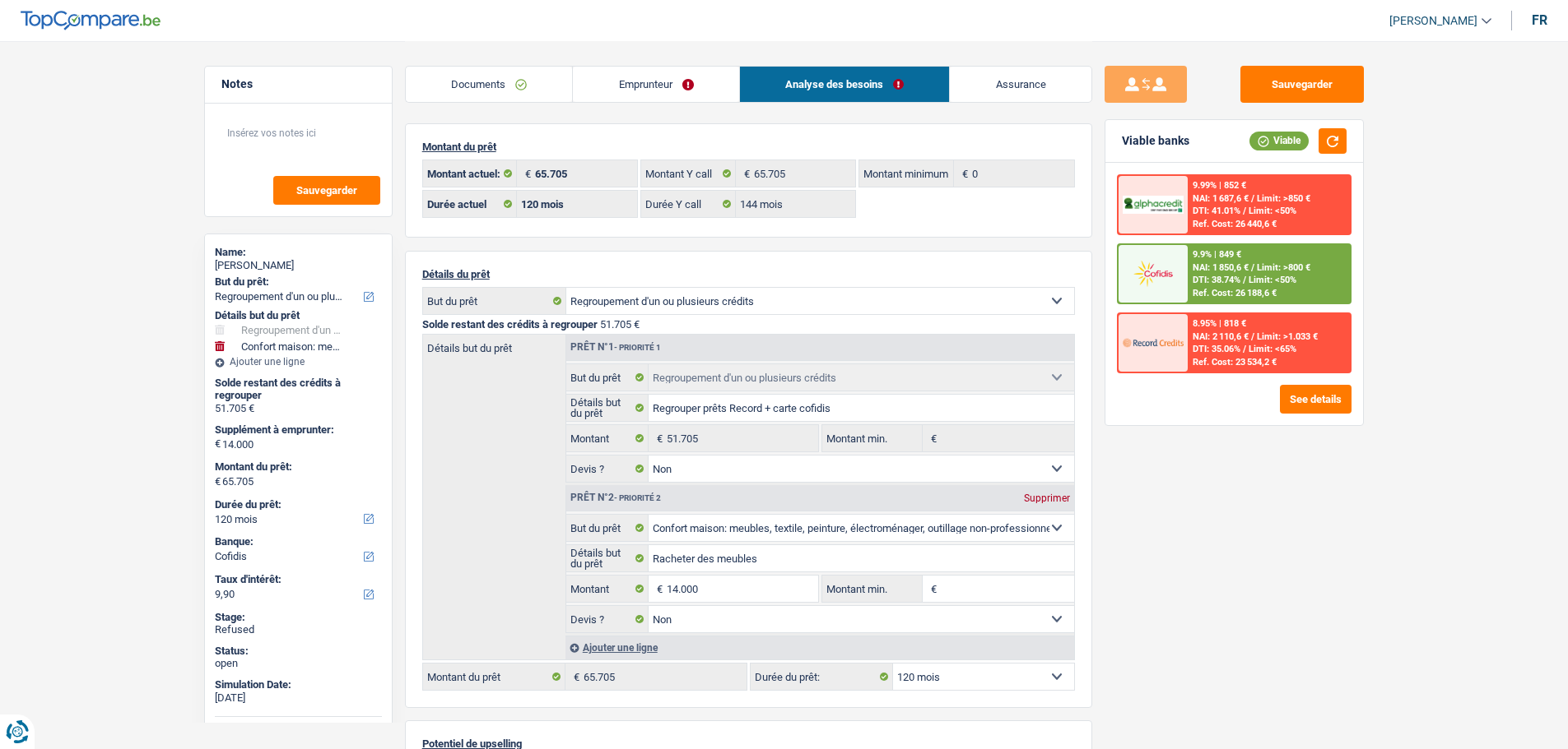
click at [962, 677] on select "12 mois 18 mois 24 mois 30 mois 36 mois 42 mois 48 mois 60 mois 72 mois 84 mois…" at bounding box center [983, 676] width 181 height 27
select select "144"
click at [892, 663] on select "12 mois 18 mois 24 mois 30 mois 36 mois 42 mois 48 mois 60 mois 72 mois 84 mois…" at bounding box center [983, 676] width 181 height 27
select select "144"
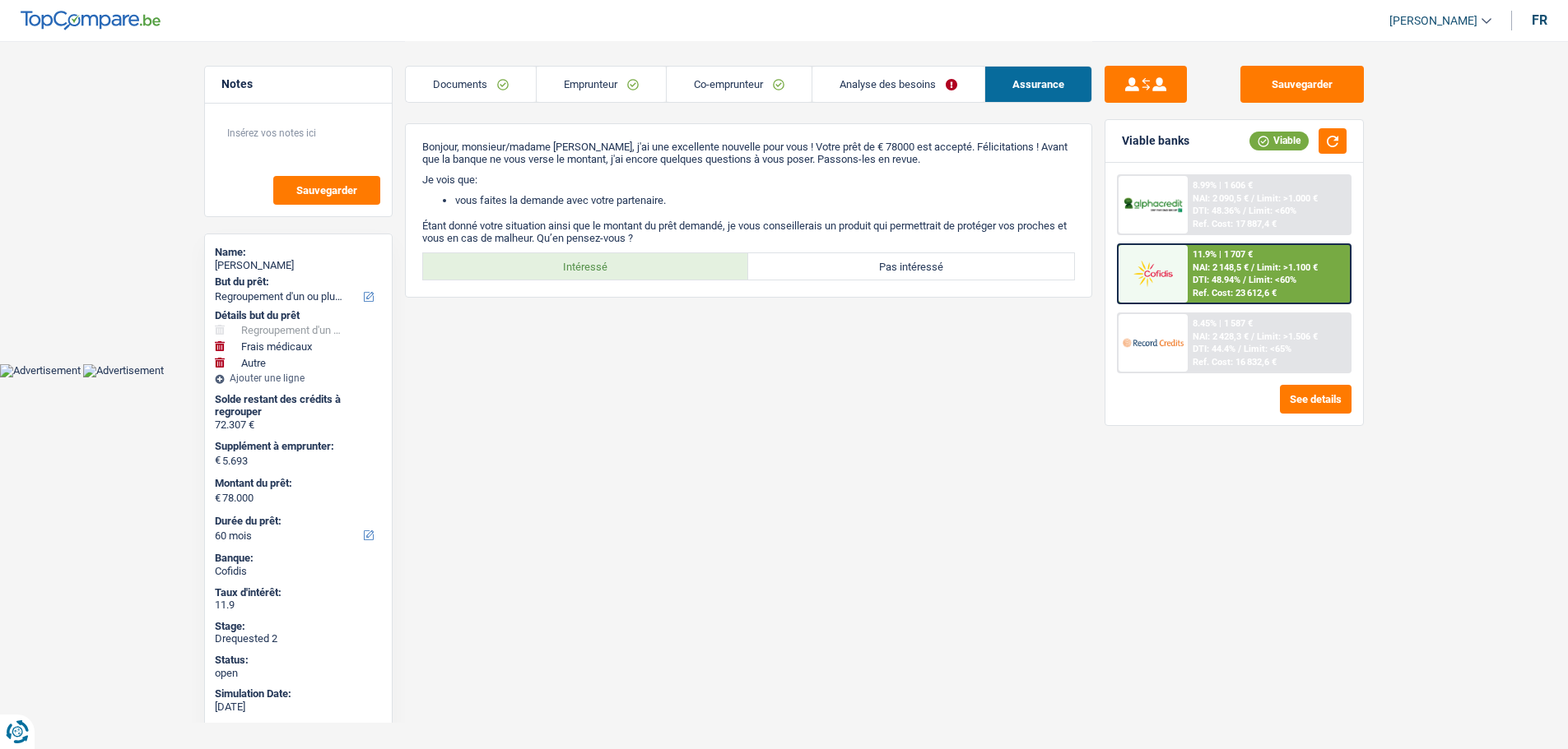
select select "refinancing"
select select "medical"
select select "other"
select select "60"
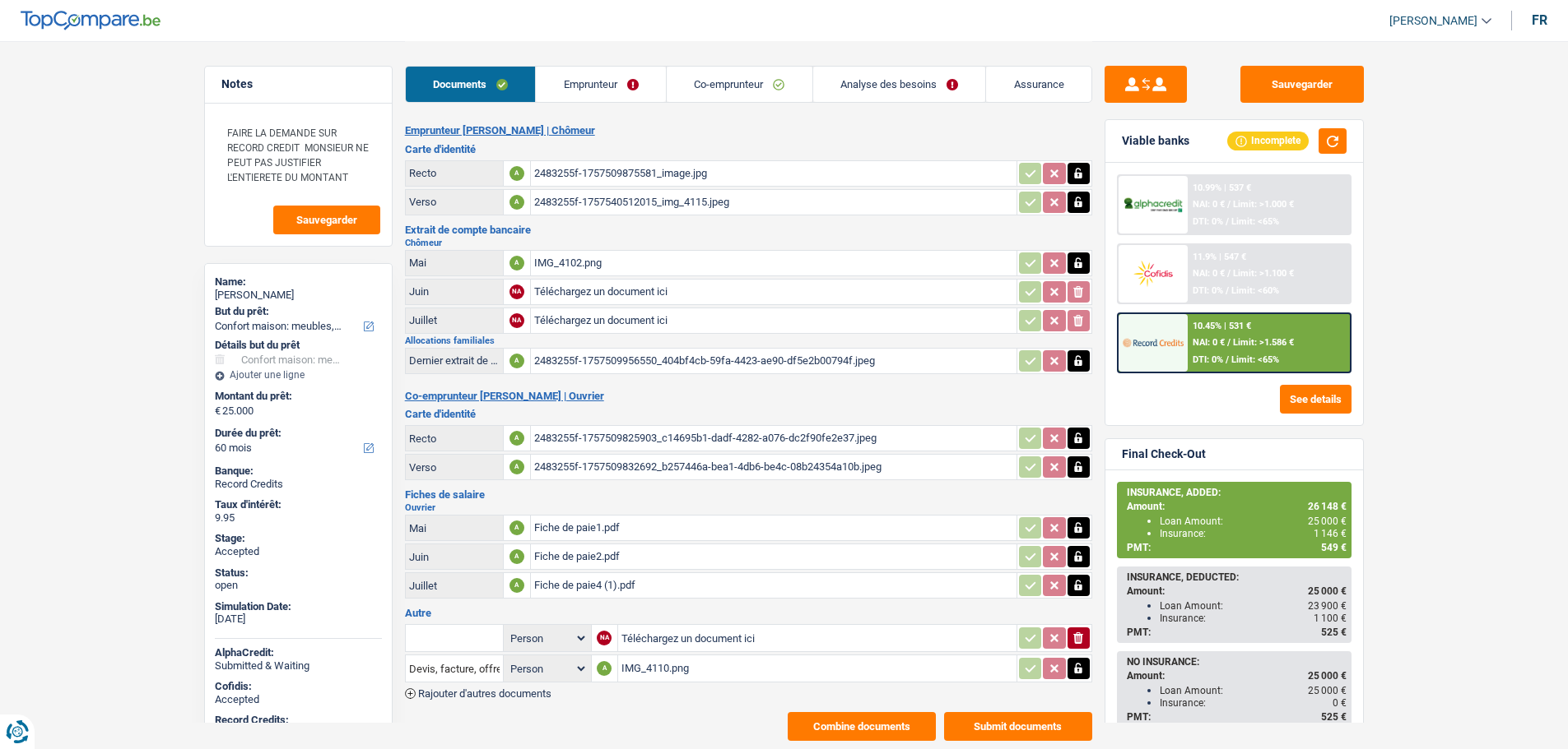
select select "household"
select select "60"
click at [580, 88] on link "Emprunteur" at bounding box center [601, 85] width 130 height 35
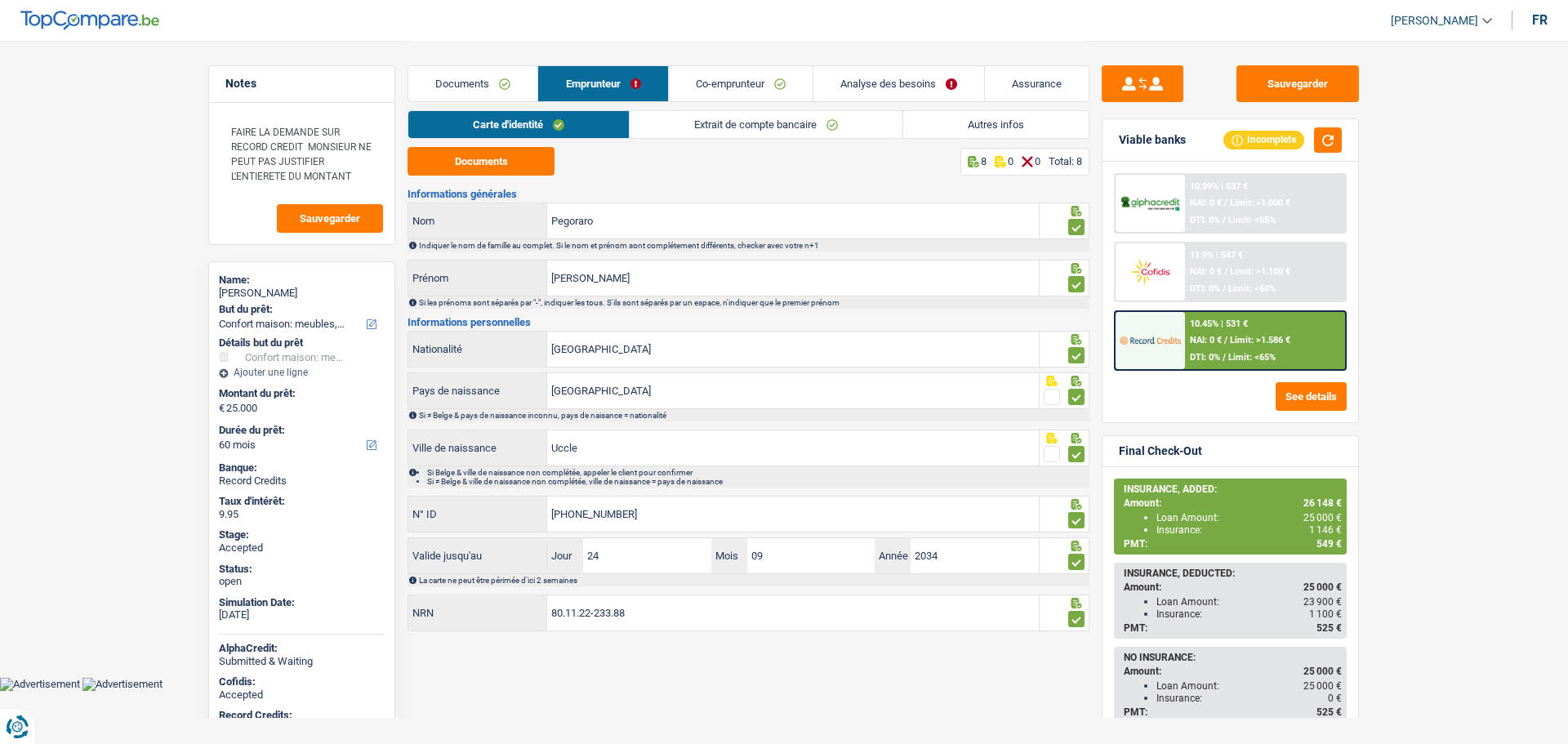
click at [683, 127] on link "Extrait de compte bancaire" at bounding box center [765, 124] width 273 height 27
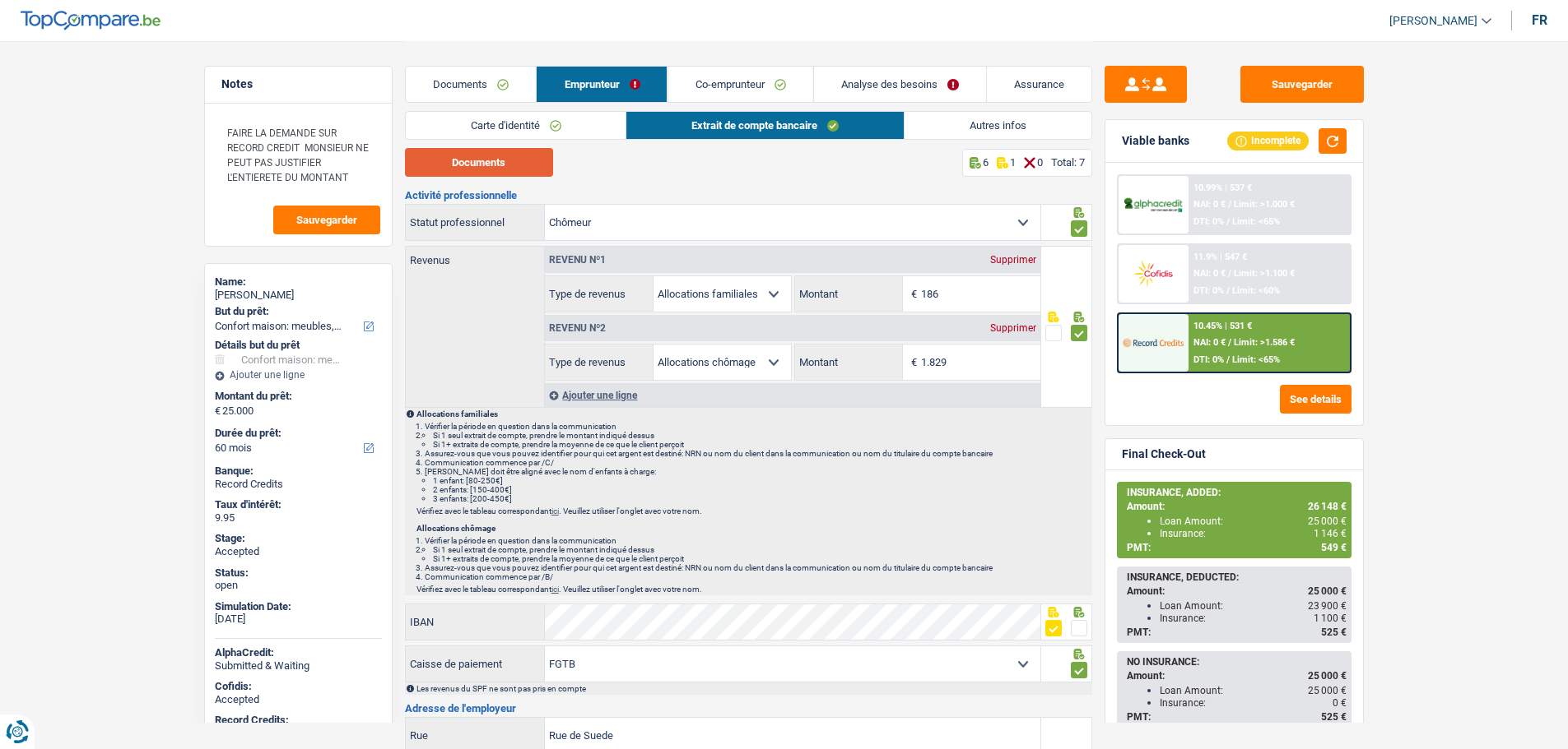
click at [518, 153] on button "Documents" at bounding box center [479, 162] width 148 height 29
click at [1059, 88] on link "Assurance" at bounding box center [1039, 85] width 105 height 35
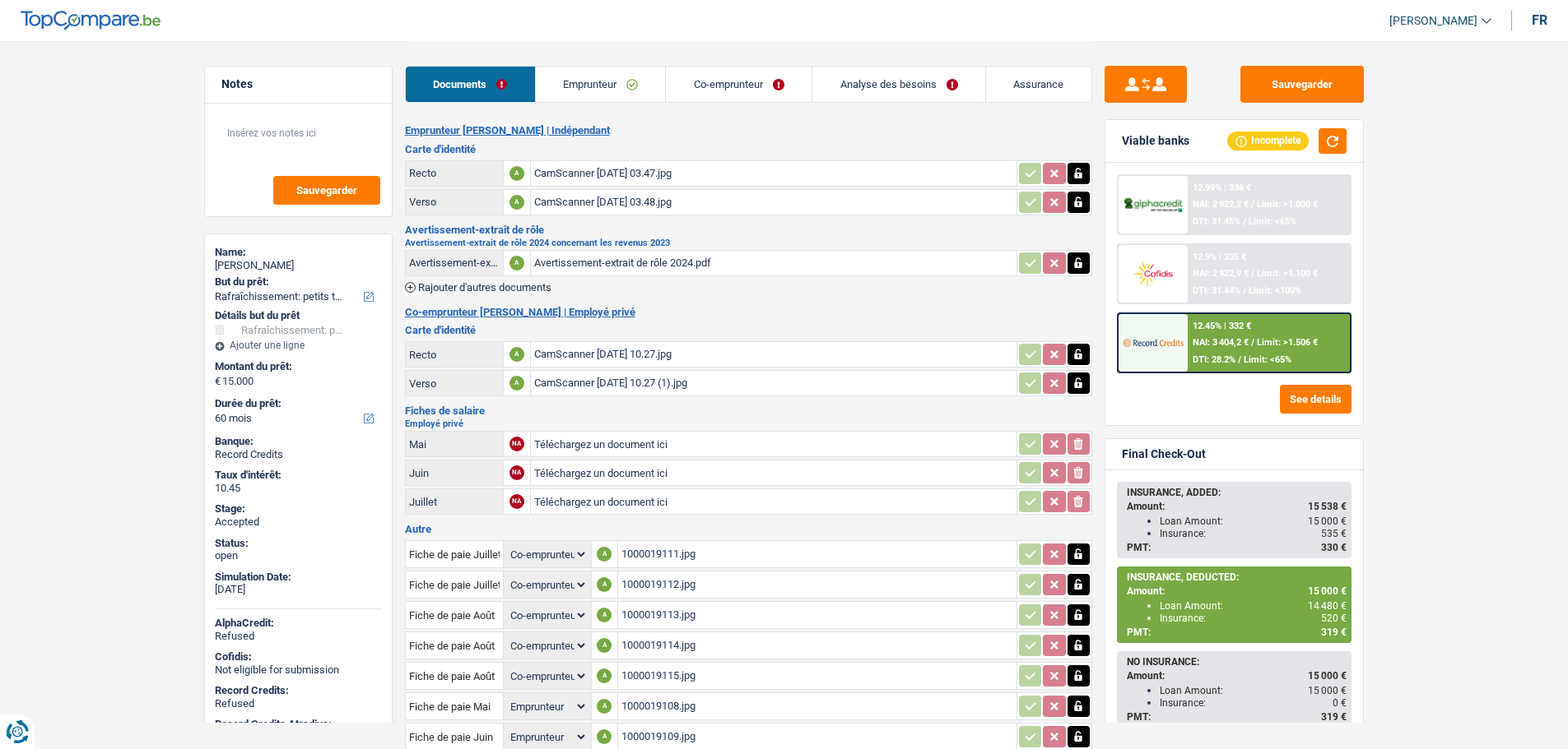
select select "houseOrGarden"
select select "60"
select select "coApplicant"
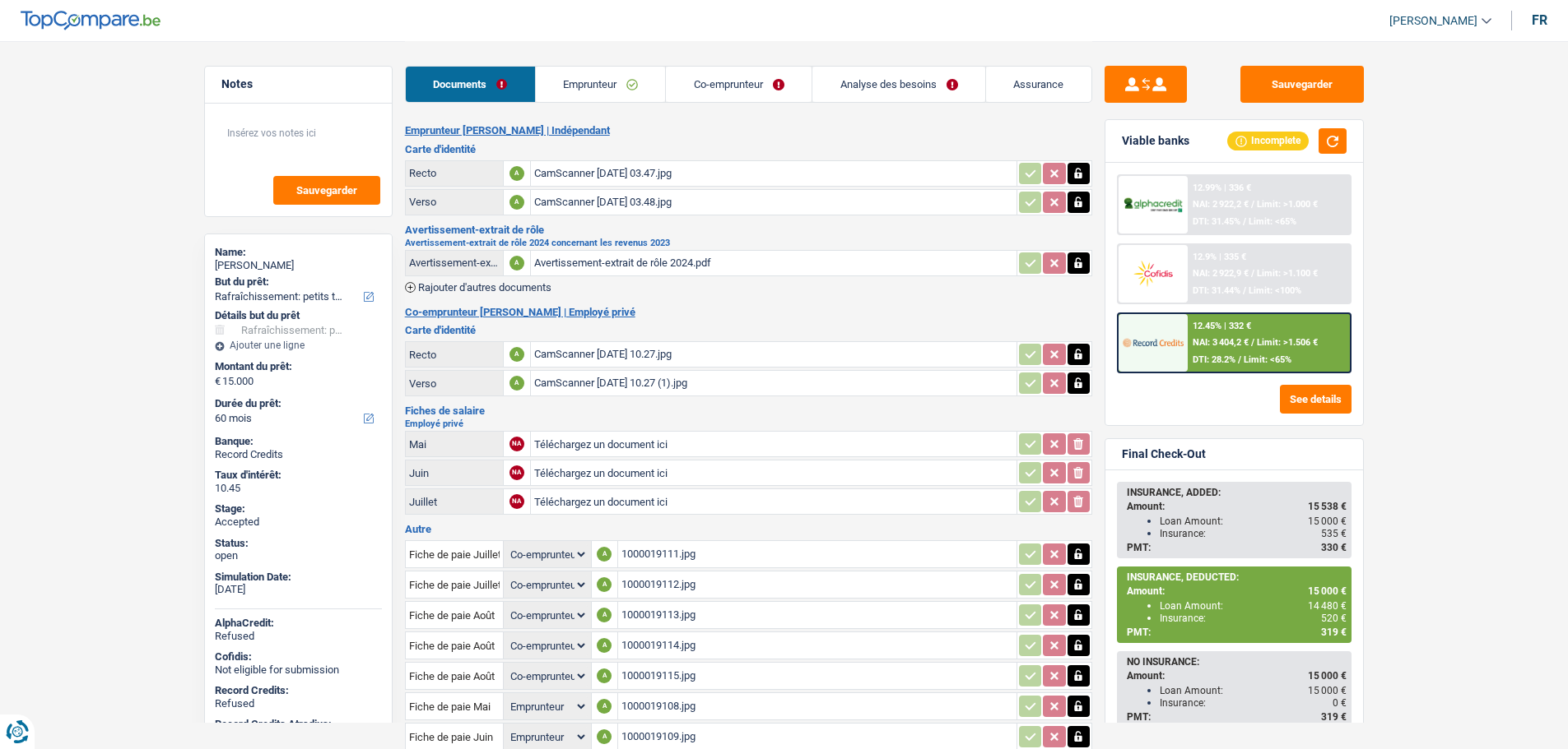
select select "coApplicant"
select select "applicant"
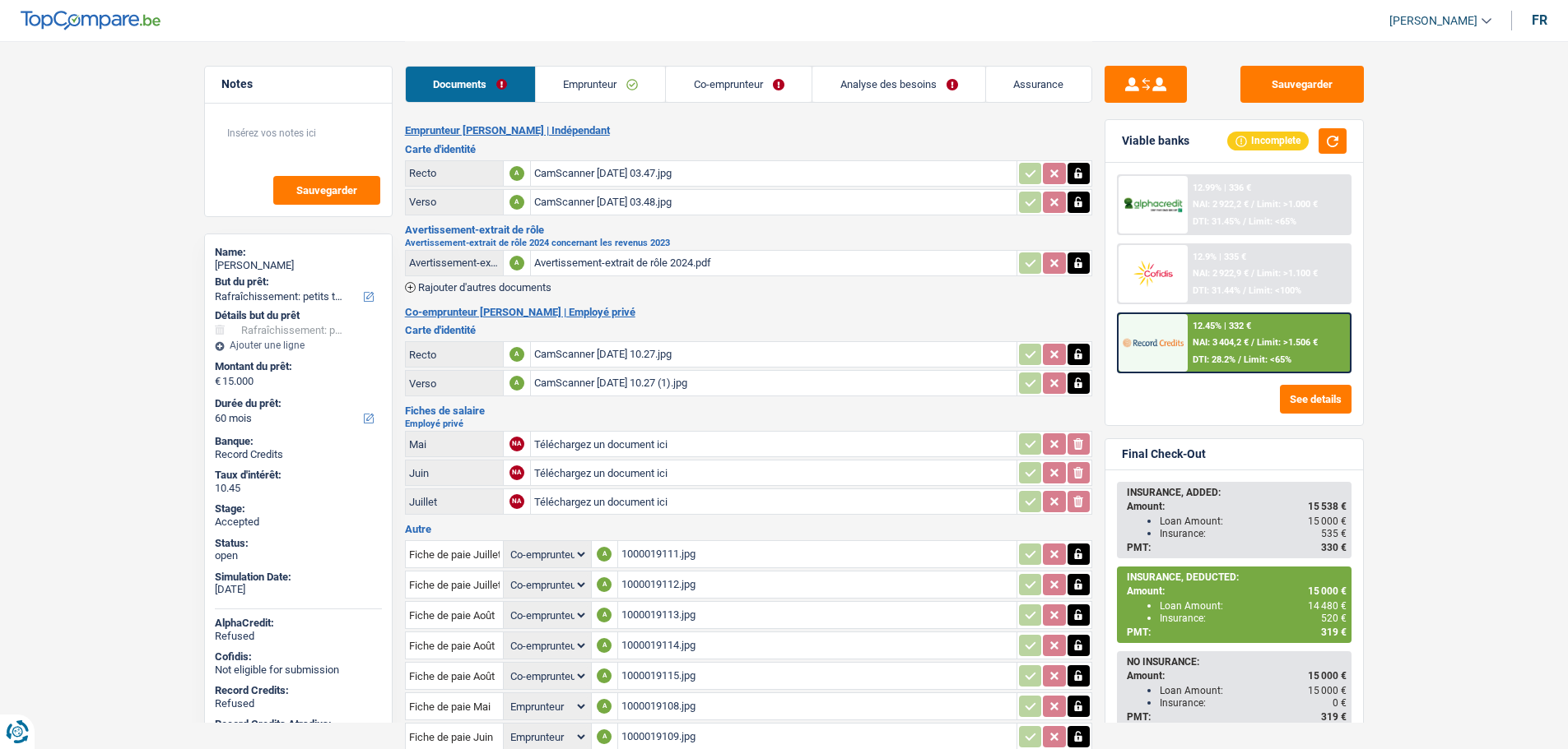
select select "applicant"
click at [577, 81] on link "Emprunteur" at bounding box center [601, 85] width 130 height 35
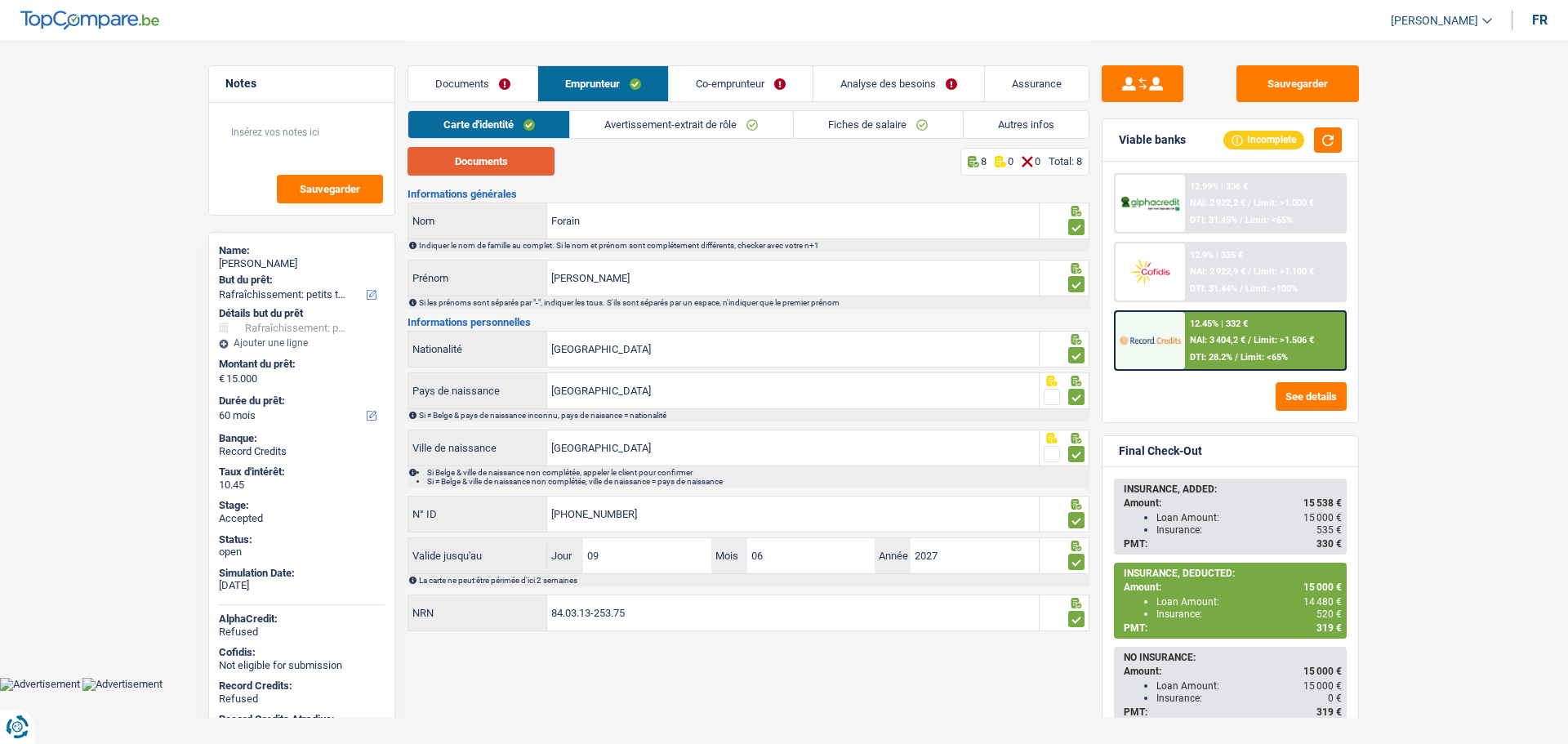
click at [527, 154] on button "Documents" at bounding box center [481, 161] width 147 height 28
click at [1054, 94] on link "Assurance" at bounding box center [1037, 84] width 104 height 35
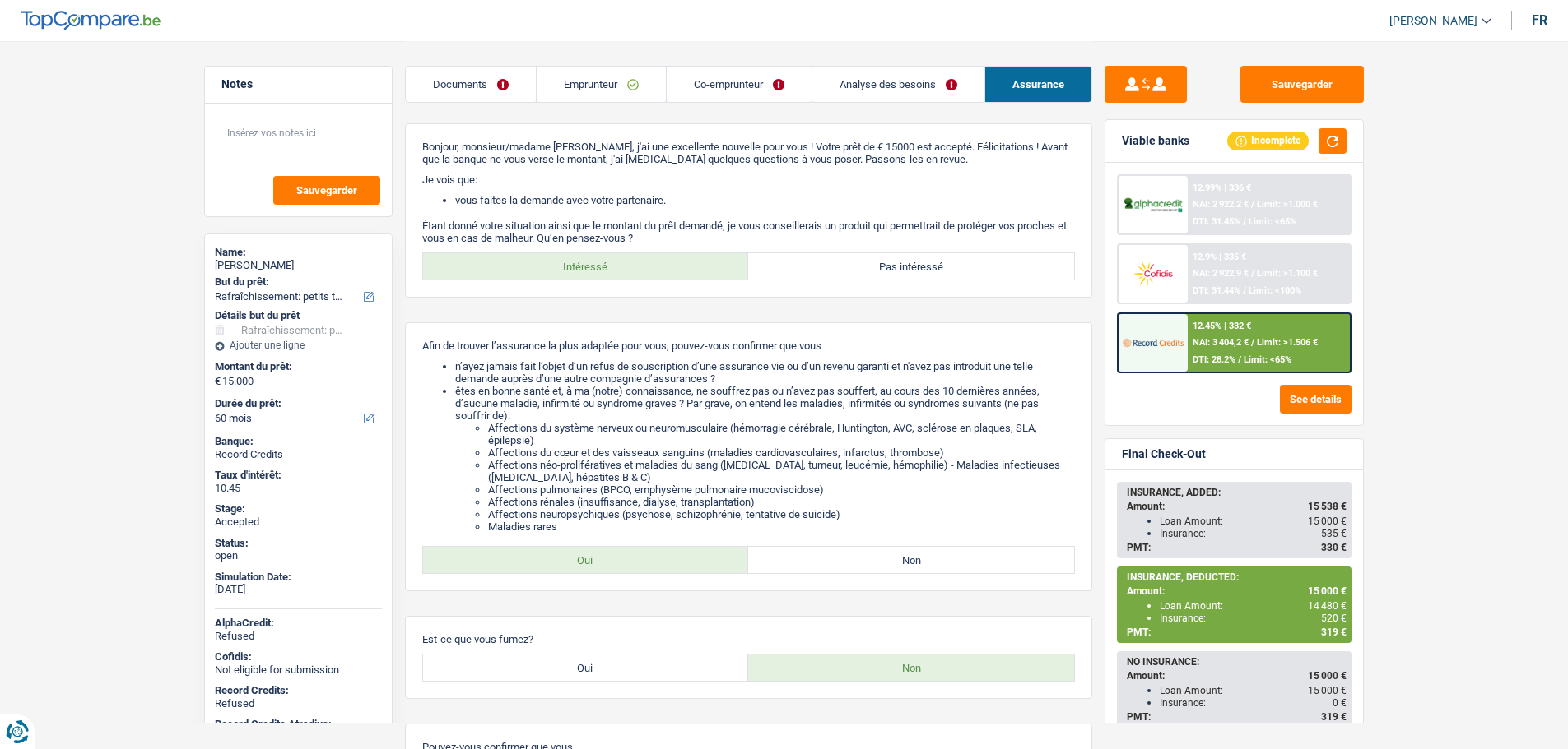
click at [1255, 513] on div "INSURANCE, ADDED: Amount: 15 538 € Loan Amount: 15 000 € Insurance: 535 € PMT: …" at bounding box center [1234, 520] width 232 height 73
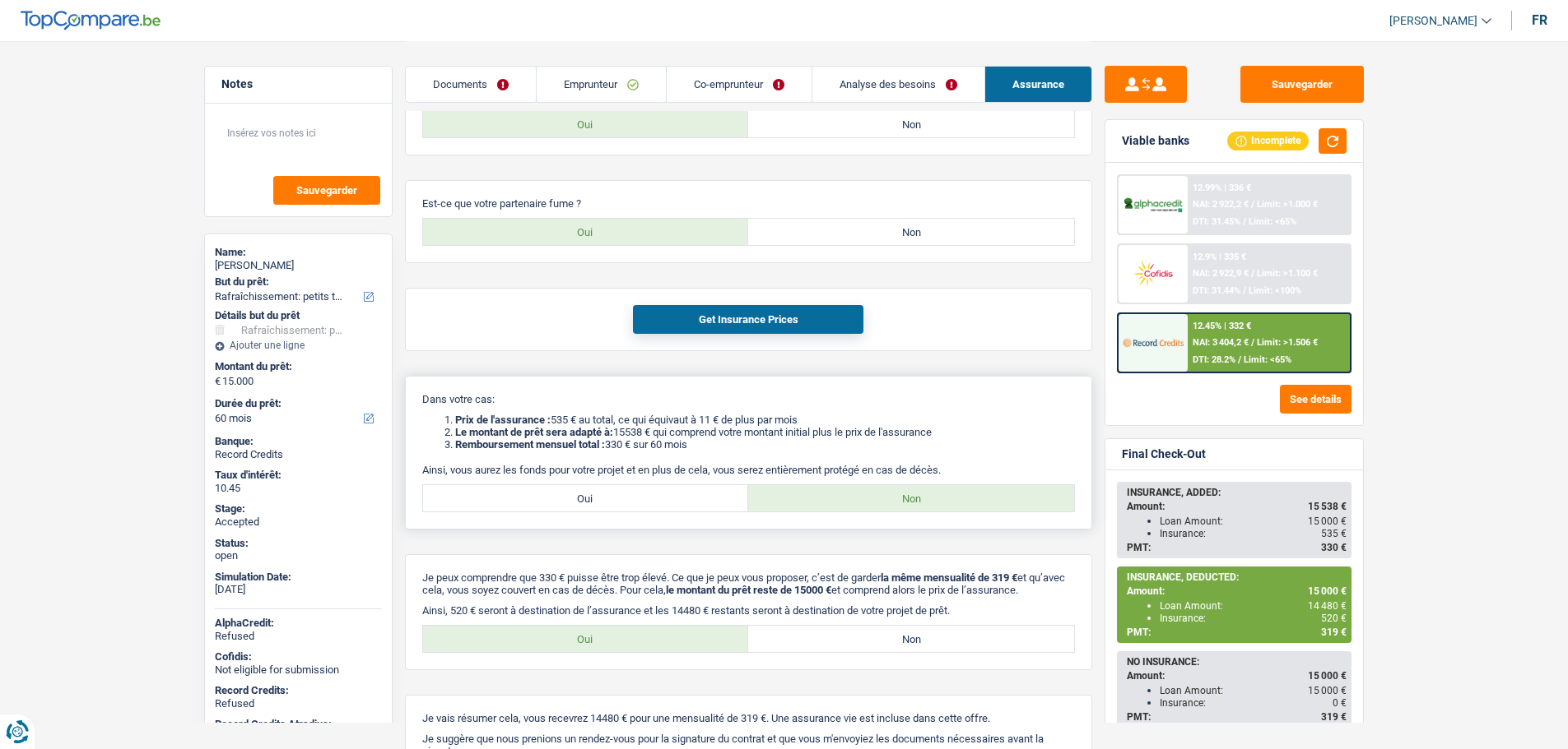
click at [664, 493] on label "Oui" at bounding box center [586, 498] width 325 height 27
click at [664, 493] on input "Oui" at bounding box center [586, 498] width 325 height 27
radio input "true"
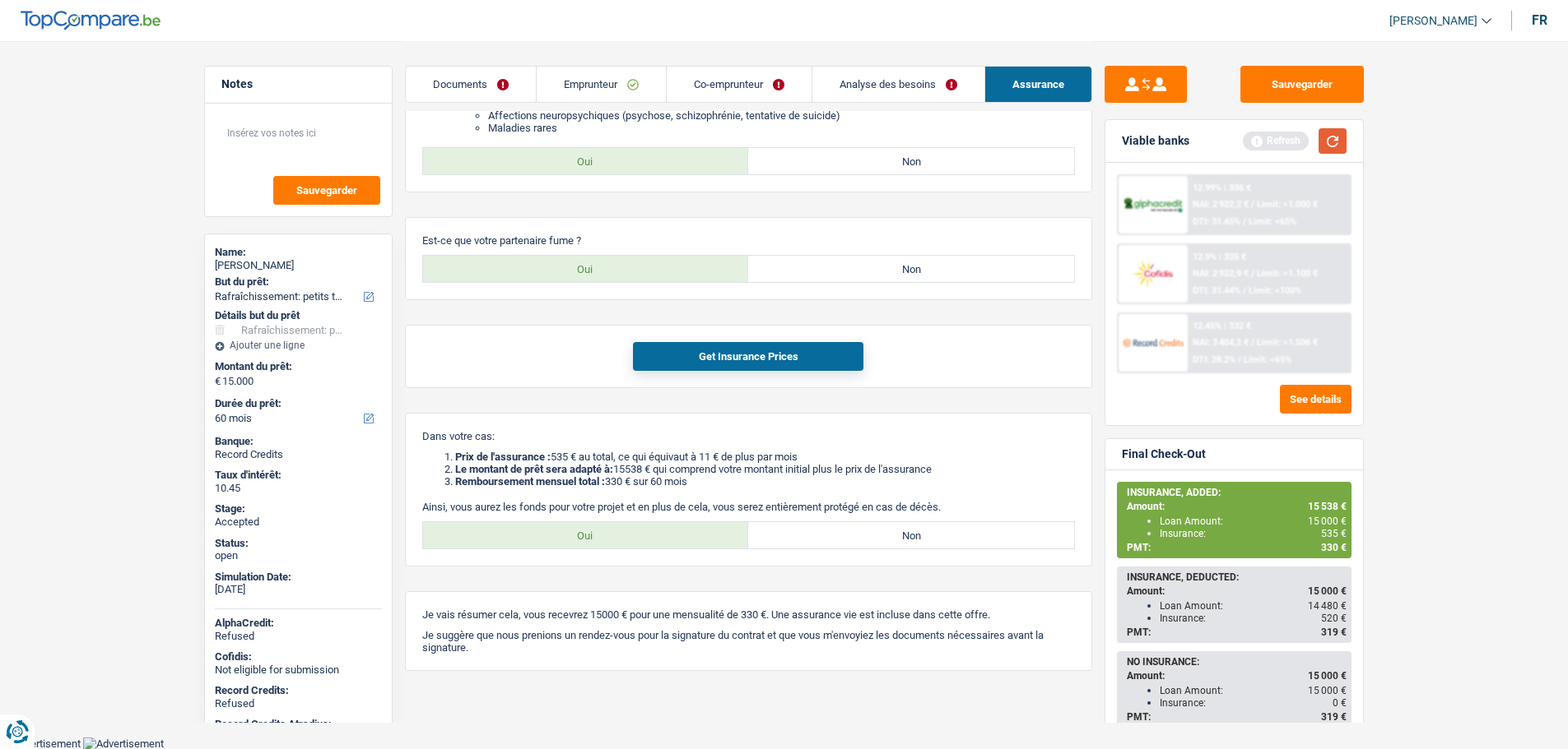
click at [1342, 134] on button "button" at bounding box center [1332, 141] width 28 height 26
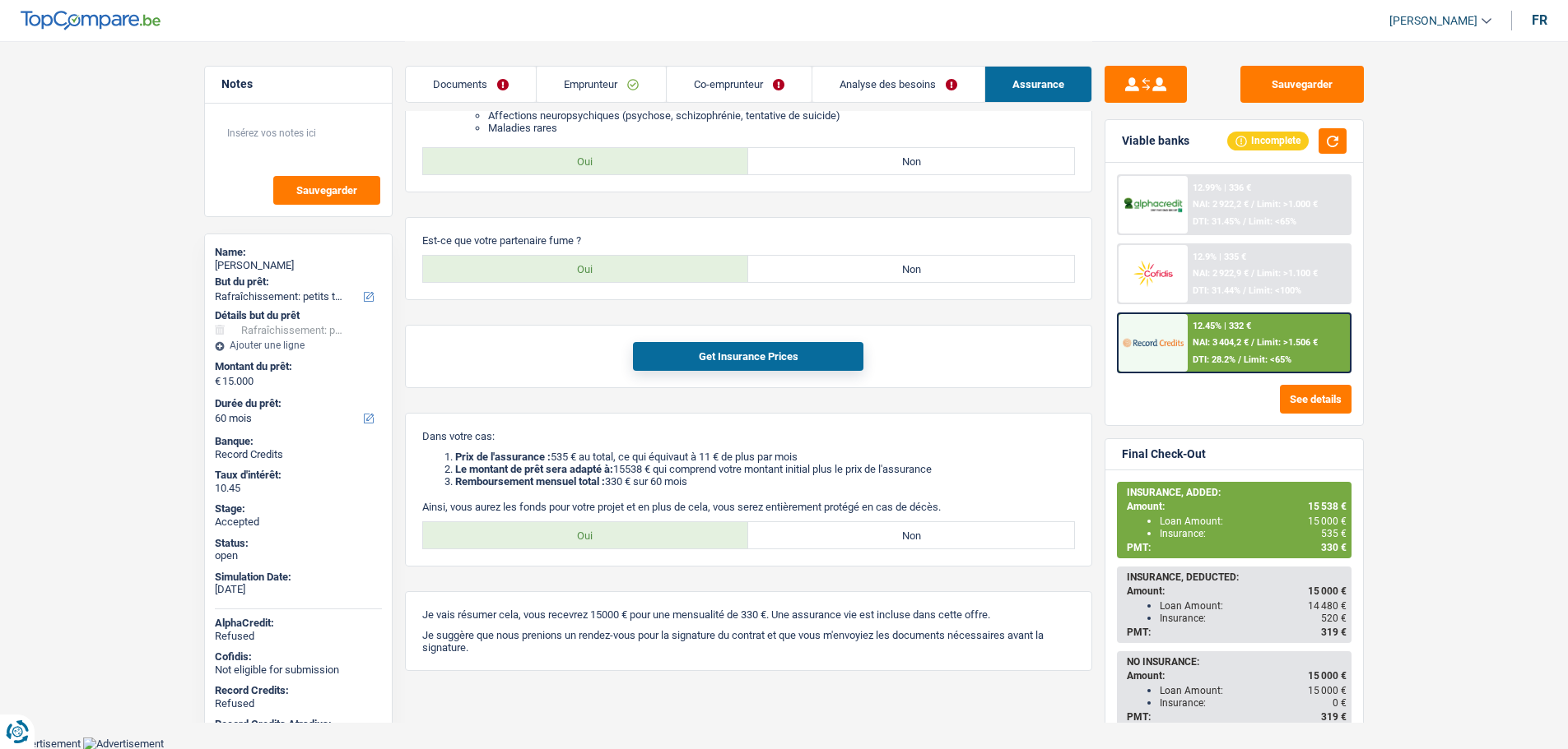
click at [1180, 329] on img at bounding box center [1153, 342] width 61 height 31
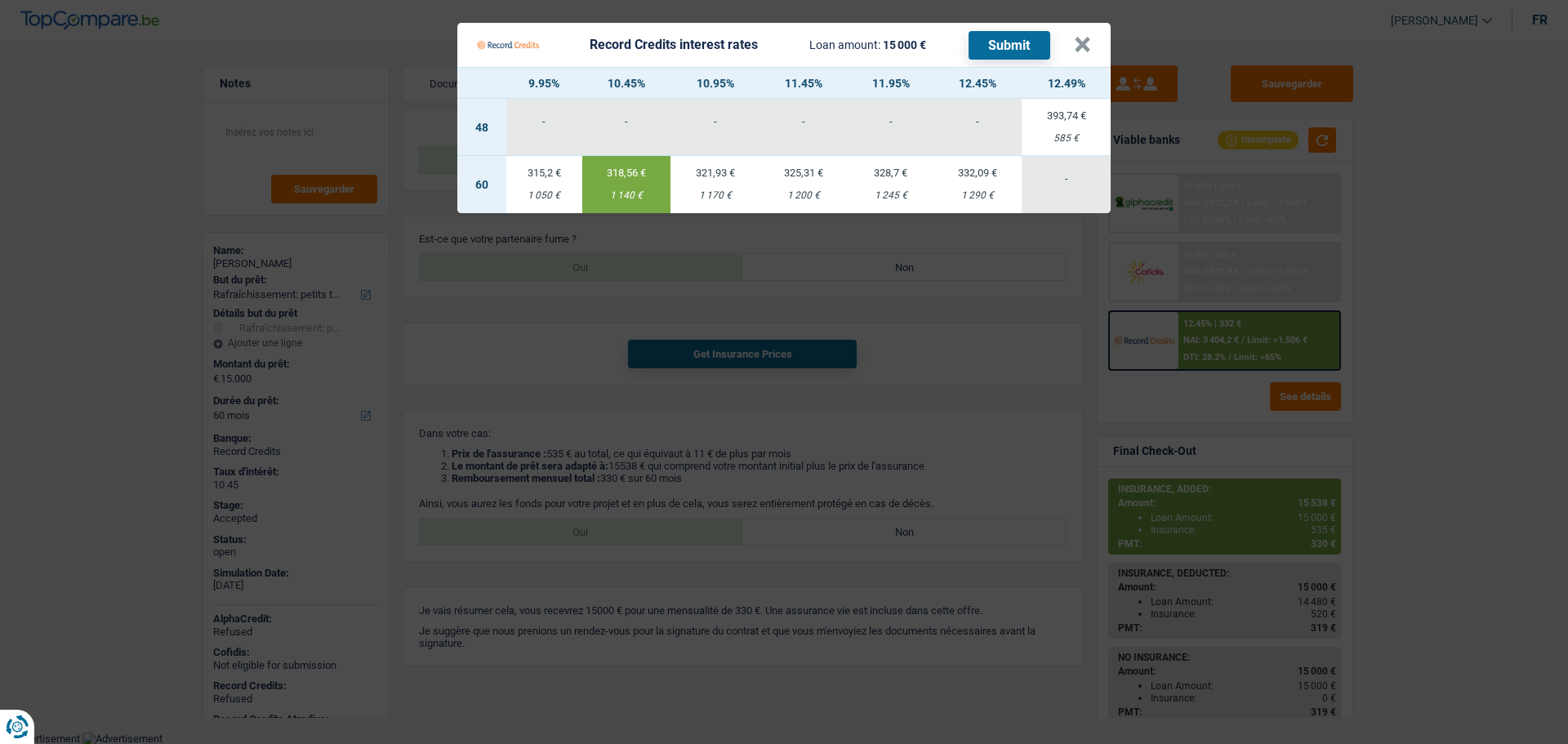
click at [896, 178] on div "328,7 €" at bounding box center [891, 172] width 85 height 11
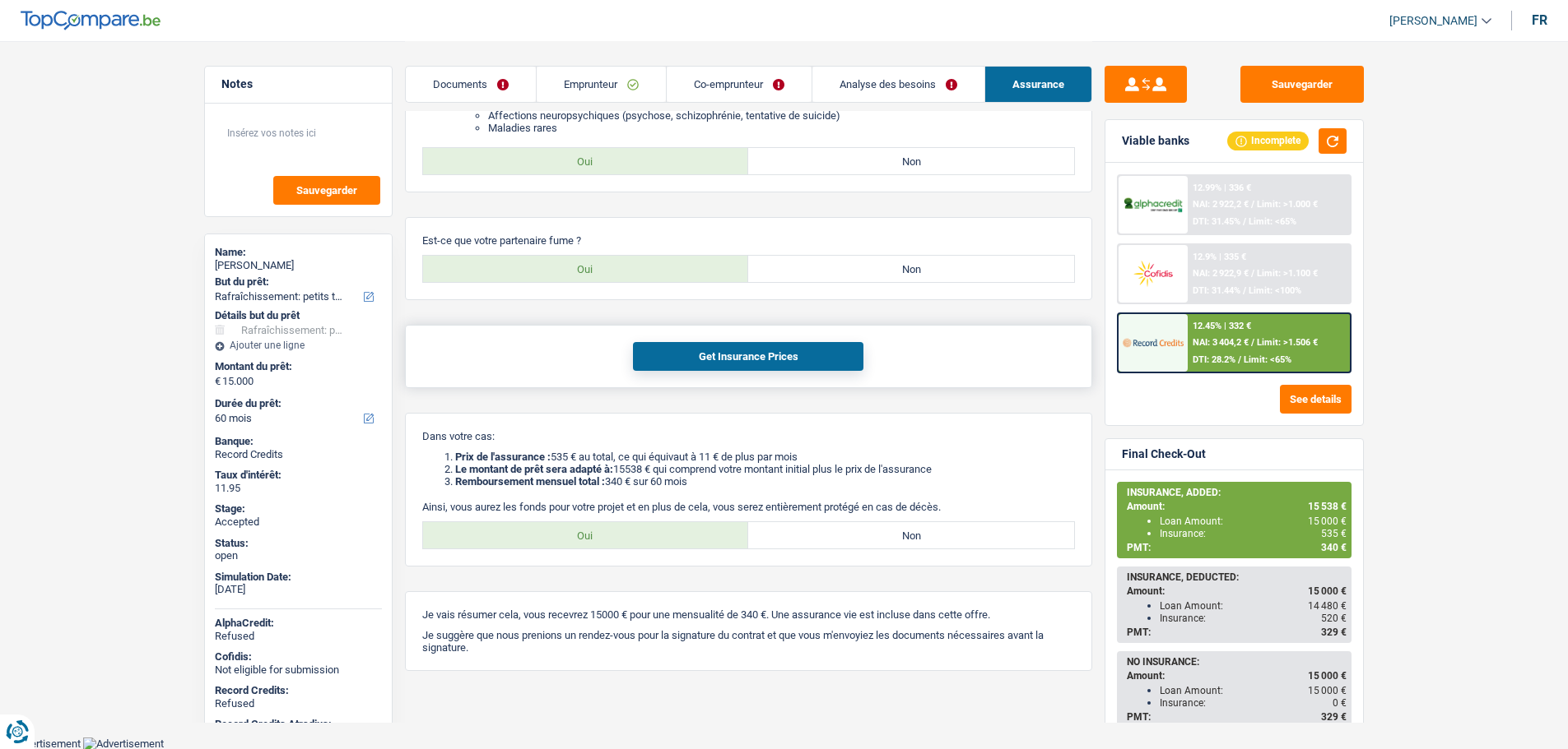
click at [781, 354] on button "Get Insurance Prices" at bounding box center [748, 356] width 231 height 29
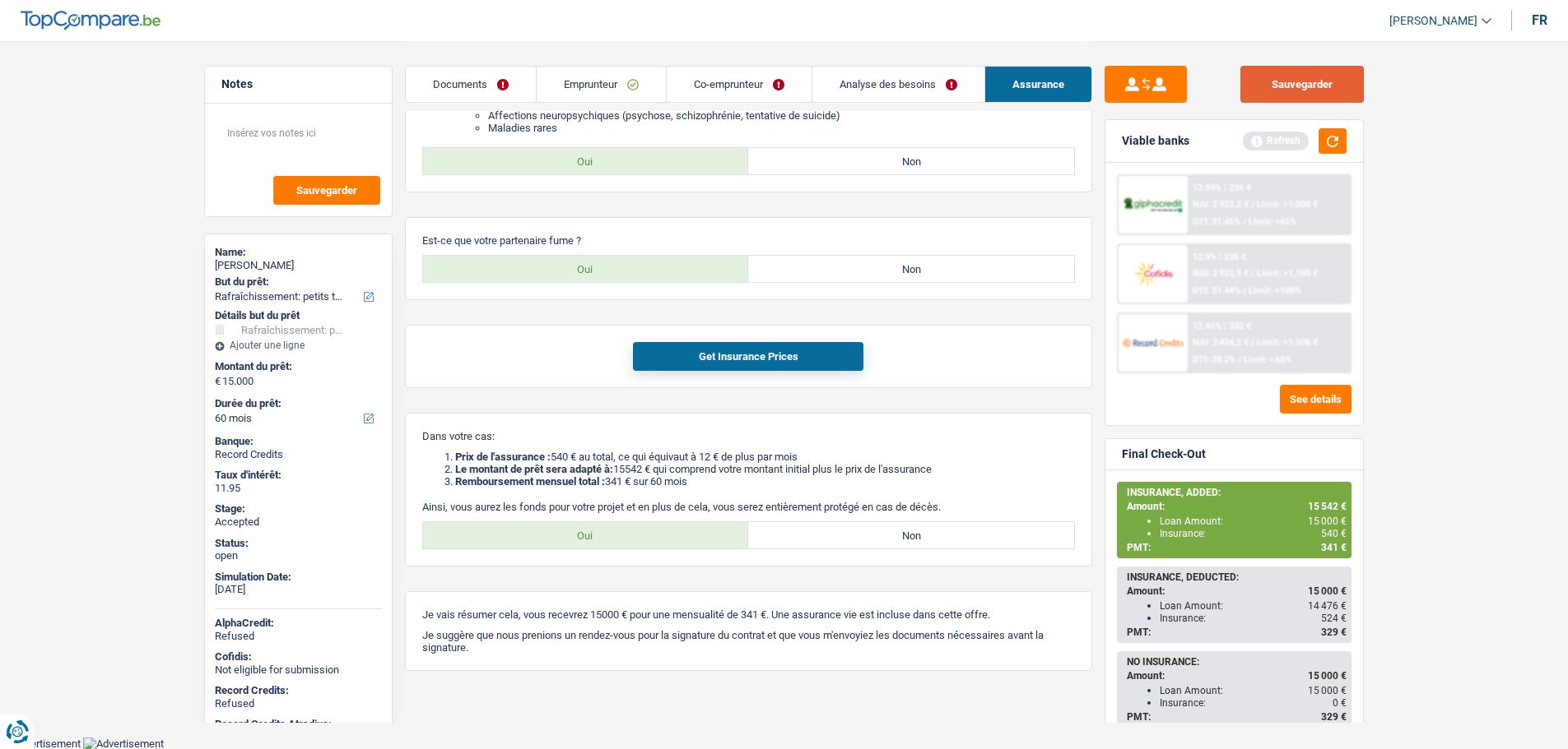
click at [1247, 72] on button "Sauvegarder" at bounding box center [1302, 85] width 123 height 37
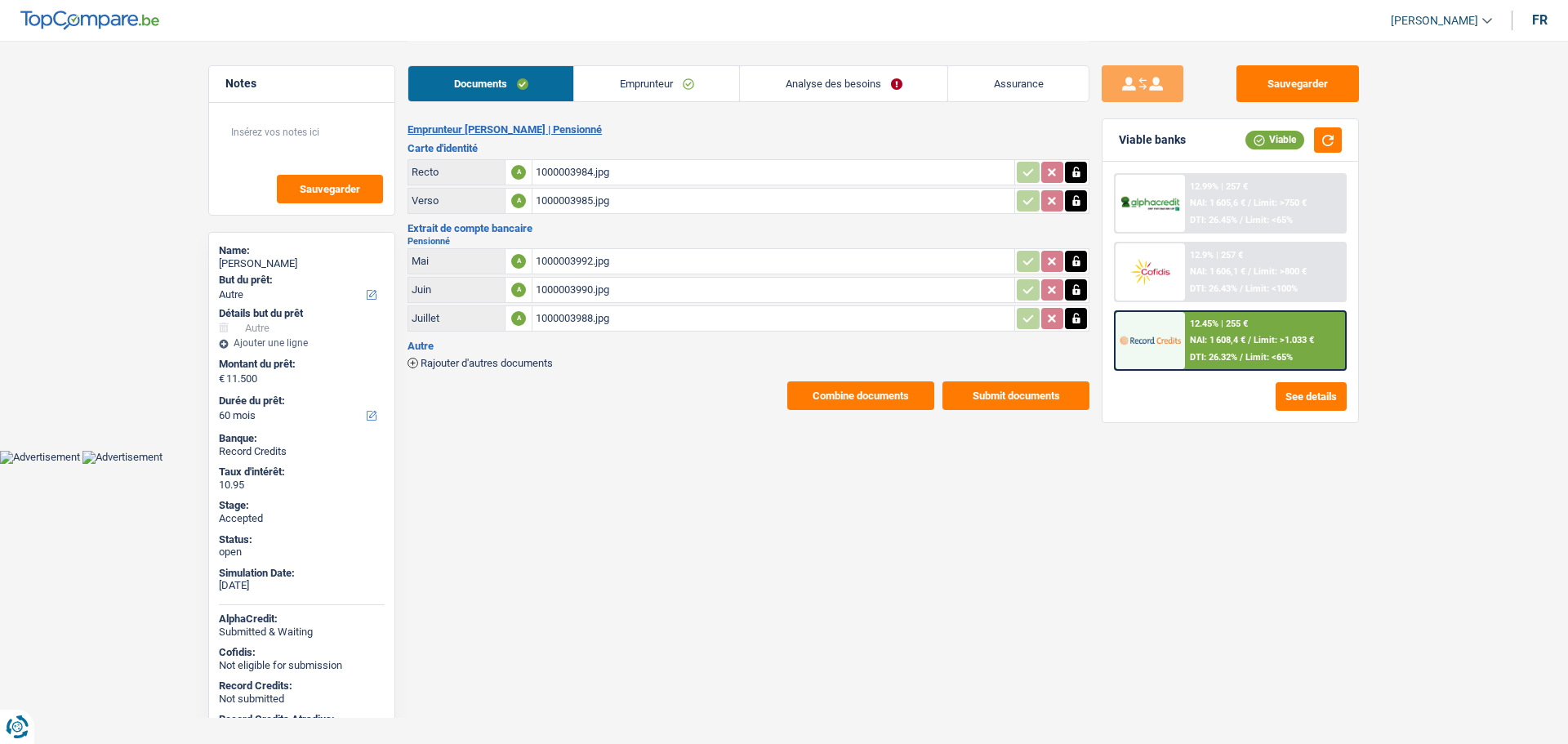
select select "other"
select select "60"
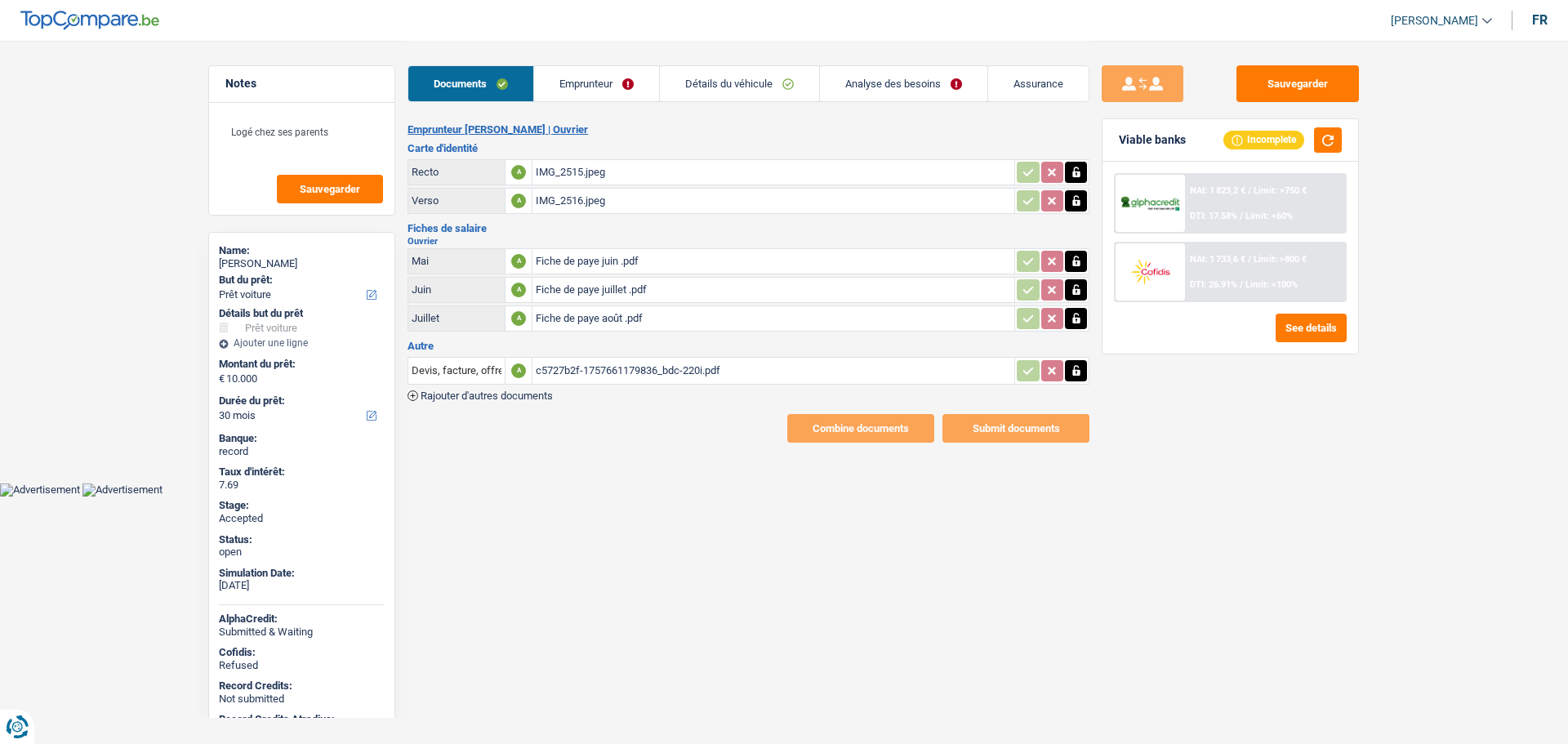
select select "car"
select select "30"
click at [704, 86] on link "Détails du véhicule" at bounding box center [739, 84] width 160 height 35
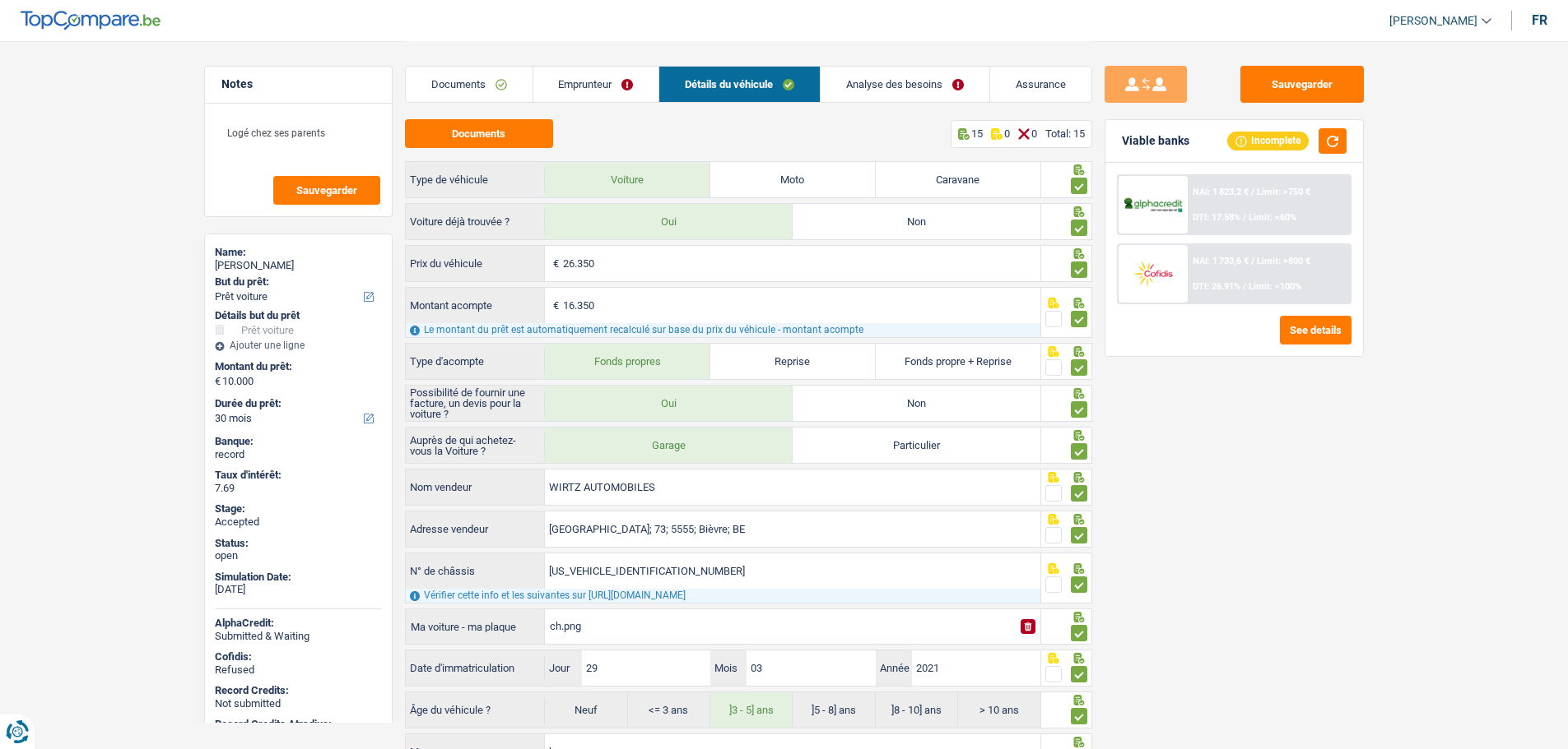
click at [432, 86] on link "Documents" at bounding box center [468, 85] width 127 height 35
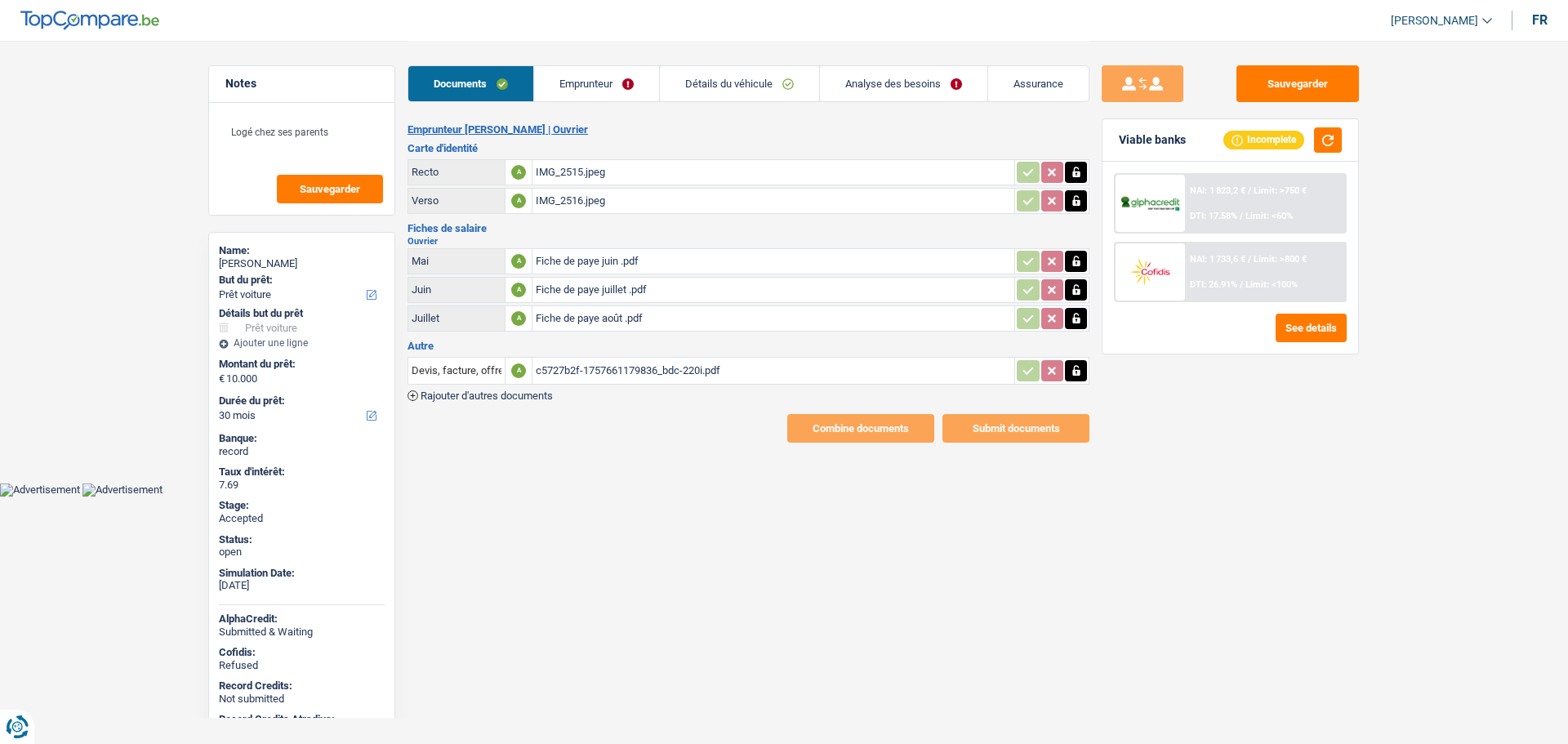
click at [582, 82] on link "Emprunteur" at bounding box center [597, 84] width 125 height 35
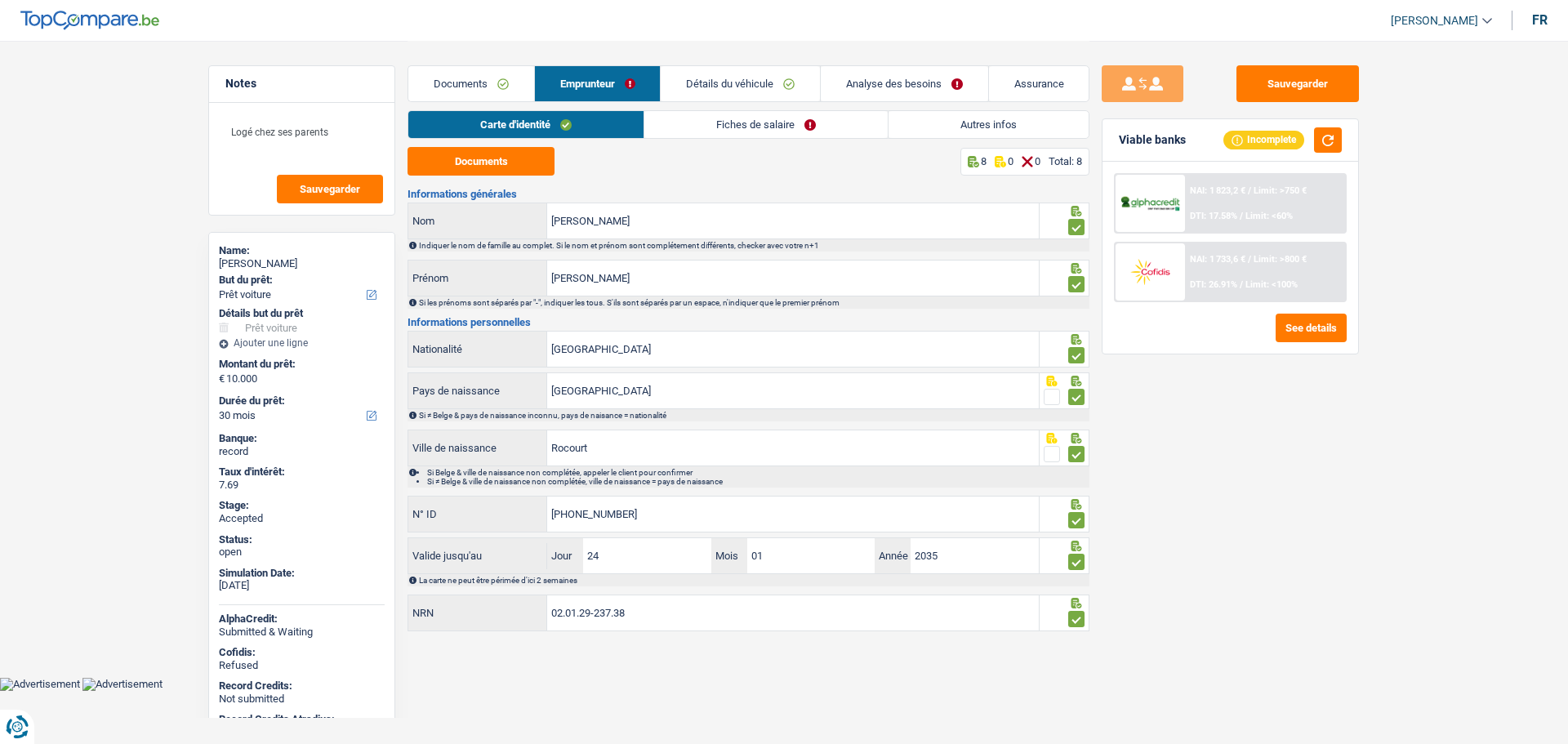
click at [728, 123] on link "Fiches de salaire" at bounding box center [765, 124] width 244 height 27
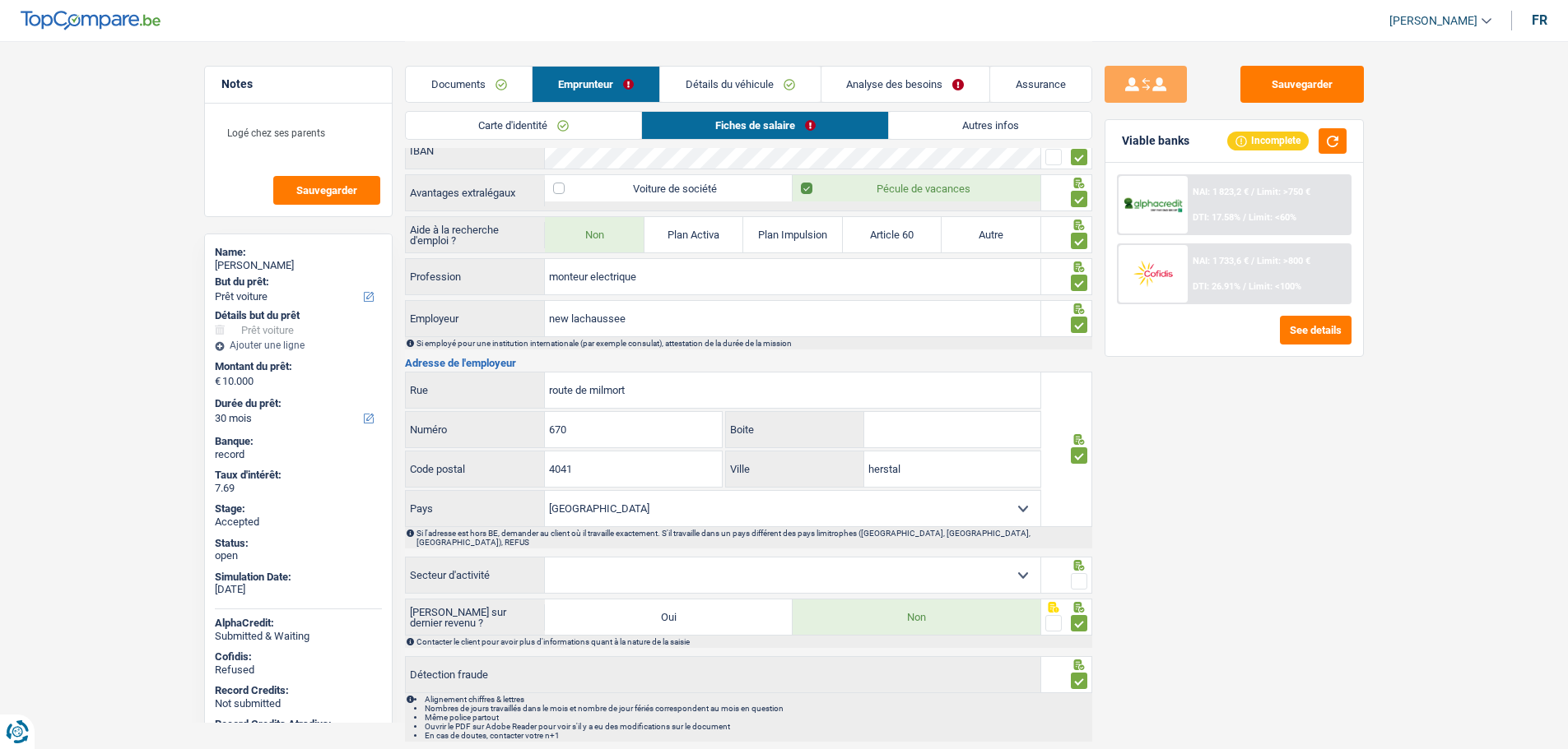
scroll to position [1163, 0]
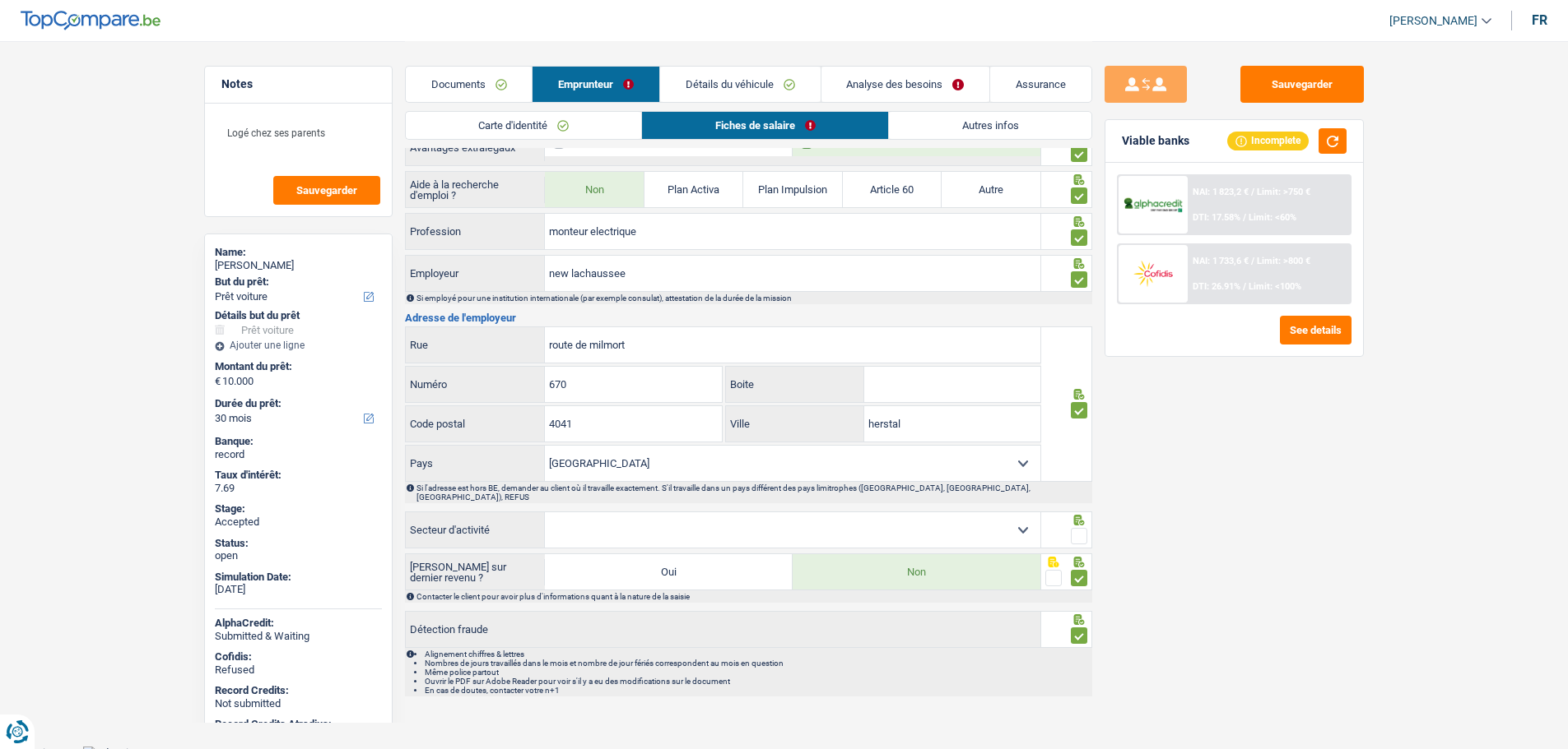
click at [1074, 528] on span at bounding box center [1079, 536] width 17 height 17
click at [0, 0] on input "radio" at bounding box center [0, 0] width 0 height 0
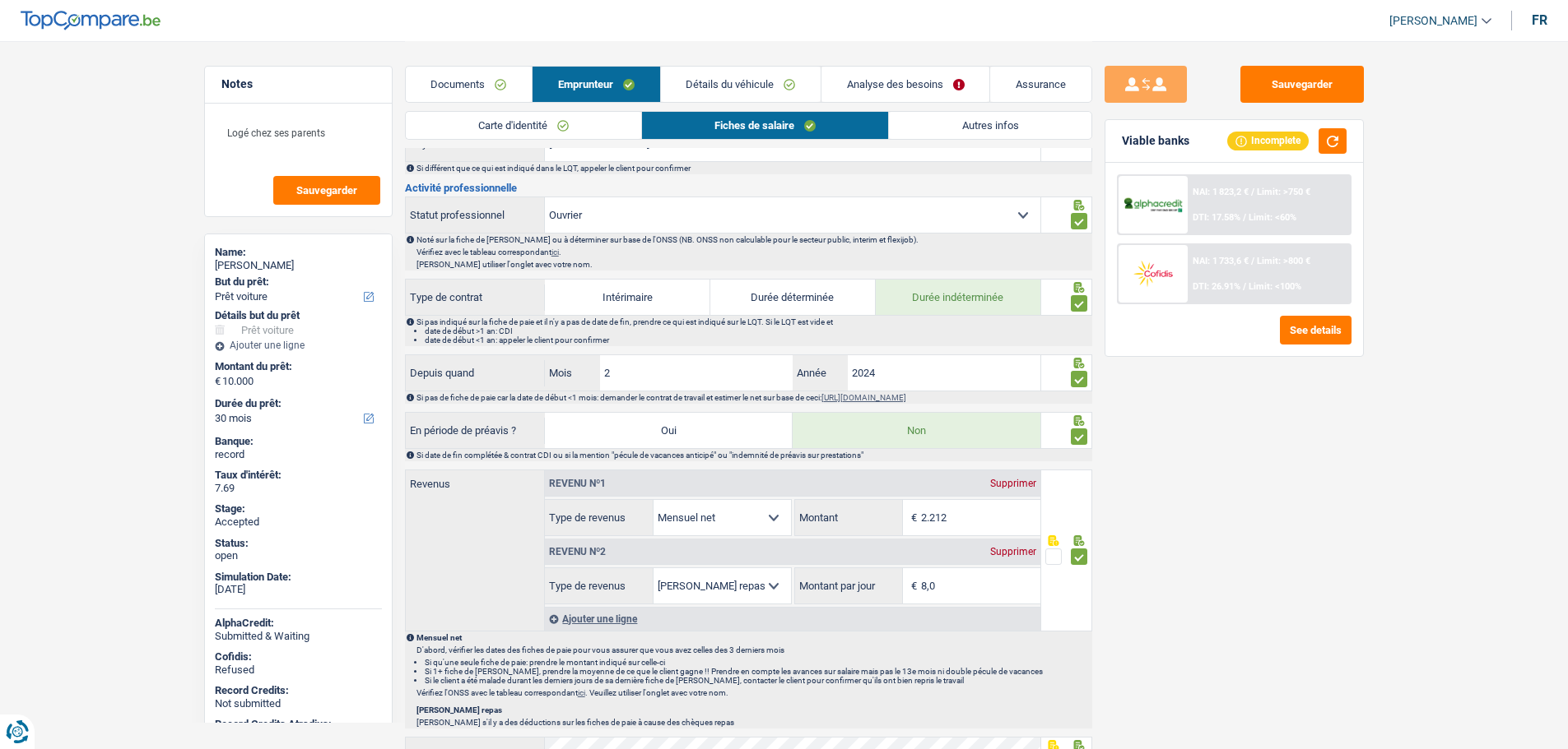
scroll to position [505, 0]
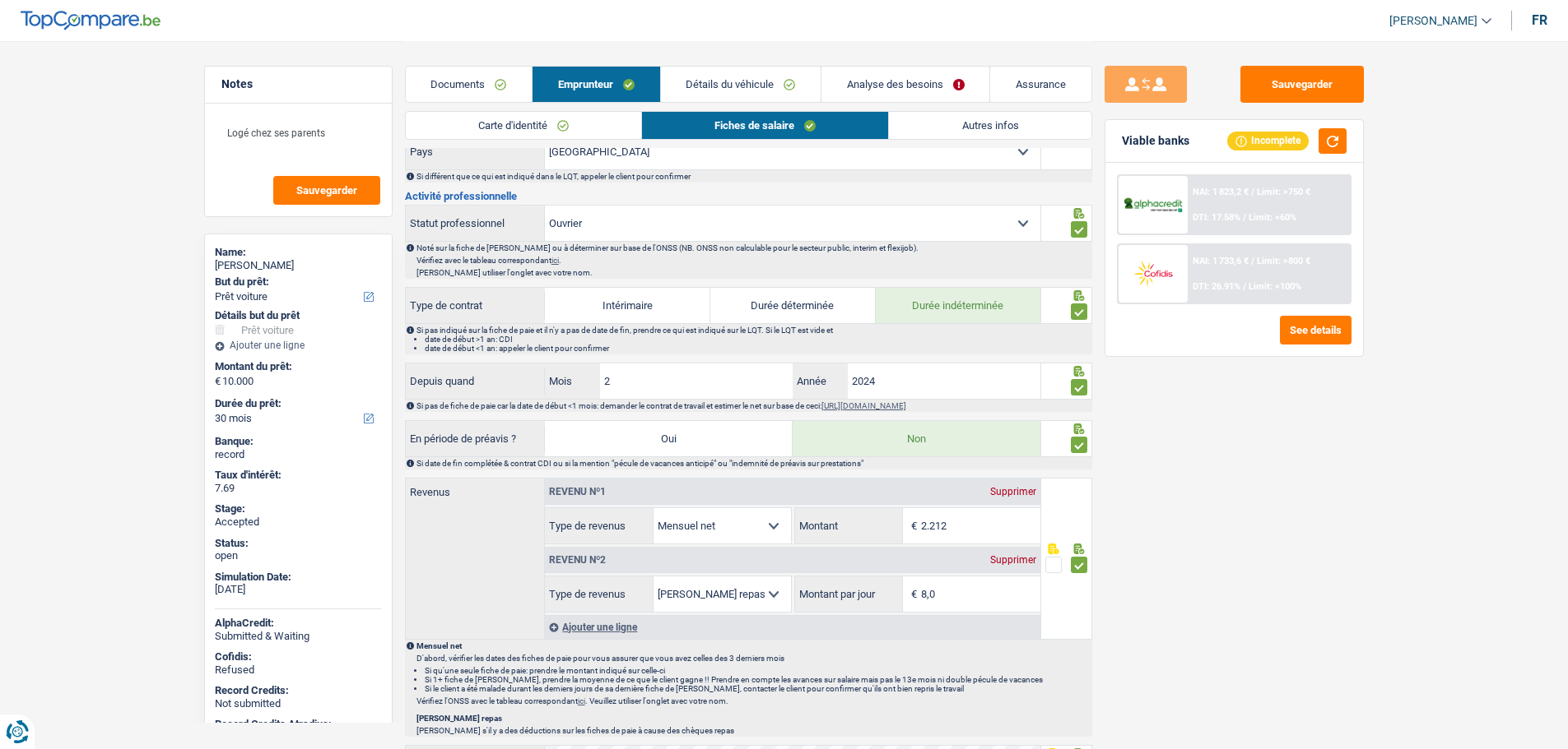
click at [445, 87] on link "Documents" at bounding box center [468, 85] width 126 height 35
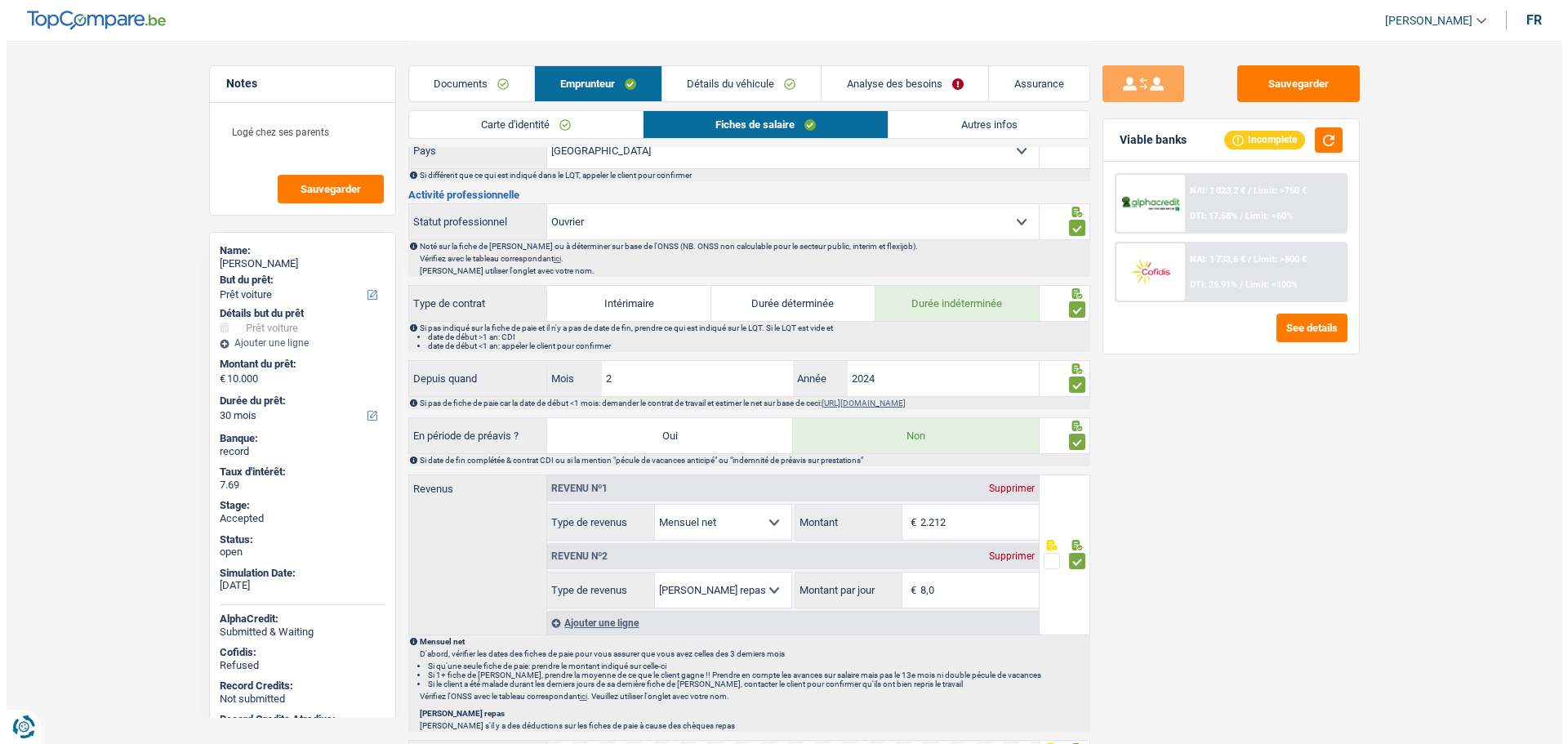
scroll to position [0, 0]
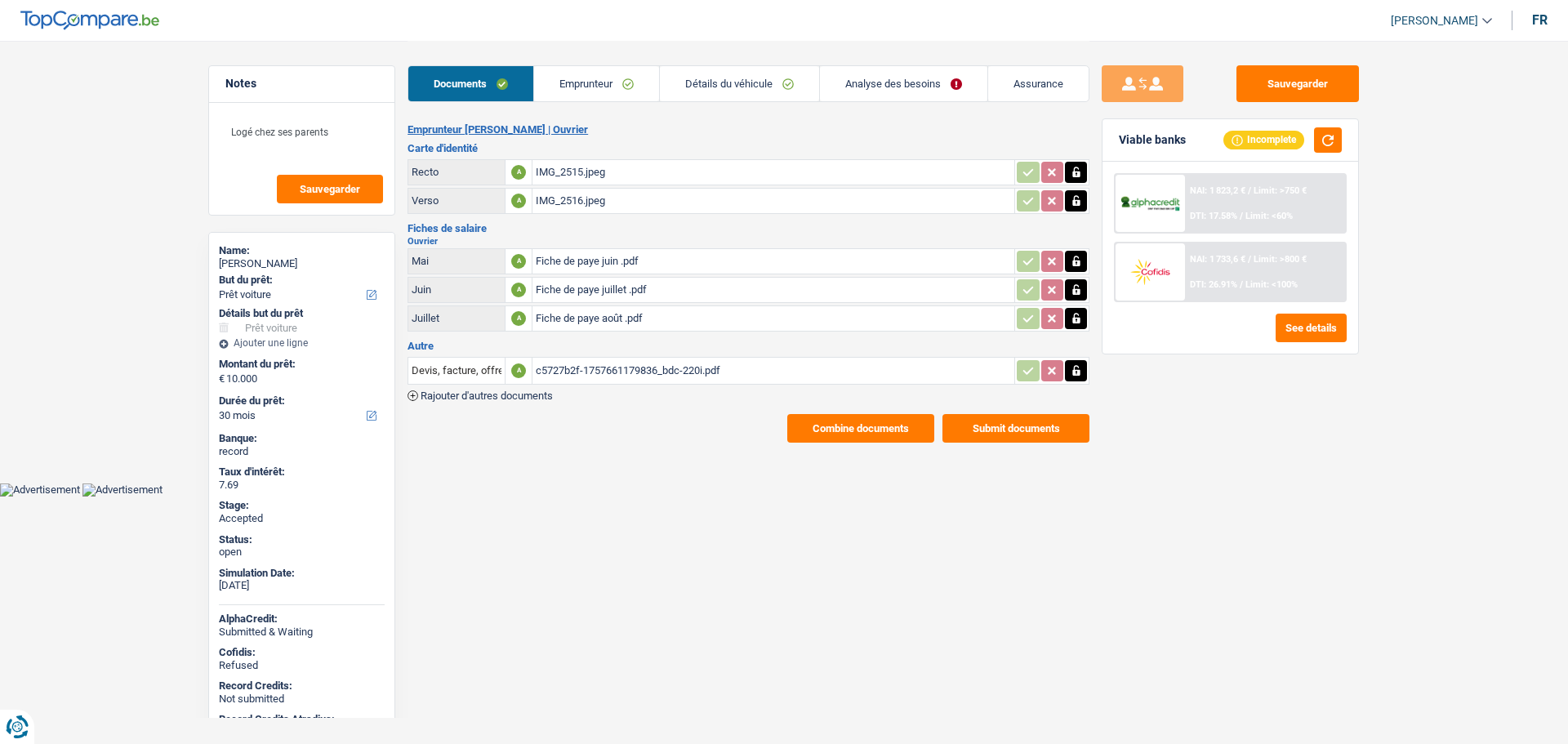
click at [851, 422] on button "Combine documents" at bounding box center [860, 428] width 147 height 28
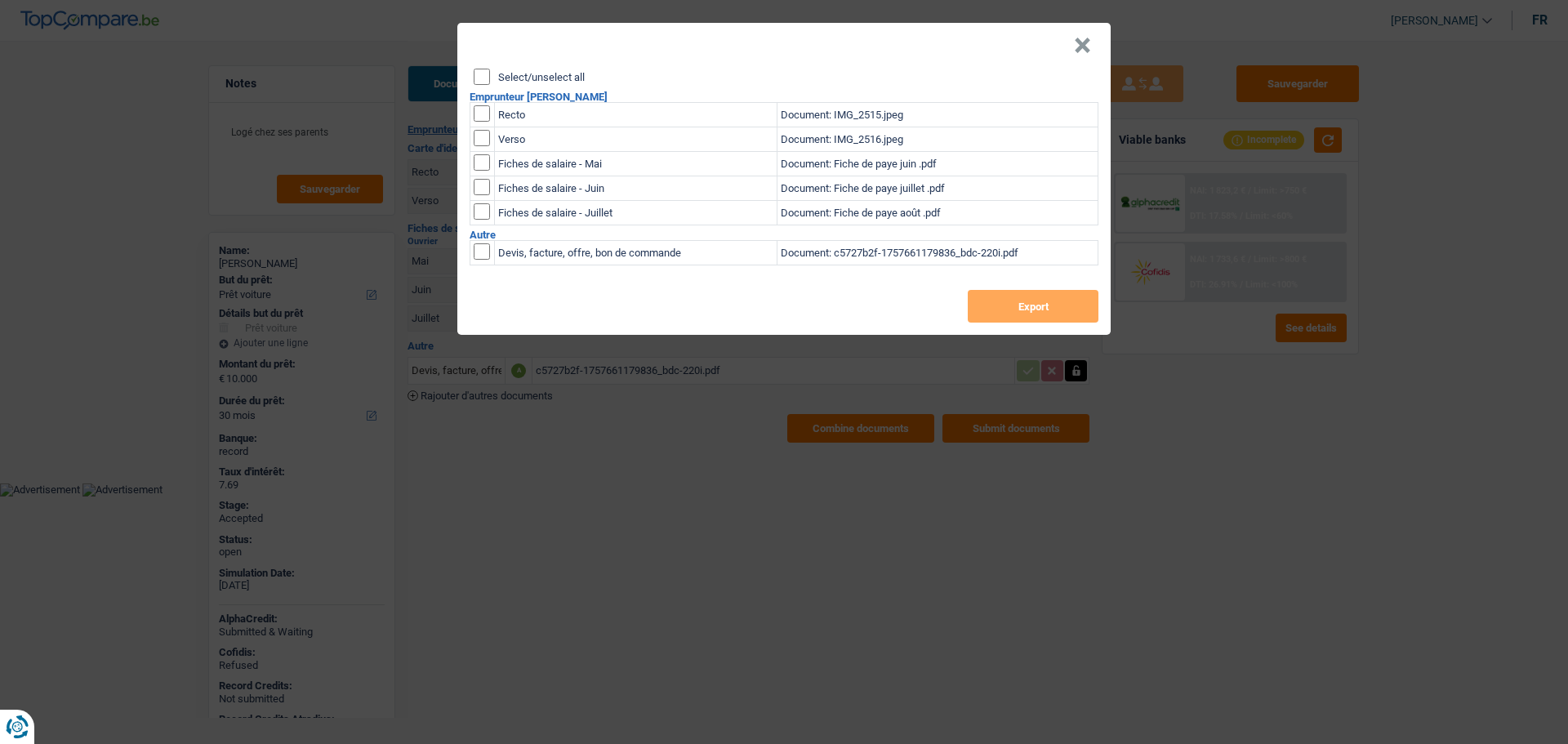
click at [518, 81] on label "Select/unselect all" at bounding box center [541, 76] width 86 height 11
click at [490, 81] on input "Select/unselect all" at bounding box center [482, 76] width 17 height 17
checkbox input "true"
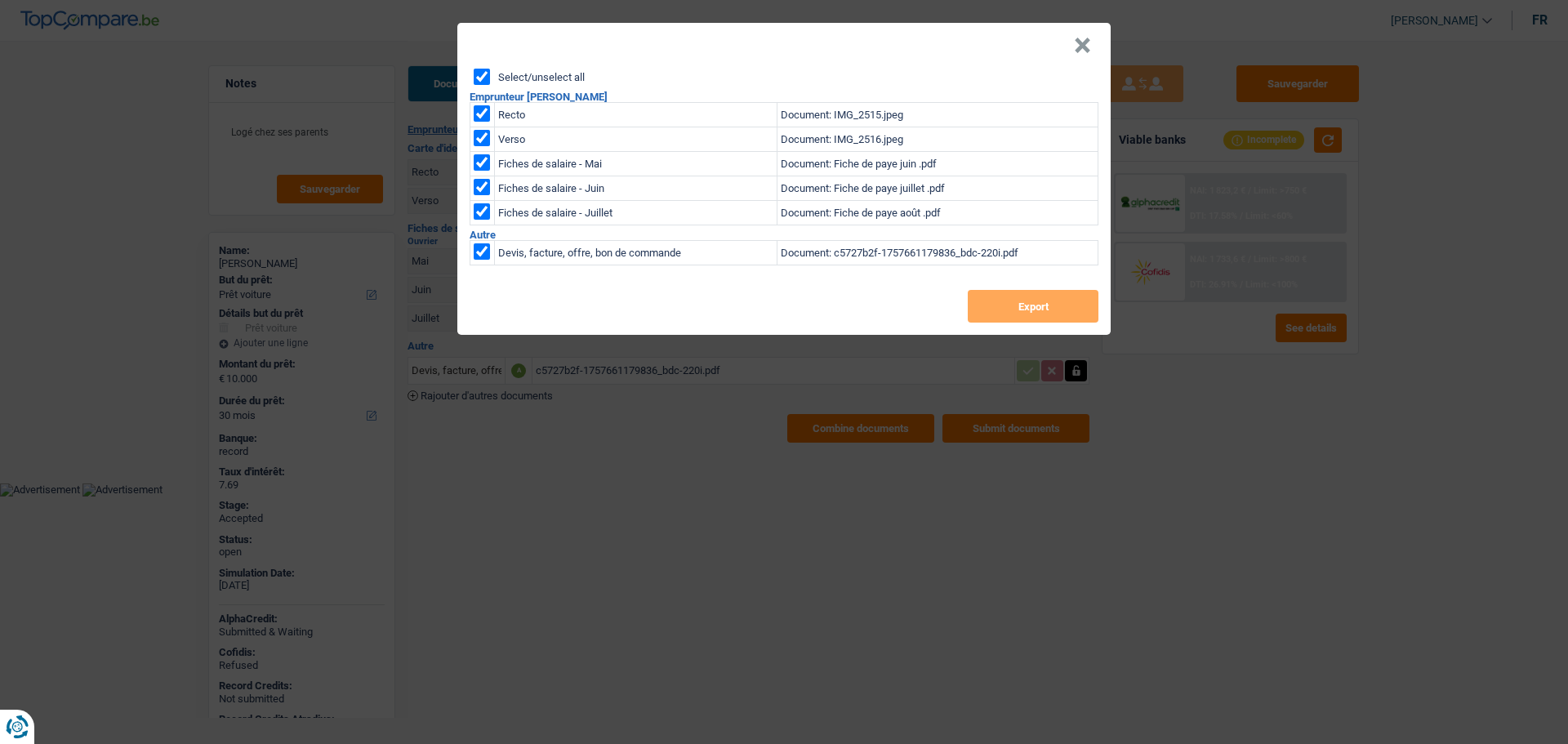
checkbox input "true"
click at [1022, 308] on button "Export" at bounding box center [1034, 305] width 131 height 32
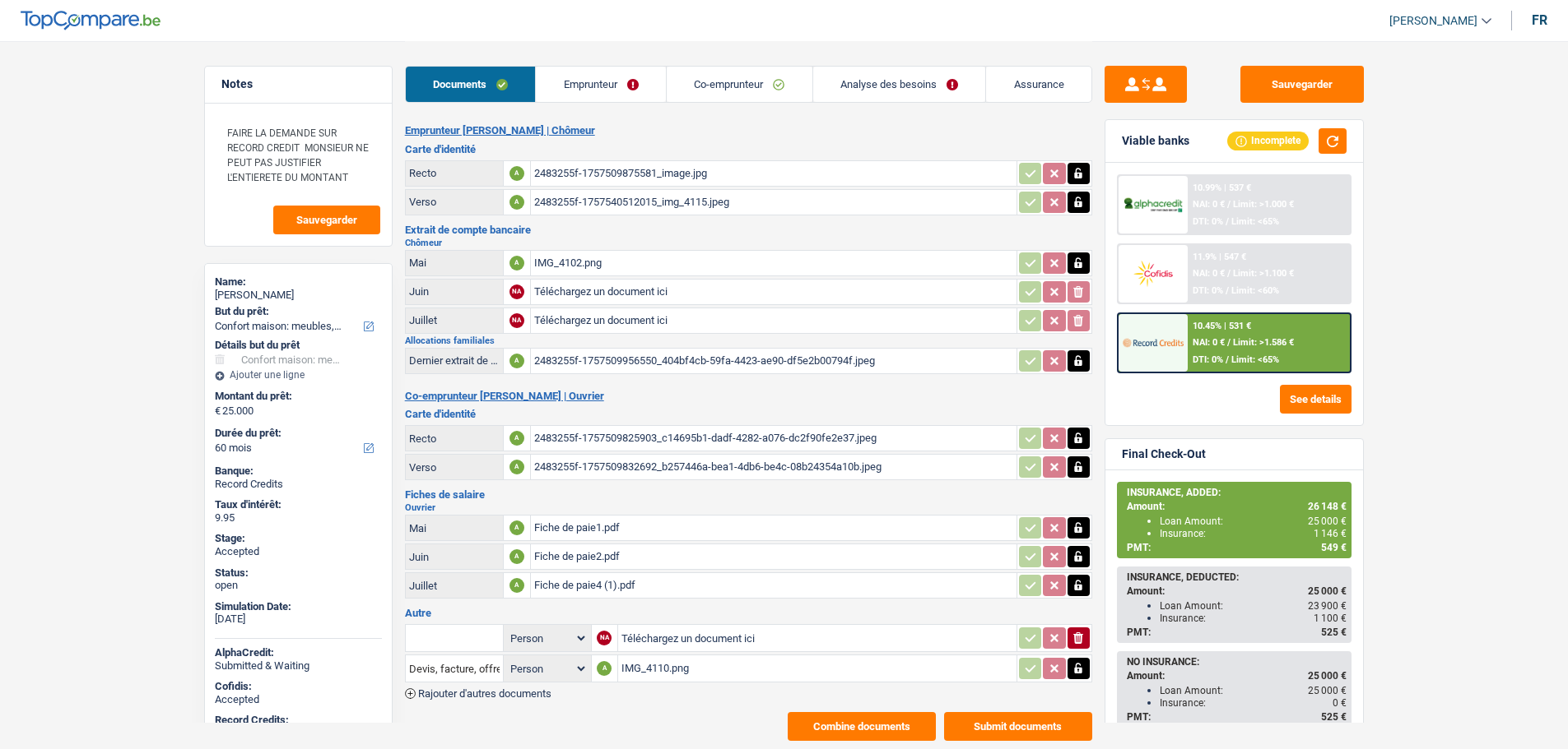
select select "household"
select select "60"
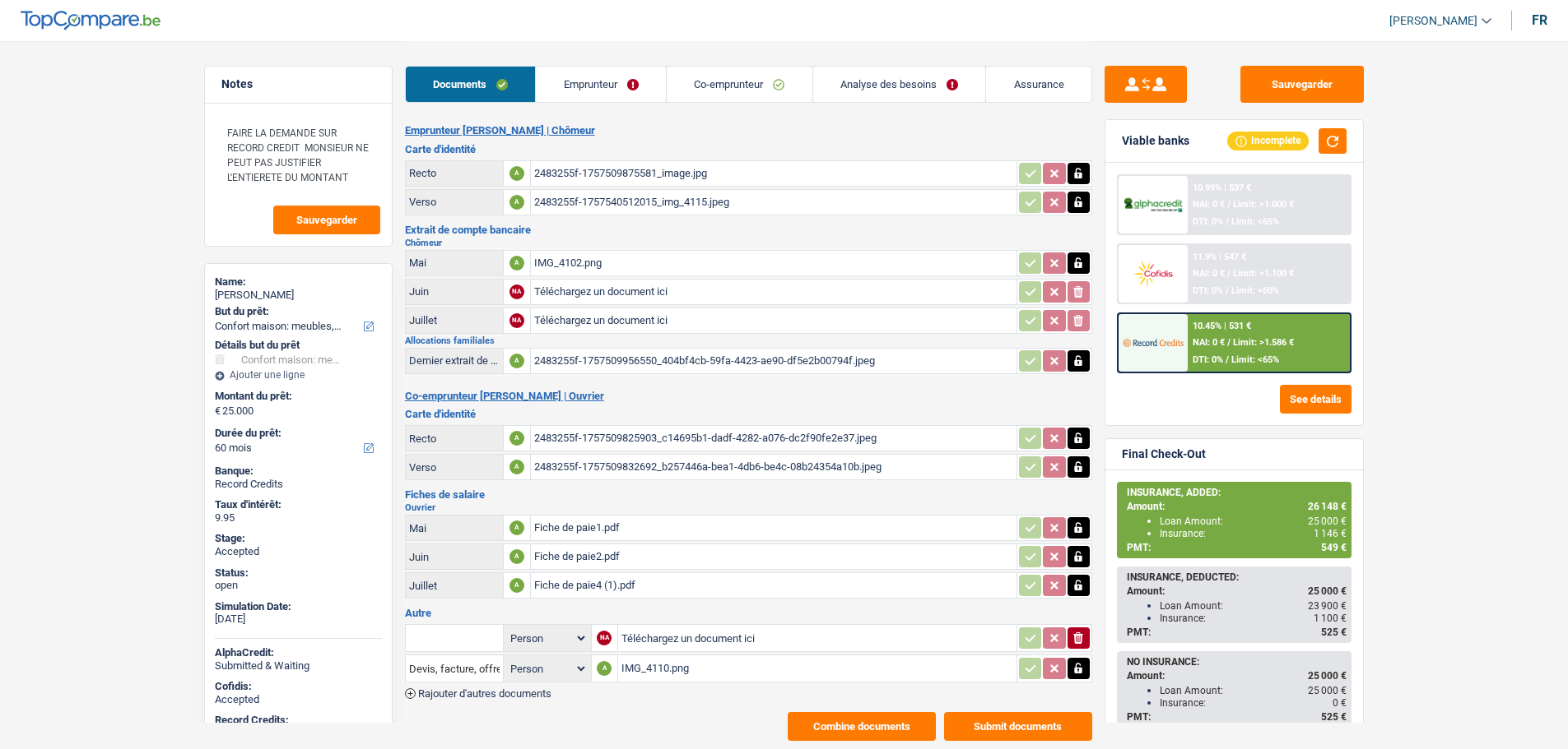
select select "household"
select select "yes"
select select "60"
click at [1024, 83] on link "Assurance" at bounding box center [1038, 85] width 106 height 35
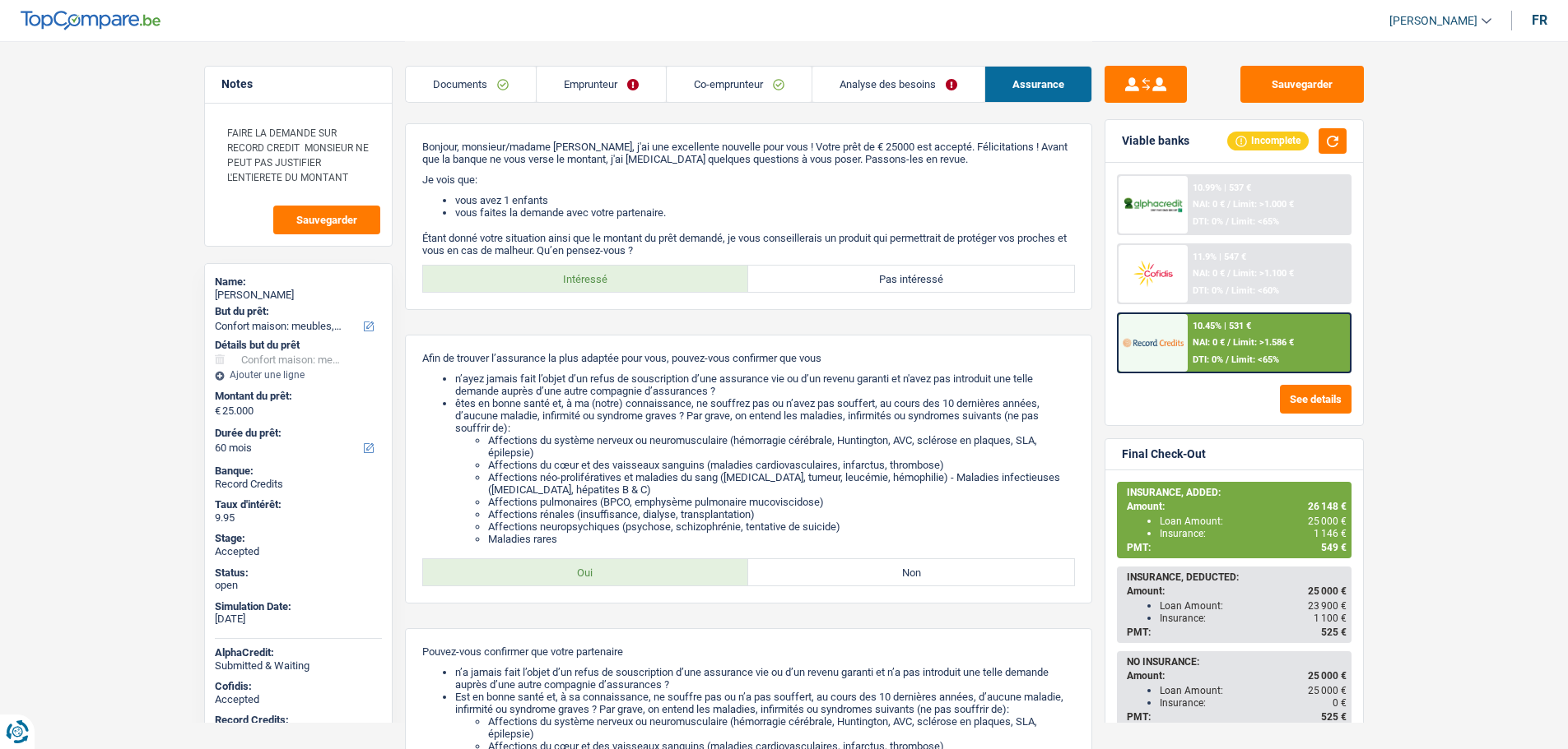
click at [867, 88] on link "Analyse des besoins" at bounding box center [898, 85] width 172 height 35
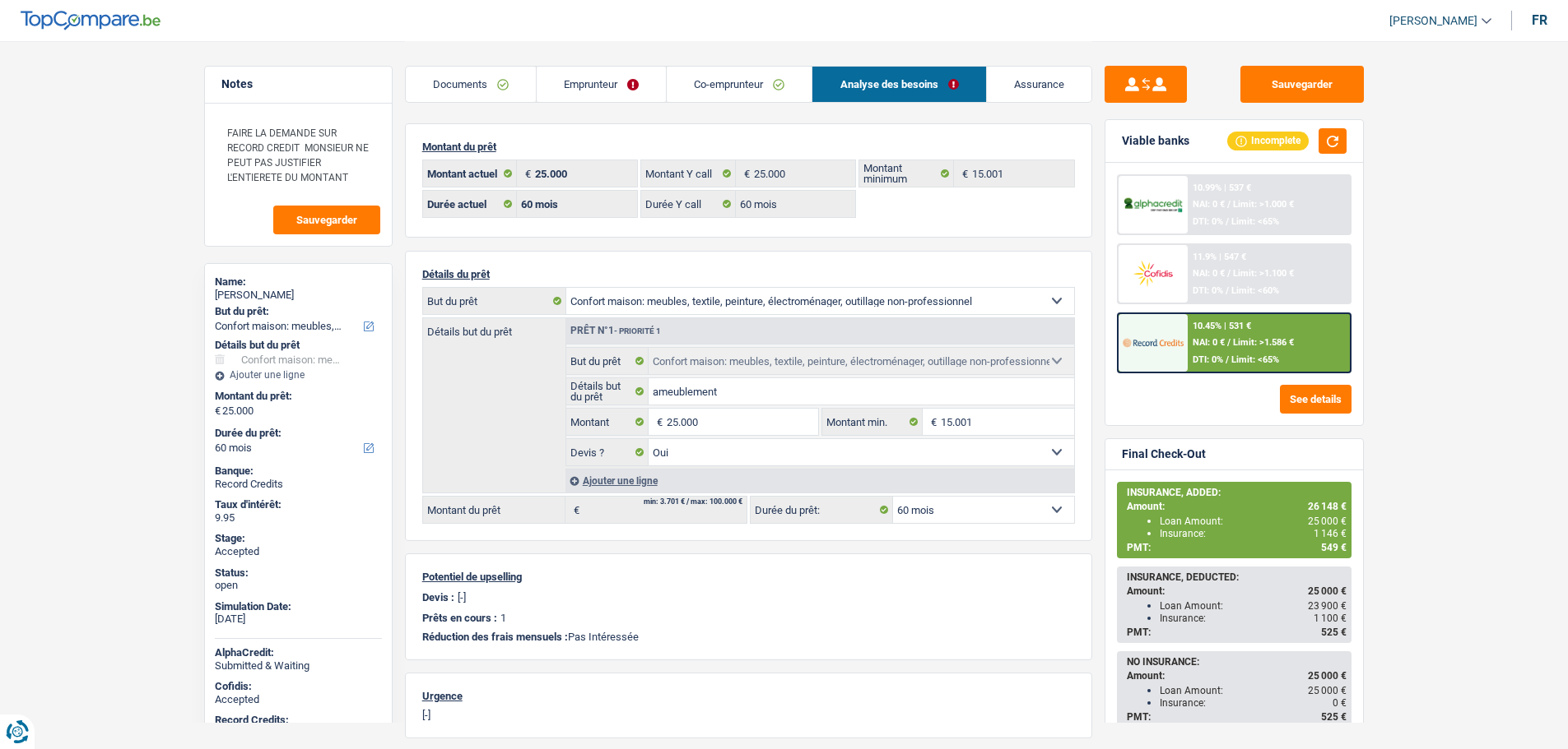
click at [1057, 75] on link "Assurance" at bounding box center [1039, 85] width 105 height 35
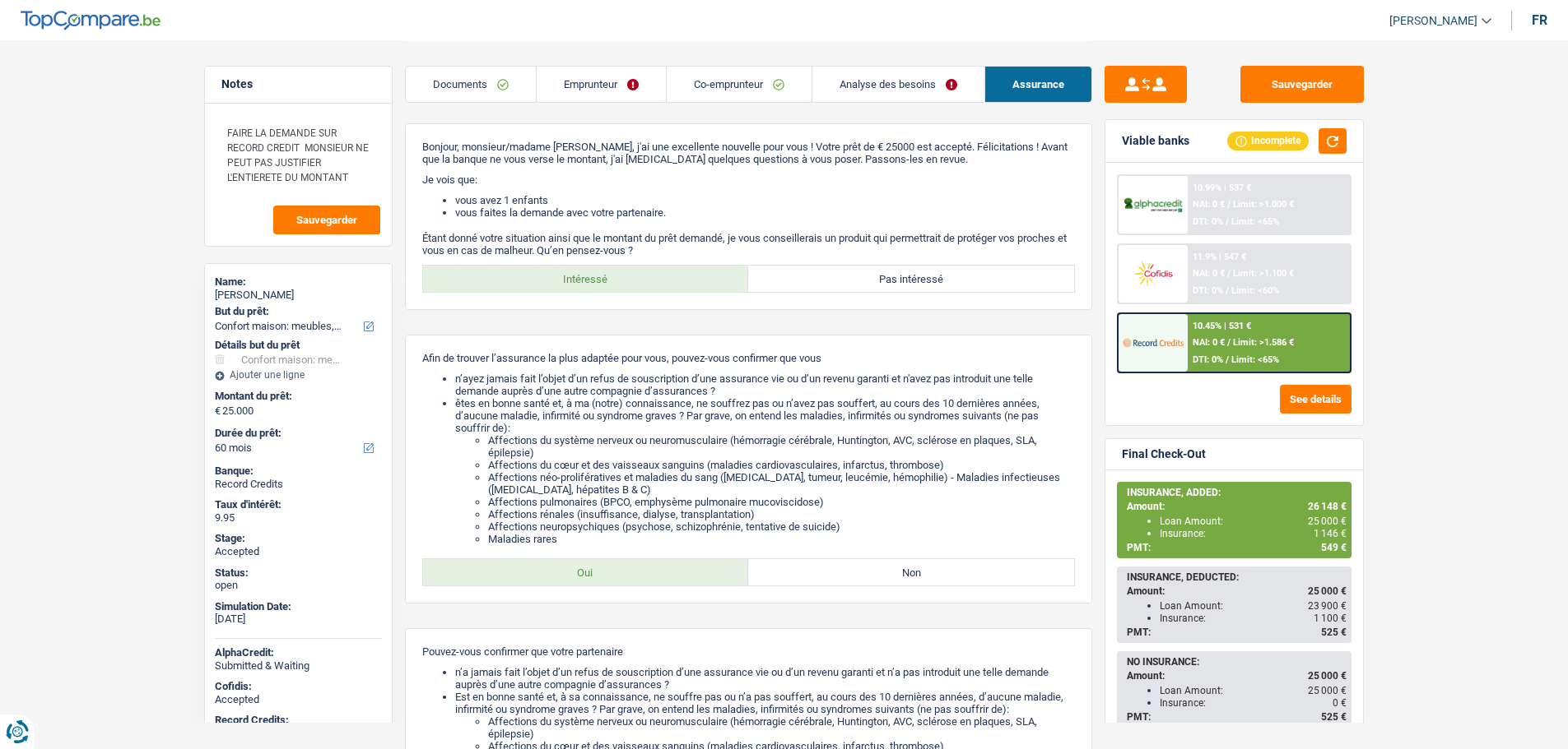
click at [266, 294] on div "Oliviero Pegoraro" at bounding box center [298, 295] width 167 height 13
copy div "Oliviero Pegoraro"
drag, startPoint x: 276, startPoint y: 294, endPoint x: 590, endPoint y: 92, distance: 373.4
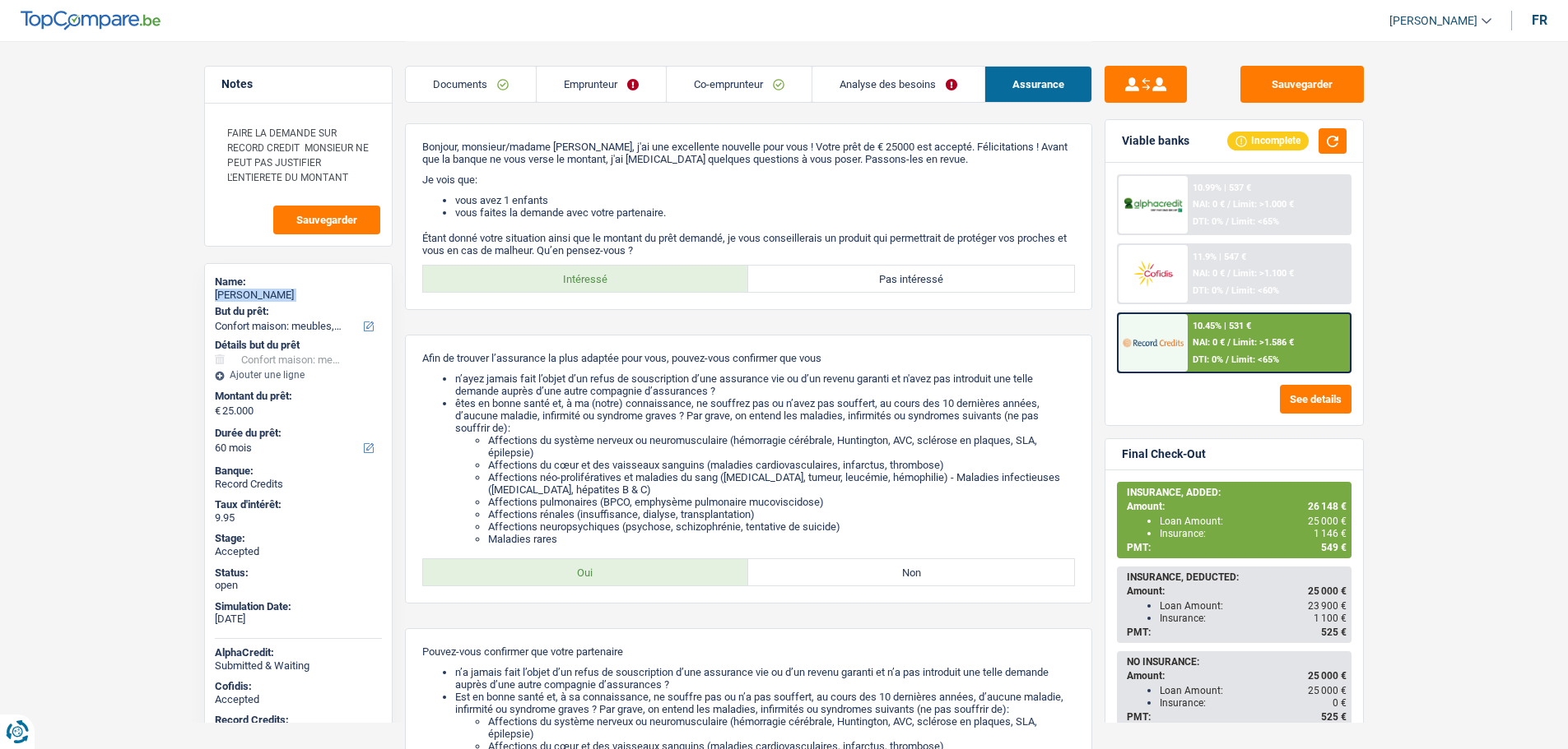
click at [590, 92] on link "Emprunteur" at bounding box center [601, 85] width 129 height 35
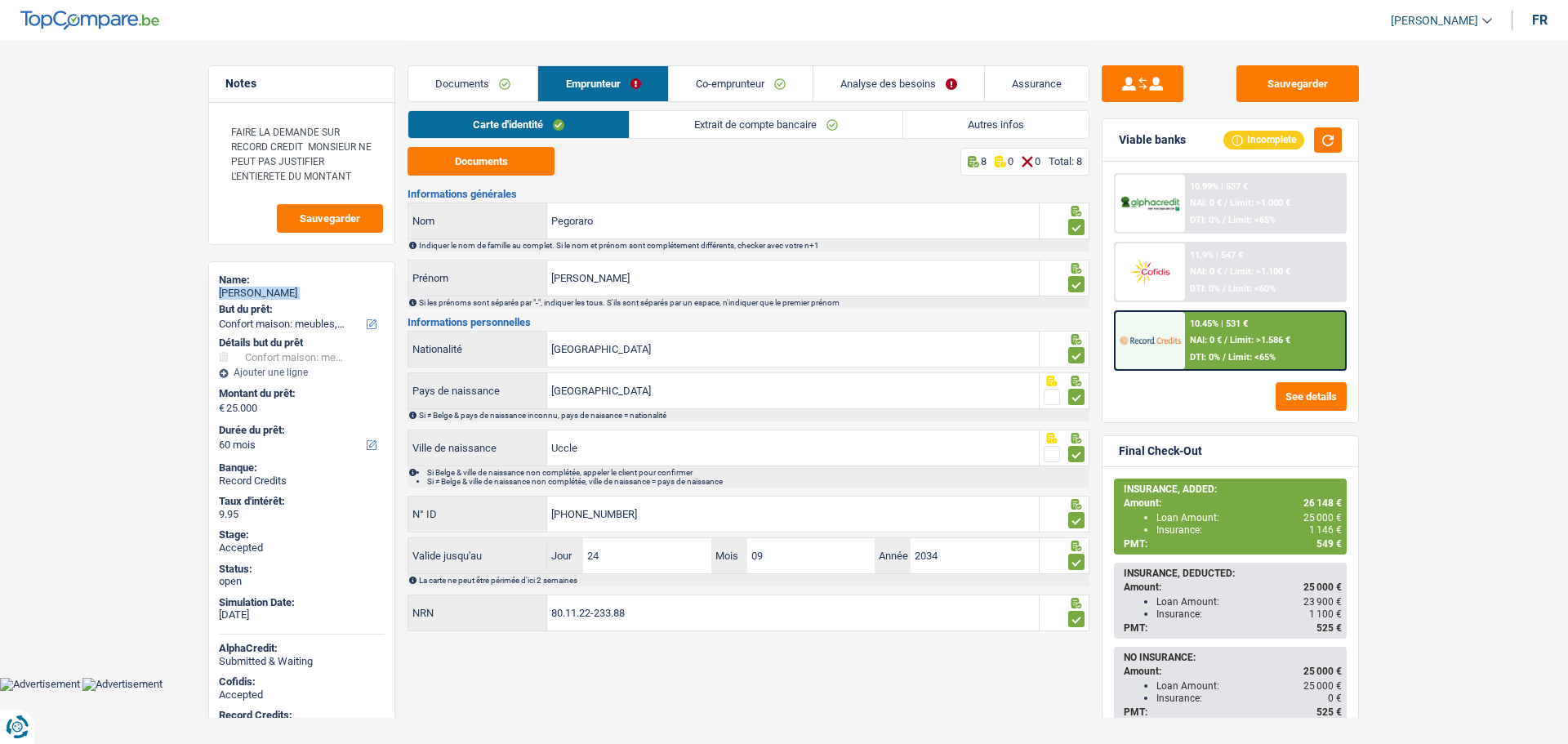
click at [1015, 125] on link "Autres infos" at bounding box center [995, 124] width 185 height 27
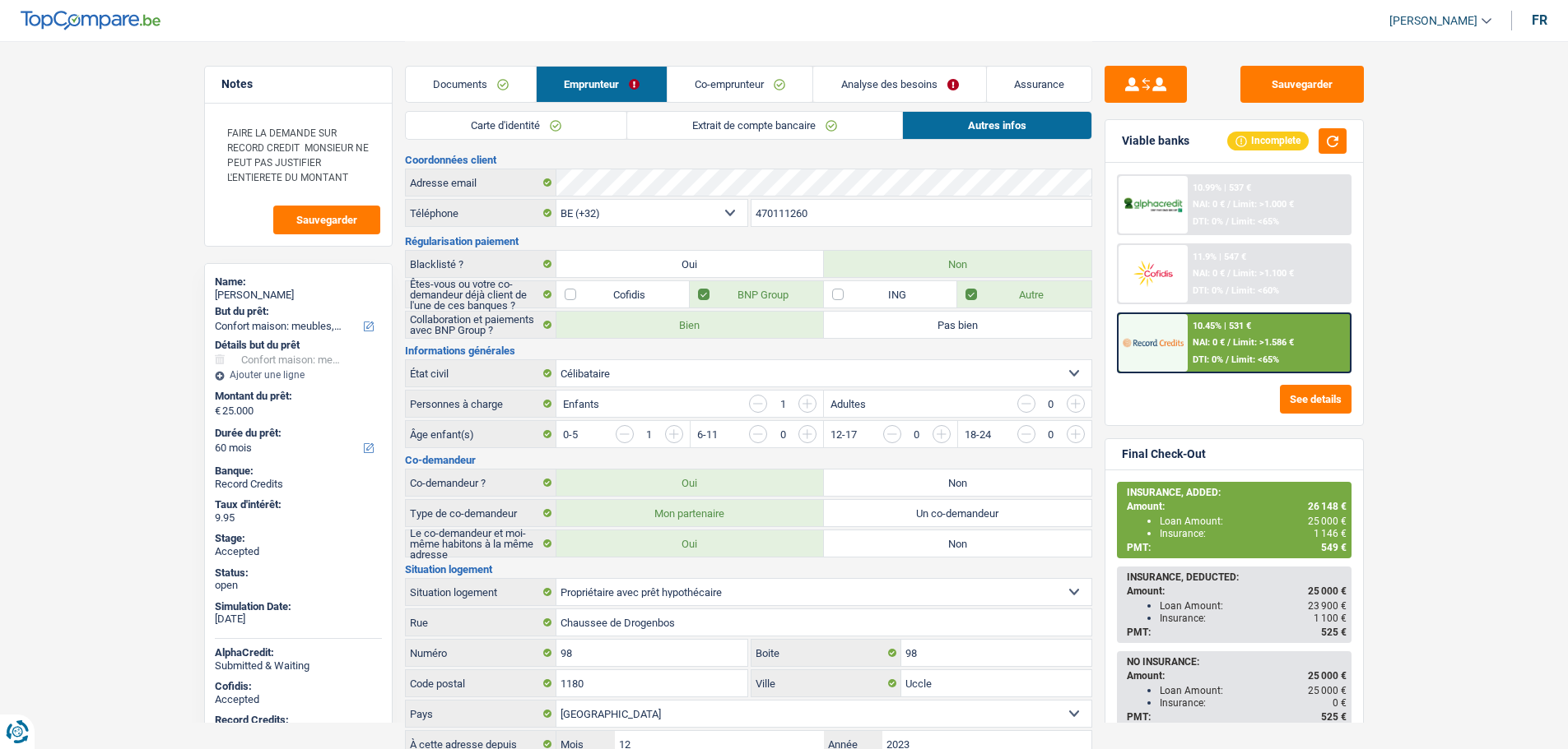
click at [808, 204] on input "470111260" at bounding box center [921, 213] width 340 height 27
click at [1301, 75] on button "Sauvegarder" at bounding box center [1302, 85] width 123 height 37
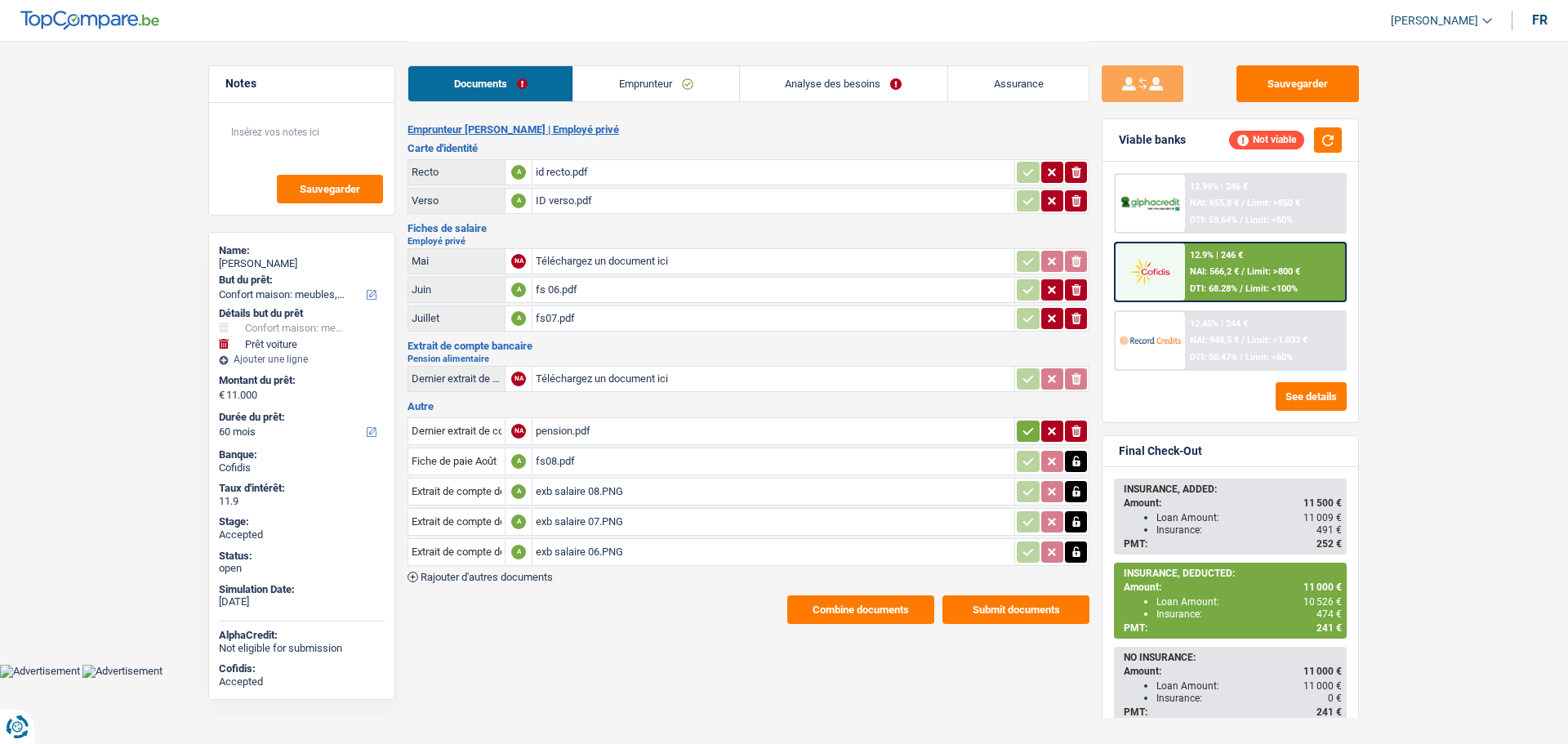
select select "household"
select select "car"
select select "60"
